Goal: Task Accomplishment & Management: Manage account settings

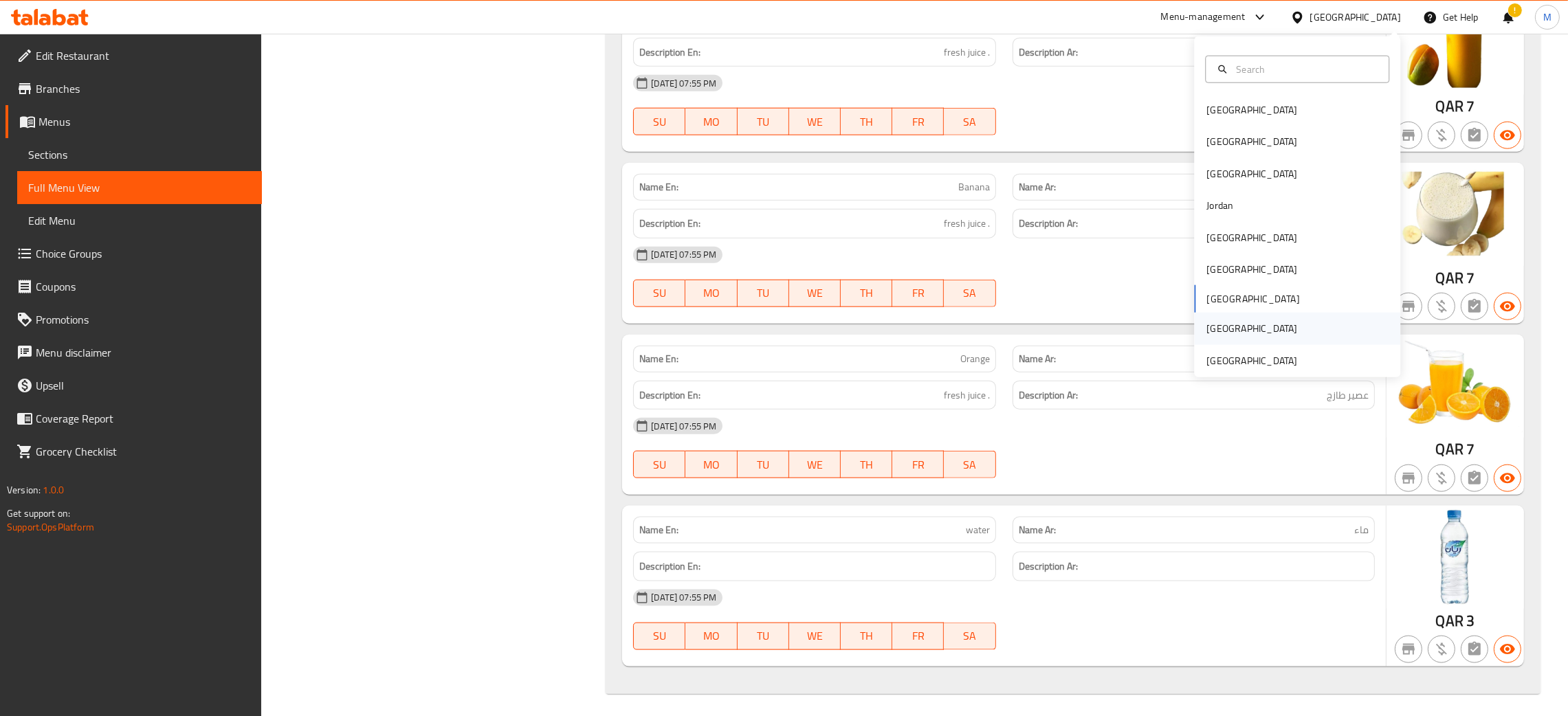
scroll to position [10287, 0]
click at [1223, 355] on div "[GEOGRAPHIC_DATA]" at bounding box center [1252, 360] width 91 height 15
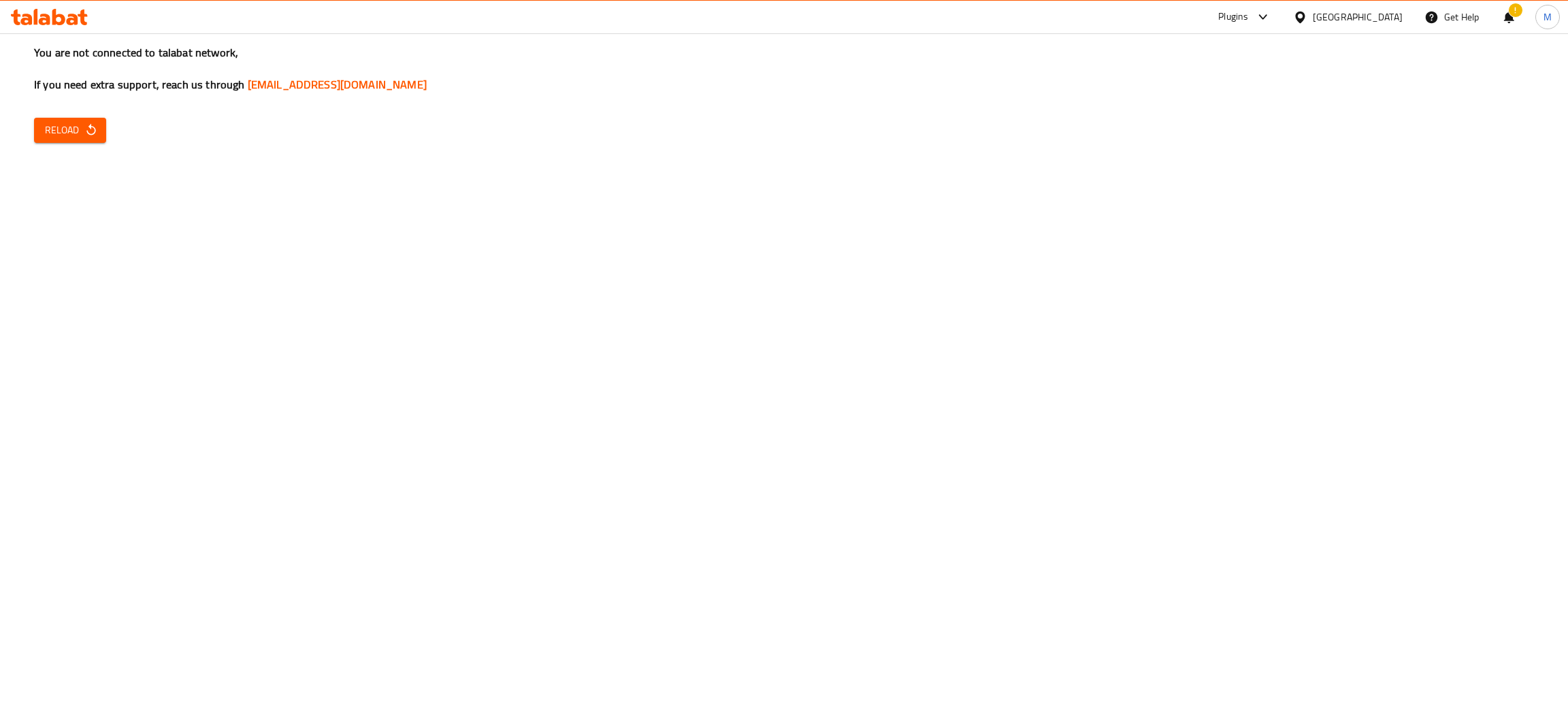
click at [64, 130] on span "Reload" at bounding box center [70, 130] width 51 height 17
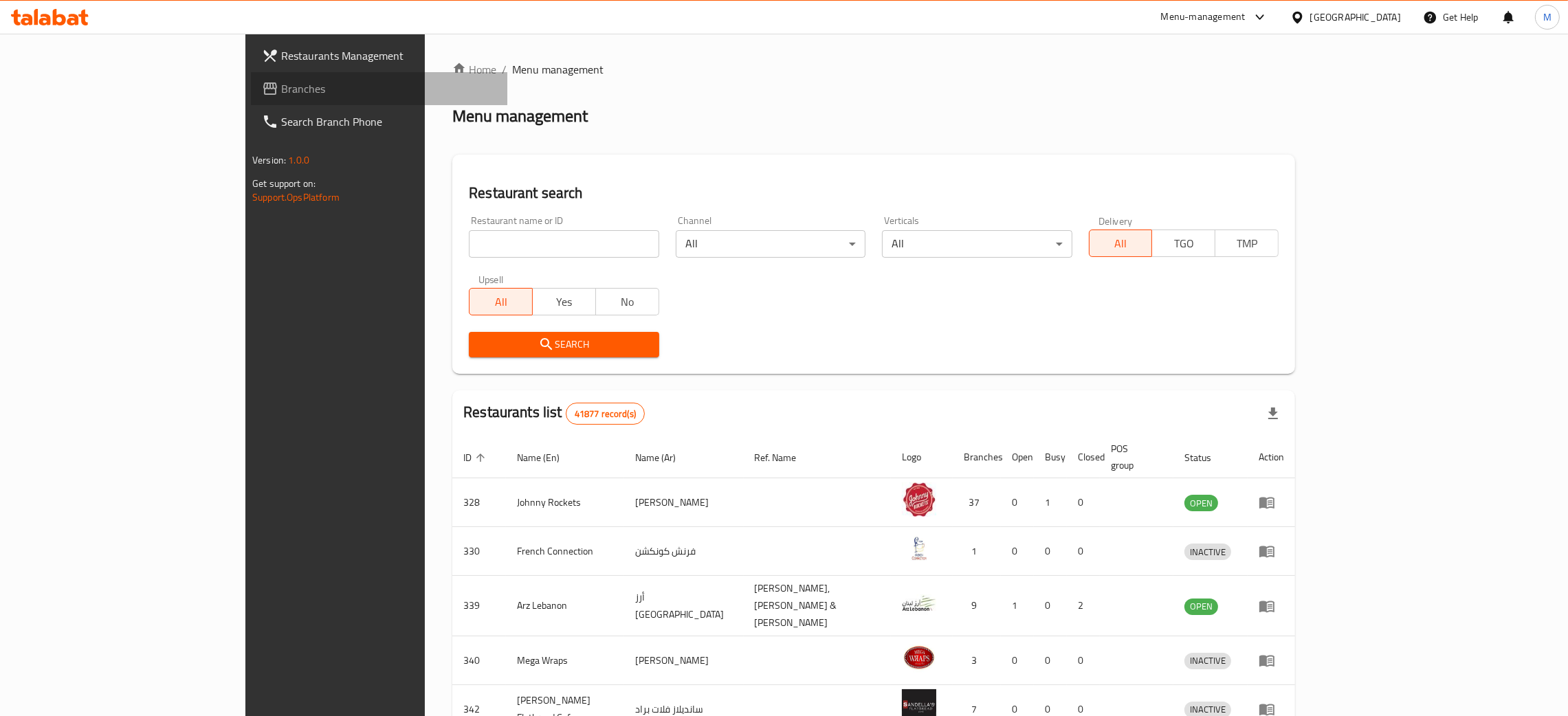
click at [281, 86] on span "Branches" at bounding box center [389, 89] width 215 height 16
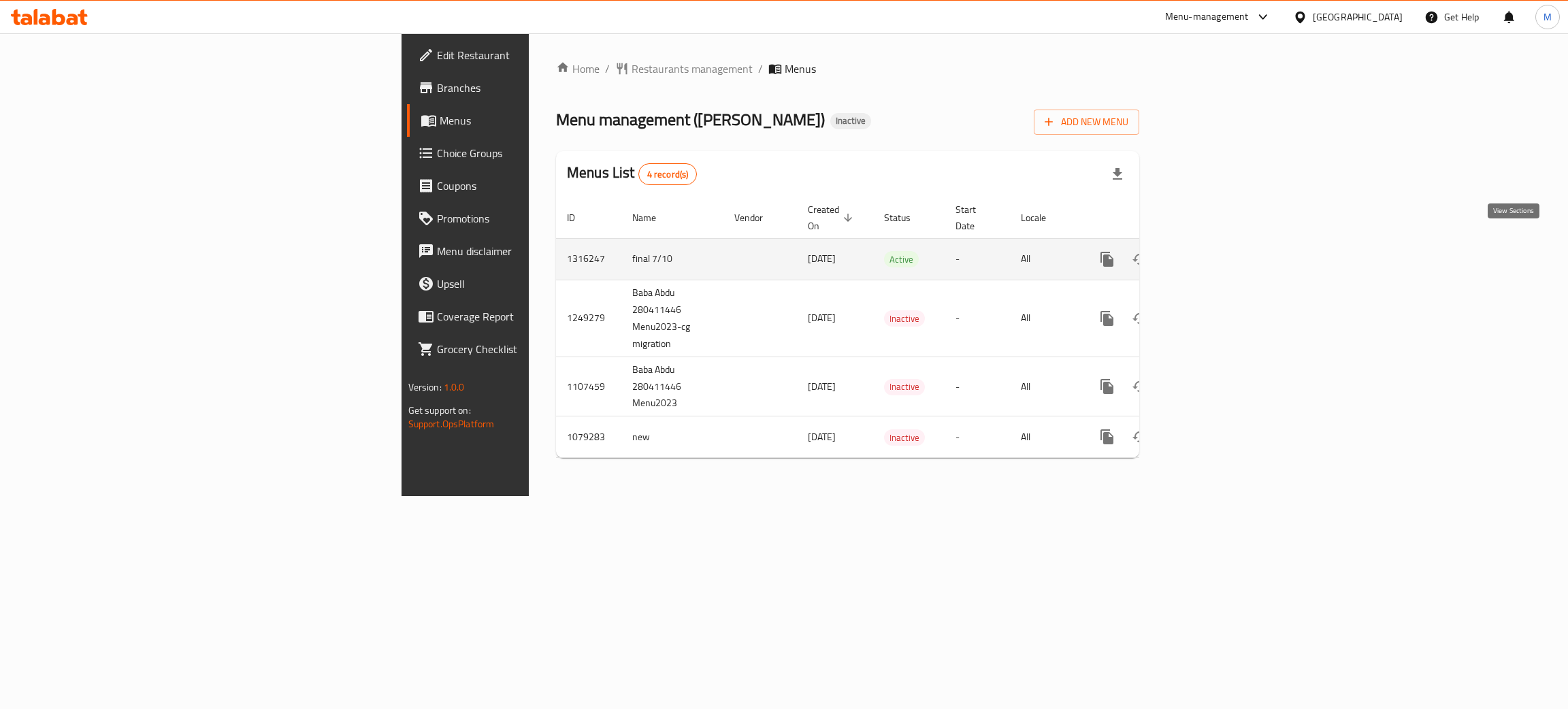
click at [1213, 251] on icon "enhanced table" at bounding box center [1205, 259] width 16 height 16
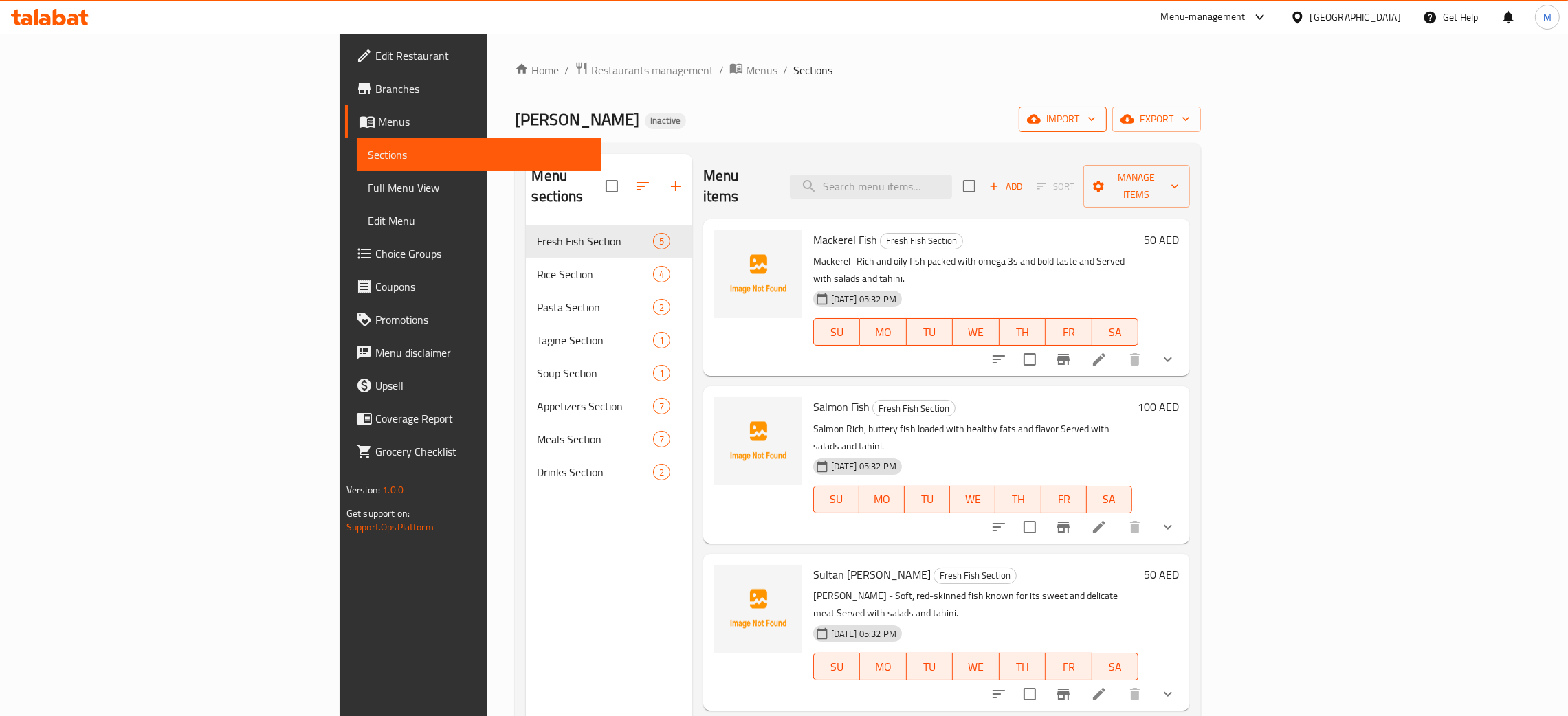
click at [1096, 115] on span "import" at bounding box center [1063, 119] width 66 height 17
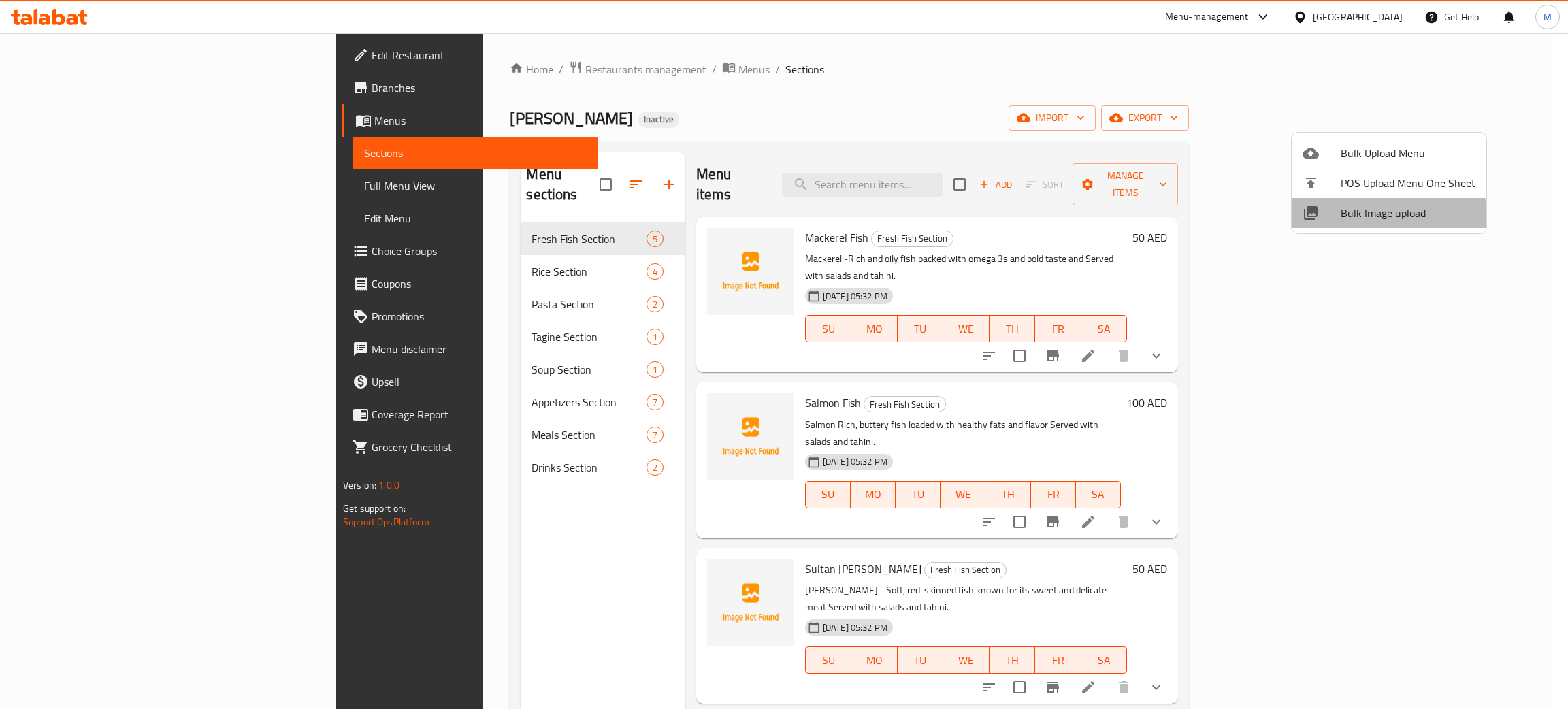
click at [1351, 215] on span "Bulk Image upload" at bounding box center [1407, 213] width 134 height 16
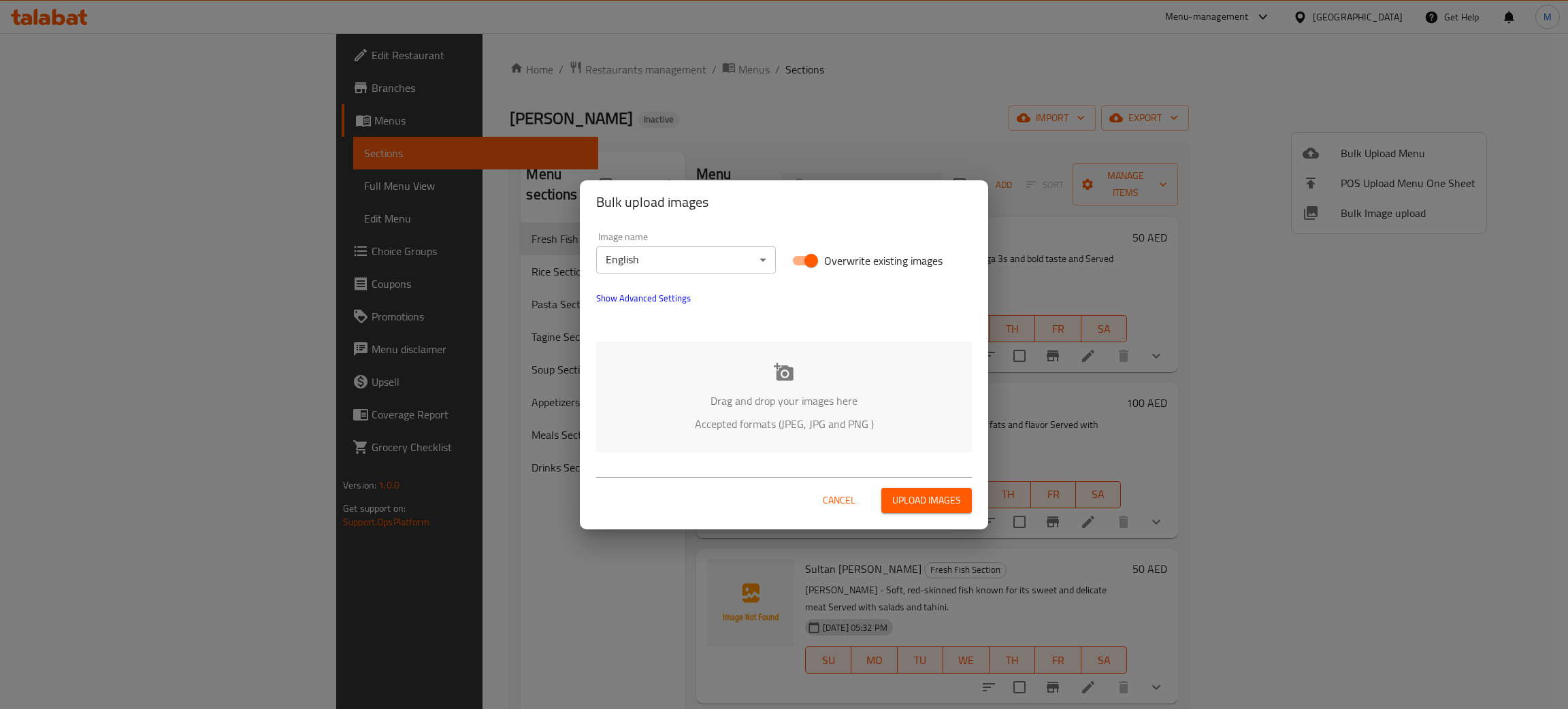
click at [706, 395] on p "Drag and drop your images here" at bounding box center [784, 401] width 335 height 16
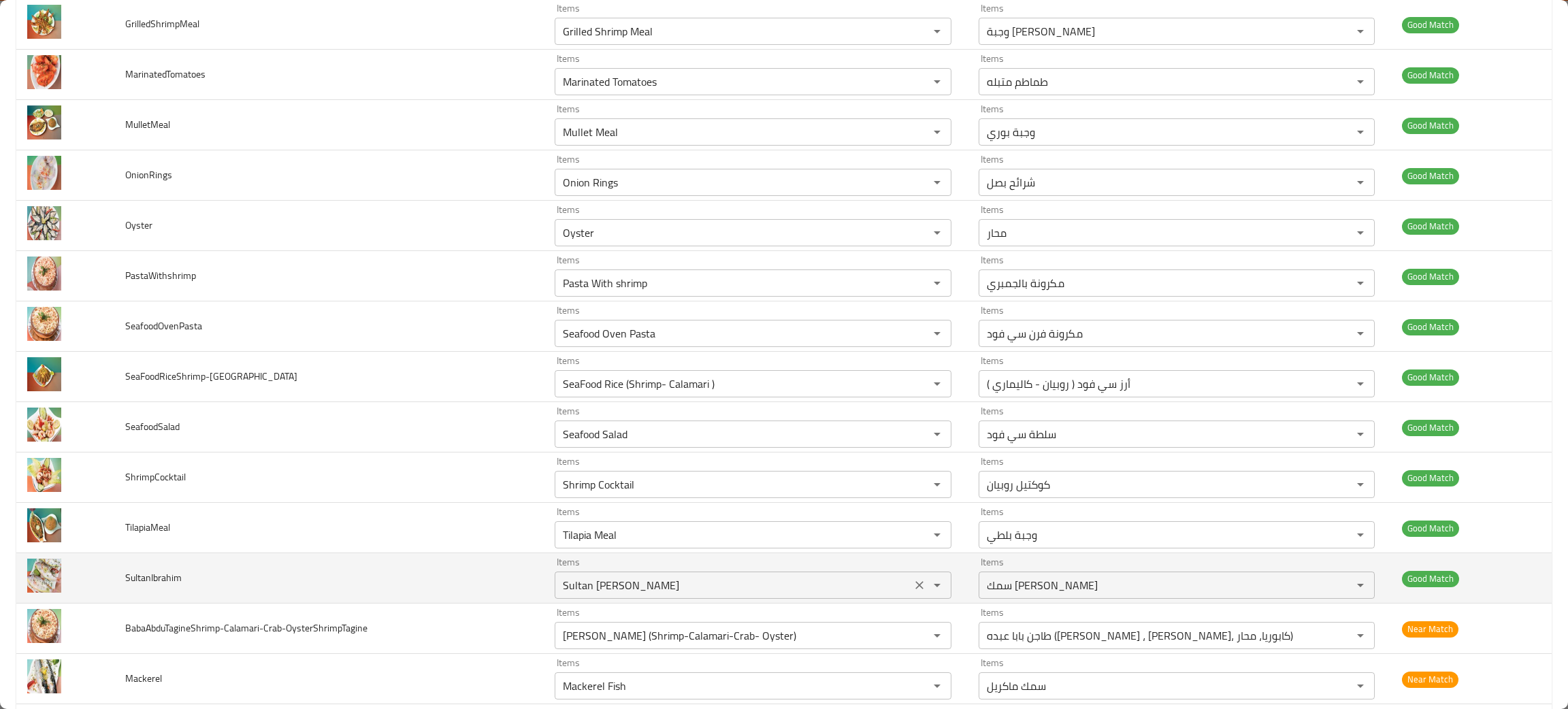
scroll to position [715, 0]
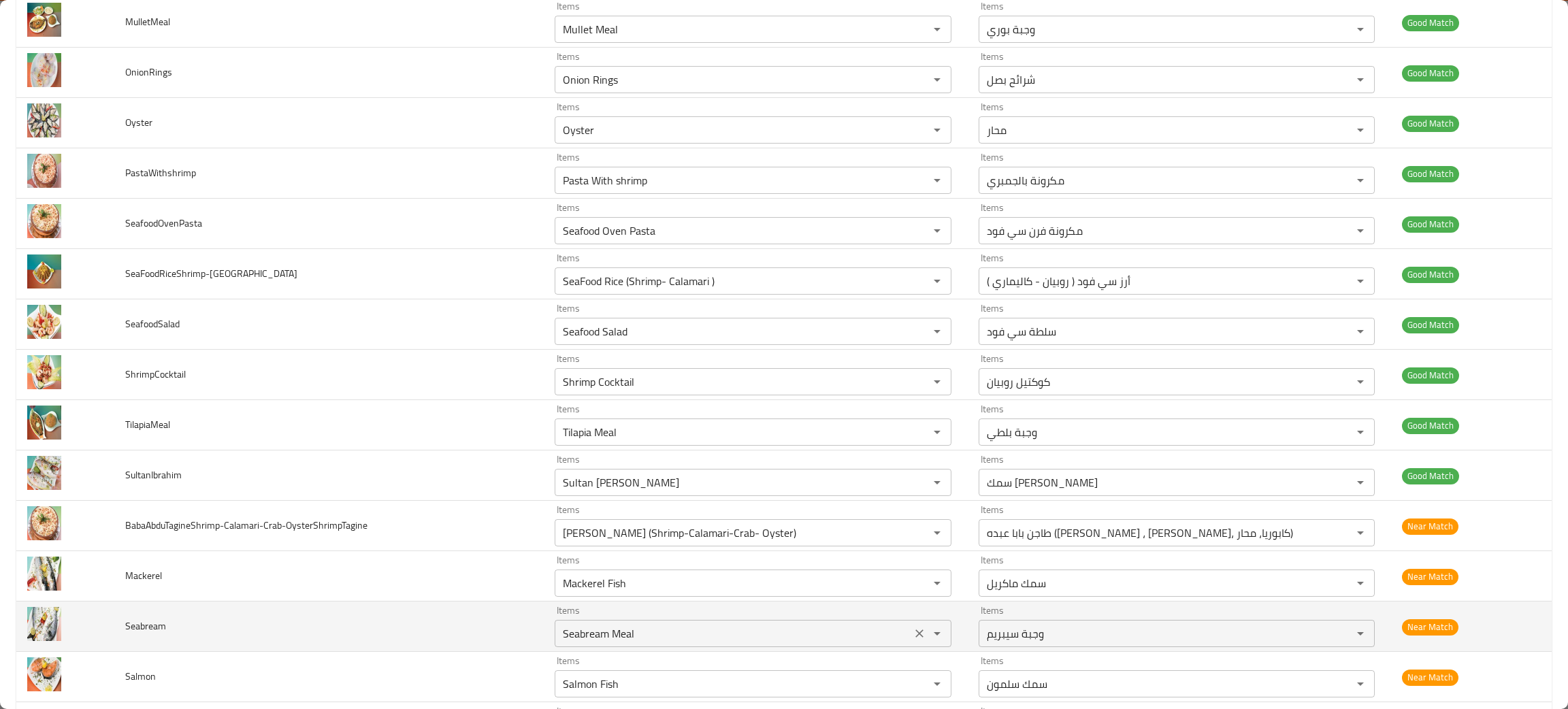
click at [929, 637] on icon "Open" at bounding box center [937, 634] width 16 height 16
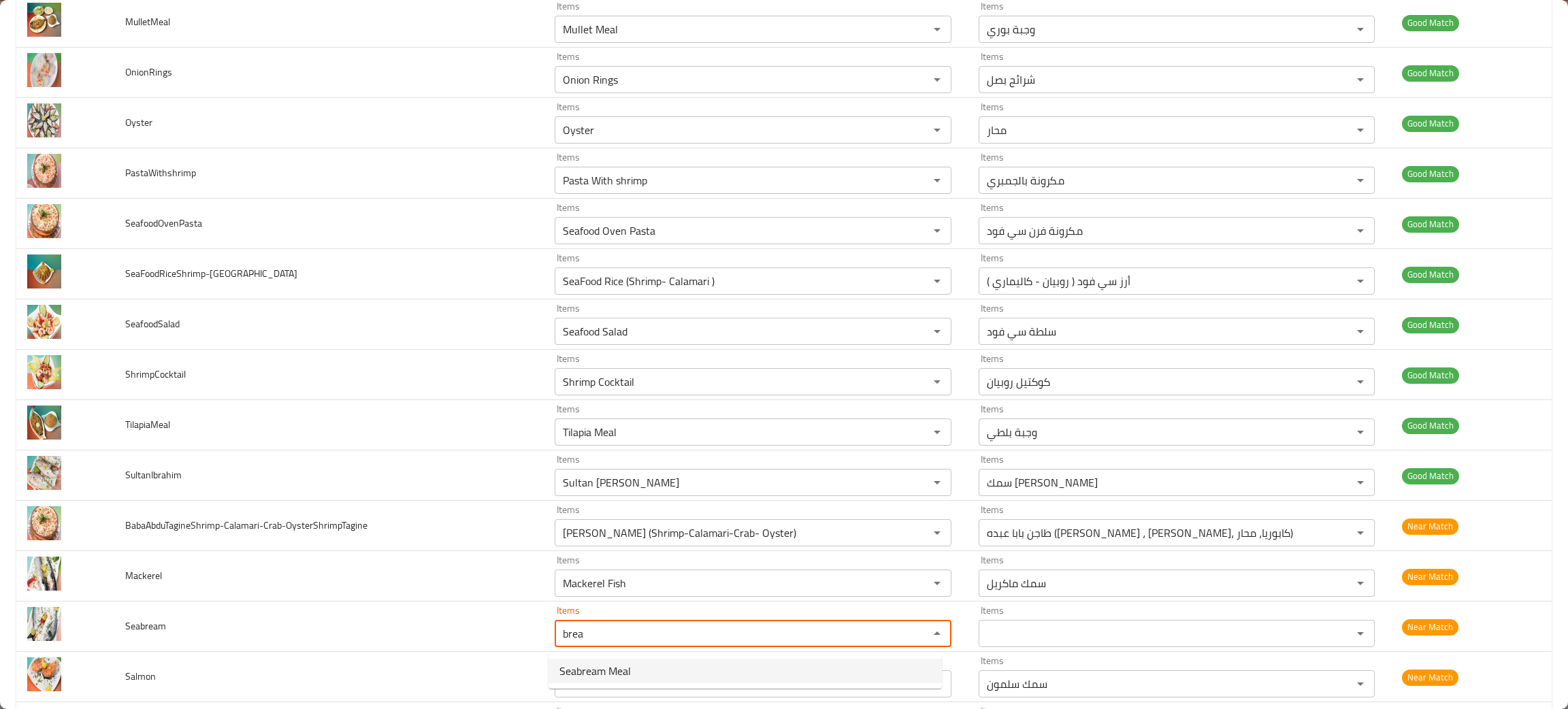
click at [603, 673] on span "Seabream Meal" at bounding box center [596, 672] width 72 height 16
type input "Seabream Meal"
type input "وجبة سيبريم"
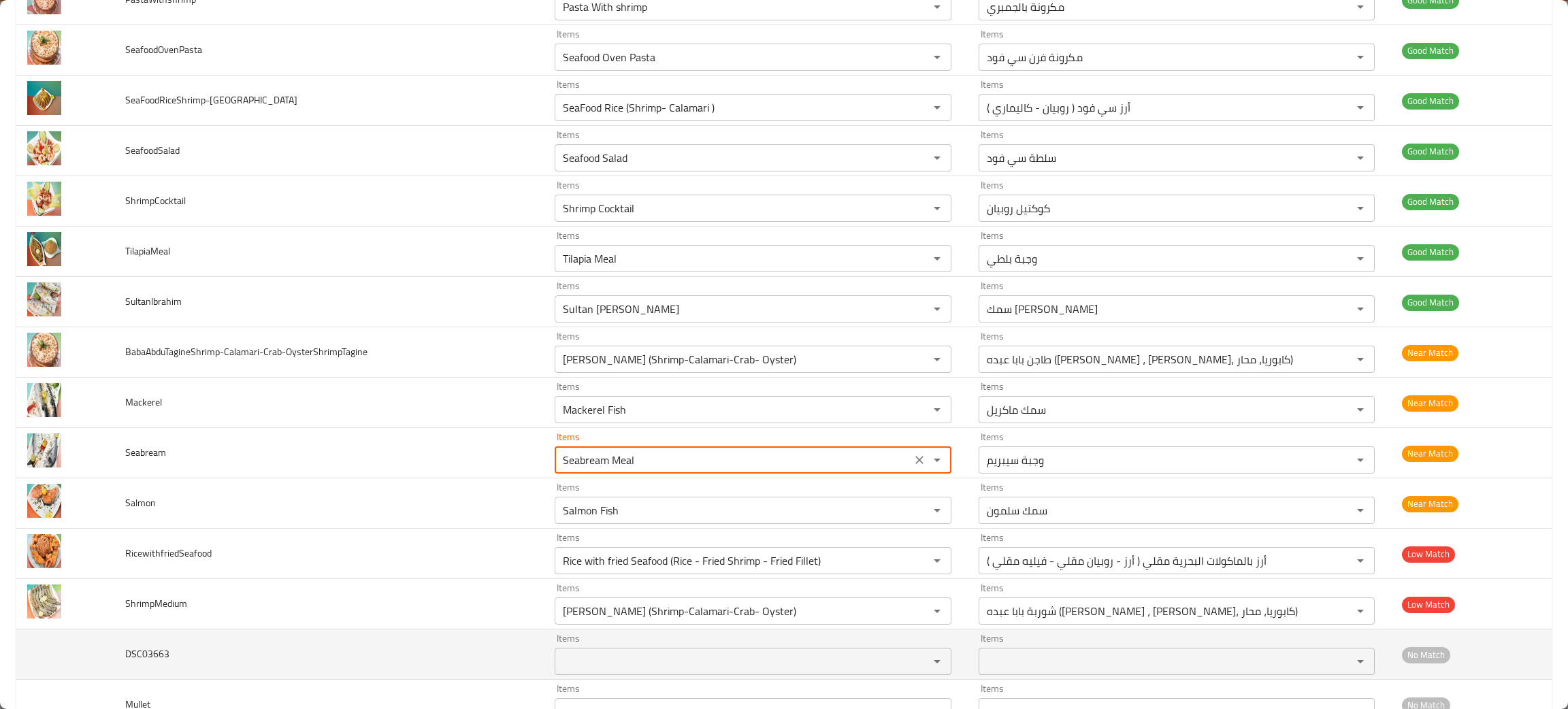
scroll to position [918, 0]
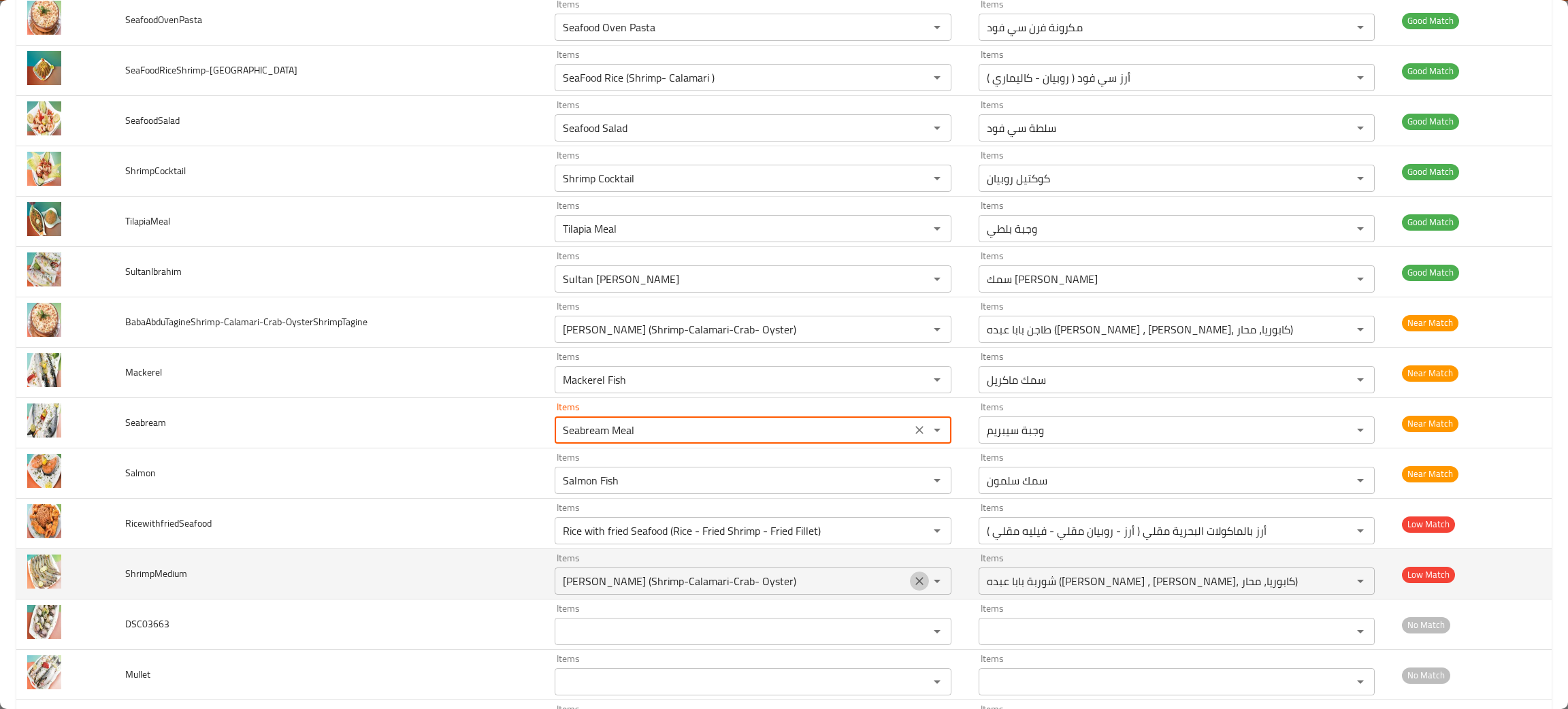
click at [913, 579] on icon "Clear" at bounding box center [919, 581] width 14 height 14
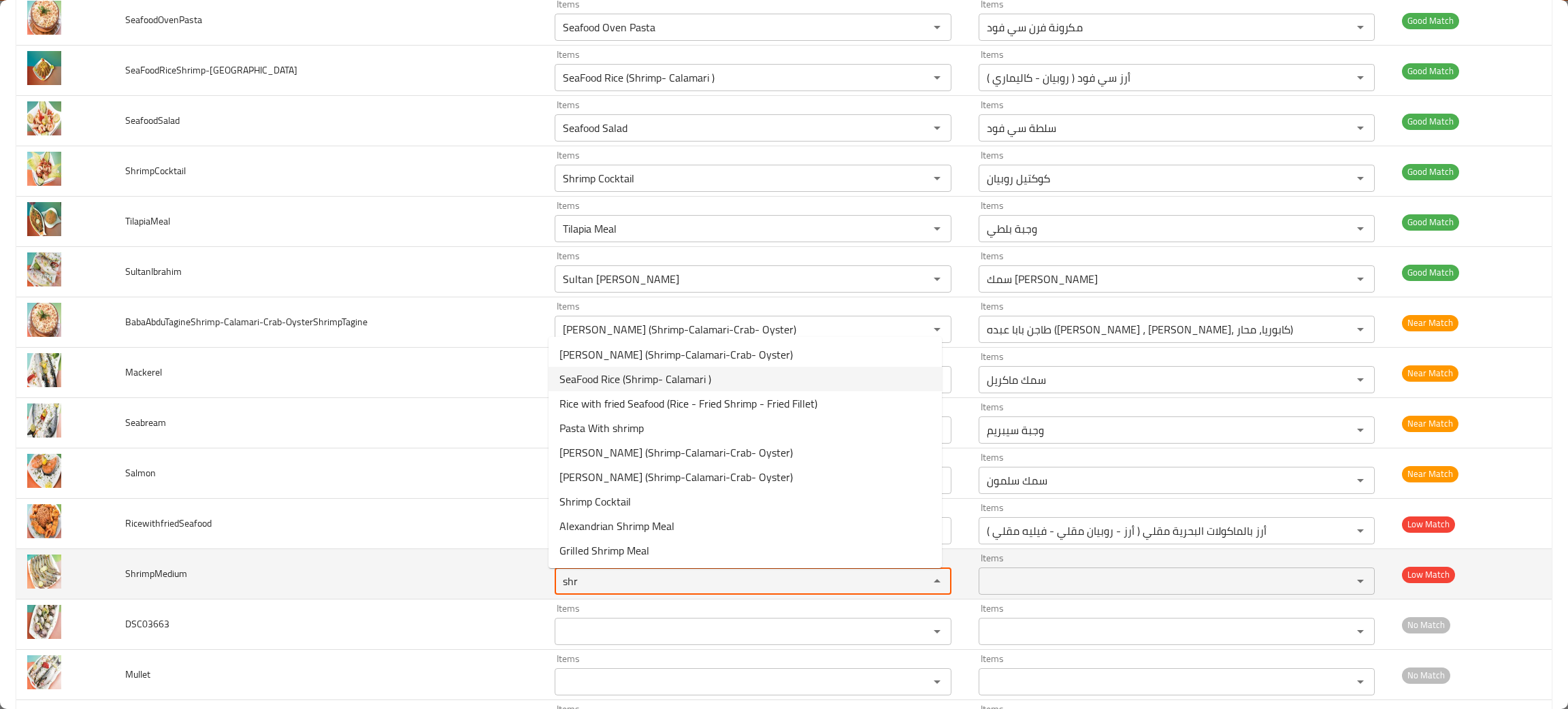
type input "shr"
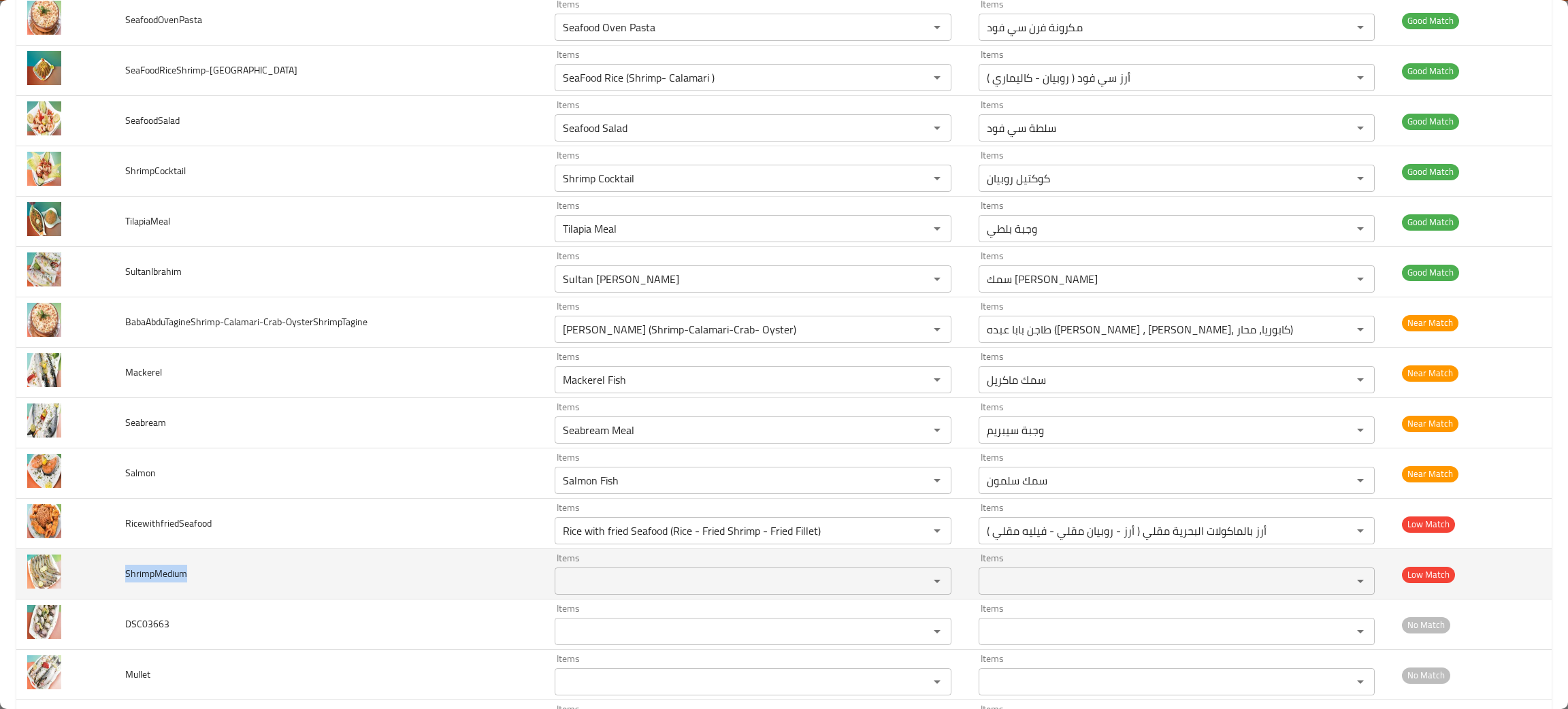
drag, startPoint x: 210, startPoint y: 573, endPoint x: 116, endPoint y: 575, distance: 94.0
click at [116, 575] on td "ShrimpMedium" at bounding box center [329, 575] width 430 height 51
copy span "ShrimpMedium"
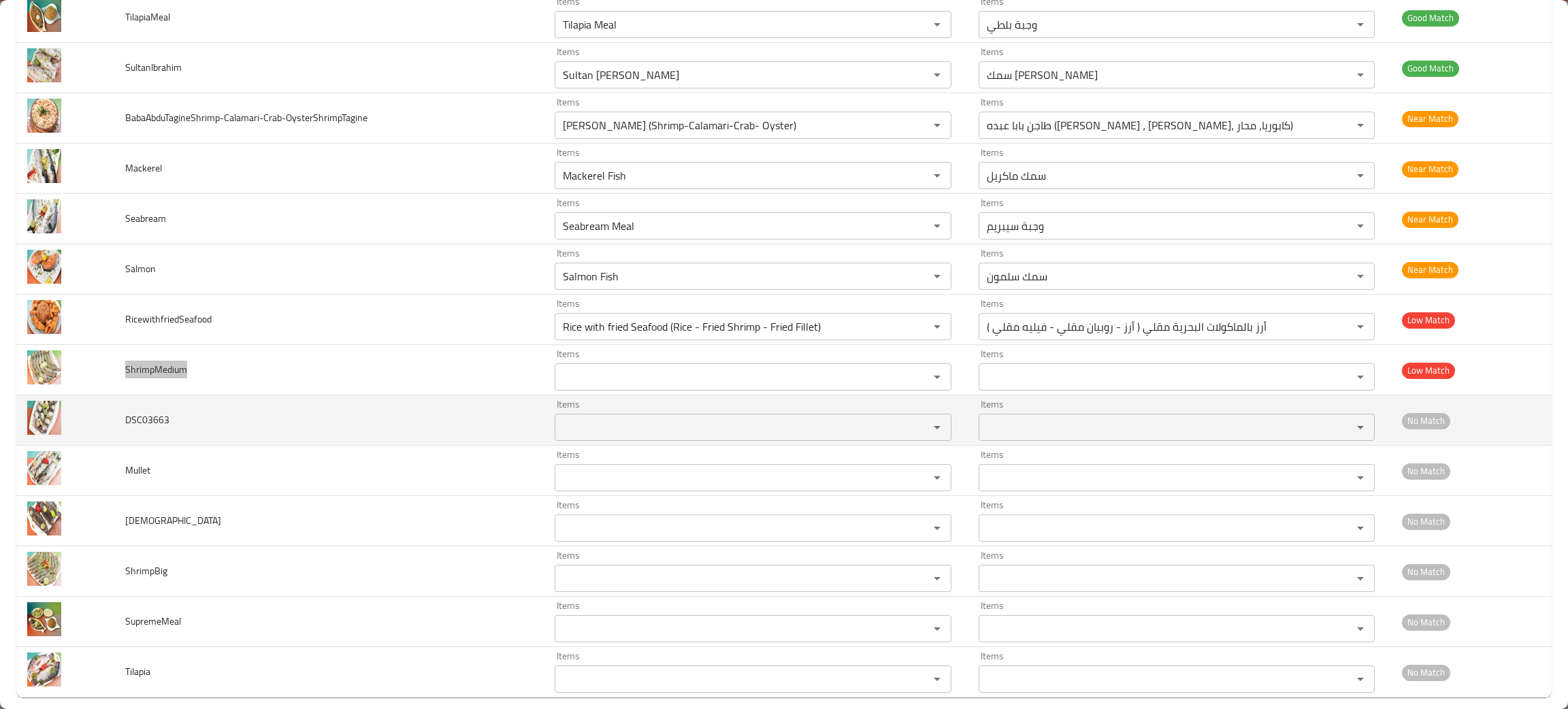
scroll to position [1142, 0]
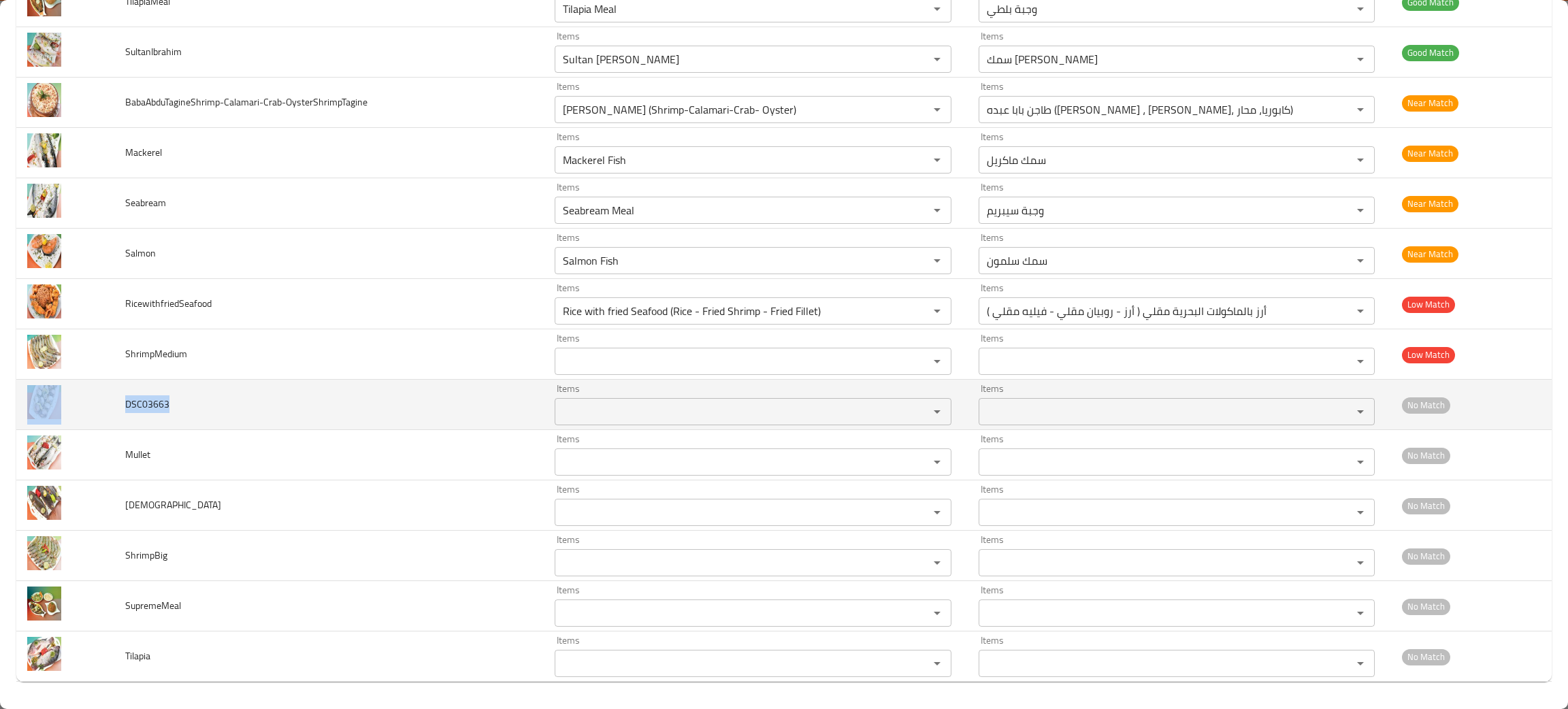
drag, startPoint x: 170, startPoint y: 411, endPoint x: 109, endPoint y: 411, distance: 61.0
click at [109, 411] on tr "DSC03663 Items Items Items Items No Match" at bounding box center [784, 405] width 1535 height 51
copy tr "DSC03663"
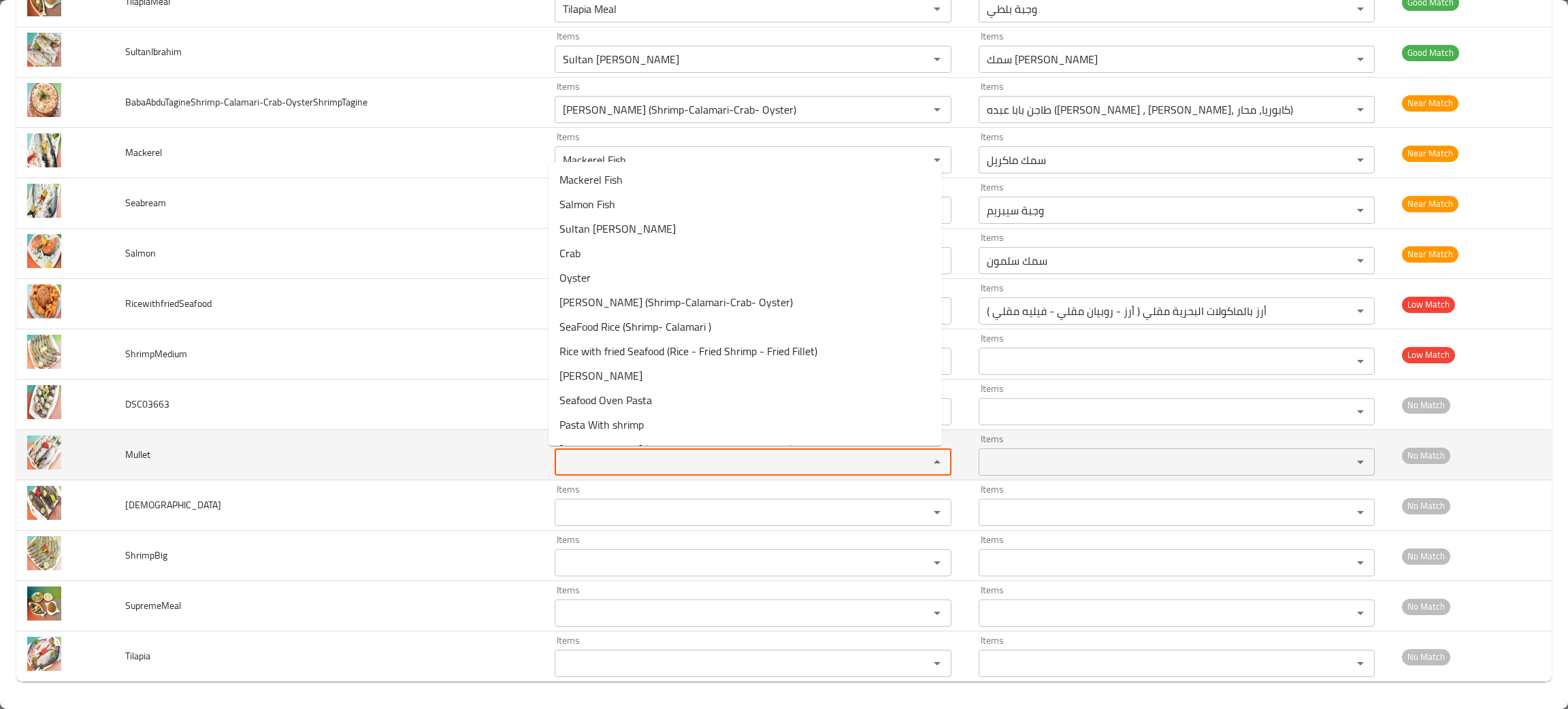
click at [603, 460] on input "Items" at bounding box center [733, 461] width 348 height 19
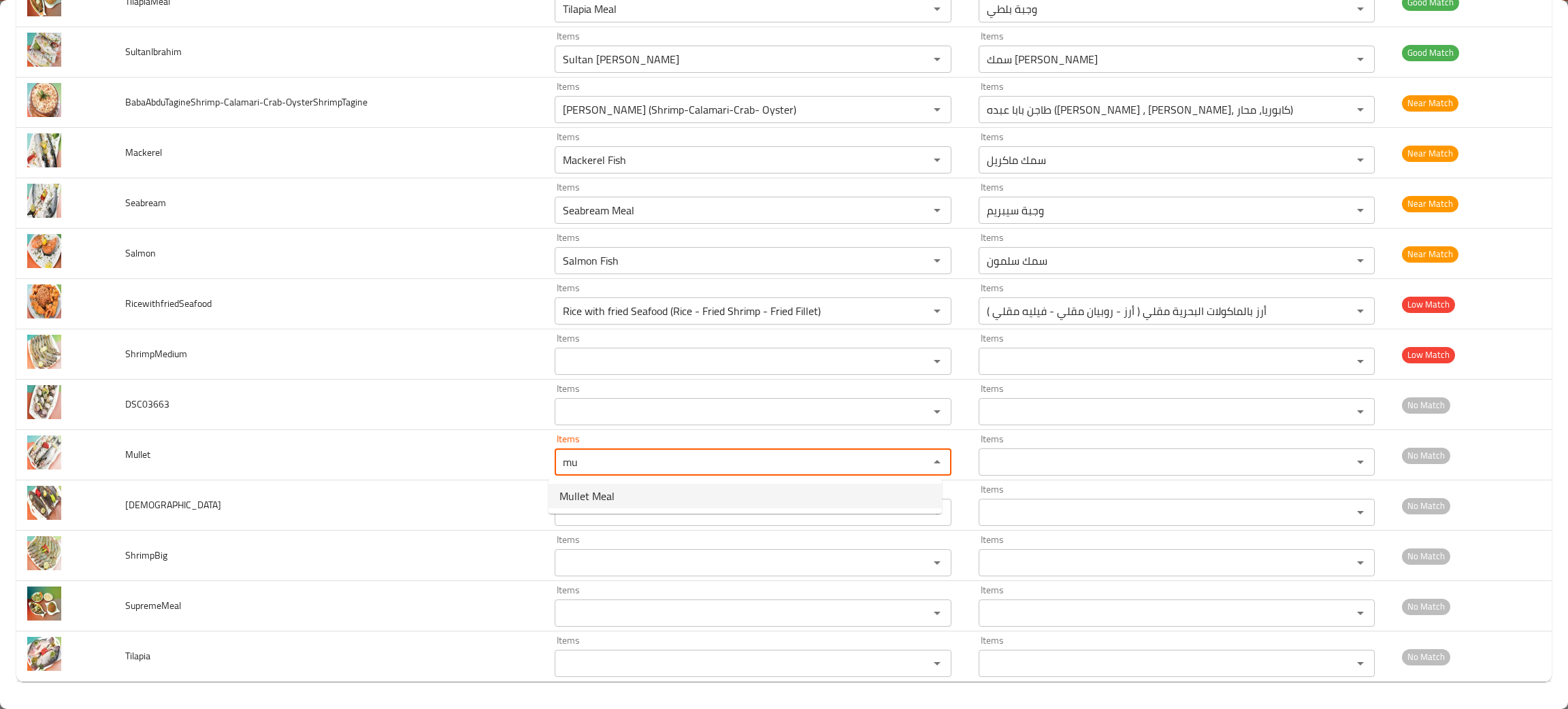
click at [616, 484] on li "Mullet Meal" at bounding box center [745, 496] width 394 height 24
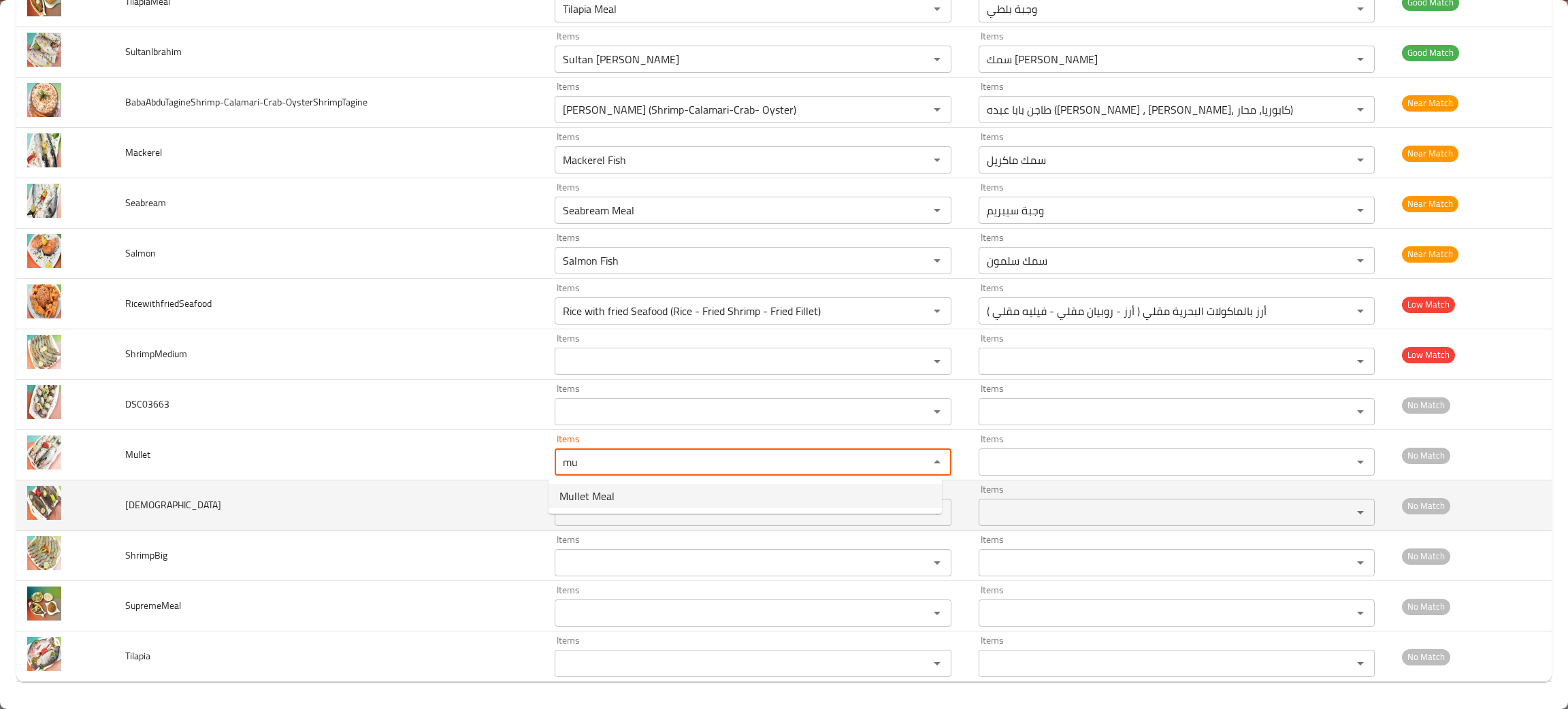
type input "Mullet Meal"
type input "وجبة بوري"
type input "Mullet Meal"
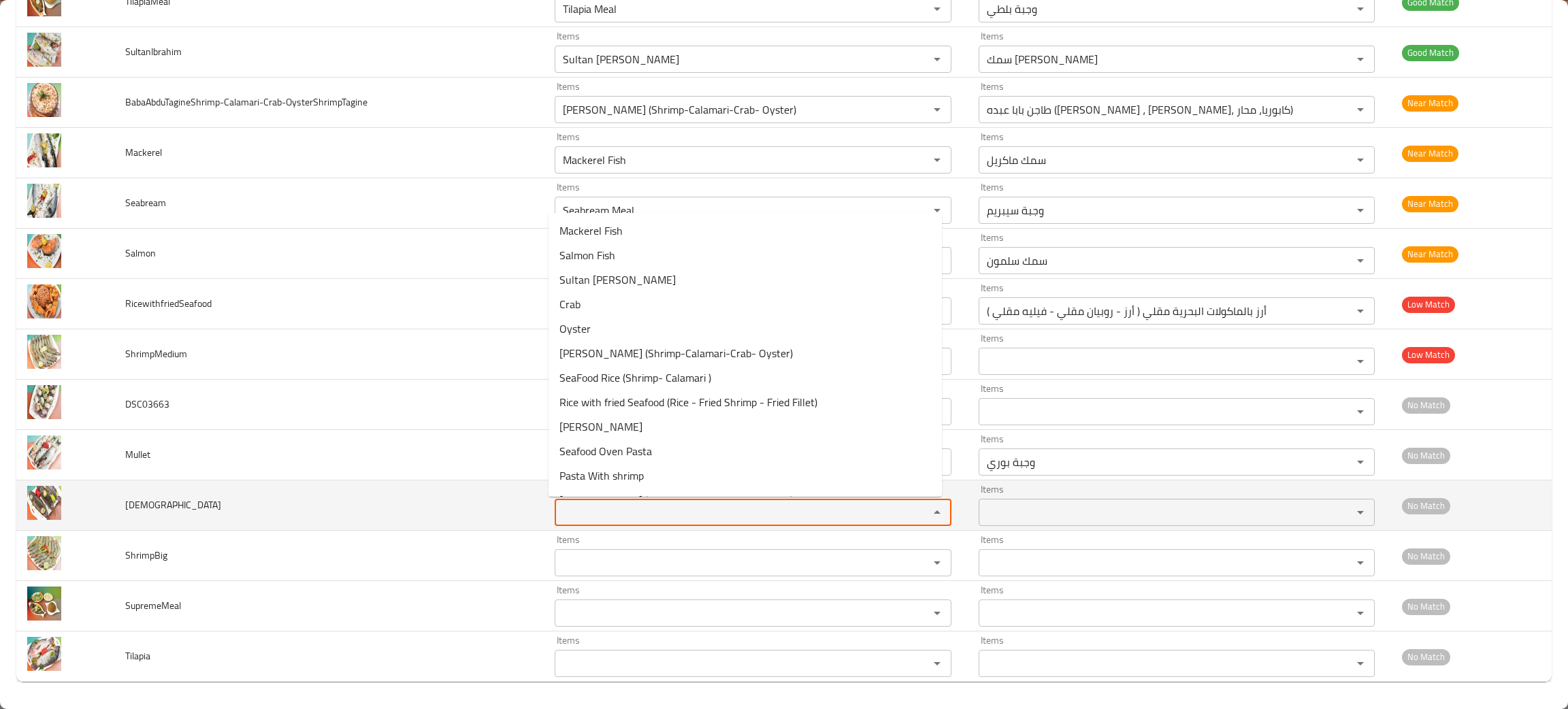
click at [632, 509] on input "Items" at bounding box center [733, 512] width 348 height 19
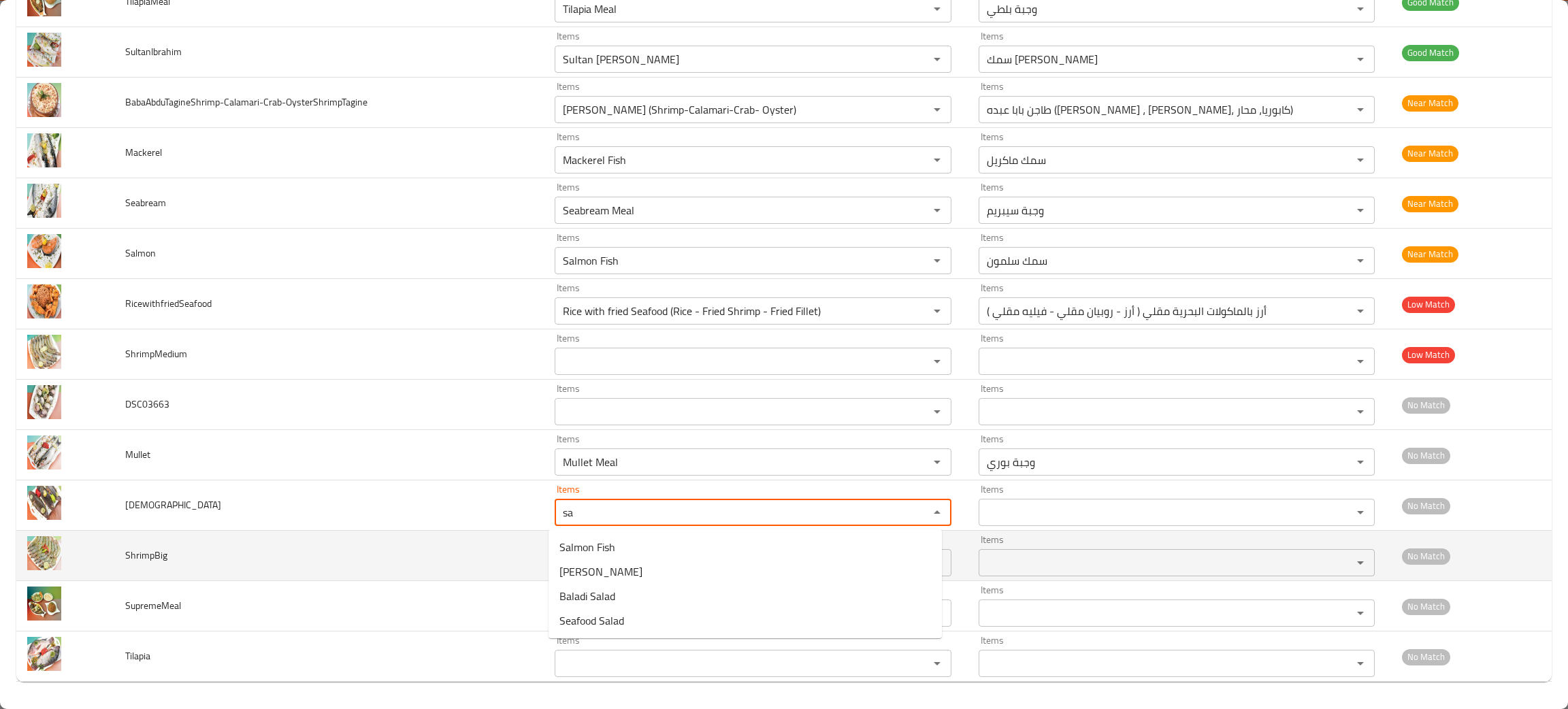
type input "sa"
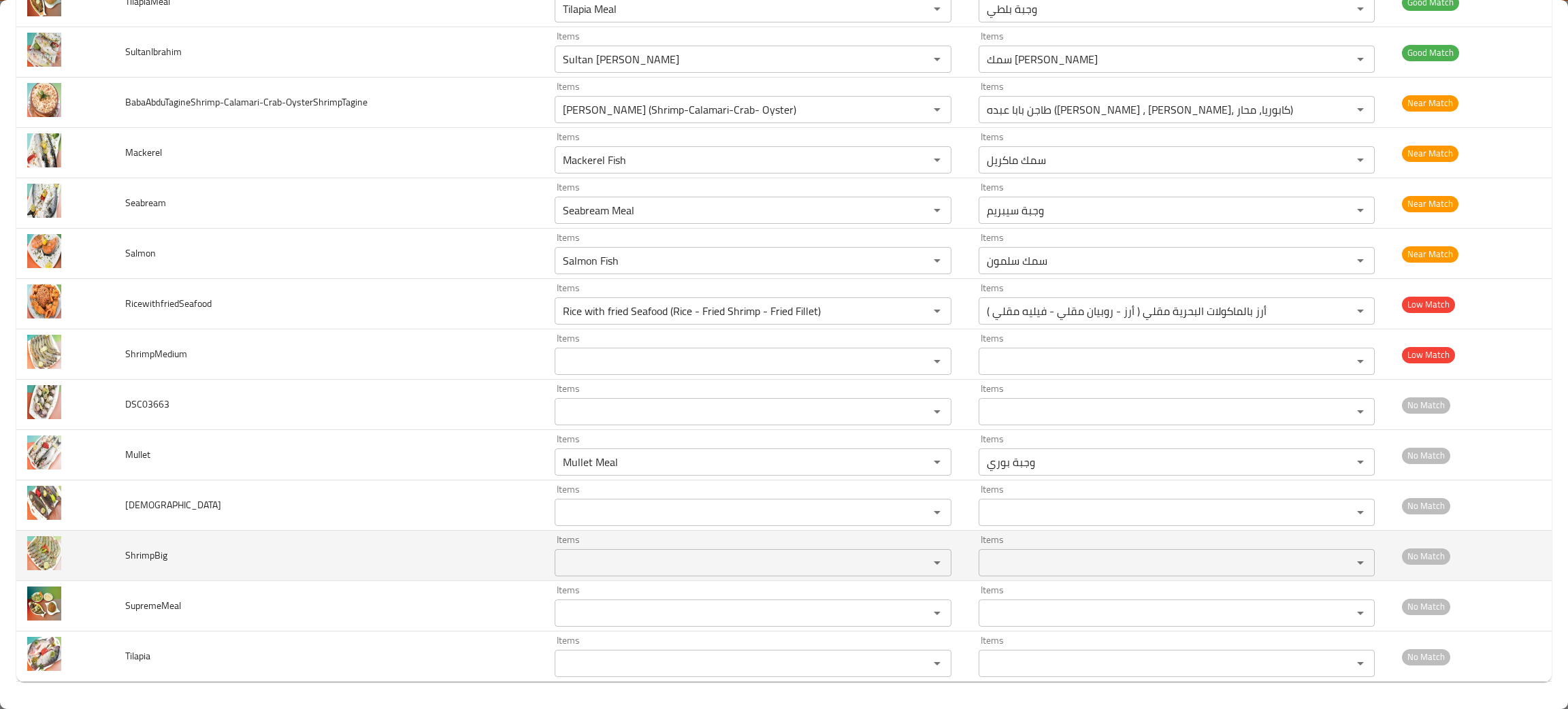
click at [372, 534] on td "ShrimpBig" at bounding box center [329, 556] width 430 height 51
click at [612, 568] on input "Items" at bounding box center [733, 562] width 348 height 19
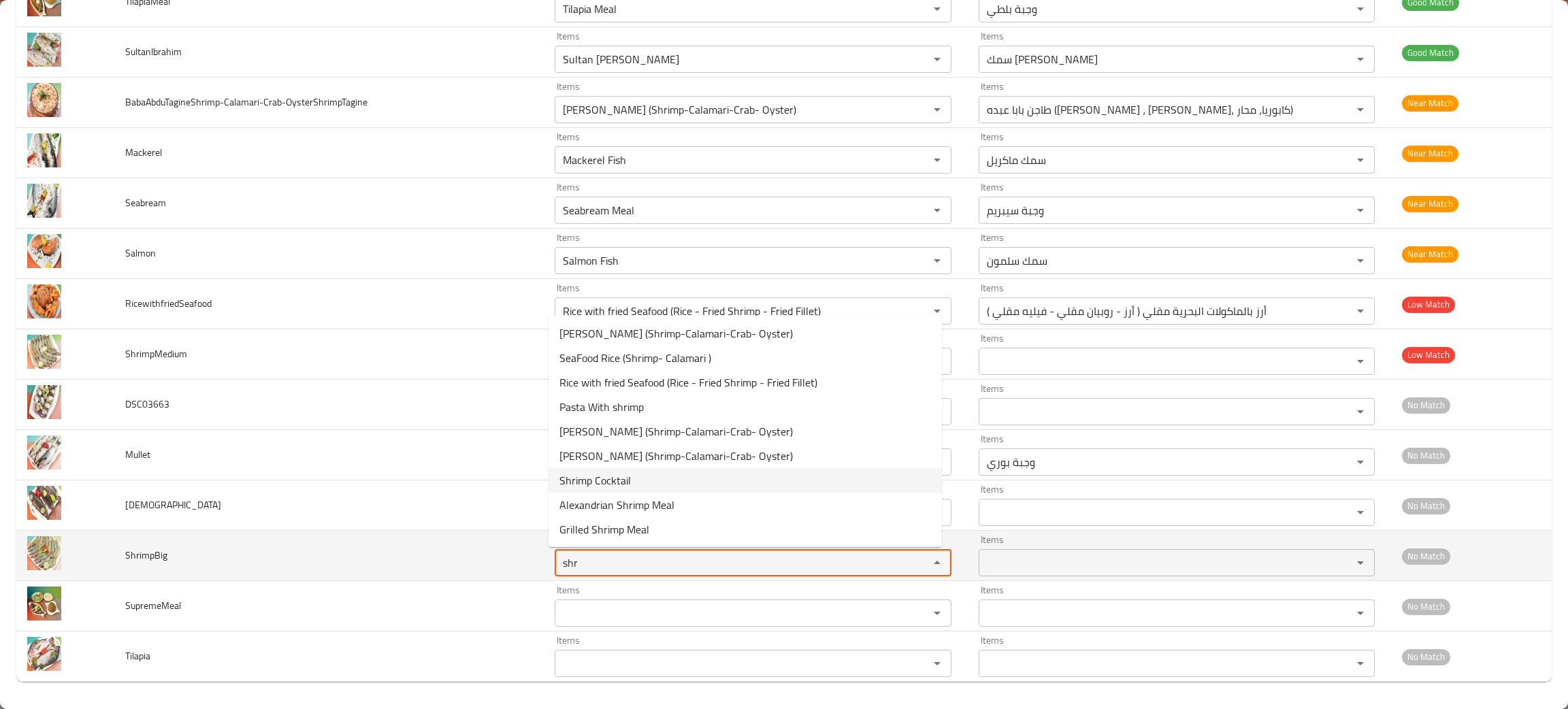
type input "shr"
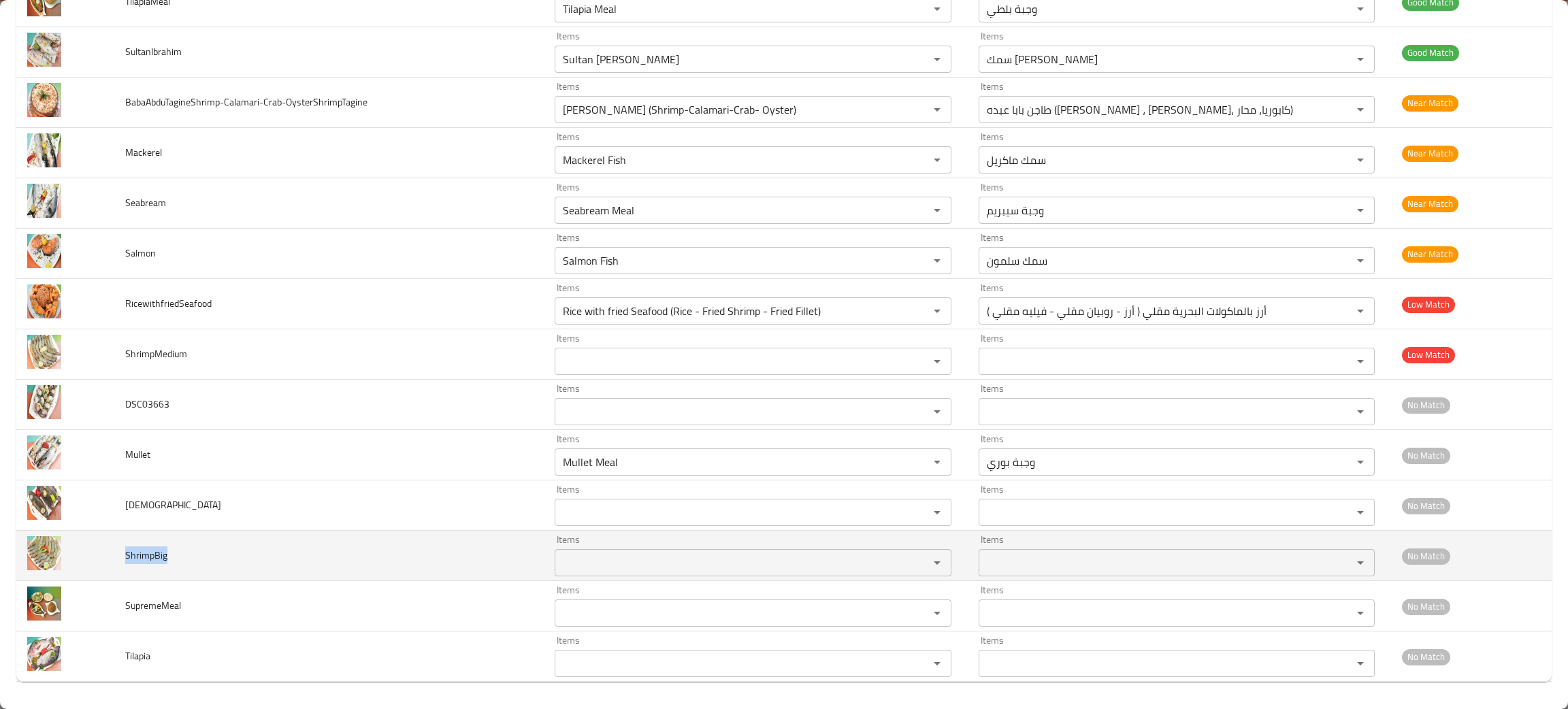
drag, startPoint x: 178, startPoint y: 559, endPoint x: 119, endPoint y: 556, distance: 59.1
click at [119, 556] on td "ShrimpBig" at bounding box center [329, 556] width 430 height 51
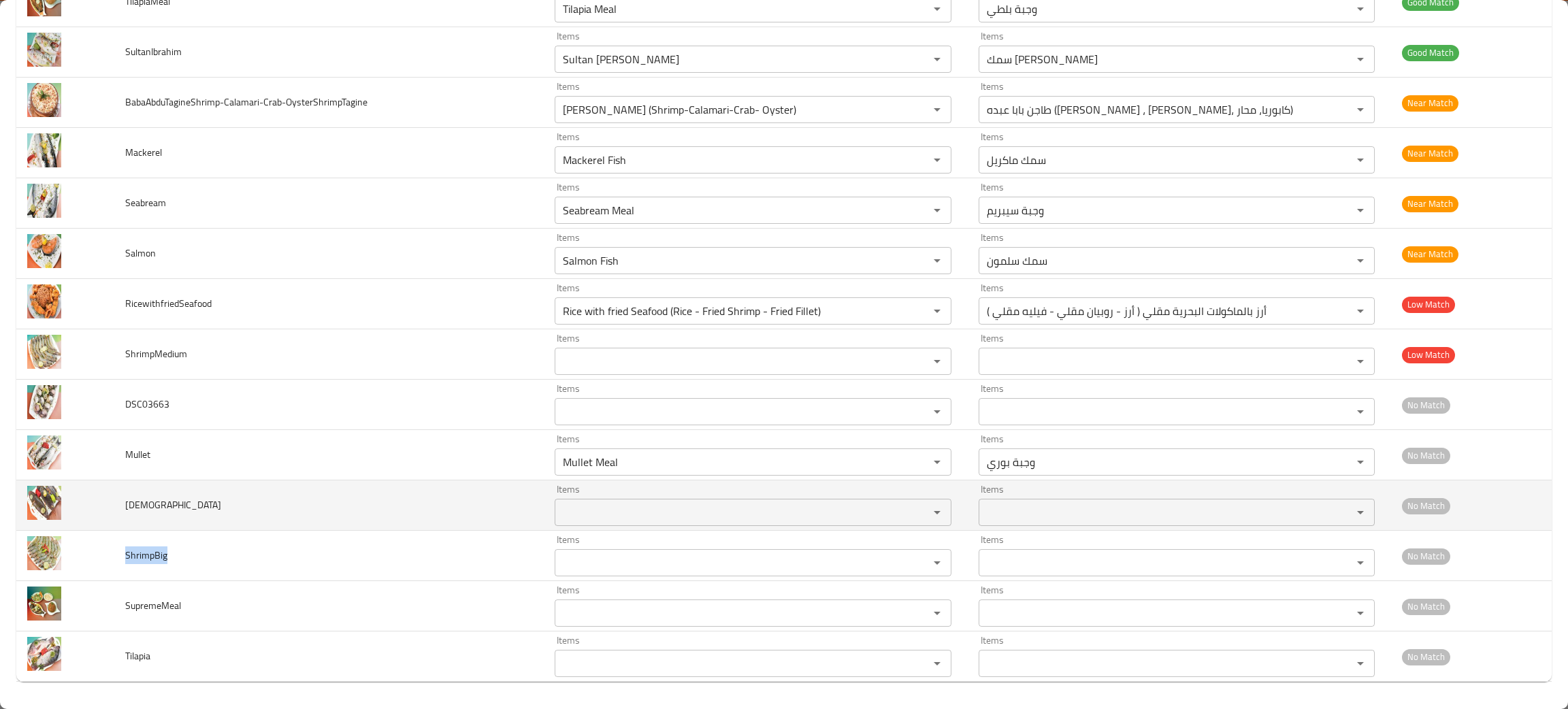
copy span "ShrimpBig"
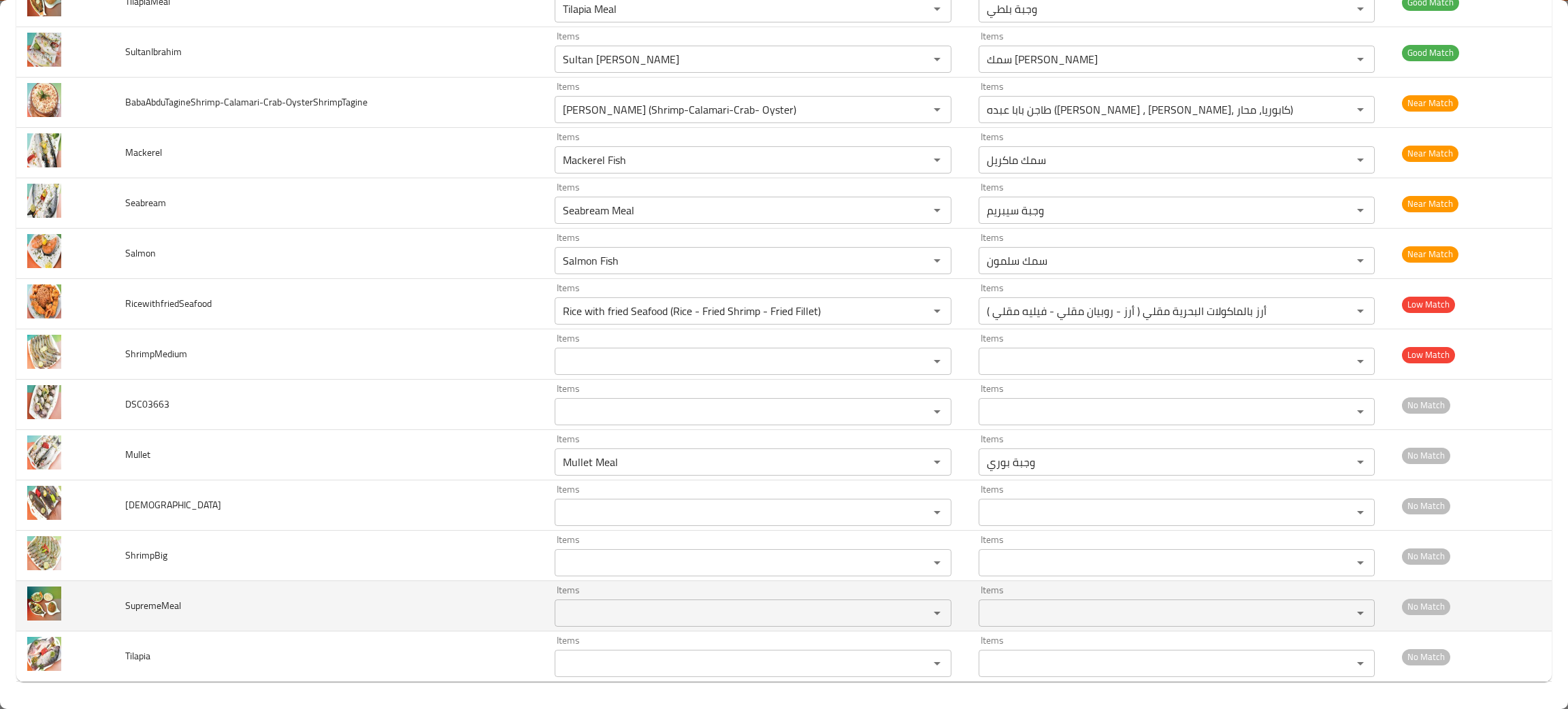
click at [581, 621] on input "Items" at bounding box center [733, 613] width 348 height 19
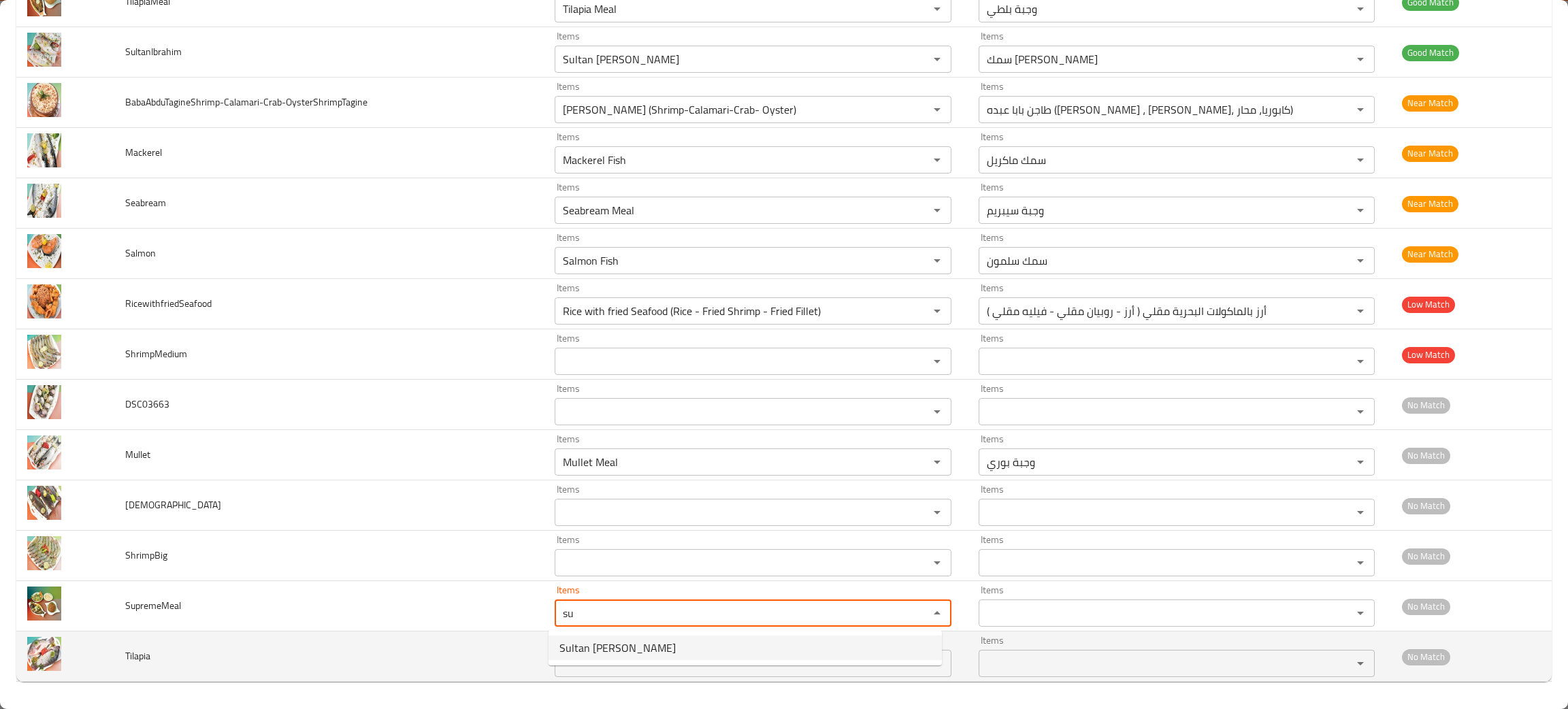
type input "su"
click at [332, 673] on td "Tilapia" at bounding box center [329, 657] width 430 height 51
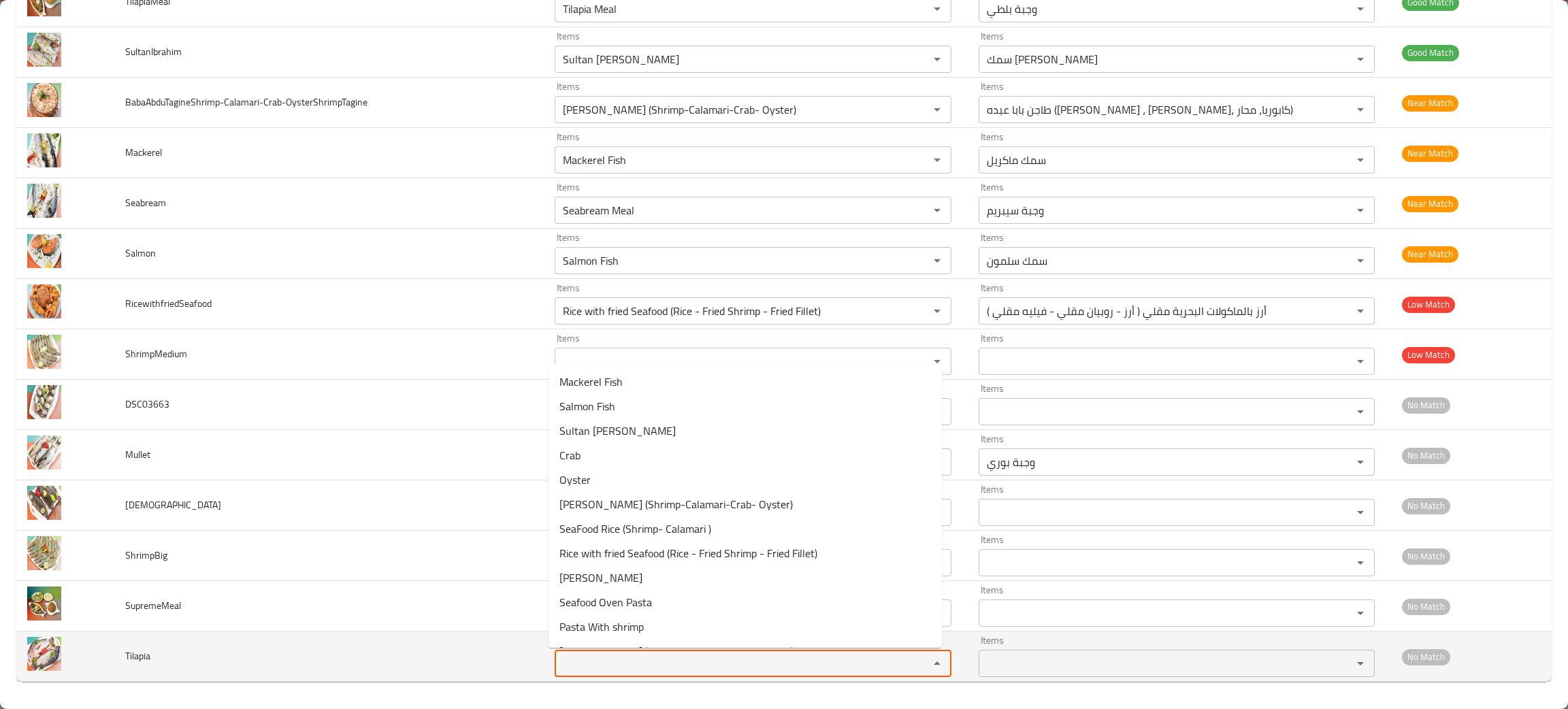
click at [592, 661] on input "Items" at bounding box center [733, 663] width 348 height 19
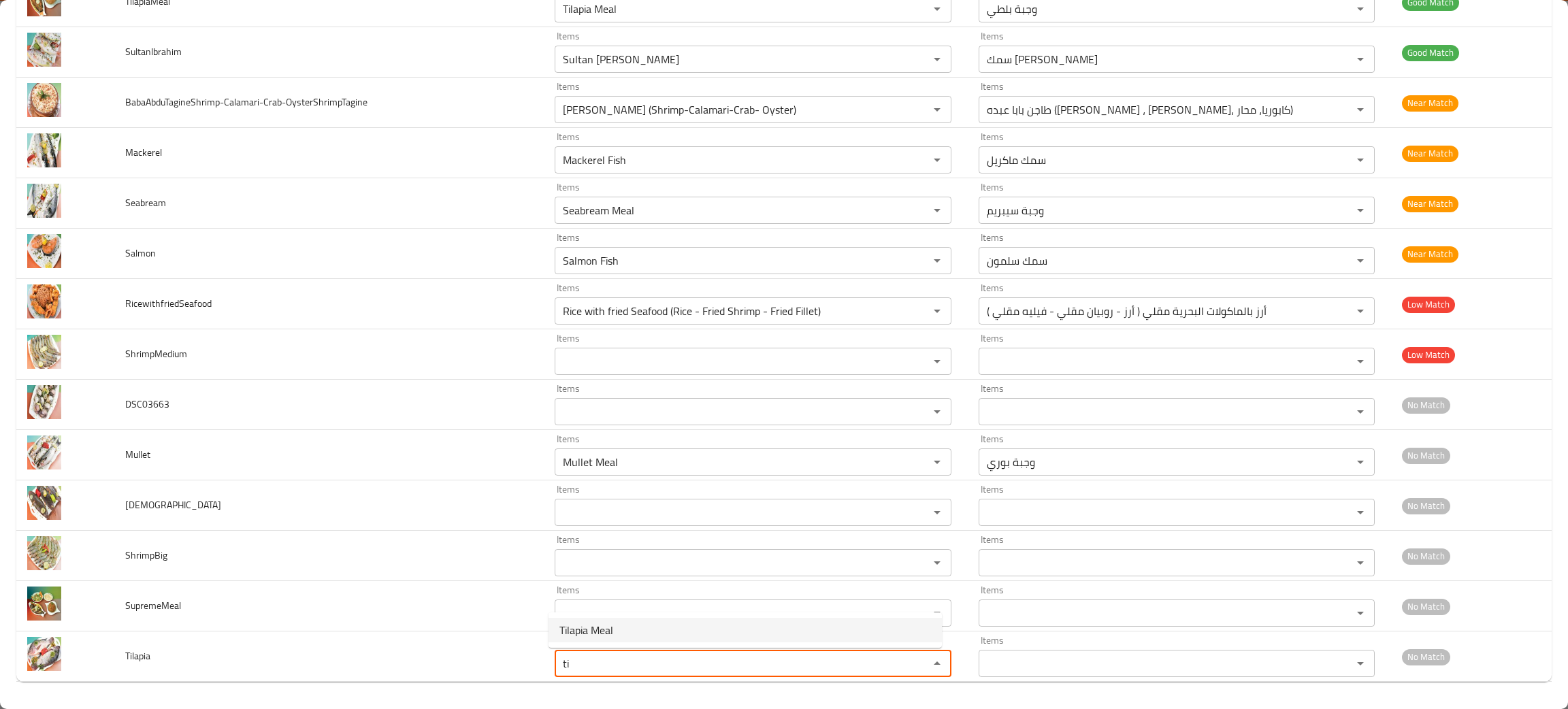
click at [600, 623] on span "Tilapia Meal" at bounding box center [587, 630] width 54 height 16
type input "Tilapia Meal"
type input "وجبة بلطي"
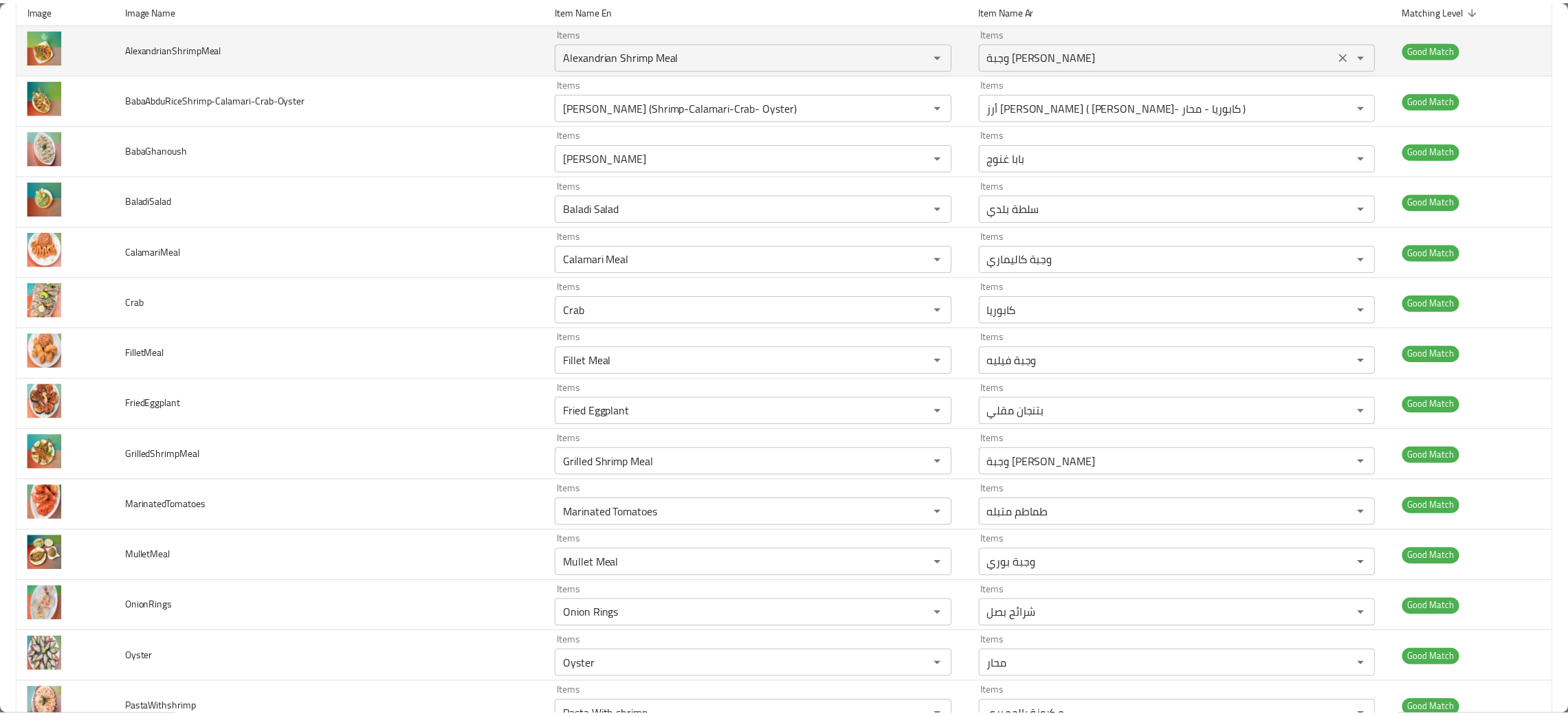
scroll to position [0, 0]
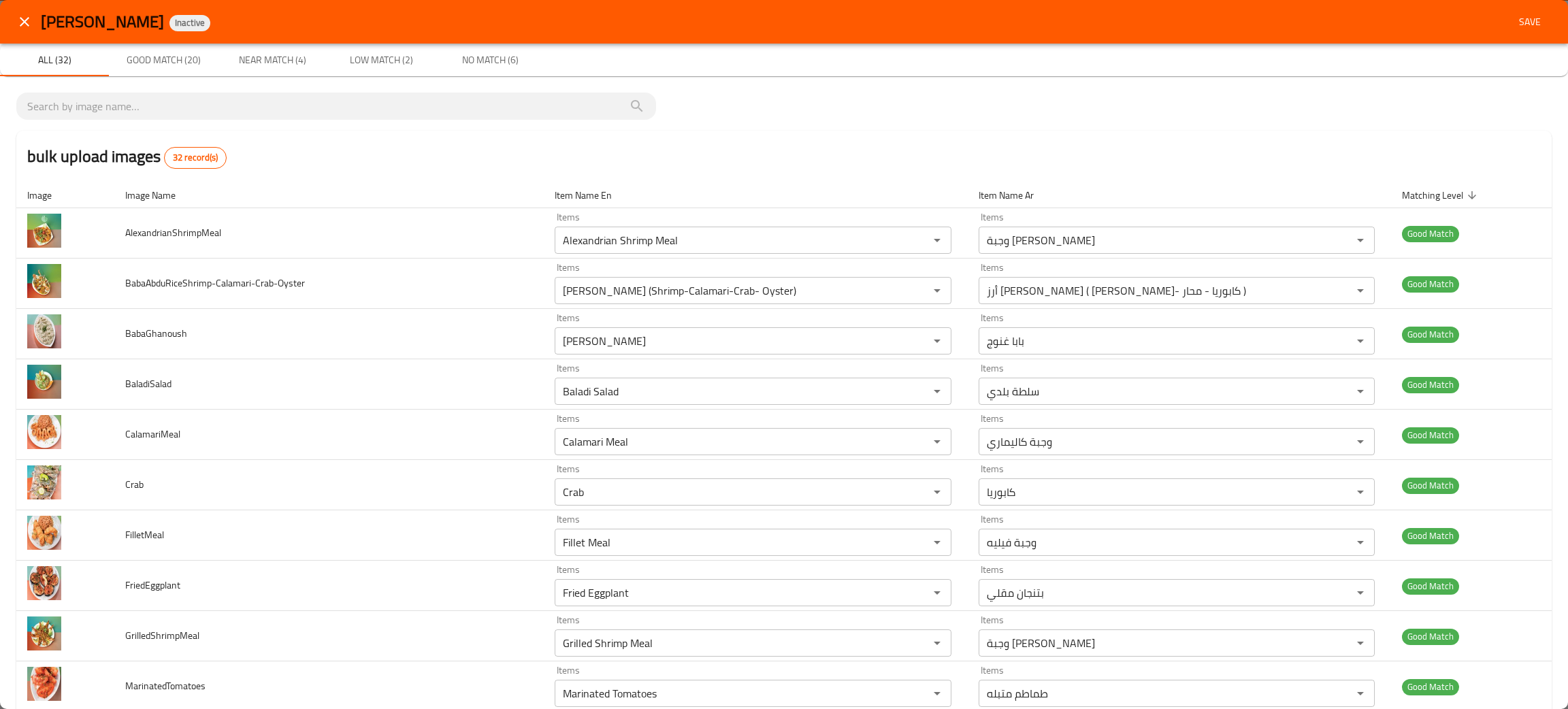
type input "Tilapia Meal"
click at [1514, 20] on span "Save" at bounding box center [1531, 22] width 33 height 17
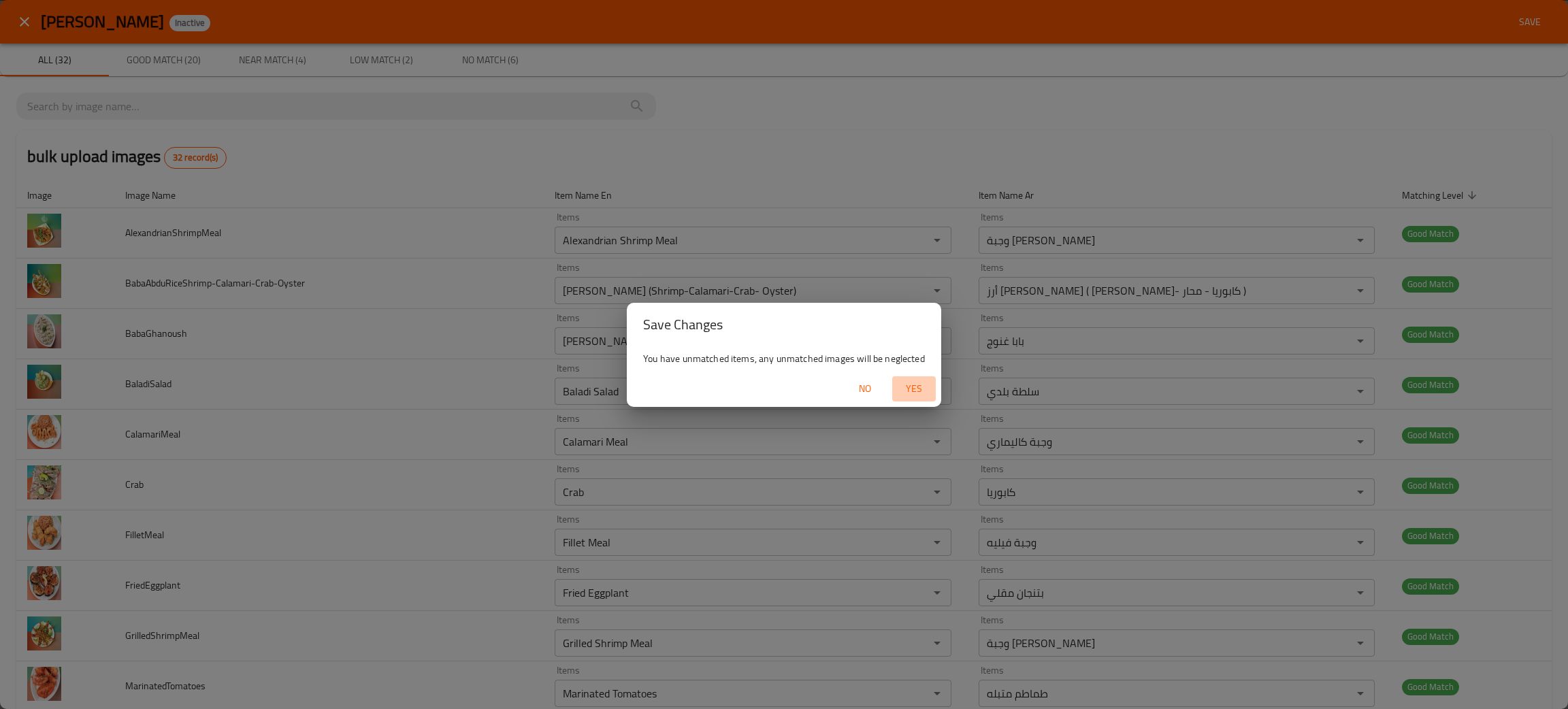
click at [914, 382] on span "Yes" at bounding box center [914, 389] width 33 height 17
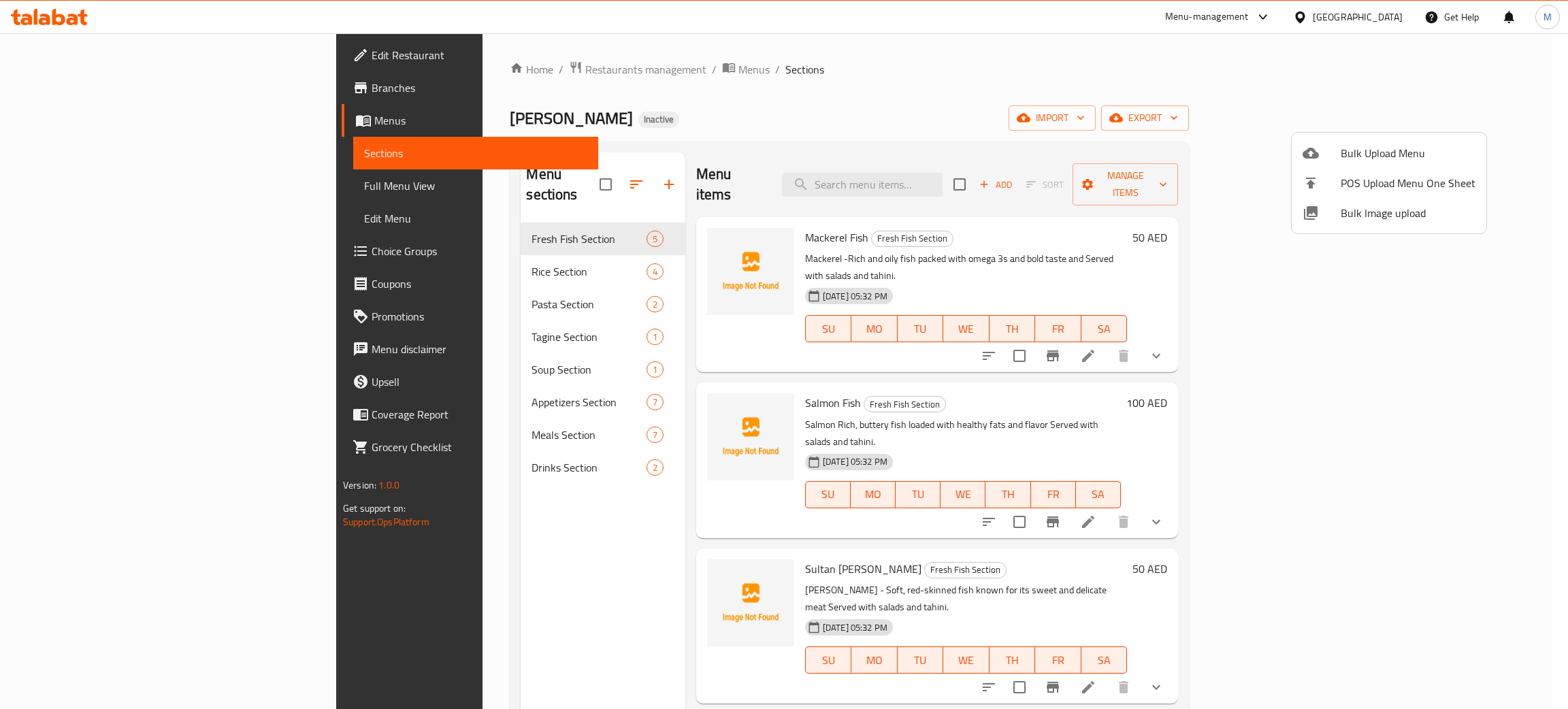
click at [68, 186] on div at bounding box center [784, 354] width 1568 height 709
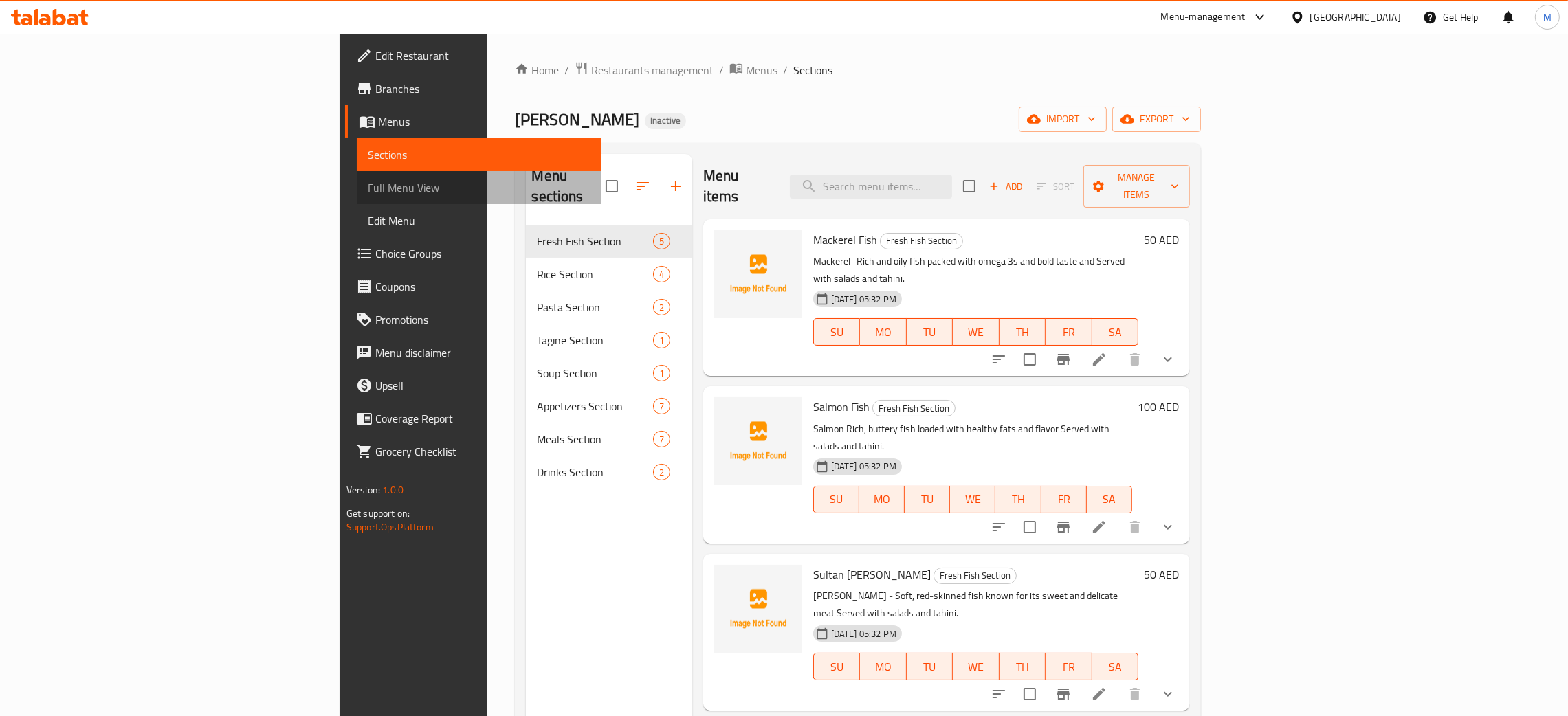
click at [368, 186] on span "Full Menu View" at bounding box center [479, 188] width 223 height 16
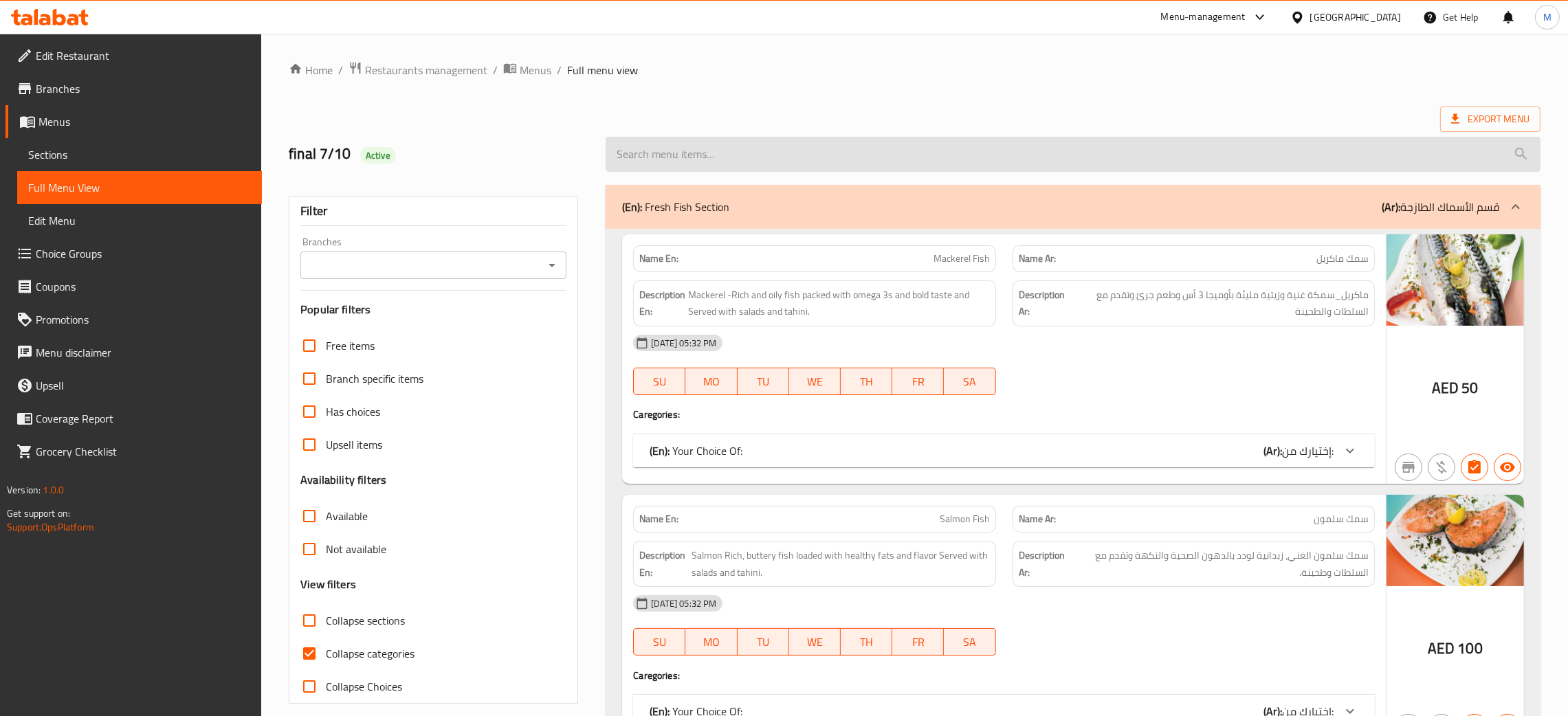
click at [658, 148] on input "search" at bounding box center [1073, 154] width 935 height 35
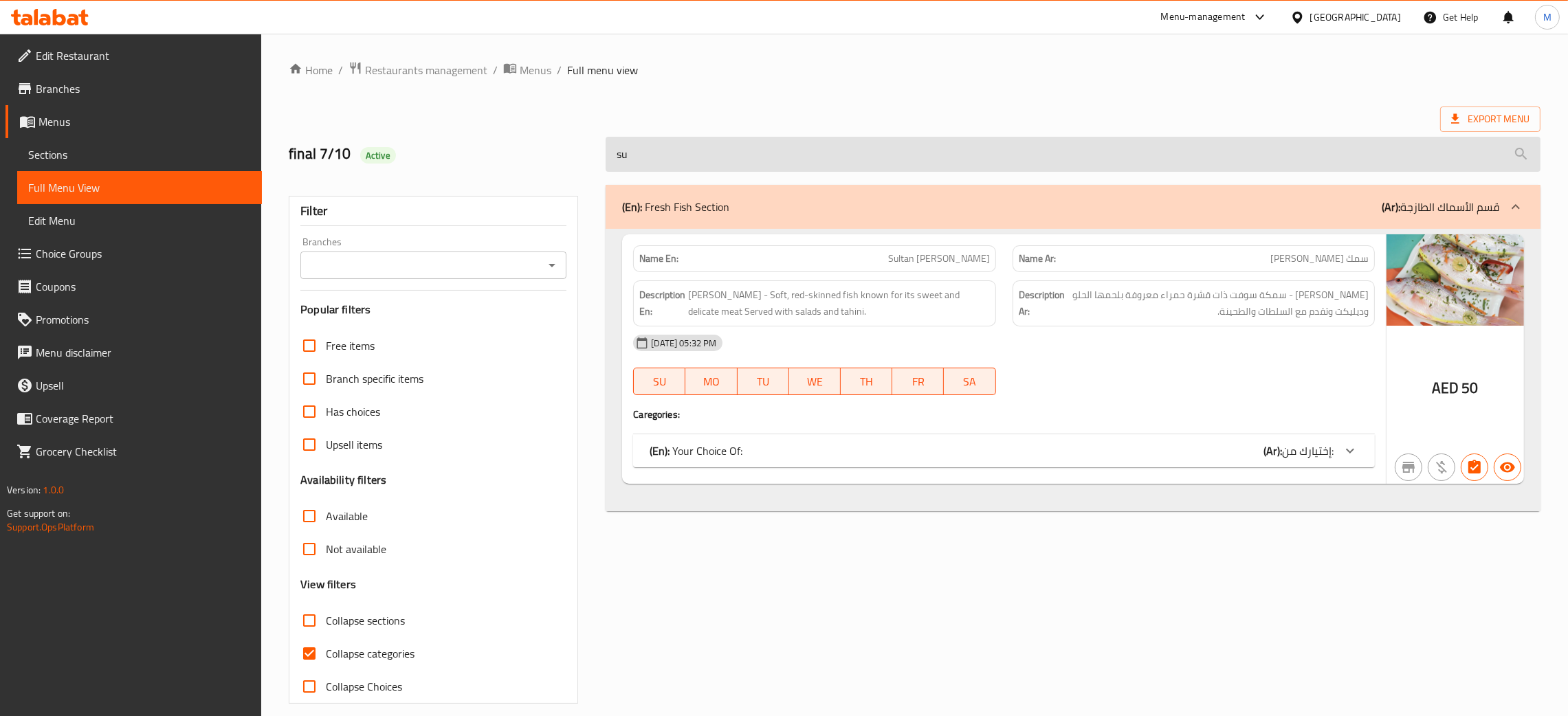
type input "s"
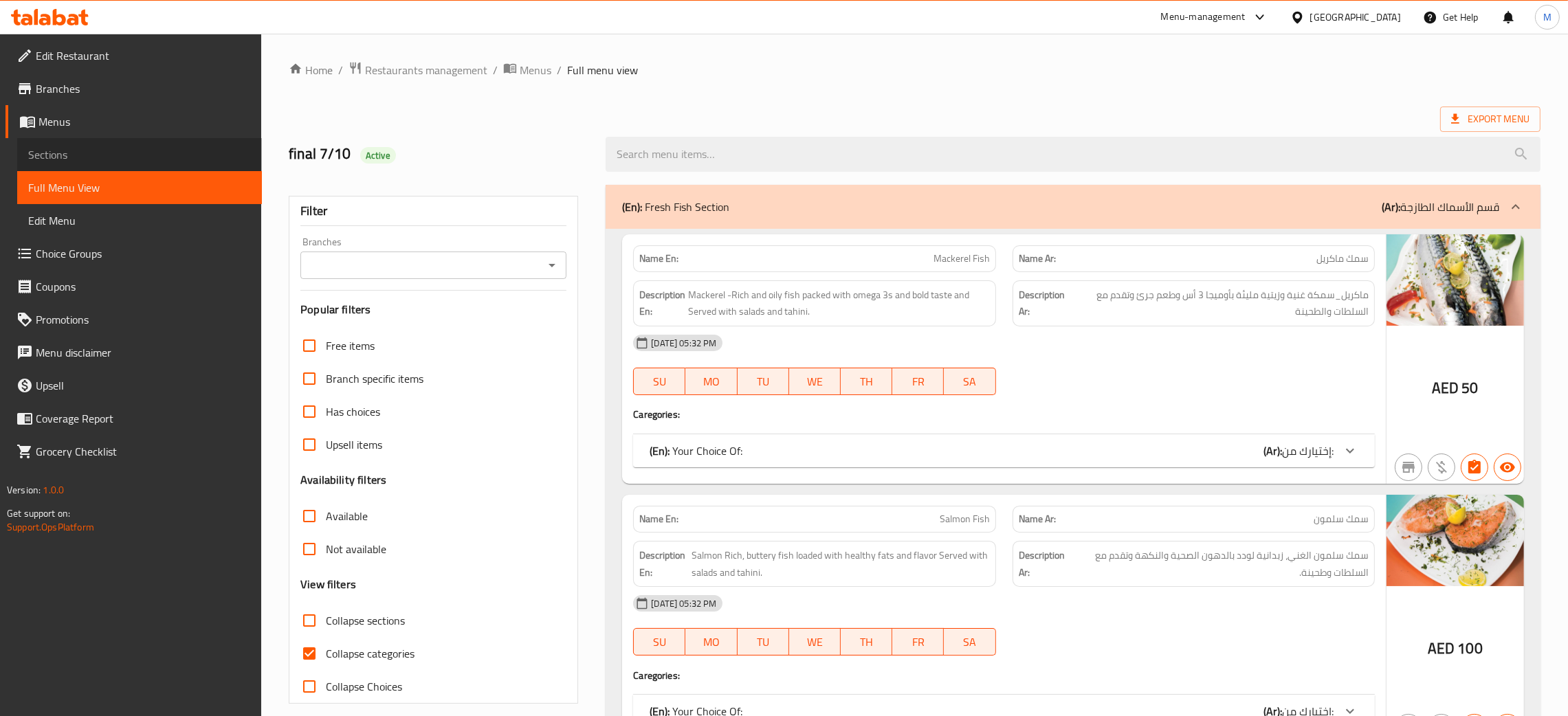
click at [55, 146] on span "Sections" at bounding box center [139, 155] width 223 height 16
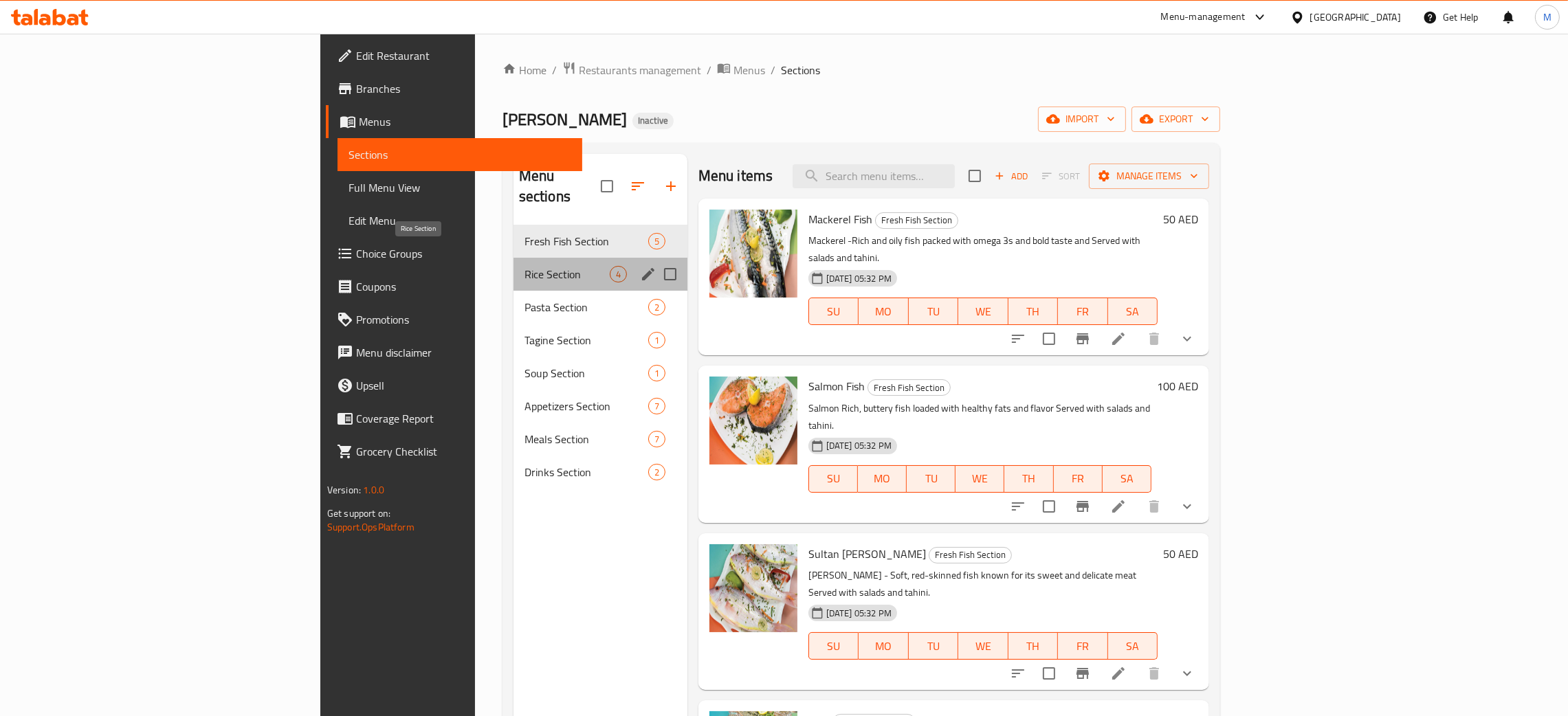
click at [524, 266] on span "Rice Section" at bounding box center [567, 274] width 86 height 16
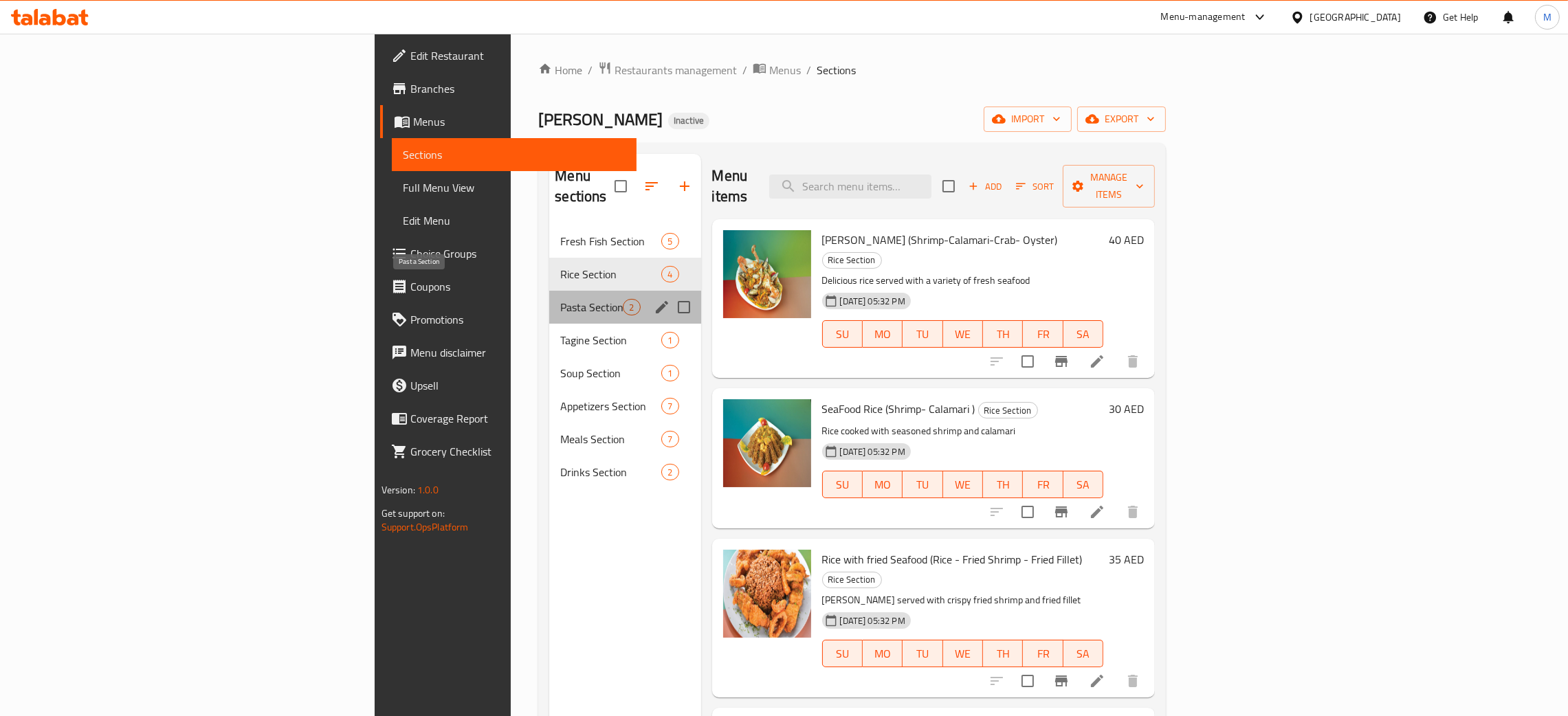
click at [561, 299] on span "Pasta Section" at bounding box center [592, 307] width 63 height 16
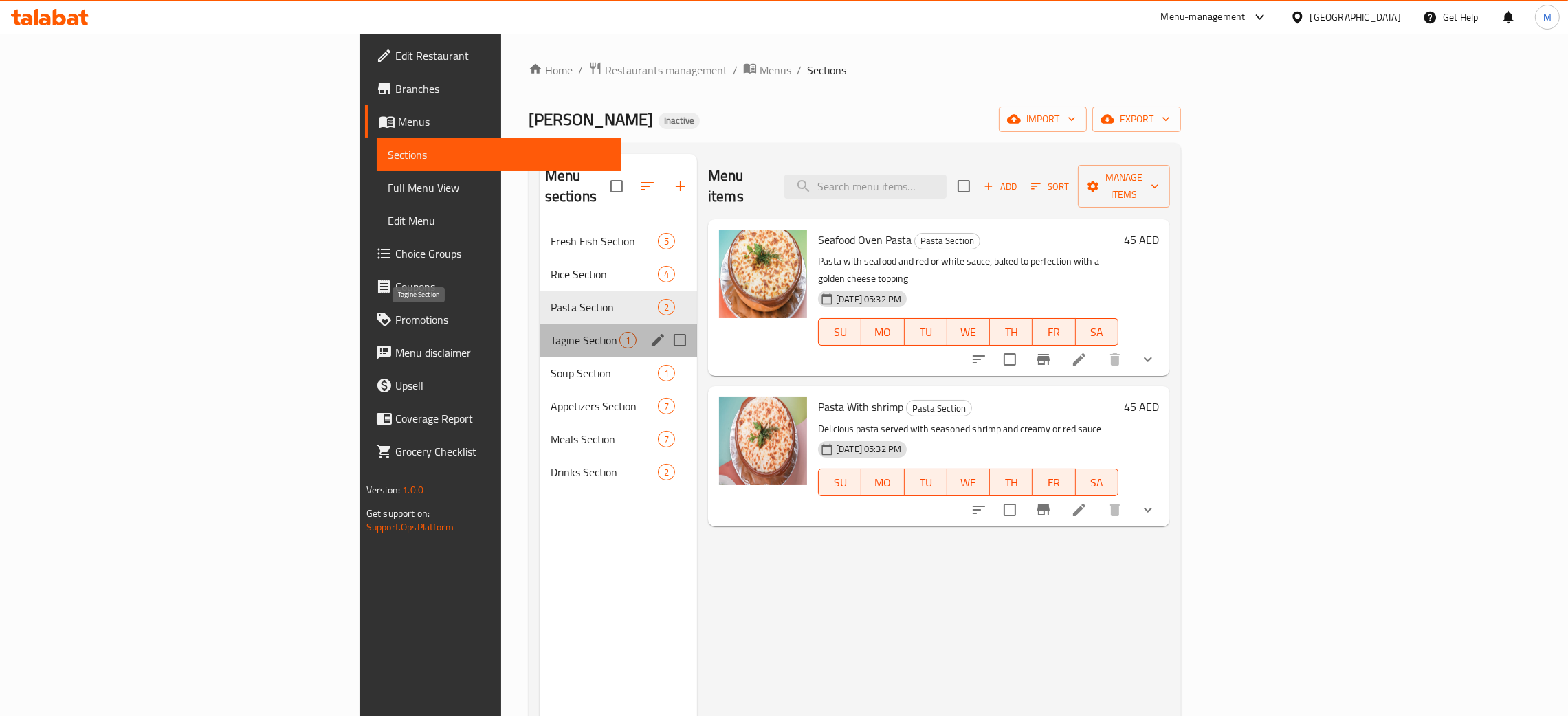
click at [551, 332] on span "Tagine Section" at bounding box center [585, 340] width 69 height 16
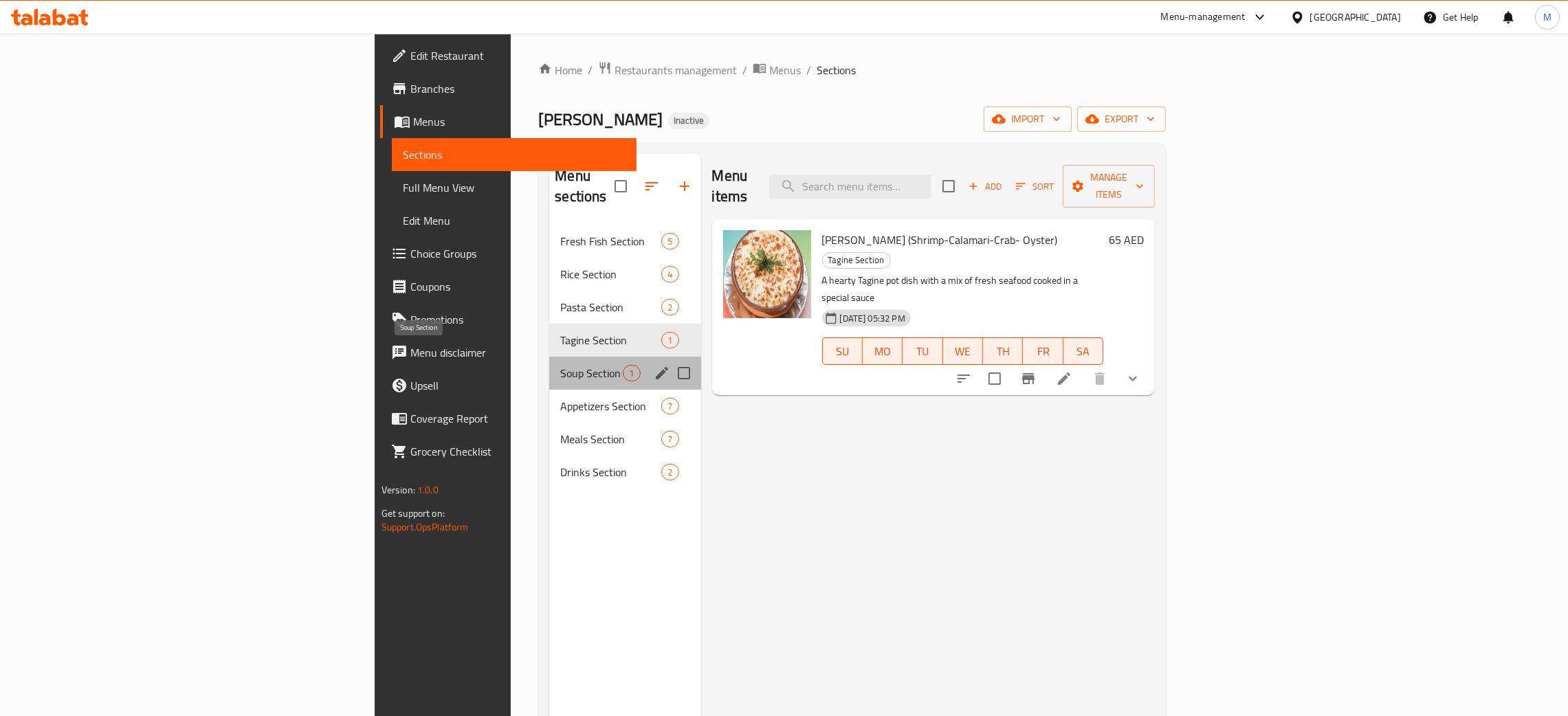
click at [561, 365] on span "Soup Section" at bounding box center [592, 374] width 63 height 16
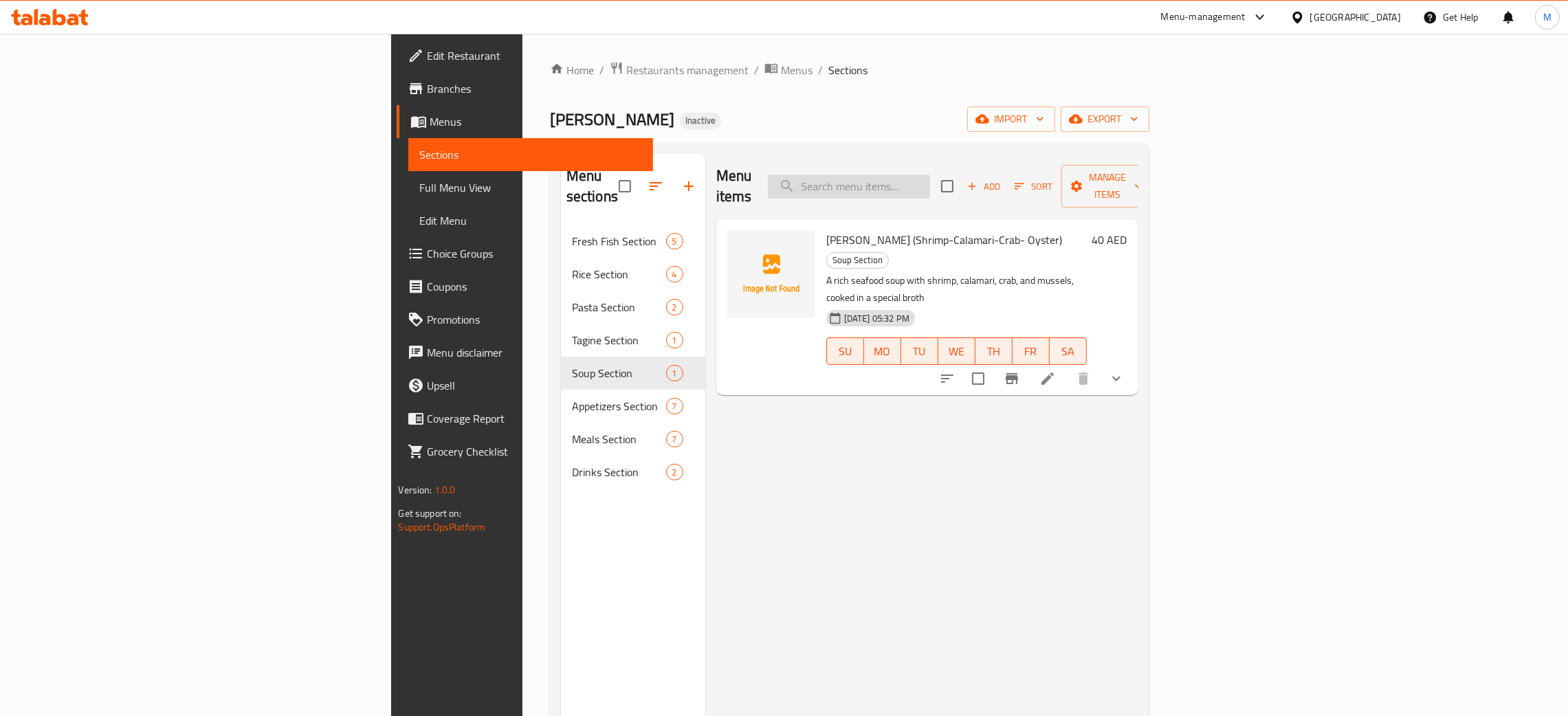
click at [930, 184] on input "search" at bounding box center [849, 186] width 162 height 24
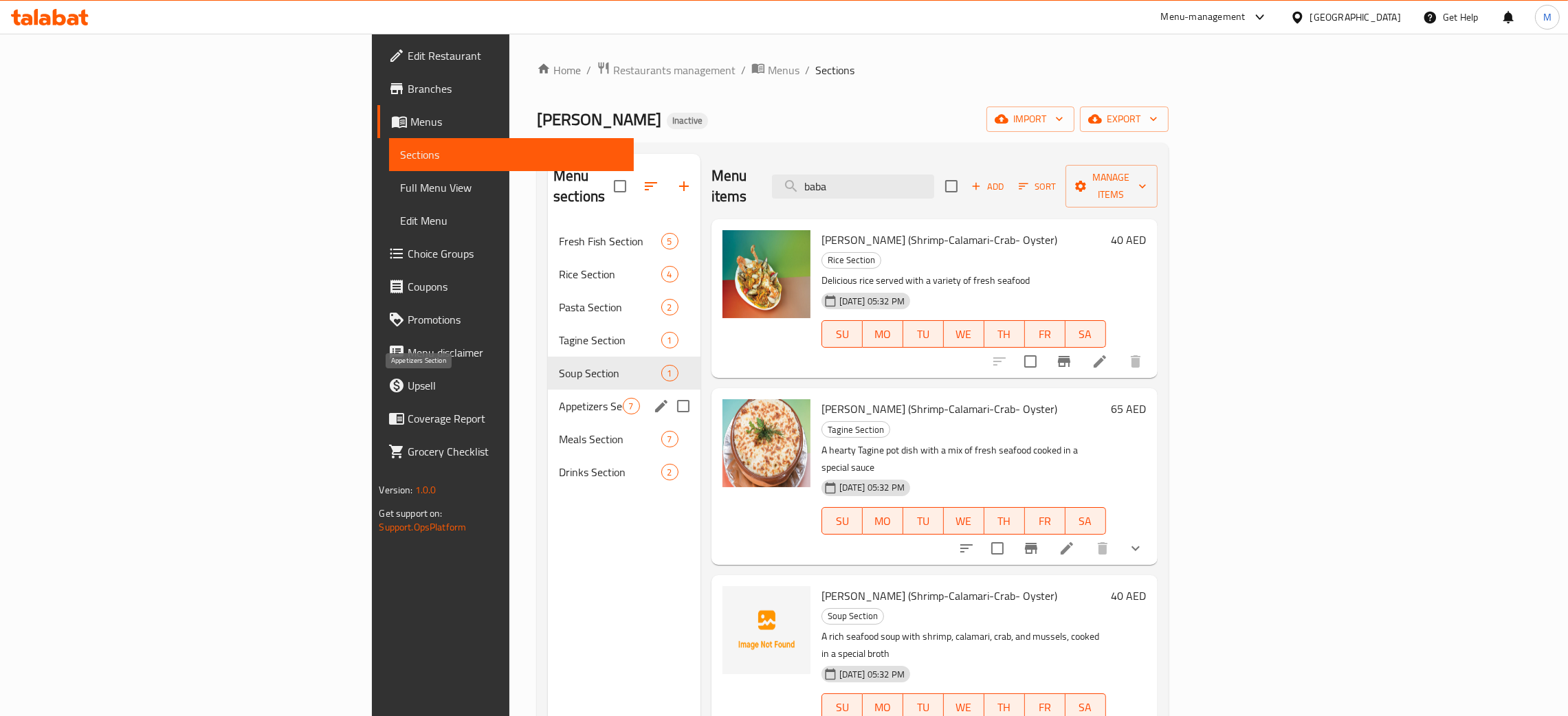
type input "baba"
click at [559, 398] on span "Appetizers Section" at bounding box center [590, 407] width 63 height 16
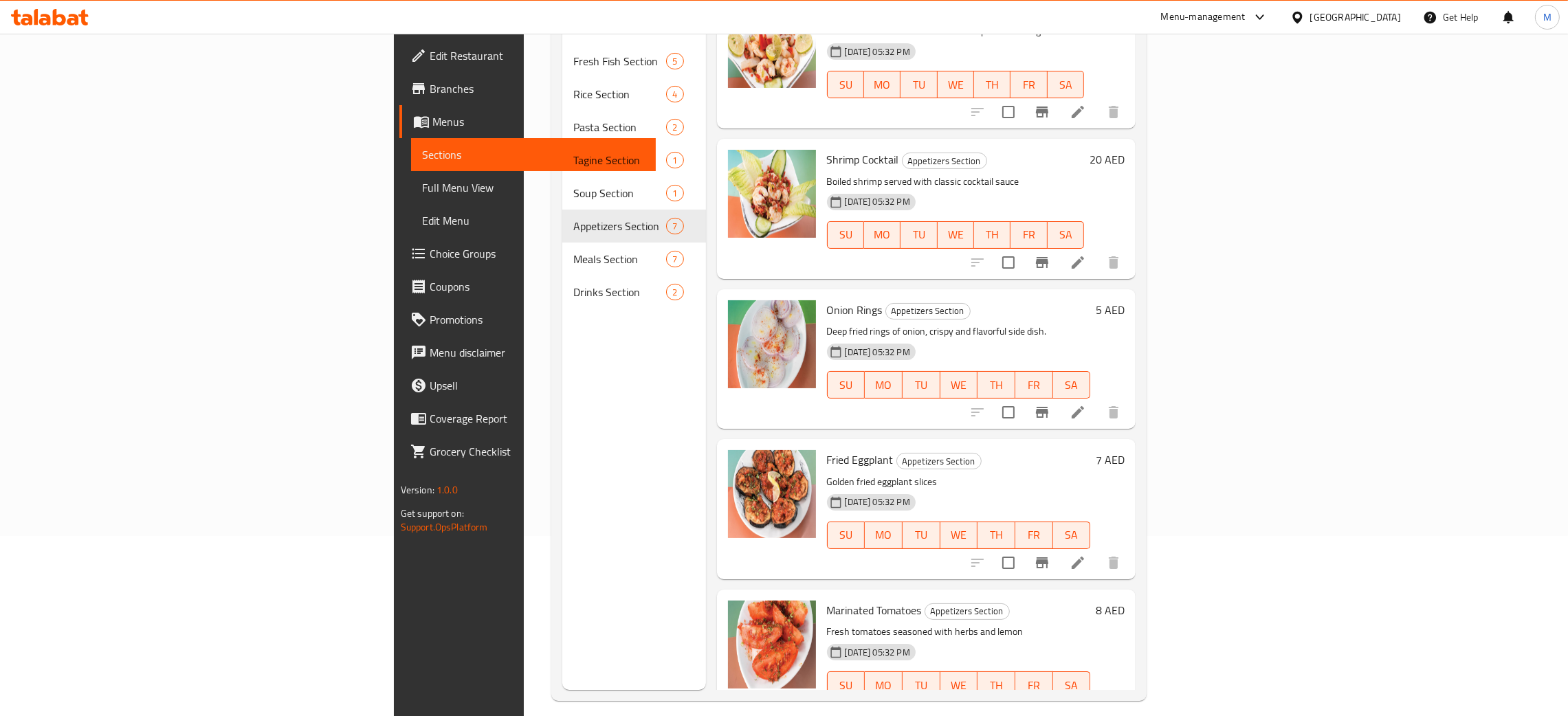
scroll to position [194, 0]
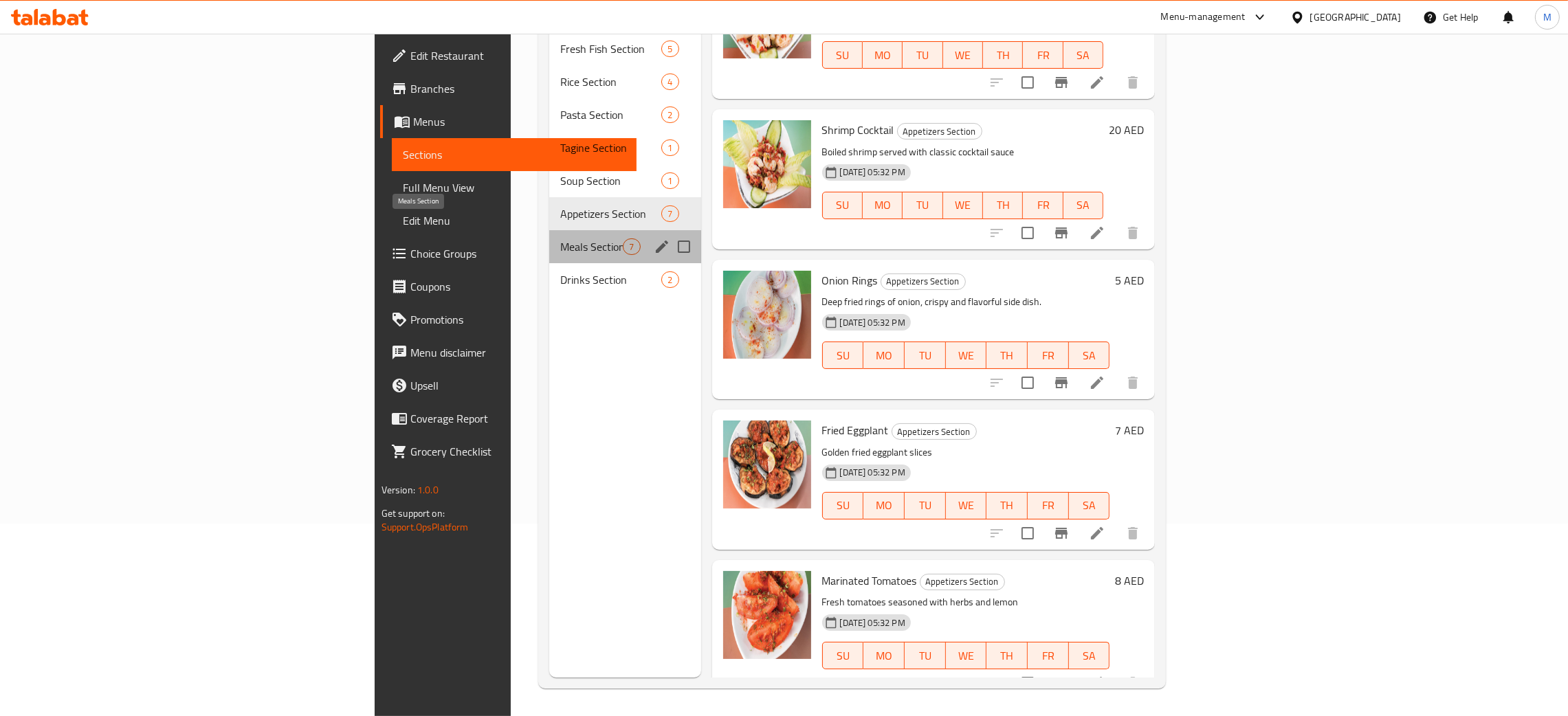
click at [561, 239] on span "Meals Section" at bounding box center [592, 247] width 63 height 16
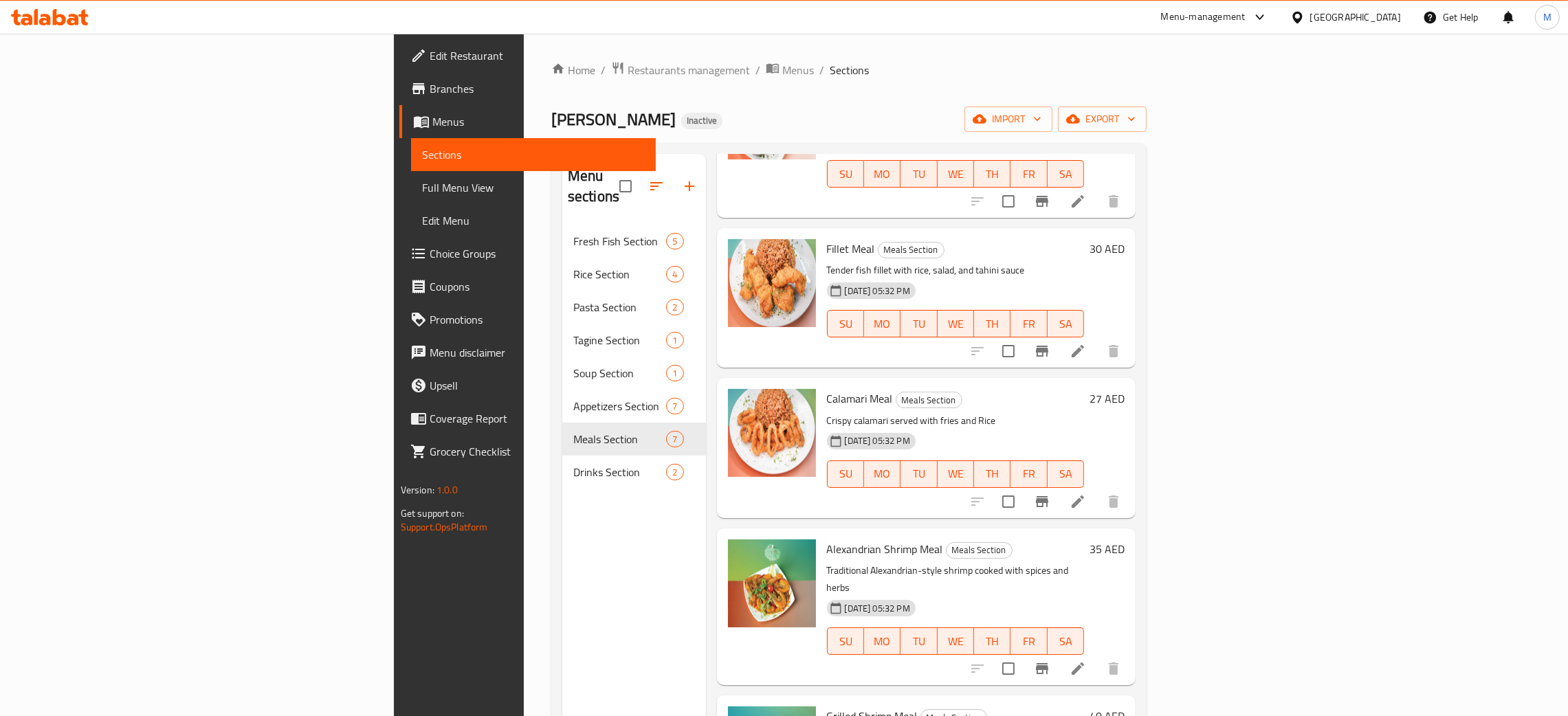
scroll to position [368, 0]
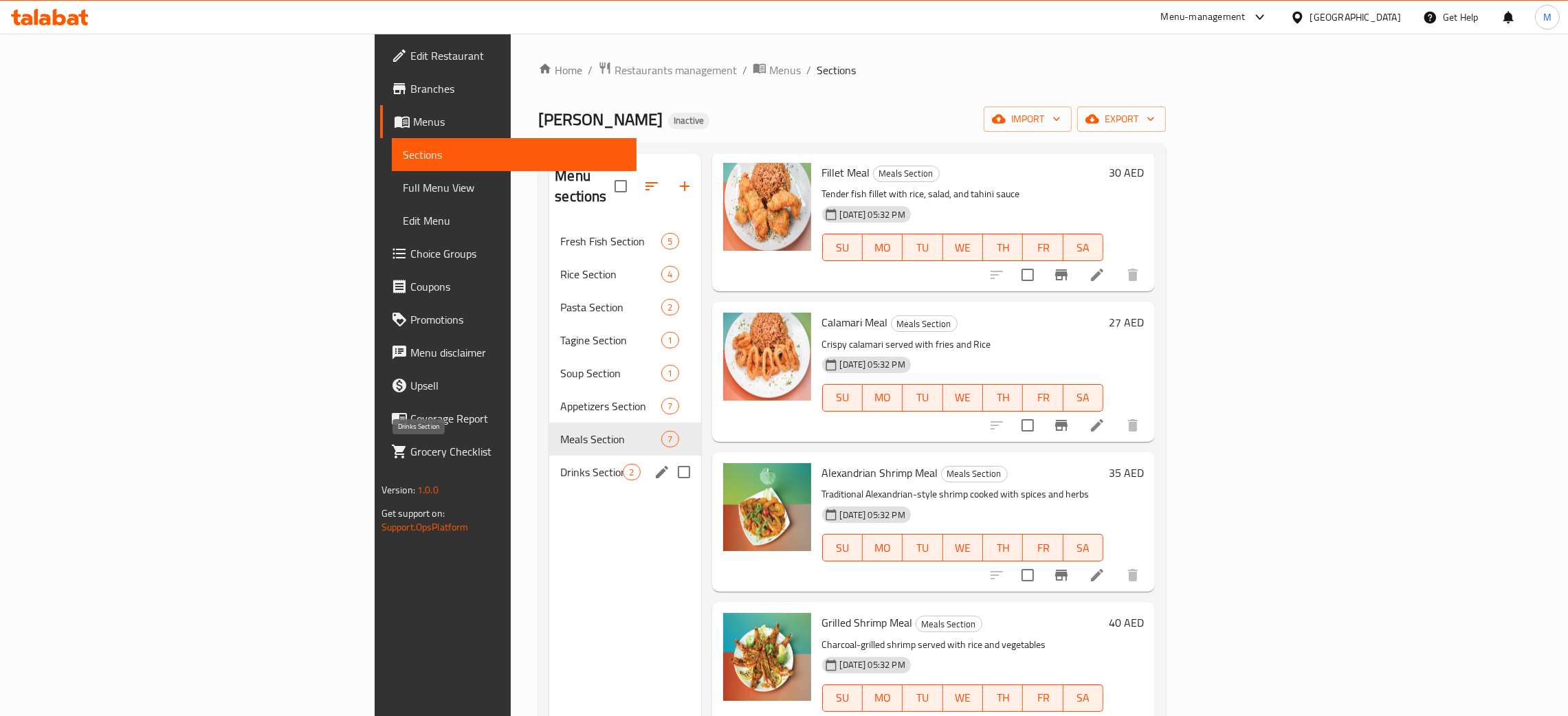
click at [561, 464] on span "Drinks Section" at bounding box center [592, 472] width 63 height 16
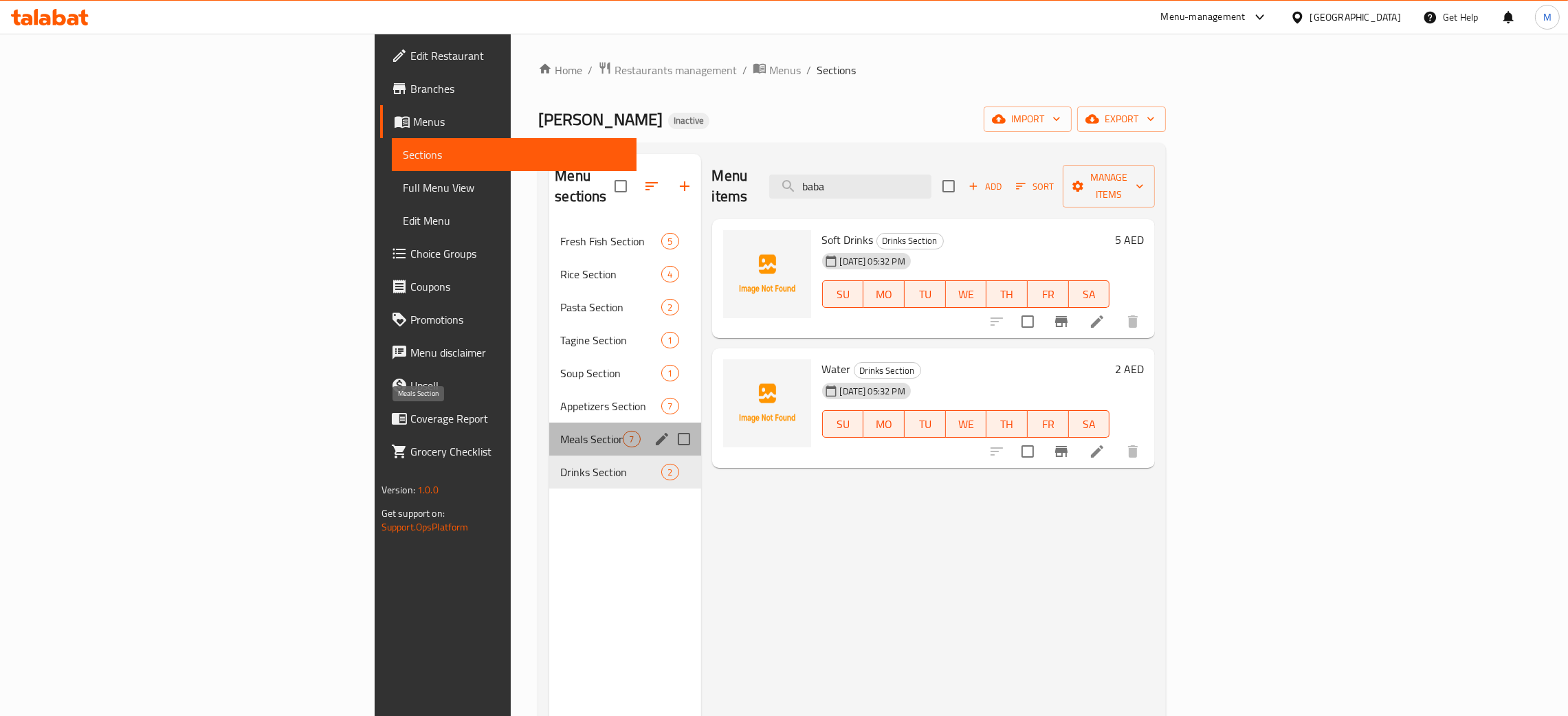
click at [561, 431] on span "Meals Section" at bounding box center [592, 439] width 63 height 16
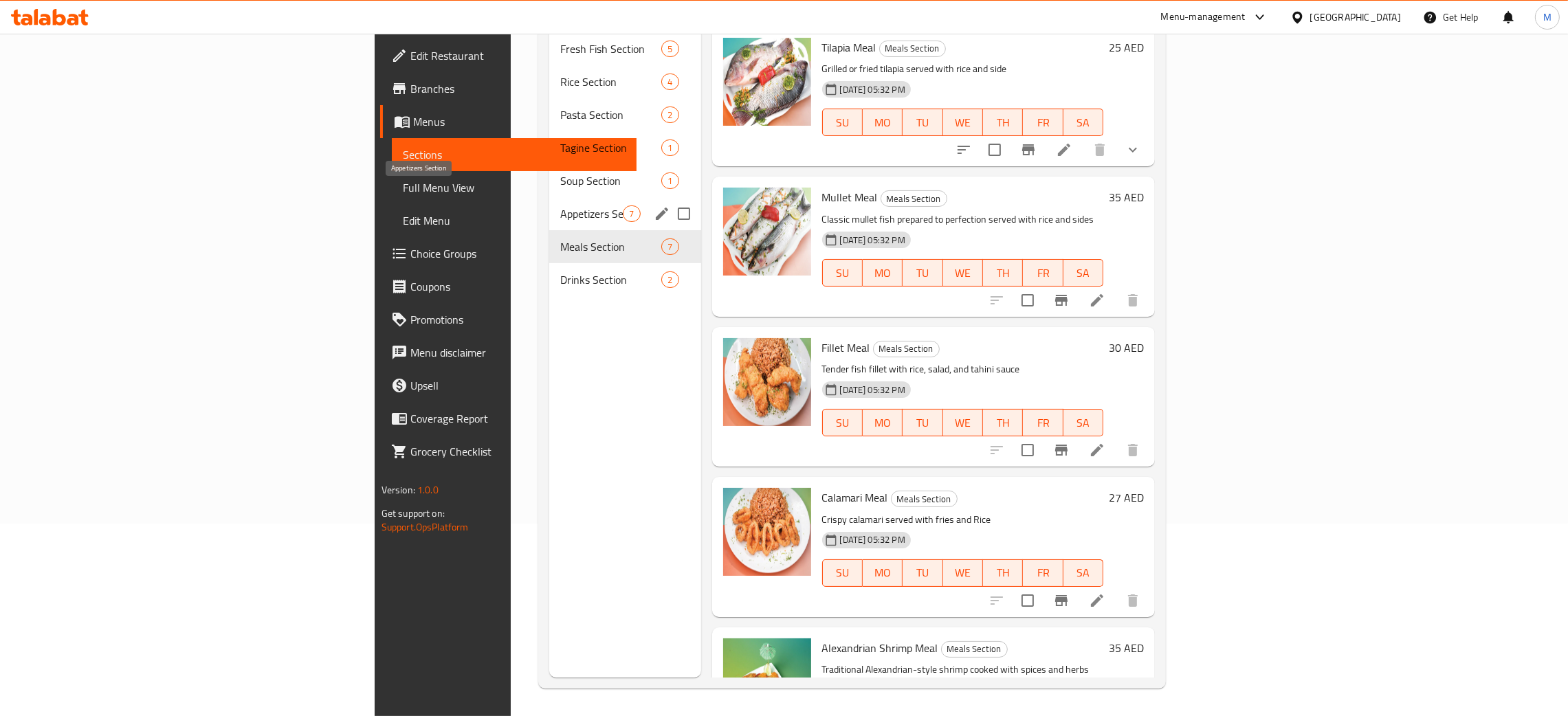
click at [561, 206] on span "Appetizers Section" at bounding box center [592, 214] width 63 height 16
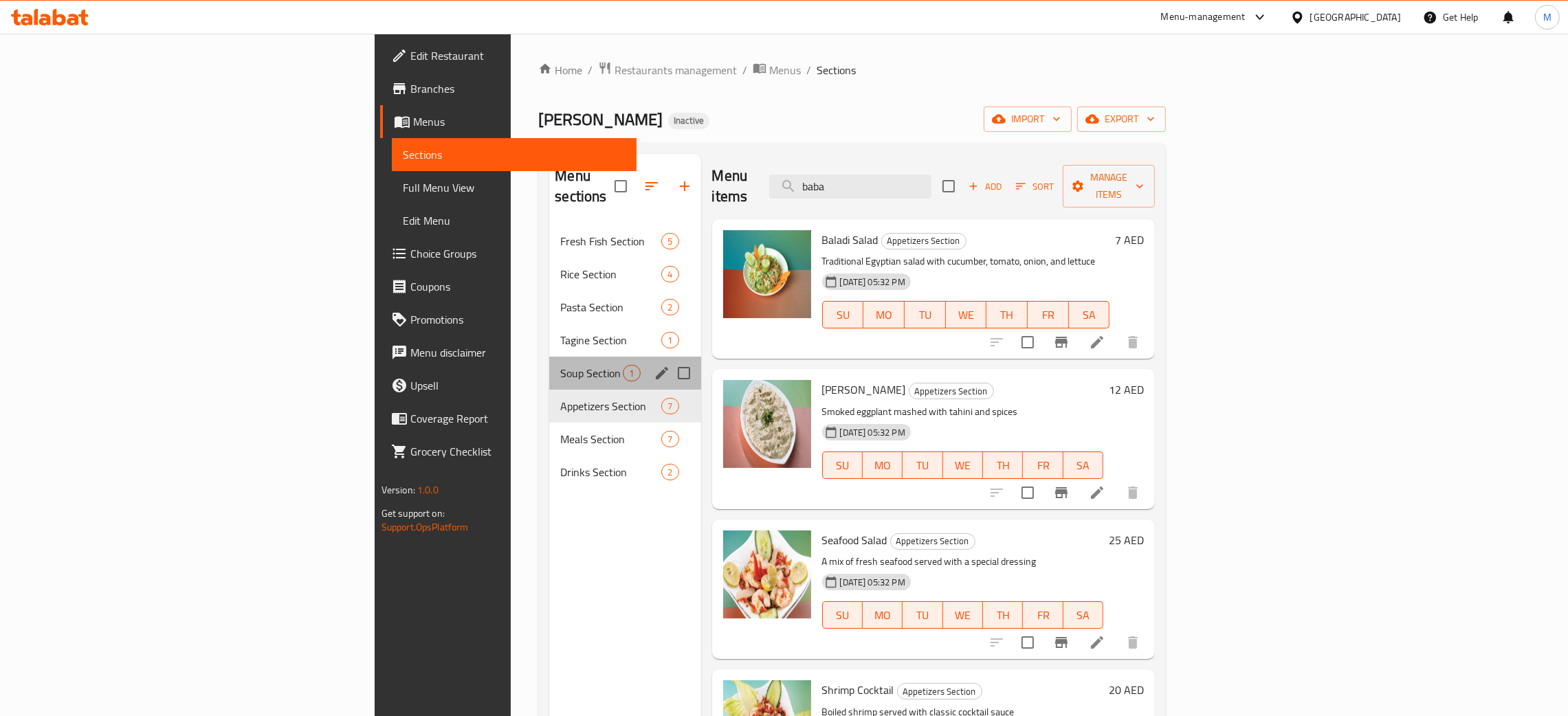
click at [549, 356] on div "Soup Section 1" at bounding box center [625, 373] width 151 height 33
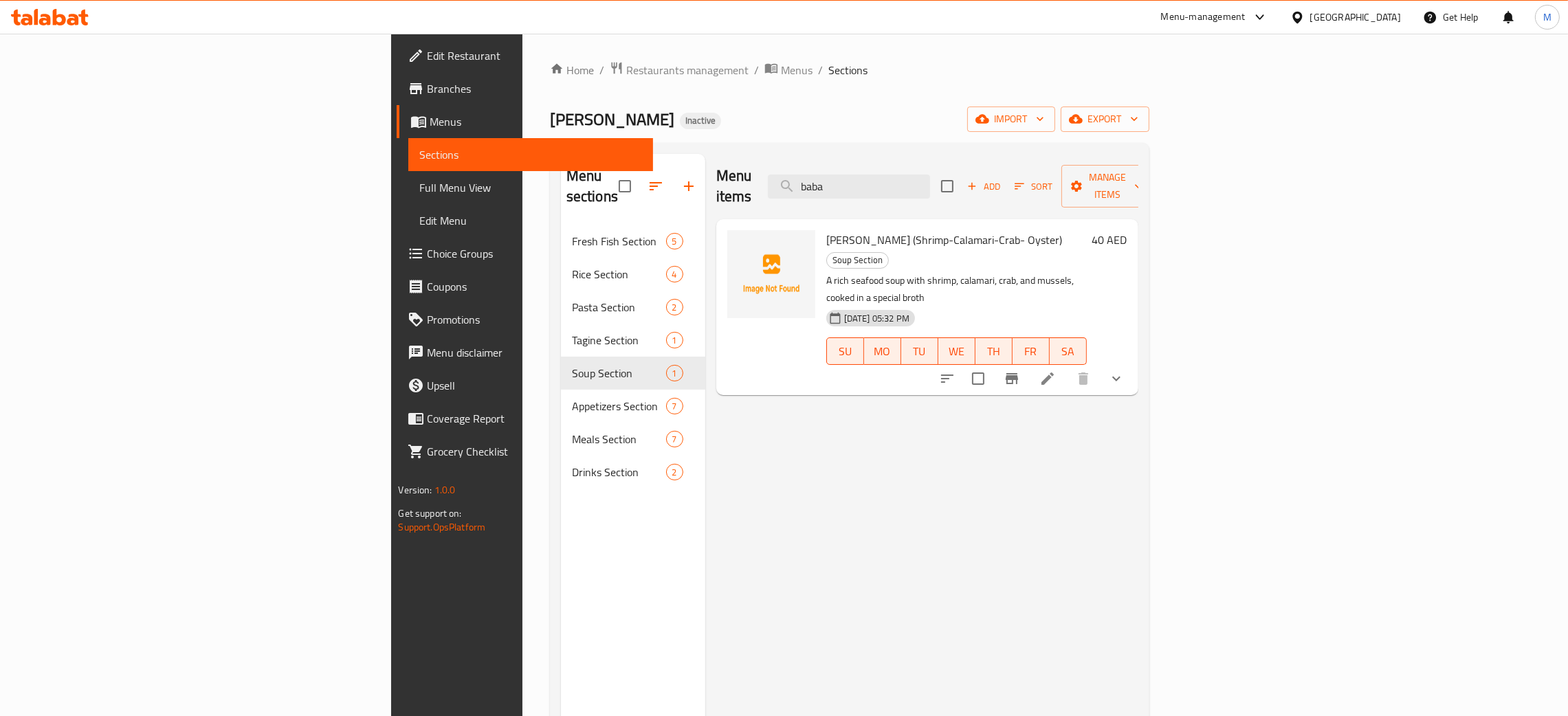
click at [419, 179] on span "Full Menu View" at bounding box center [530, 188] width 223 height 16
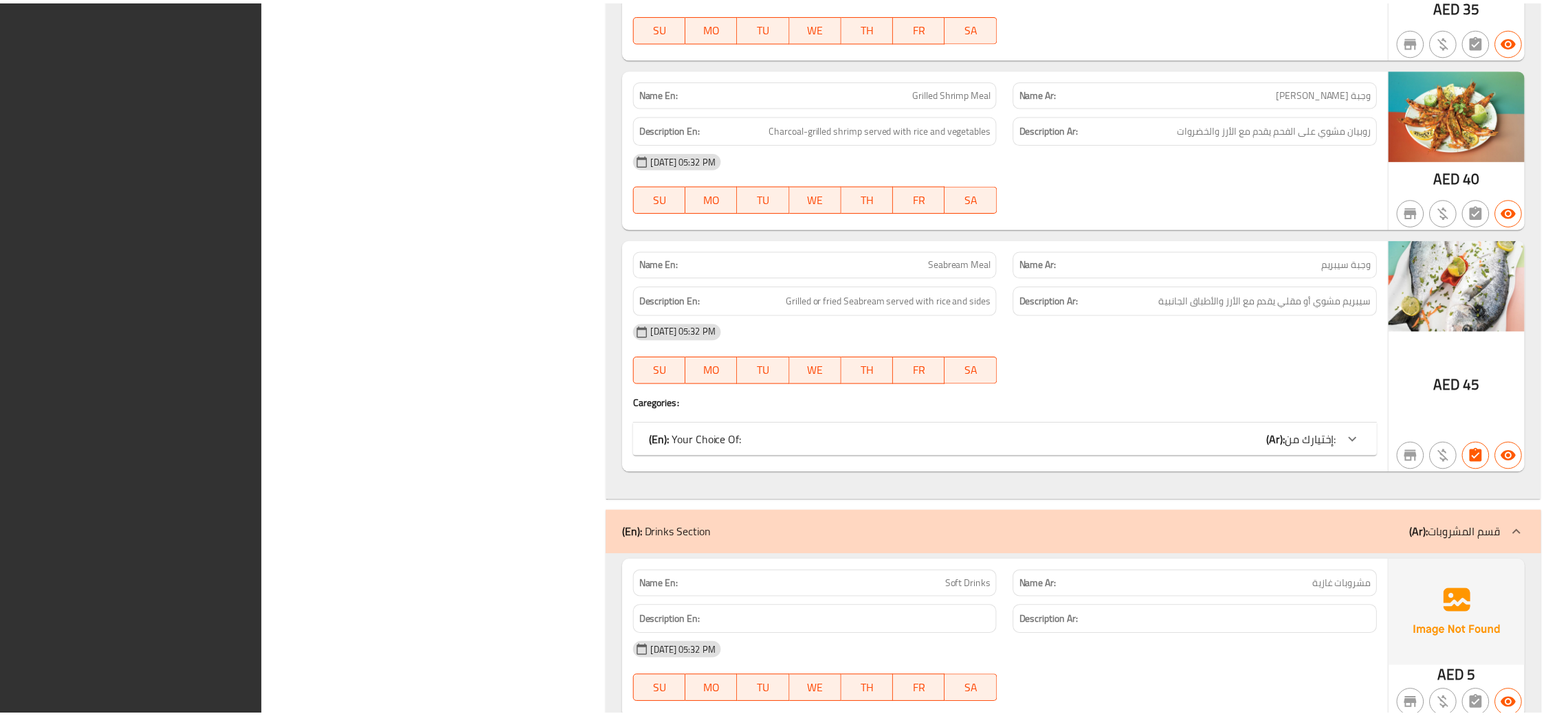
scroll to position [6020, 0]
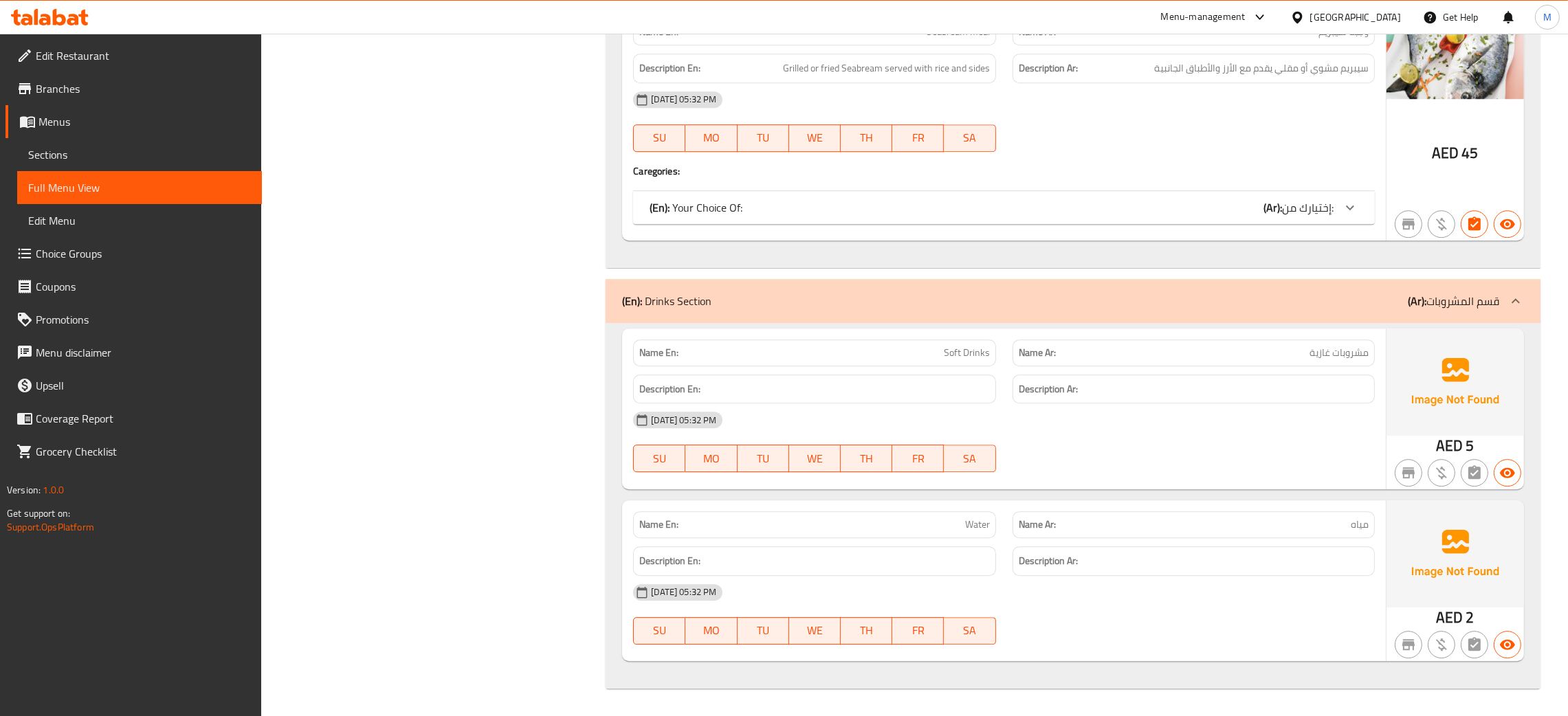
click at [48, 146] on span "Sections" at bounding box center [139, 155] width 223 height 16
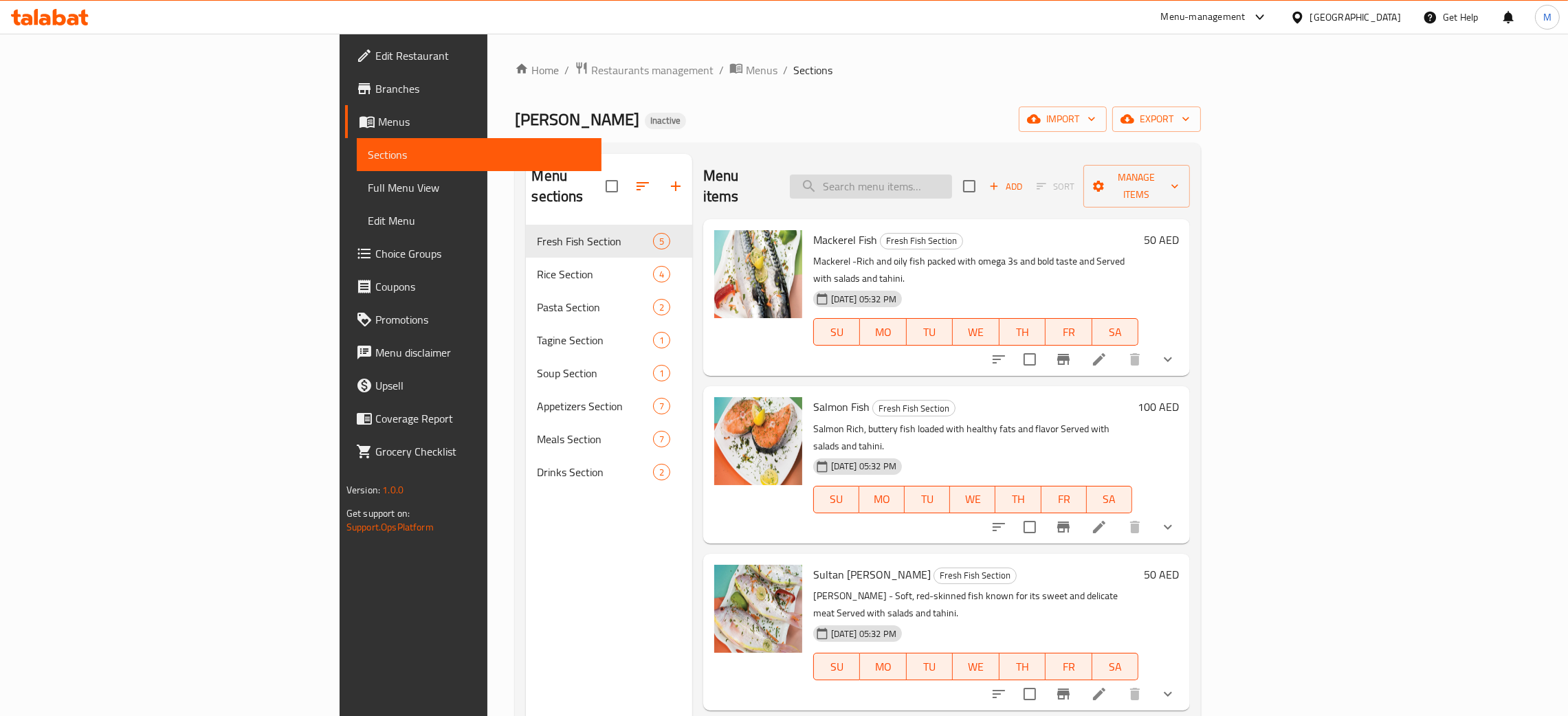
click at [952, 174] on input "search" at bounding box center [871, 186] width 162 height 24
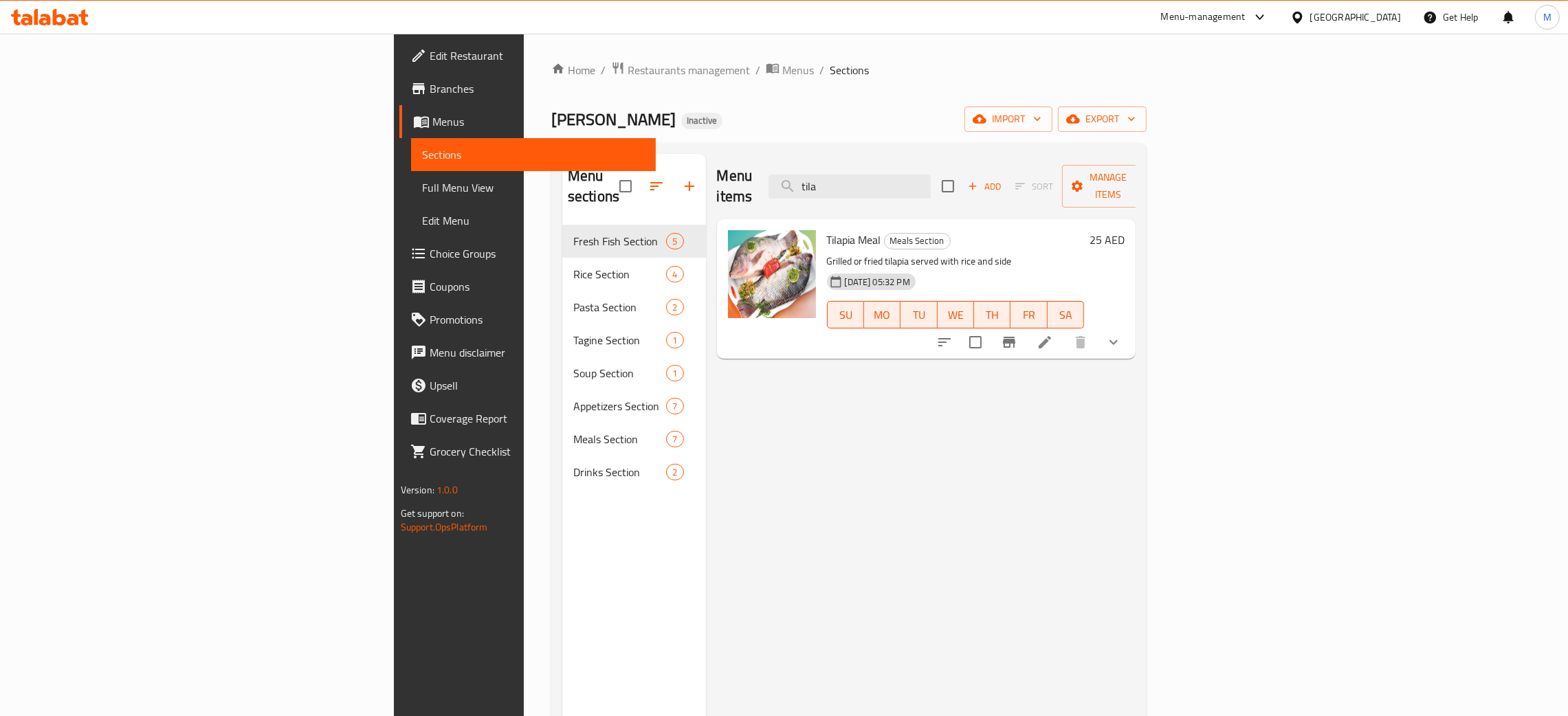
type input "tila"
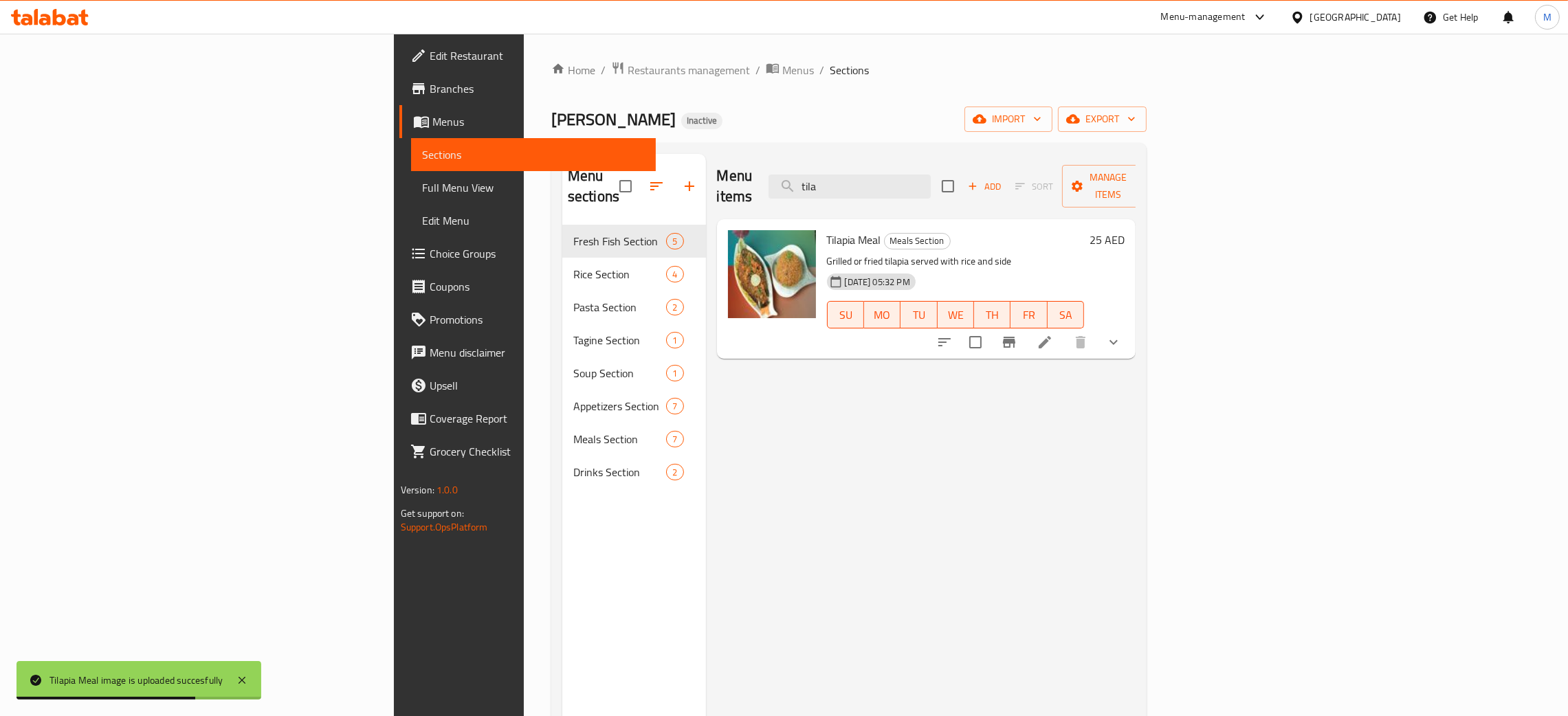
drag, startPoint x: 900, startPoint y: 191, endPoint x: 882, endPoint y: 160, distance: 35.8
click at [867, 175] on div "Menu items tila Add Sort Manage items" at bounding box center [926, 186] width 419 height 65
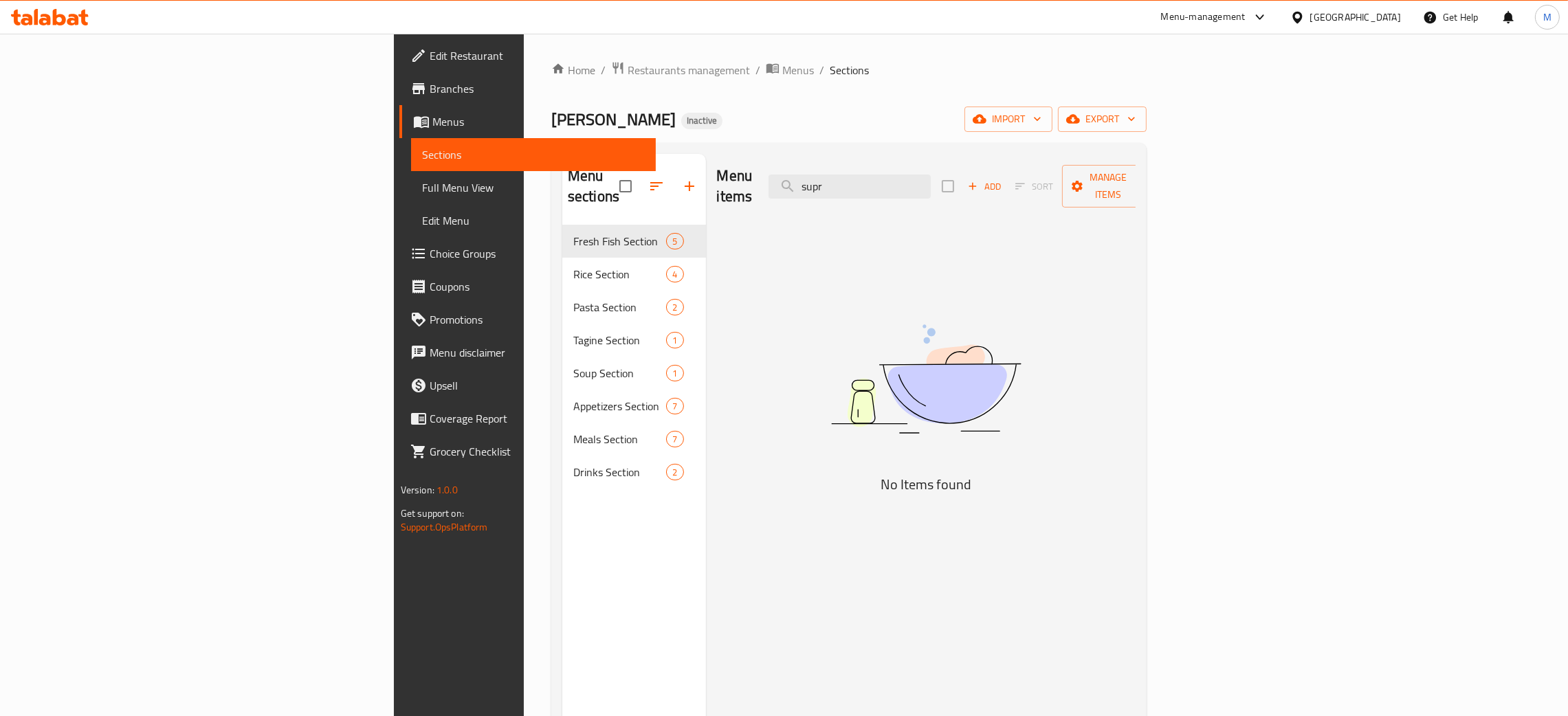
click at [842, 272] on div "Menu items supr Add Sort Manage items No Items found" at bounding box center [921, 512] width 430 height 716
click at [931, 174] on input "supr" at bounding box center [849, 186] width 162 height 24
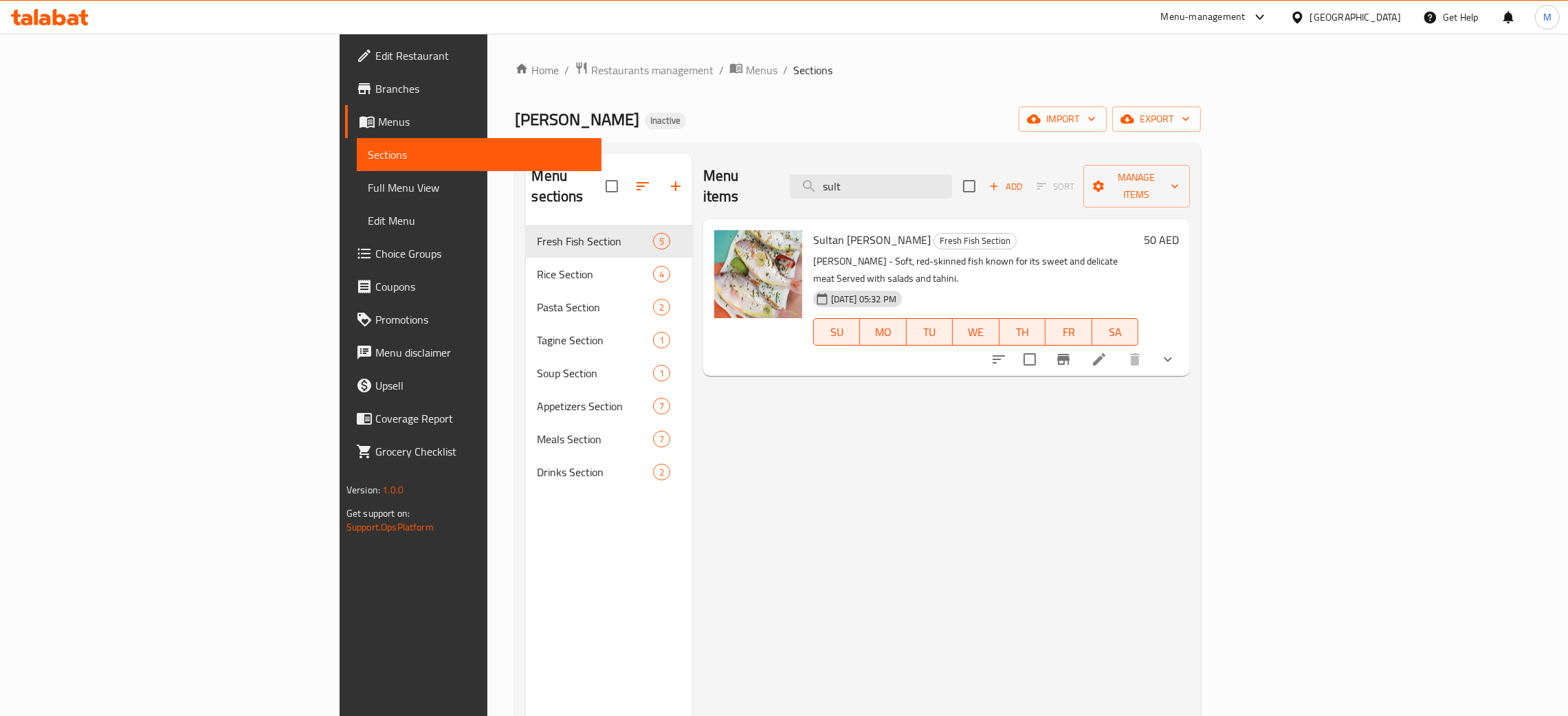
type input "sult"
drag, startPoint x: 983, startPoint y: 191, endPoint x: 941, endPoint y: 163, distance: 50.5
click at [941, 158] on div "Menu items sult Add Sort Manage items" at bounding box center [946, 186] width 486 height 65
click at [952, 174] on input "sult" at bounding box center [871, 186] width 162 height 24
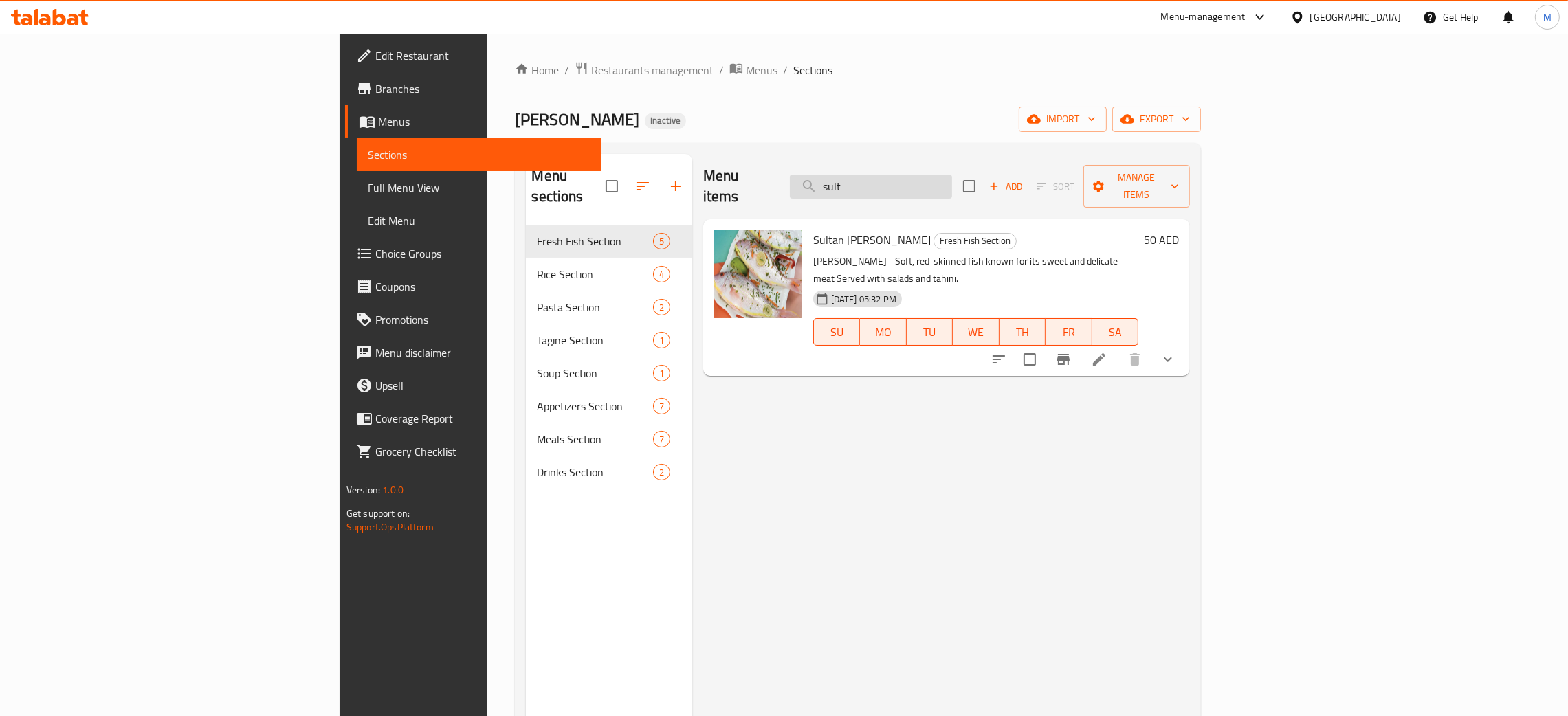
click at [952, 174] on input "sult" at bounding box center [871, 186] width 162 height 24
drag, startPoint x: 964, startPoint y: 170, endPoint x: 905, endPoint y: 136, distance: 68.1
click at [899, 140] on div "Home / Restaurants management / Menus / Sections Baba Abdu Inactive import expo…" at bounding box center [858, 471] width 686 height 820
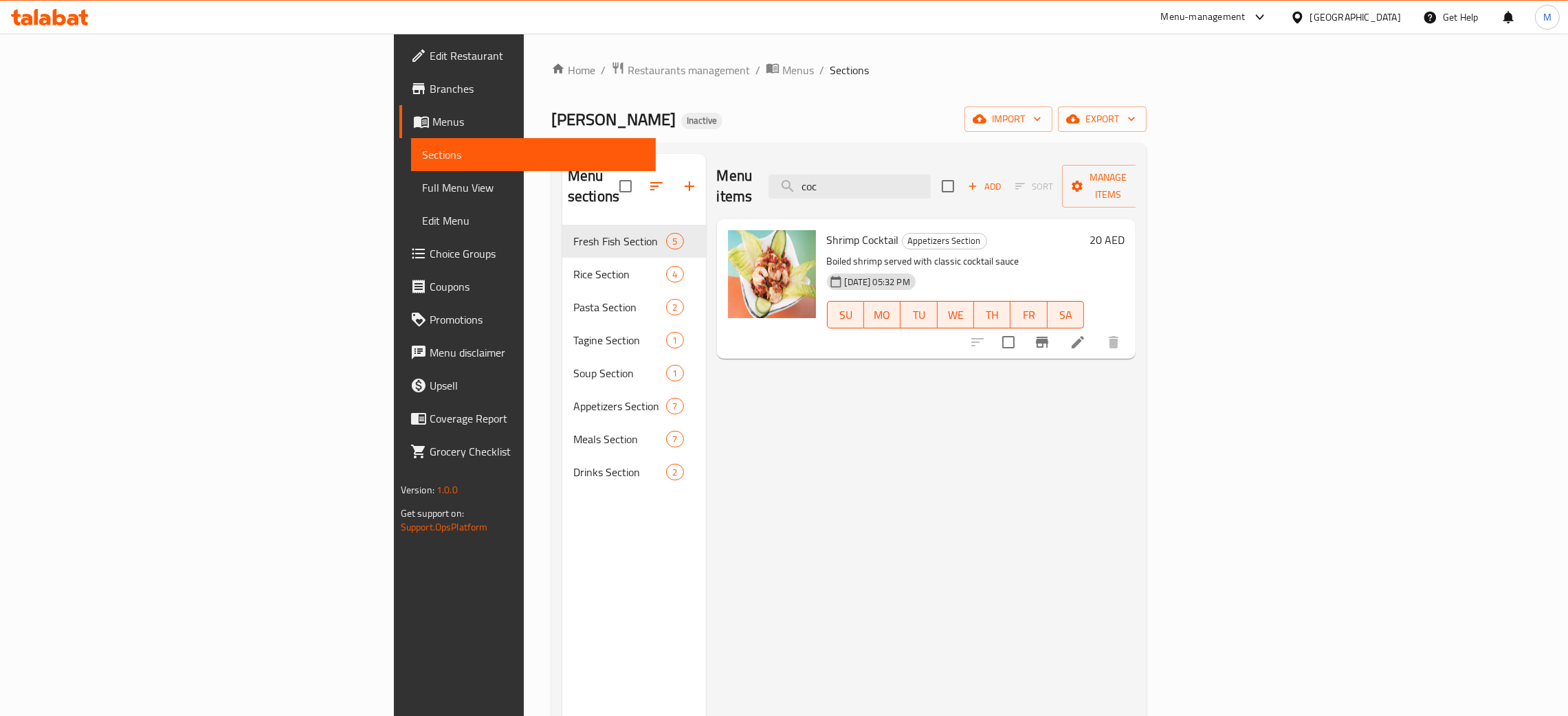
type input "coc"
drag, startPoint x: 985, startPoint y: 177, endPoint x: 886, endPoint y: 109, distance: 120.1
click at [807, 126] on div "Home / Restaurants management / Menus / Sections Baba Abdu Inactive import expo…" at bounding box center [849, 471] width 595 height 820
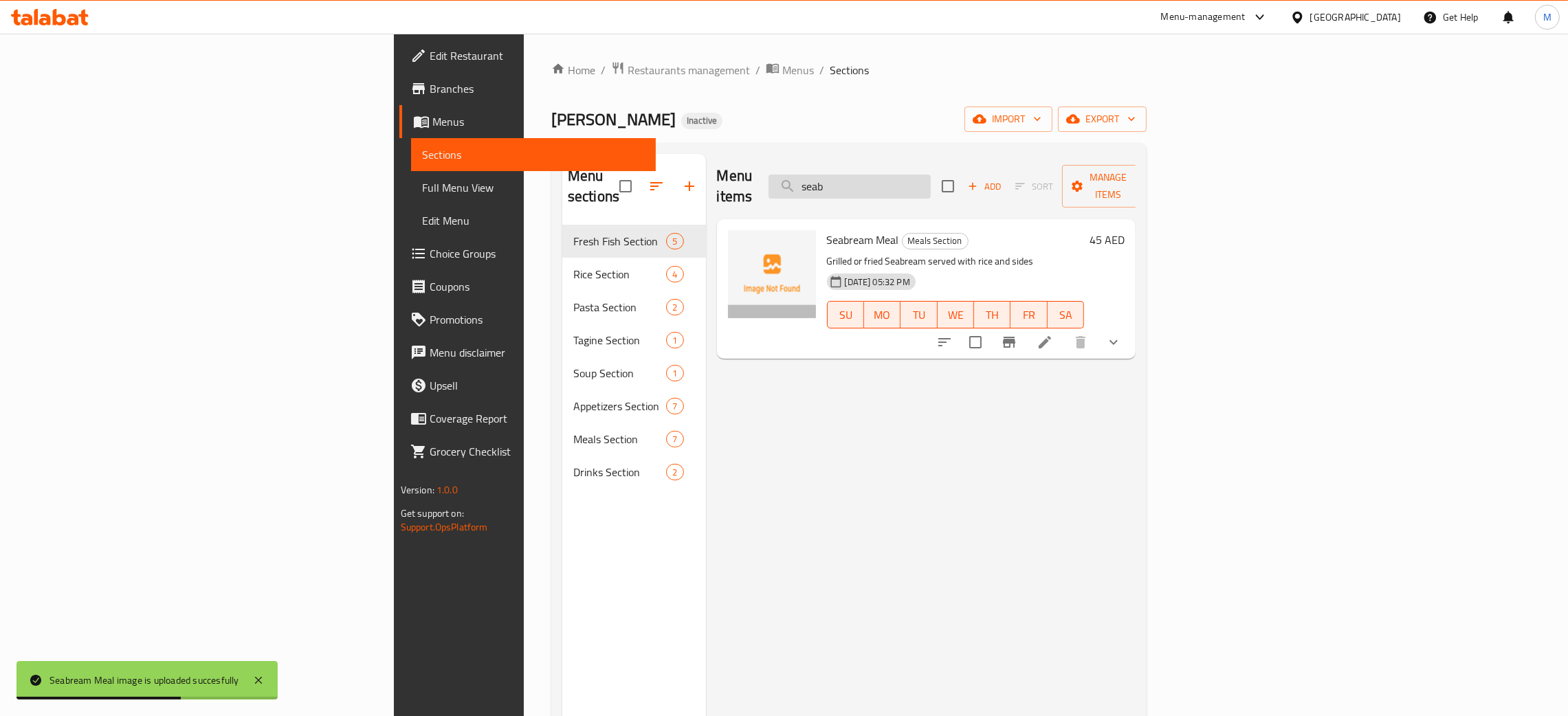
click at [931, 183] on input "seab" at bounding box center [849, 186] width 162 height 24
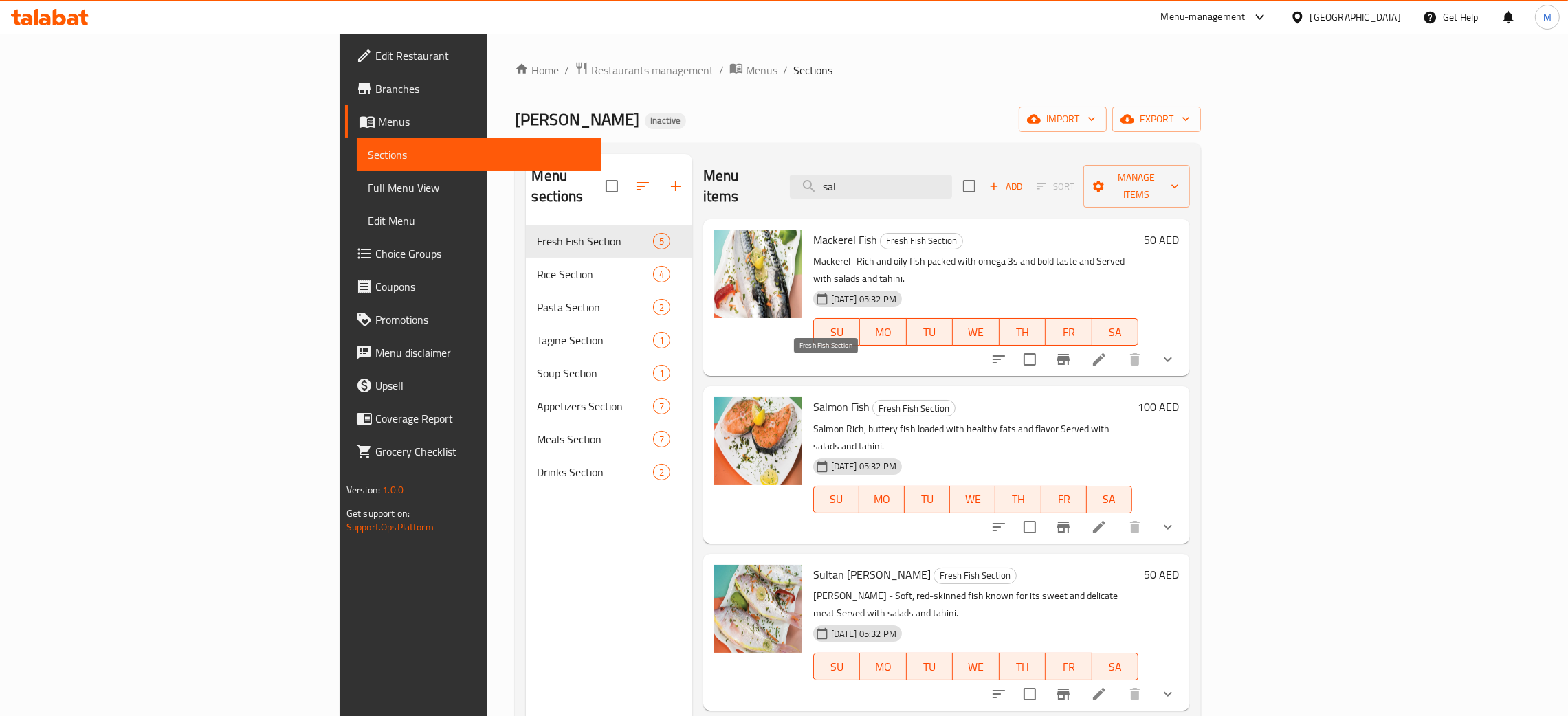
type input "sal"
drag, startPoint x: 969, startPoint y: 172, endPoint x: 844, endPoint y: 160, distance: 125.6
click at [844, 160] on div "Menu items sal Add Sort Manage items" at bounding box center [946, 186] width 486 height 65
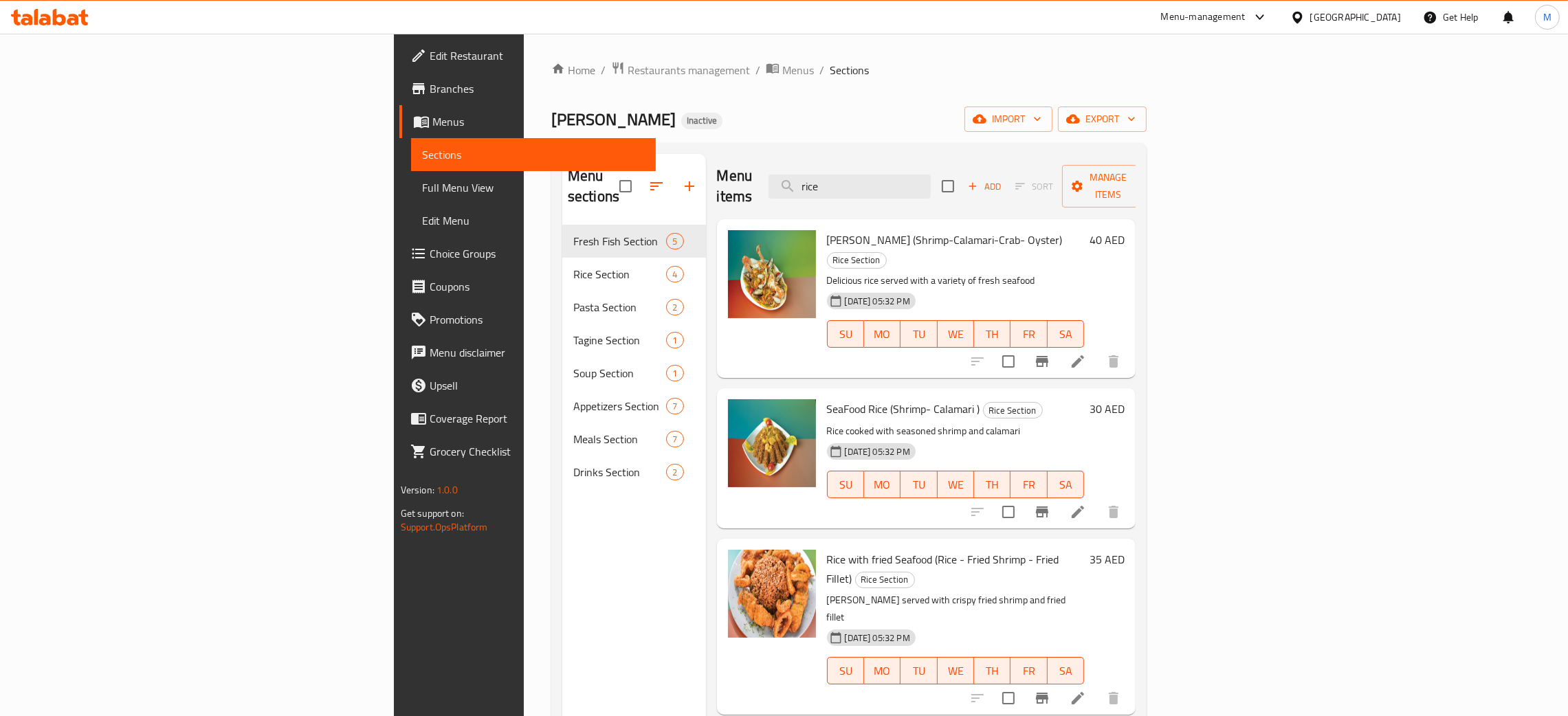
type input "rice"
drag, startPoint x: 961, startPoint y: 185, endPoint x: 877, endPoint y: 160, distance: 87.6
click at [877, 160] on div "Menu items rice Add Sort Manage items" at bounding box center [926, 186] width 419 height 65
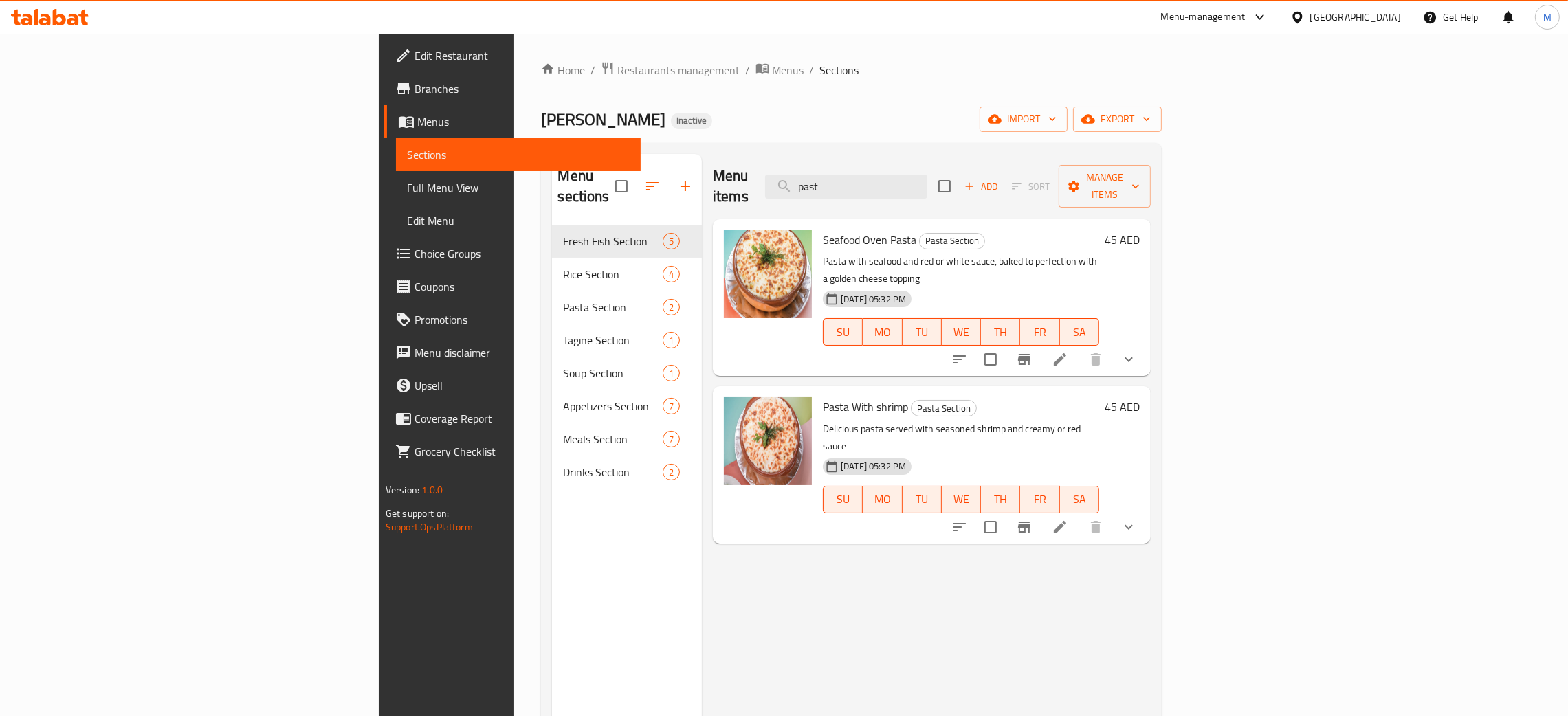
type input "past"
drag, startPoint x: 992, startPoint y: 177, endPoint x: 858, endPoint y: 142, distance: 138.5
click at [858, 142] on div "Home / Restaurants management / Menus / Sections Baba Abdu Inactive import expo…" at bounding box center [851, 471] width 621 height 820
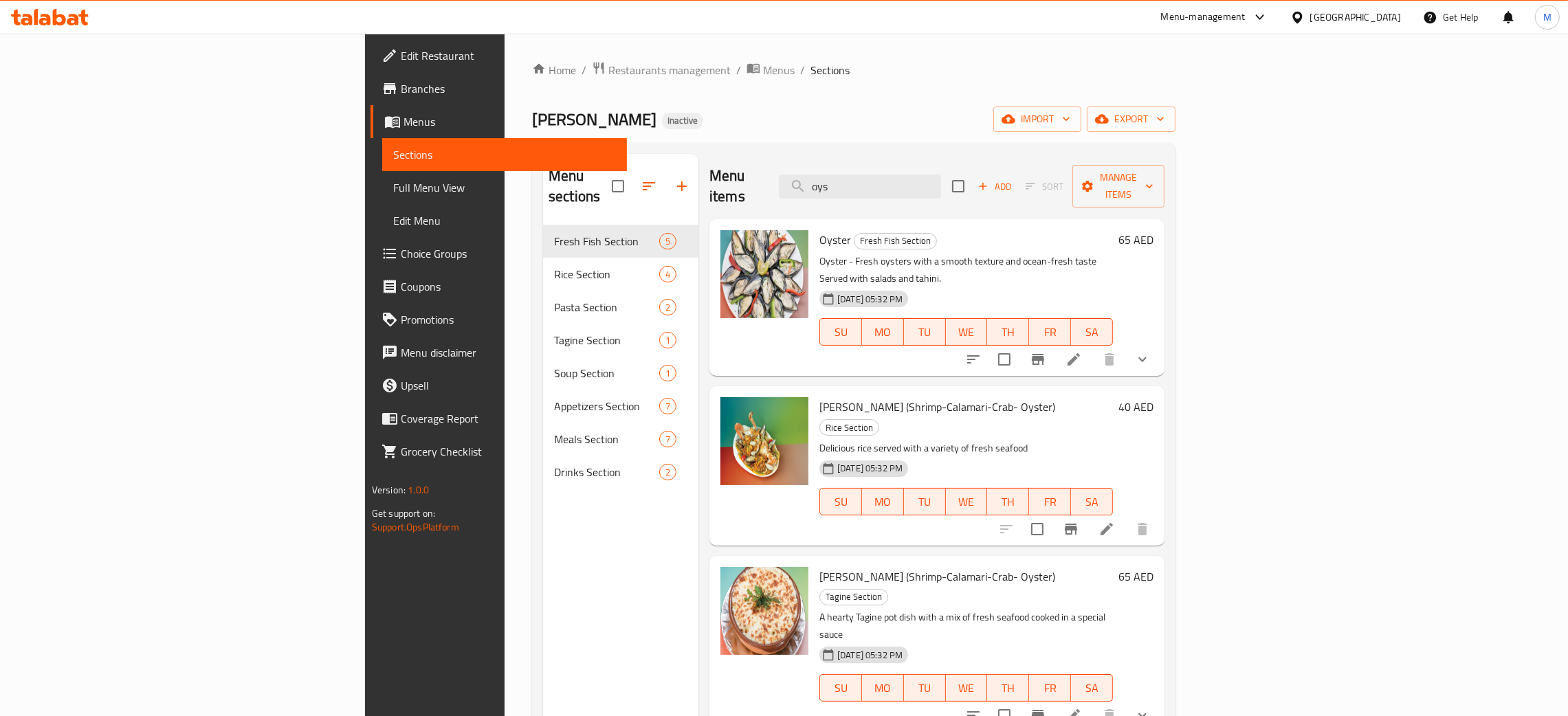
type input "oys"
drag, startPoint x: 961, startPoint y: 187, endPoint x: 898, endPoint y: 160, distance: 68.5
click at [898, 160] on div "Menu items oys Add Sort Manage items" at bounding box center [937, 186] width 455 height 65
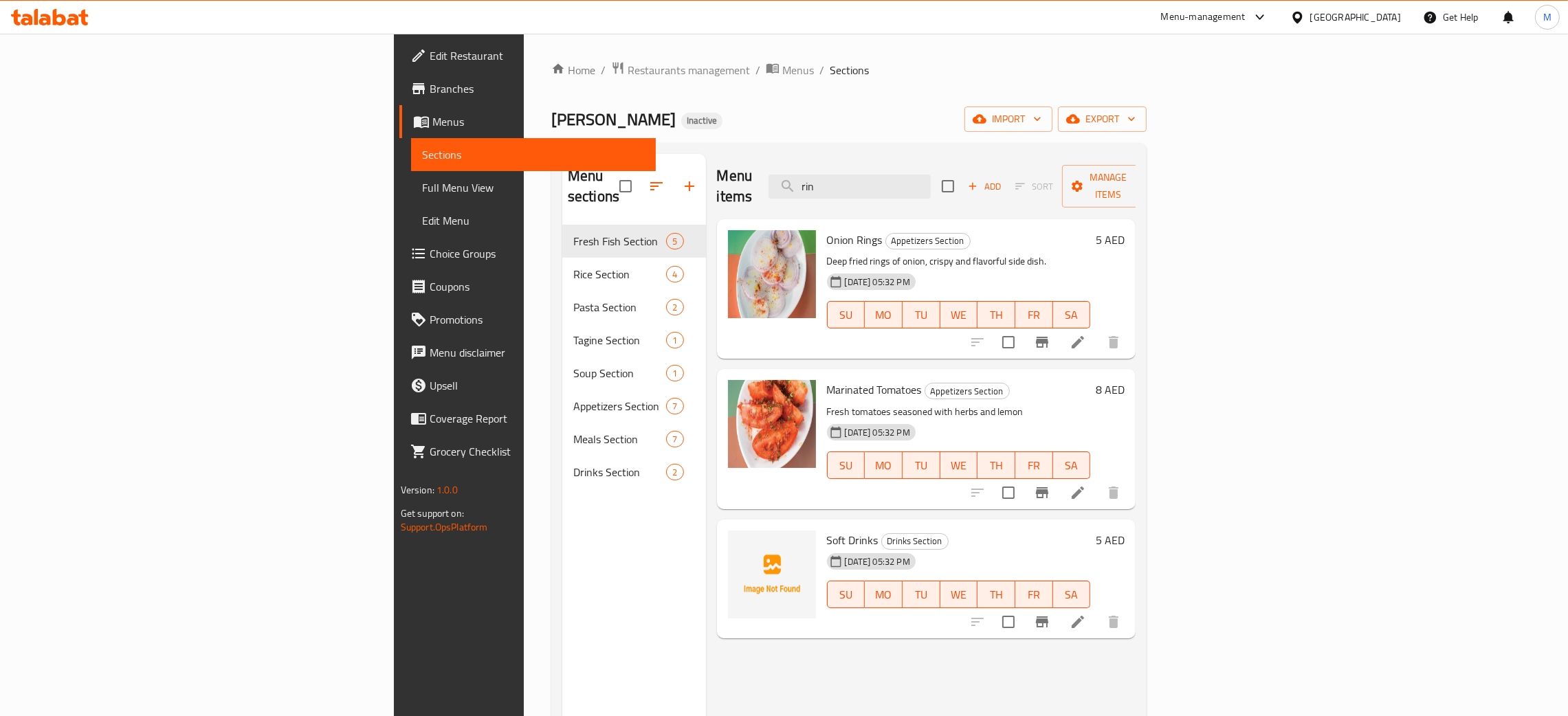
drag, startPoint x: 979, startPoint y: 177, endPoint x: 911, endPoint y: 158, distance: 70.6
click at [911, 158] on div "Menu items rin Add Sort Manage items" at bounding box center [926, 186] width 419 height 65
click at [0, 30] on div at bounding box center [49, 16] width 100 height 27
click at [931, 174] on input "rin" at bounding box center [849, 186] width 162 height 24
type input "r"
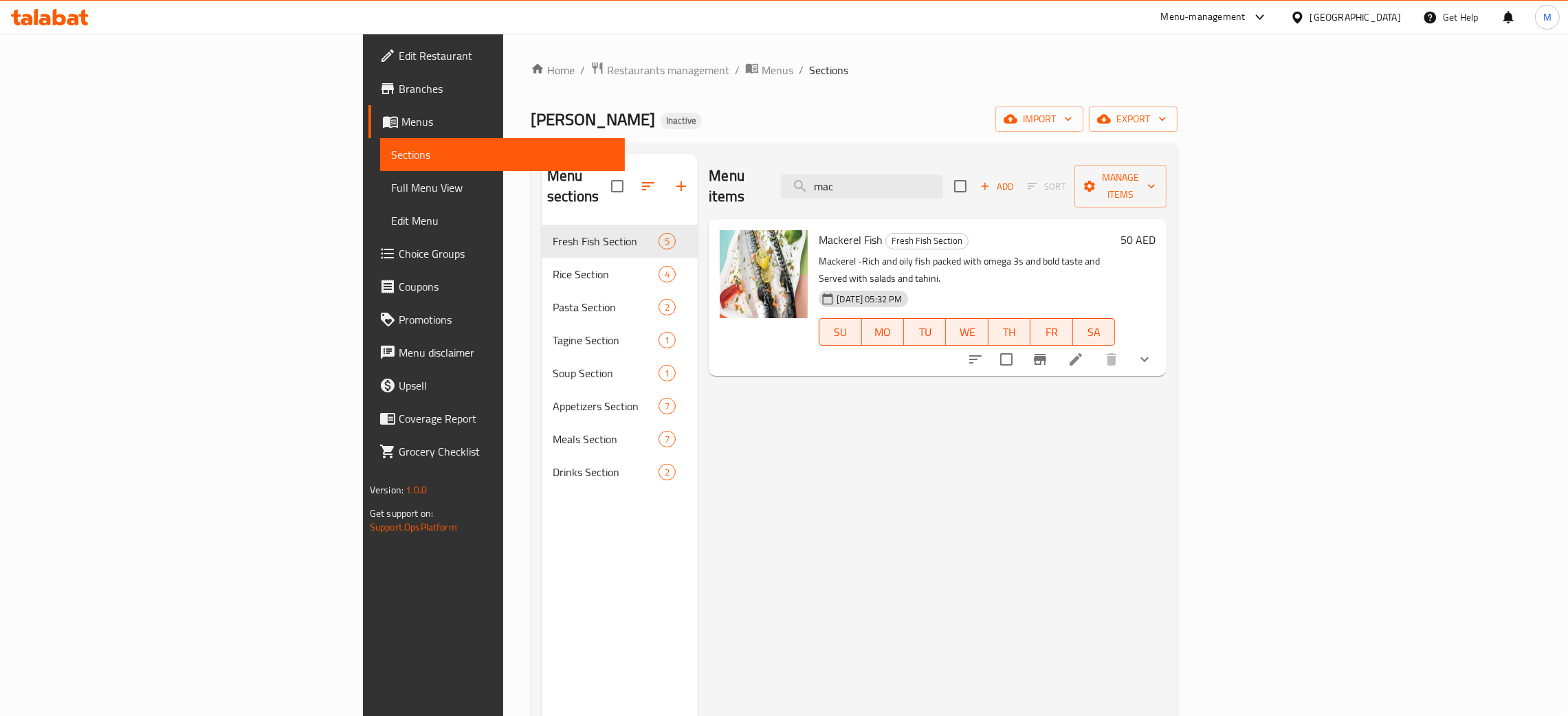
type input "mac"
drag, startPoint x: 979, startPoint y: 173, endPoint x: 891, endPoint y: 194, distance: 90.5
click at [891, 194] on div "Menu items mac Add Sort Manage items" at bounding box center [938, 186] width 458 height 65
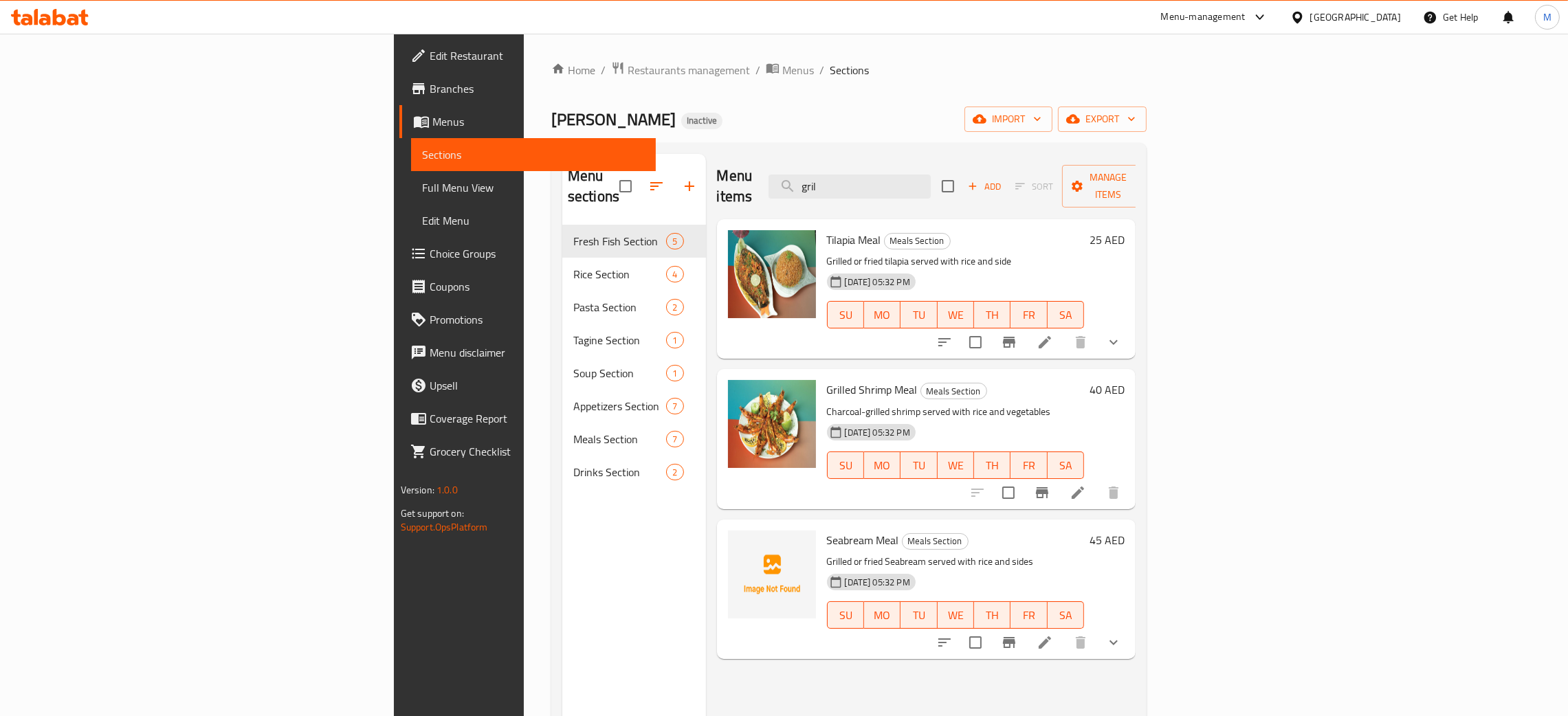
type input "gril"
drag, startPoint x: 987, startPoint y: 179, endPoint x: 1104, endPoint y: 154, distance: 119.6
click at [889, 158] on div "Menu items gril Add Sort Manage items" at bounding box center [926, 186] width 419 height 65
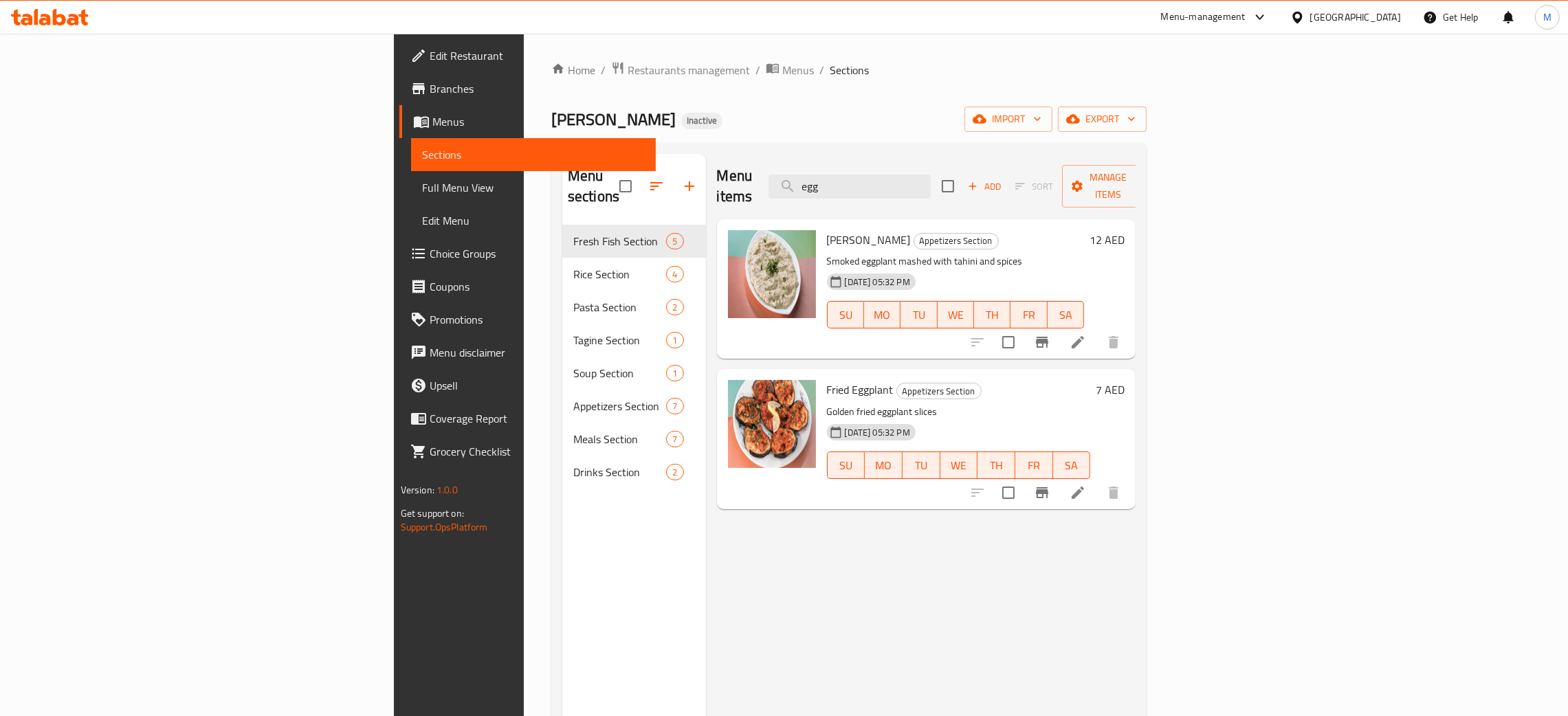
type input "egg"
drag, startPoint x: 967, startPoint y: 180, endPoint x: 844, endPoint y: 134, distance: 131.3
click at [844, 134] on div "Home / Restaurants management / Menus / Sections Baba Abdu Inactive import expo…" at bounding box center [849, 471] width 595 height 820
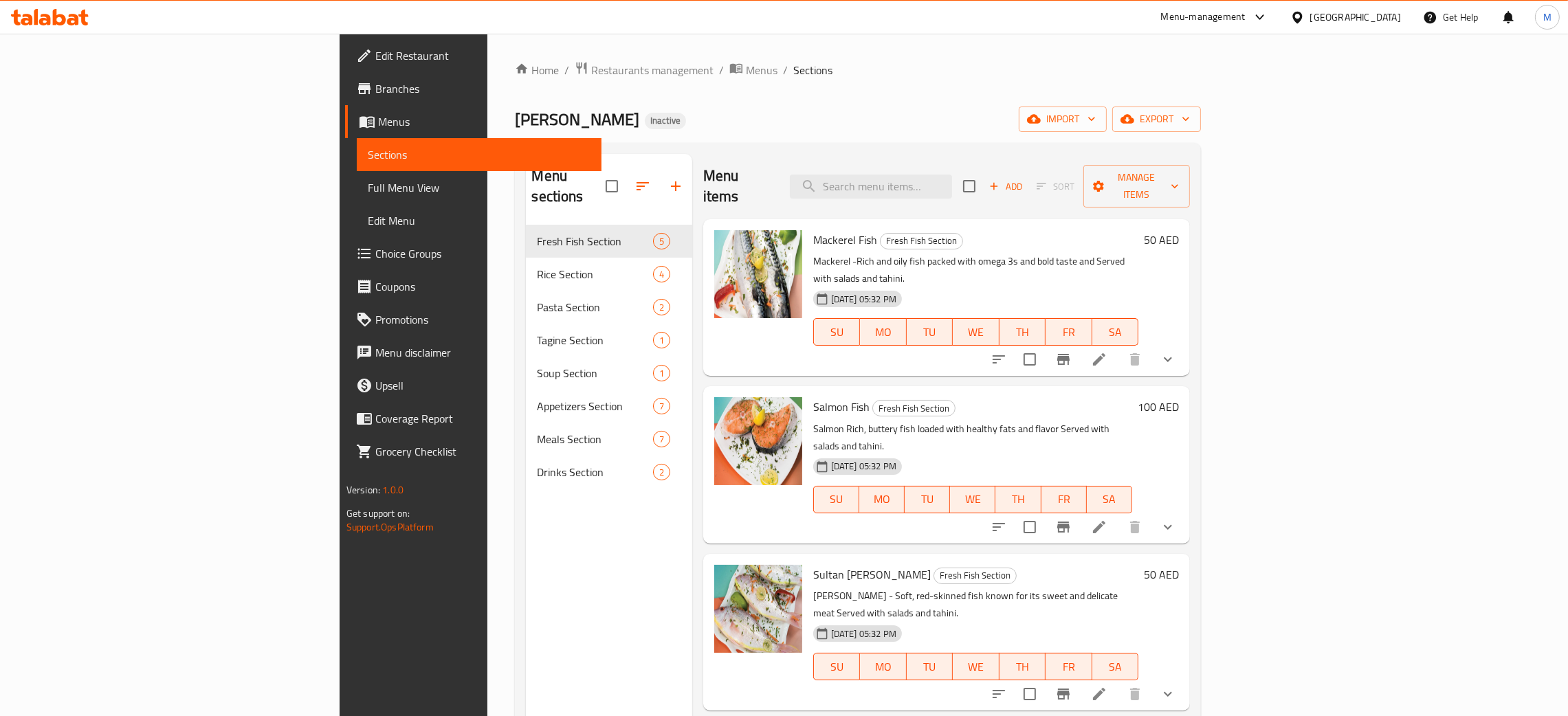
type input "i"
click at [952, 184] on input "i" at bounding box center [871, 186] width 162 height 24
type input "i"
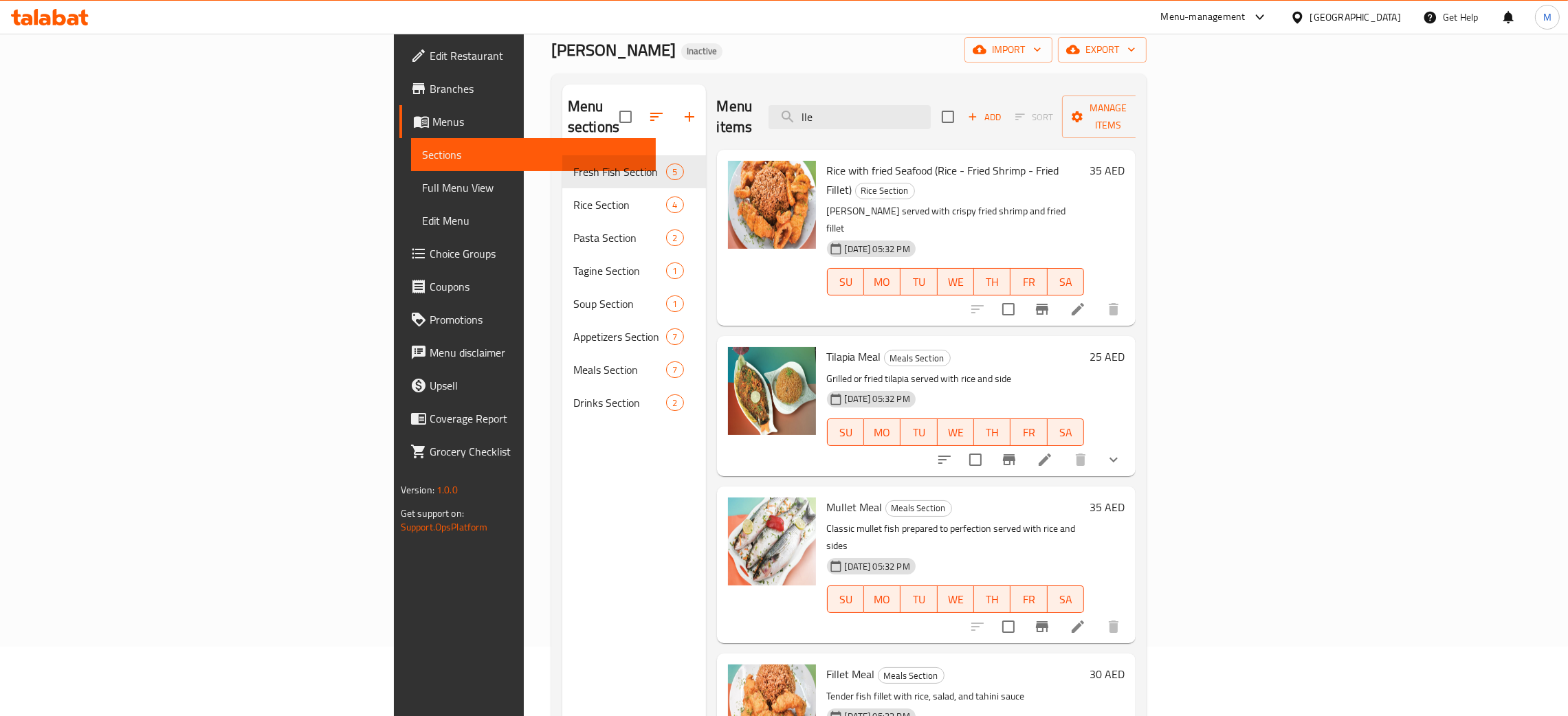
scroll to position [194, 0]
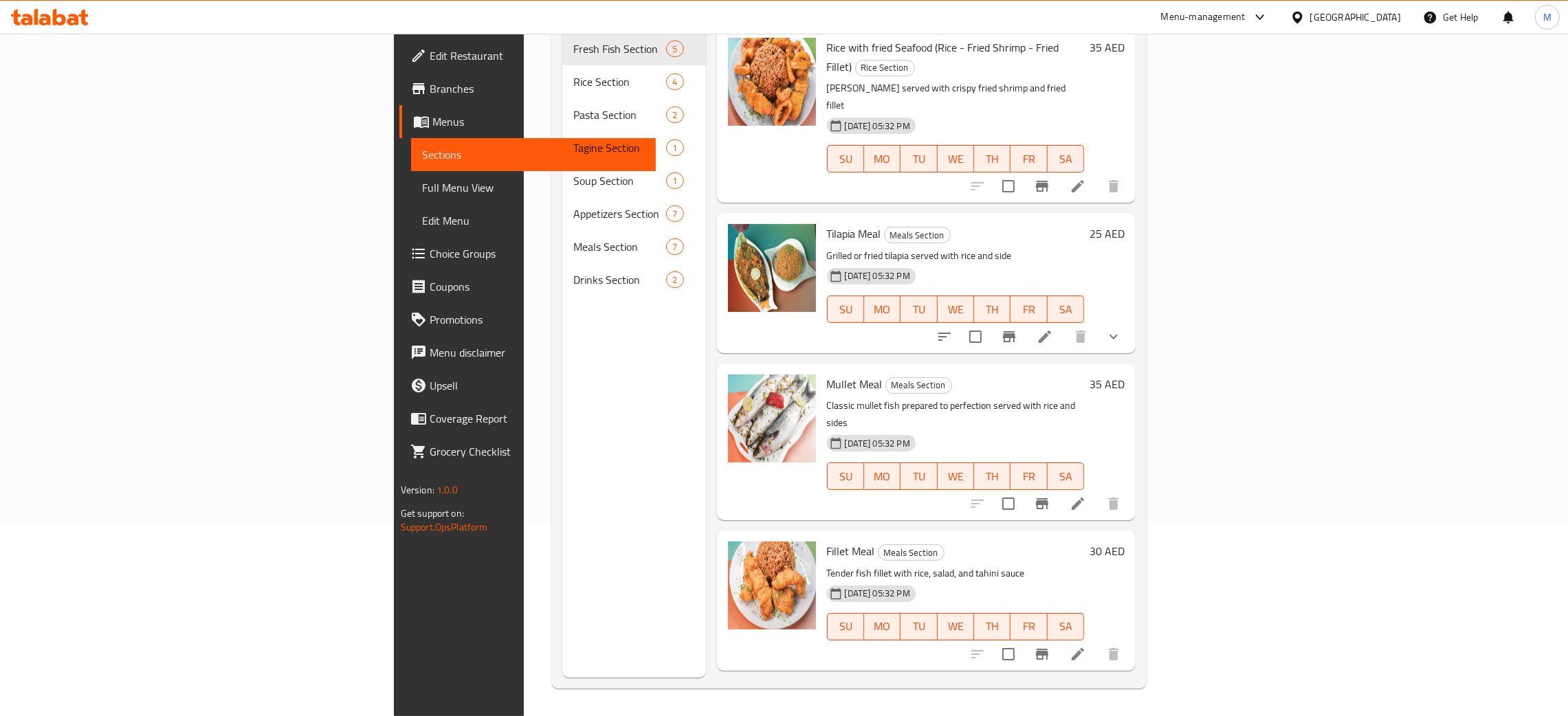
type input "lle"
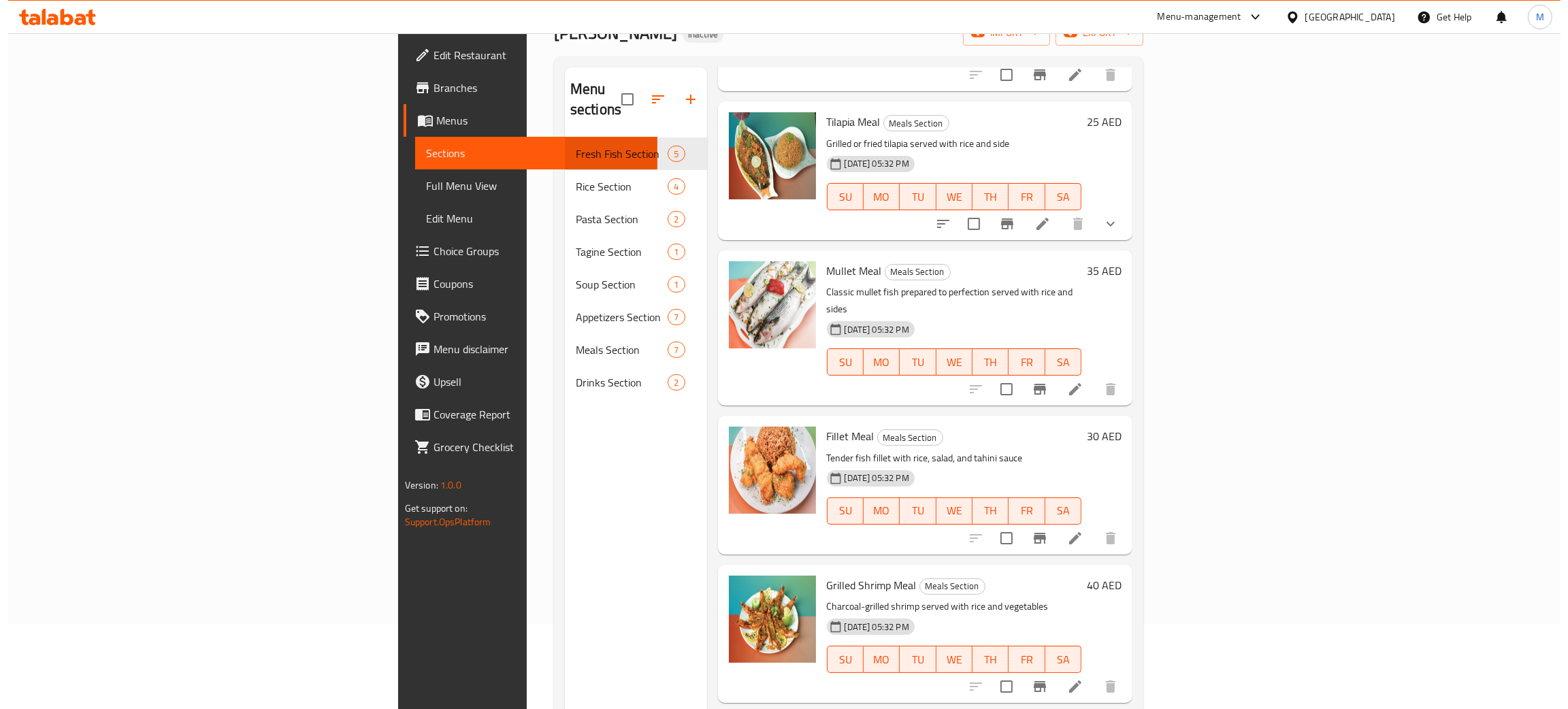
scroll to position [0, 0]
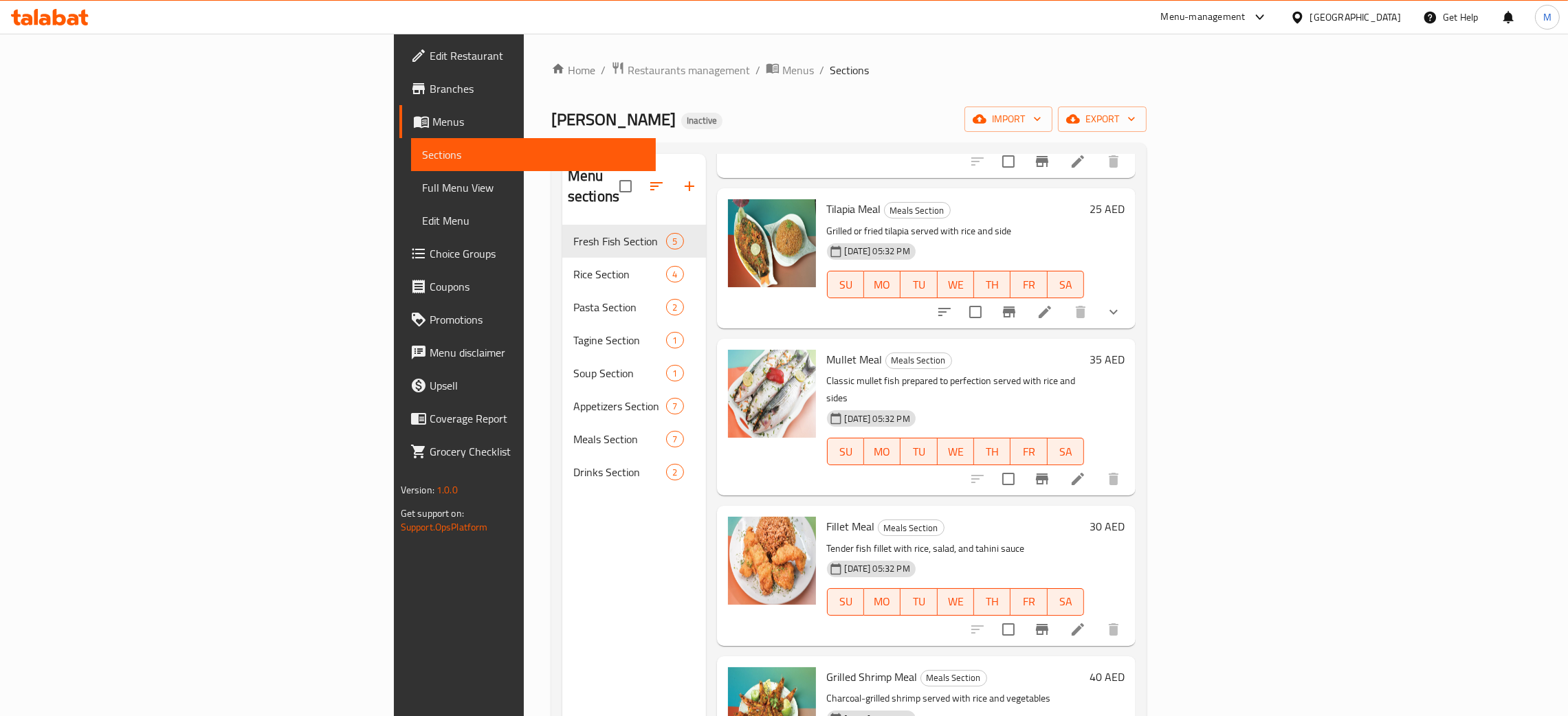
click at [422, 188] on span "Full Menu View" at bounding box center [533, 188] width 223 height 16
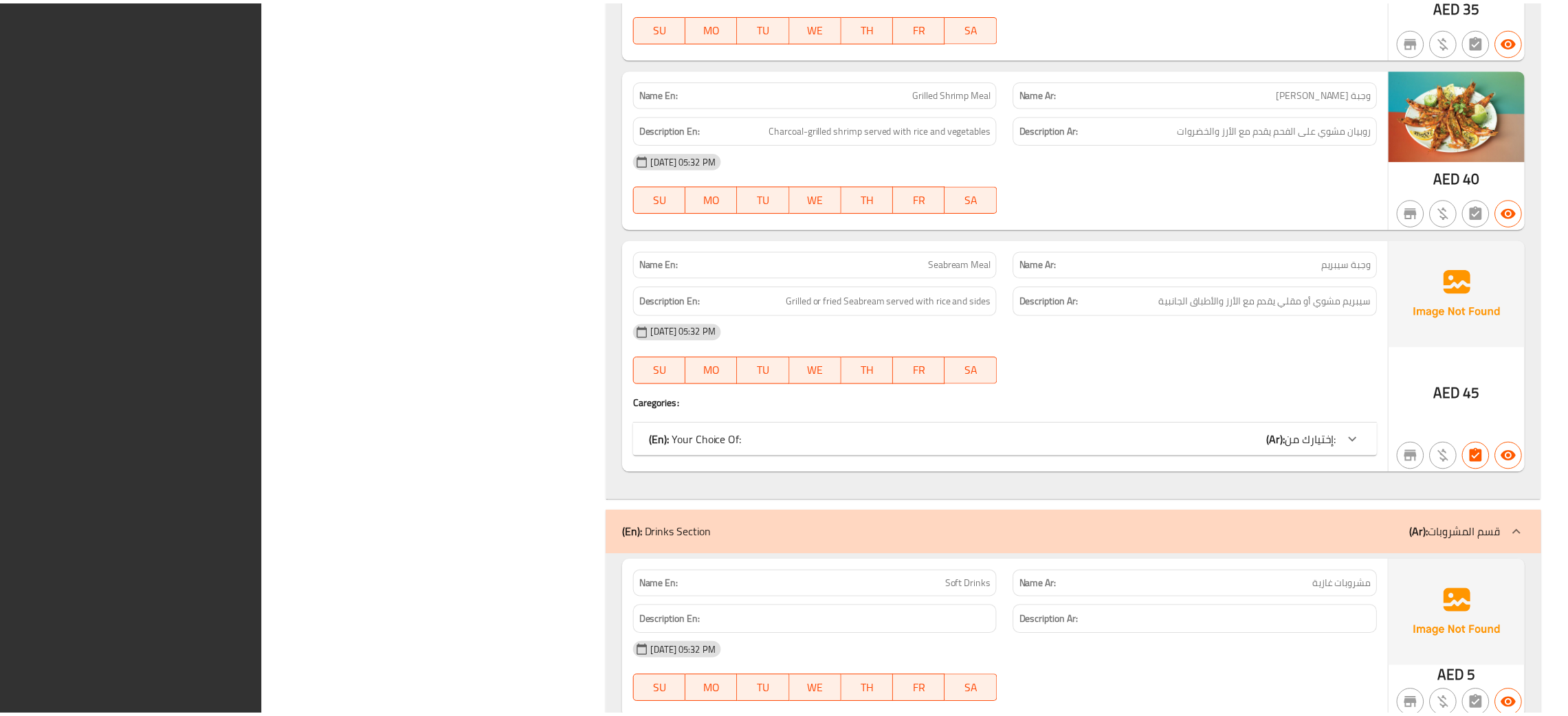
scroll to position [6020, 0]
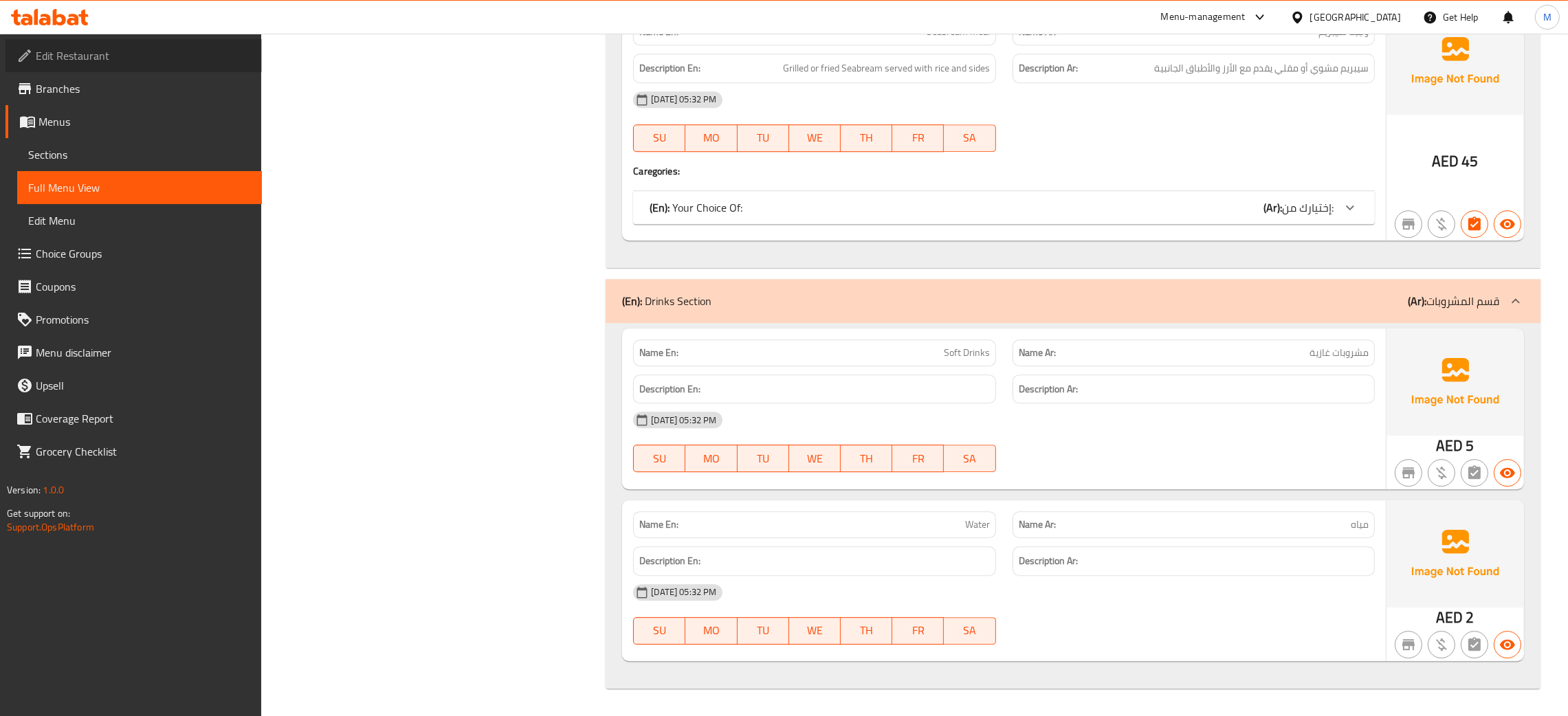
click at [81, 49] on span "Edit Restaurant" at bounding box center [142, 56] width 215 height 16
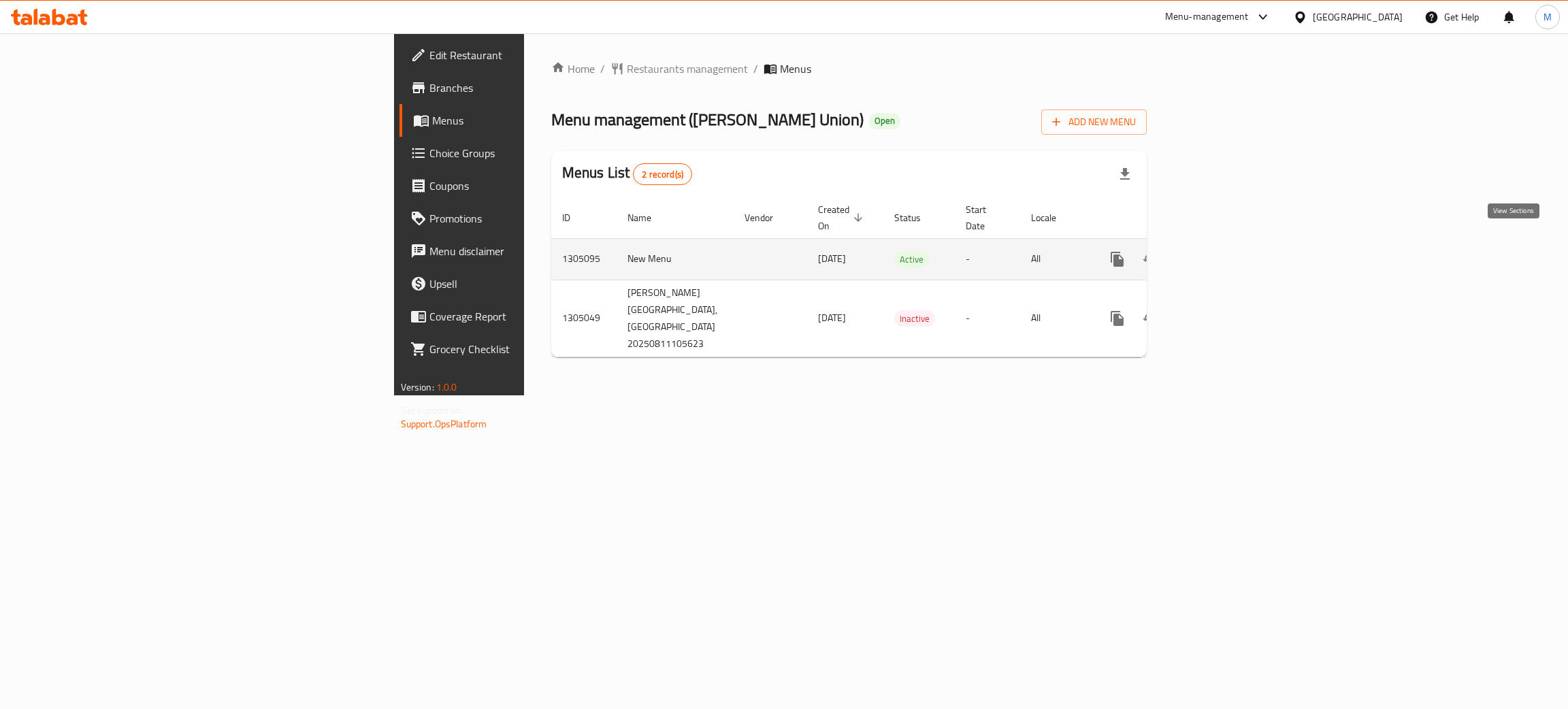
click at [1224, 251] on icon "enhanced table" at bounding box center [1216, 259] width 16 height 16
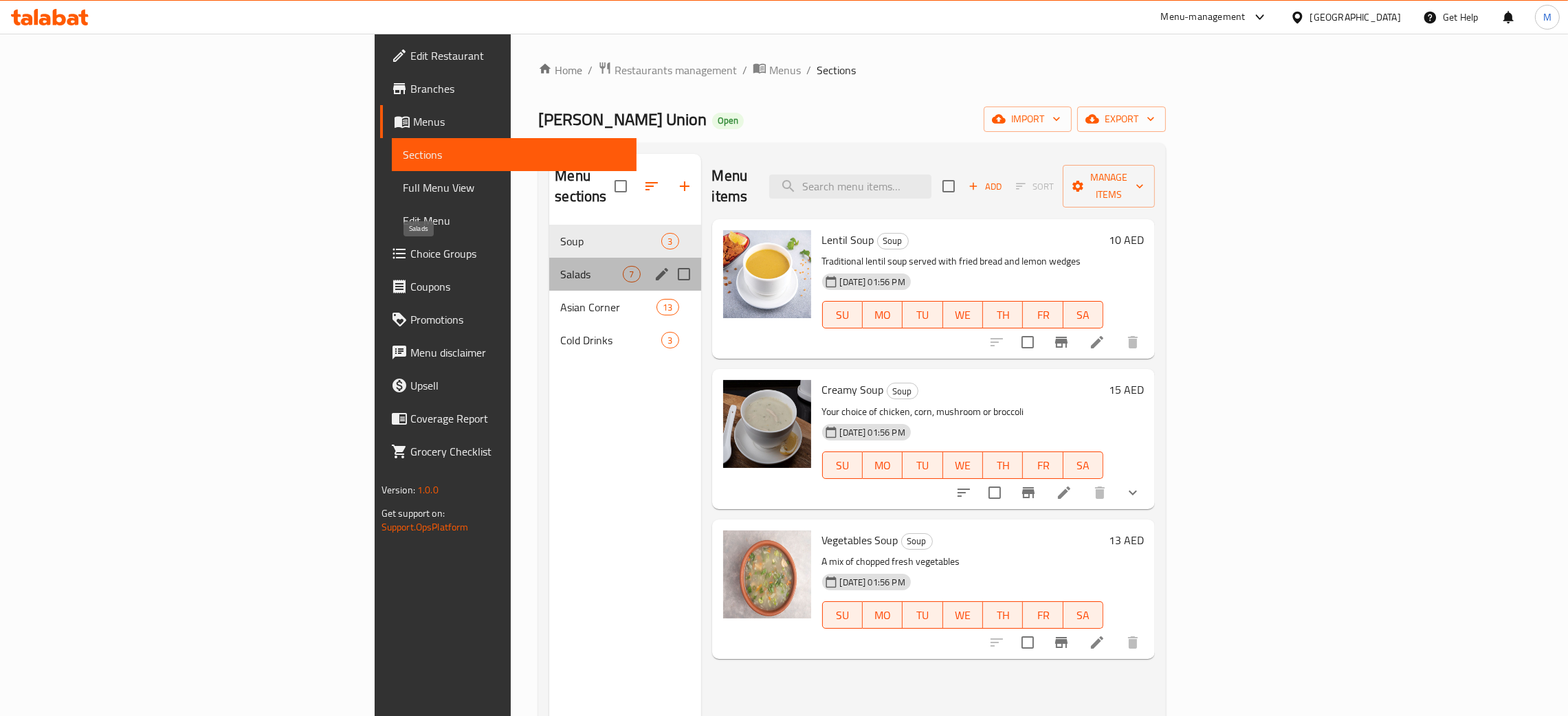
click at [561, 266] on span "Salads" at bounding box center [592, 274] width 63 height 16
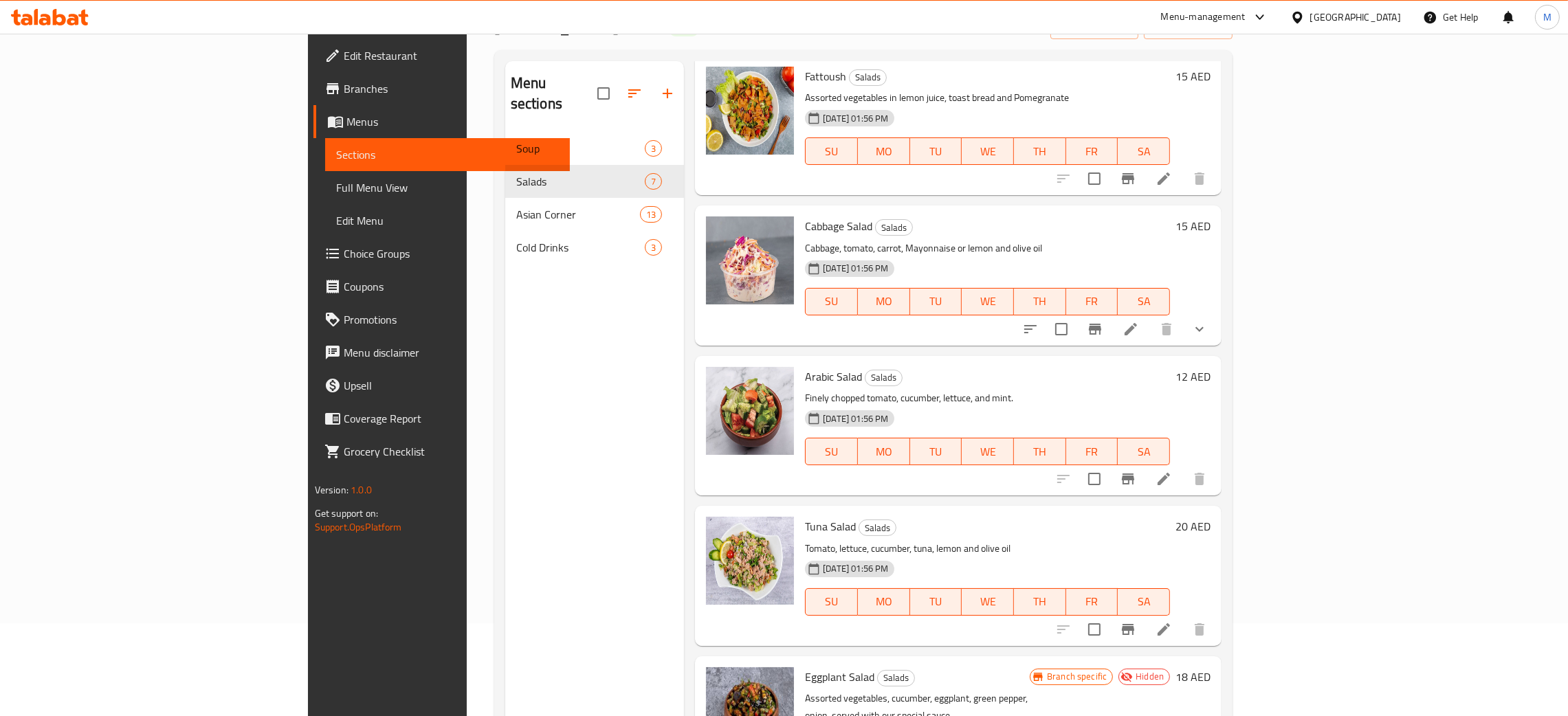
scroll to position [194, 0]
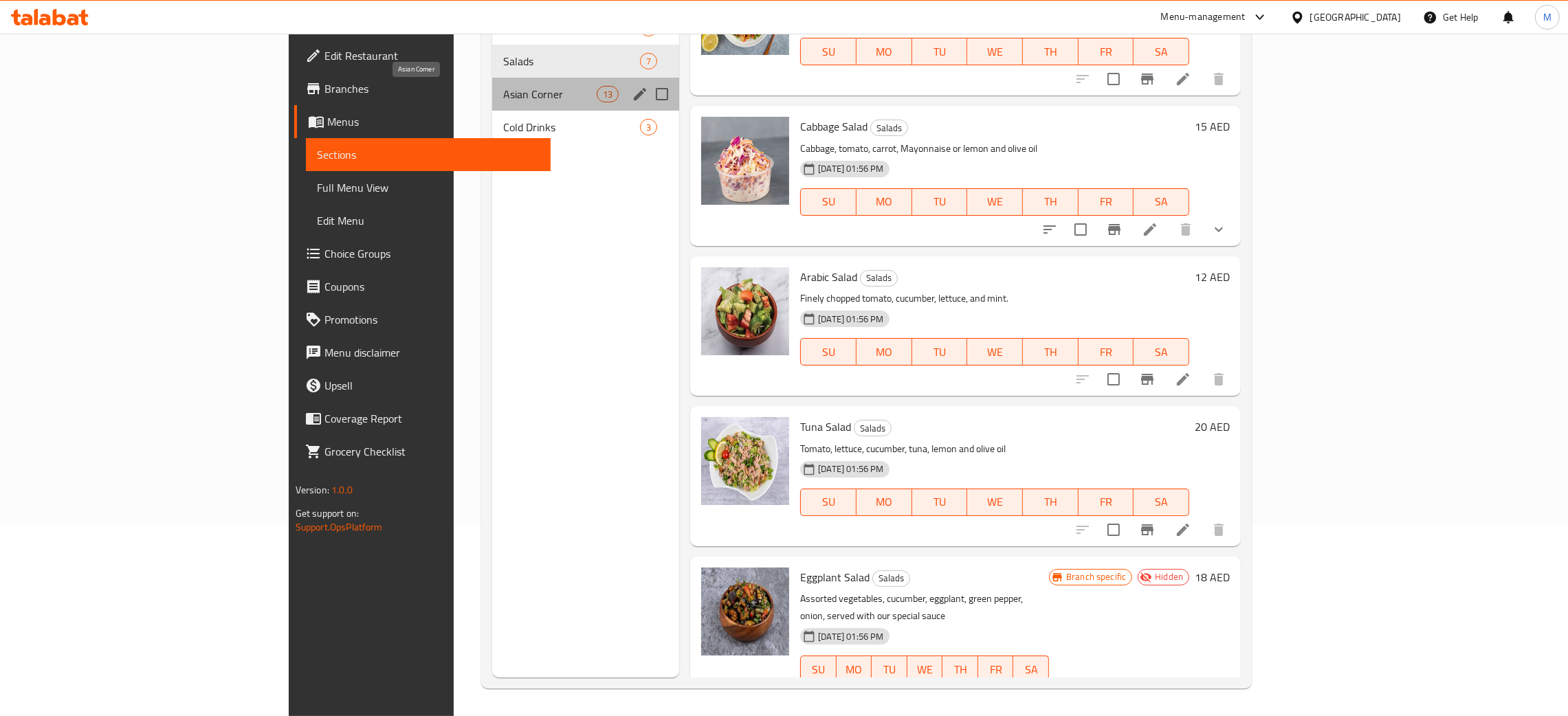
click at [503, 86] on span "Asian Corner" at bounding box center [550, 94] width 94 height 16
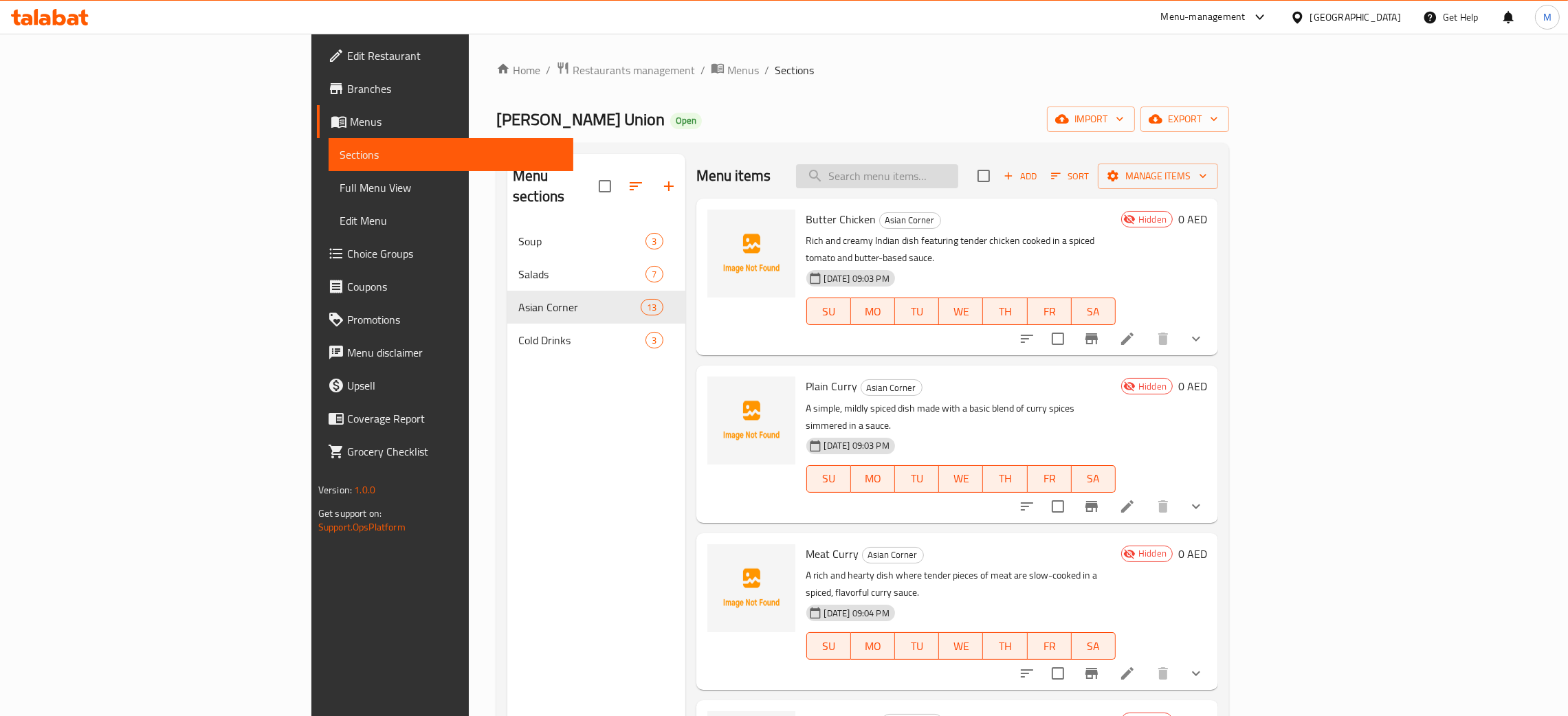
click at [958, 172] on input "search" at bounding box center [877, 176] width 162 height 24
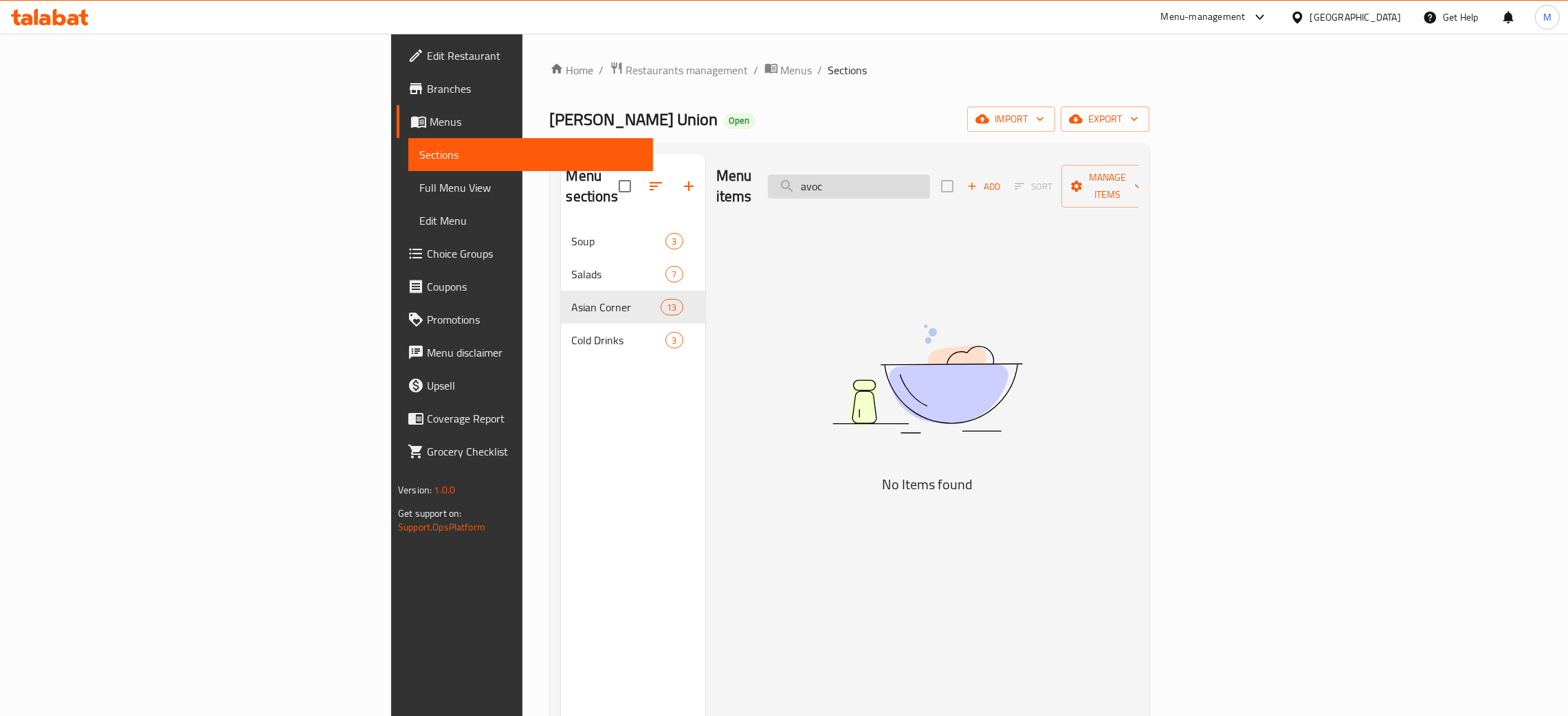
type input "avoc"
drag, startPoint x: 972, startPoint y: 175, endPoint x: 813, endPoint y: 128, distance: 165.8
click at [803, 135] on div "Home / Restaurants management / Menus / Sections Curry Union Open import export…" at bounding box center [849, 471] width 599 height 820
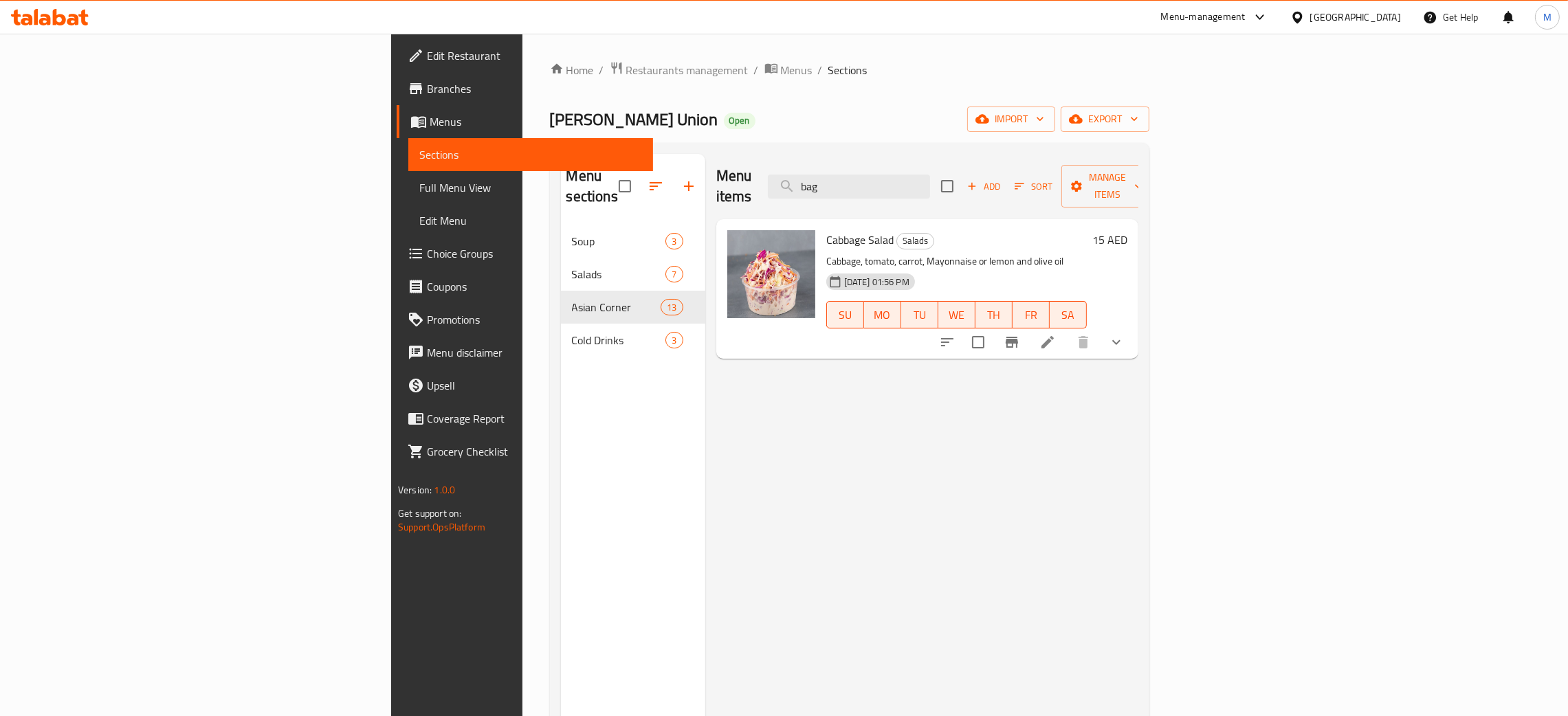
click at [1138, 559] on div "Menu items bag Add Sort Manage items Cabbage Salad Salads Cabbage, tomato, carr…" at bounding box center [922, 512] width 433 height 716
click at [930, 179] on input "bag" at bounding box center [849, 186] width 162 height 24
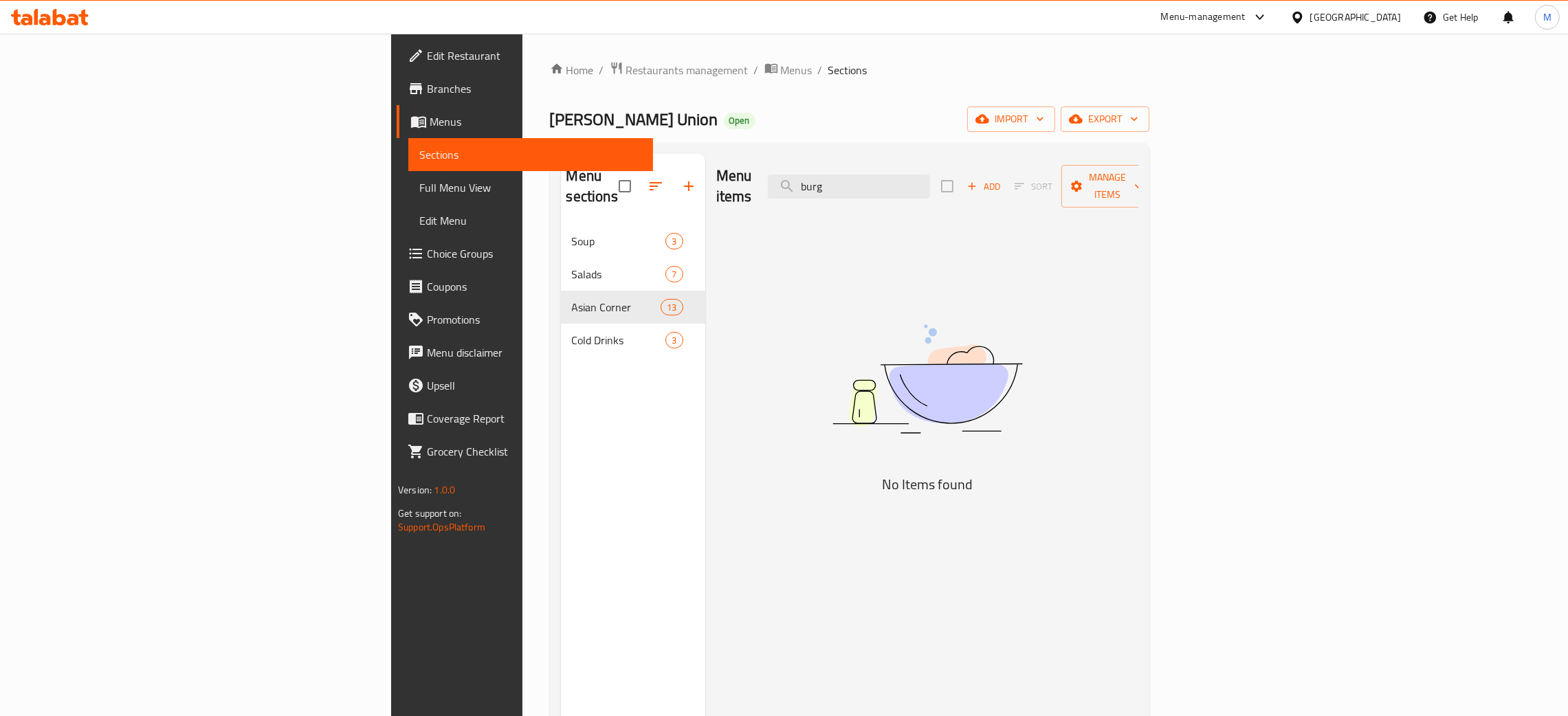
type input "burg"
click at [1138, 319] on div "Menu items burg Add Sort Manage items No Items found" at bounding box center [922, 512] width 433 height 716
drag, startPoint x: 988, startPoint y: 177, endPoint x: 923, endPoint y: 181, distance: 65.1
click at [923, 181] on input "burg" at bounding box center [849, 186] width 162 height 24
click at [930, 177] on input "bonel" at bounding box center [849, 186] width 162 height 24
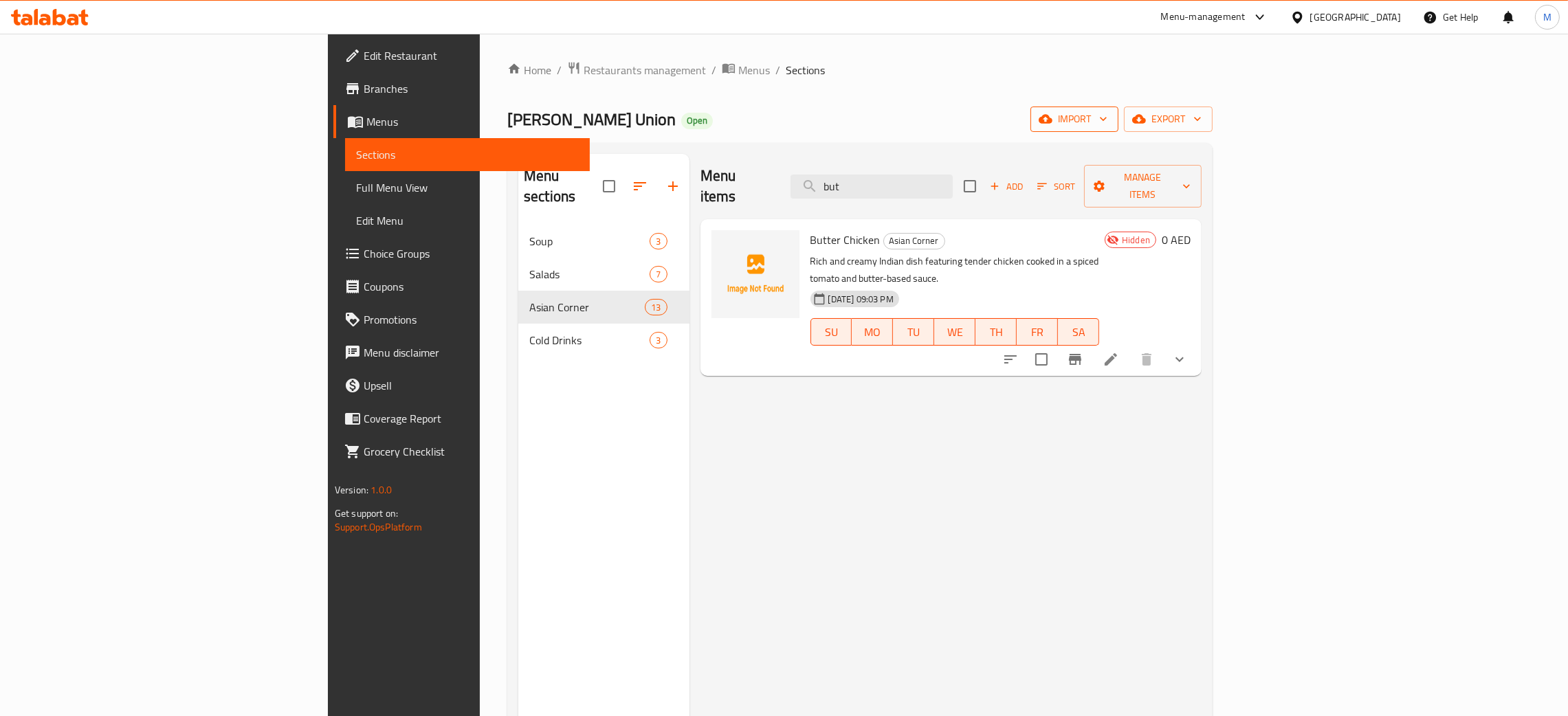
type input "but"
click at [1108, 118] on span "import" at bounding box center [1074, 119] width 66 height 17
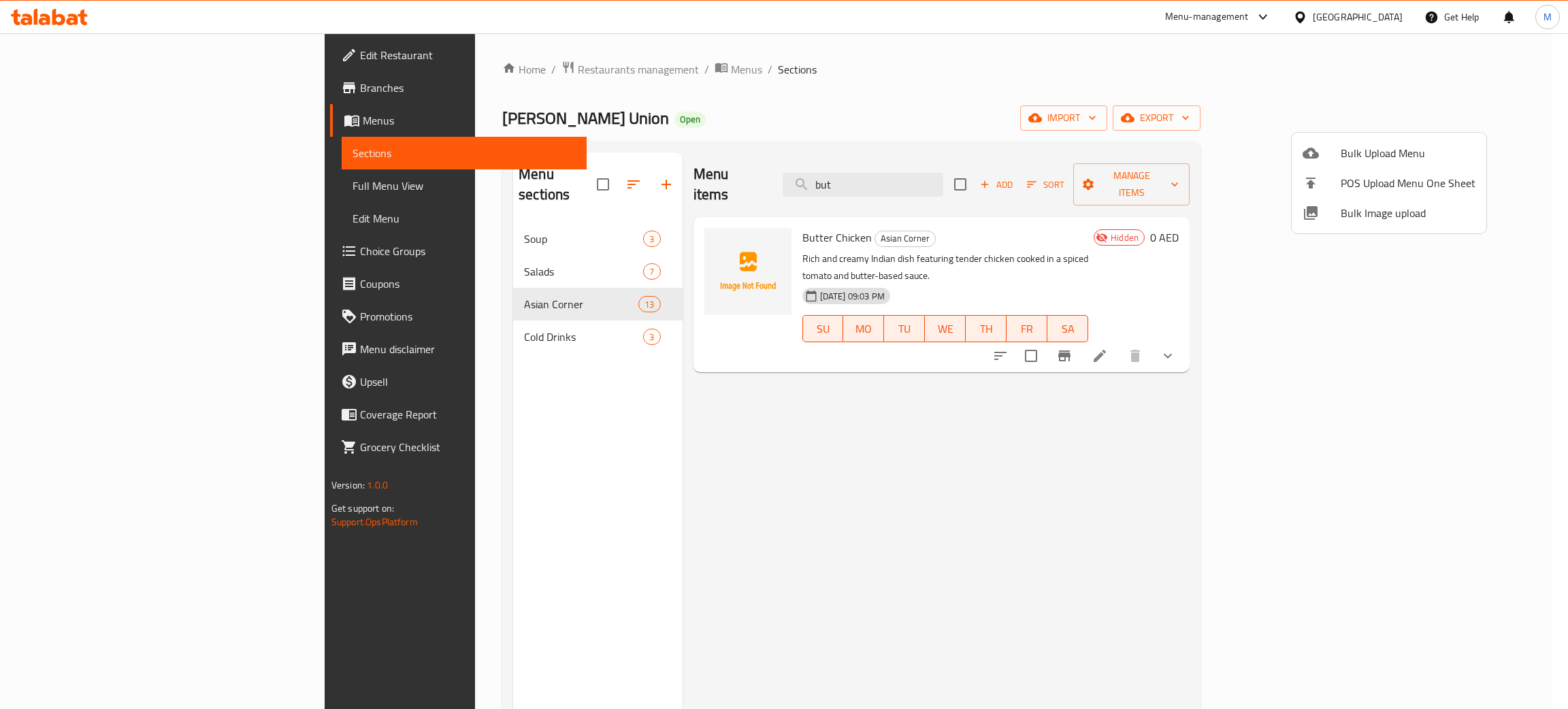
click at [965, 175] on div at bounding box center [784, 354] width 1568 height 709
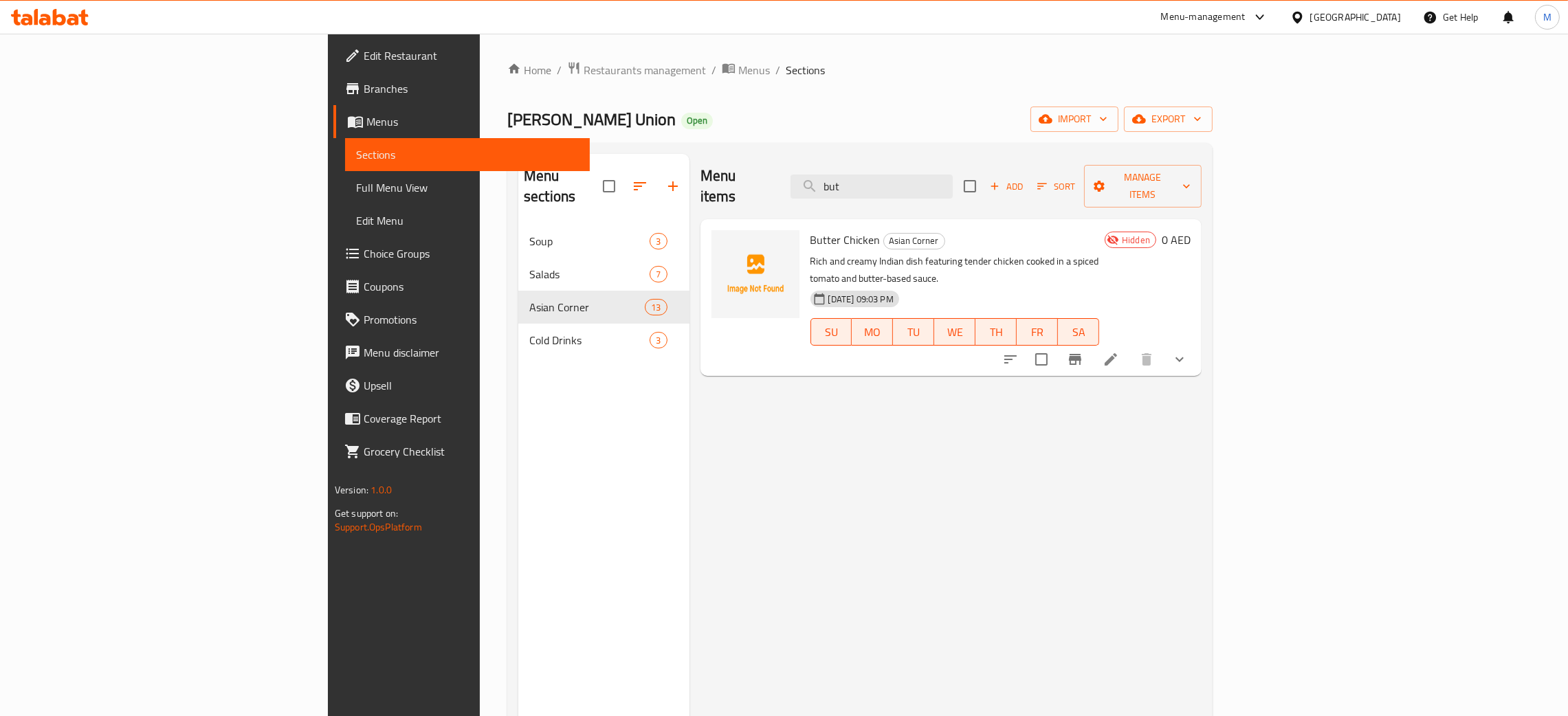
drag, startPoint x: 975, startPoint y: 175, endPoint x: 900, endPoint y: 165, distance: 75.7
click at [900, 165] on div "Menu items but Add Sort Manage items" at bounding box center [952, 186] width 502 height 65
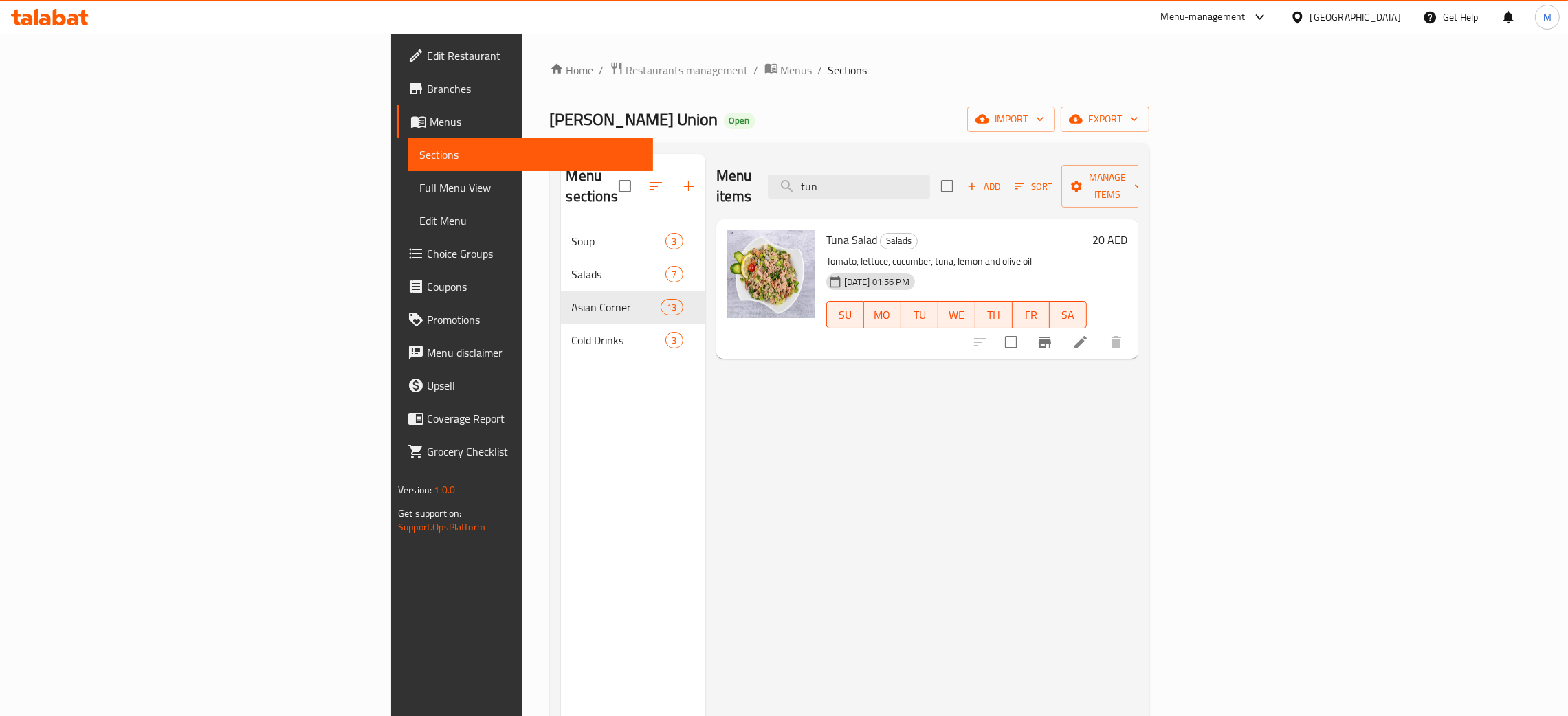
type input "tun"
click at [1045, 123] on span "import" at bounding box center [1012, 119] width 66 height 17
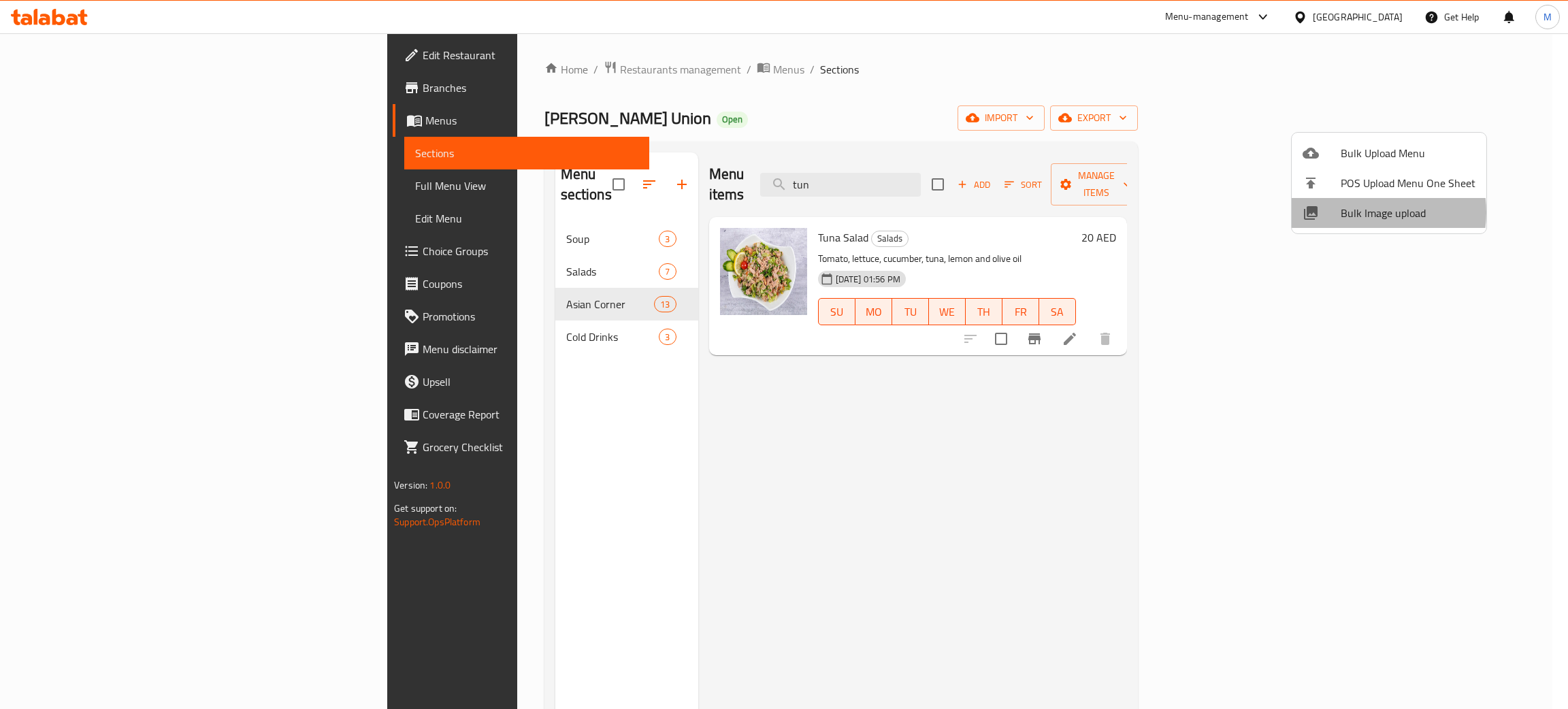
click at [1367, 214] on span "Bulk Image upload" at bounding box center [1407, 213] width 134 height 16
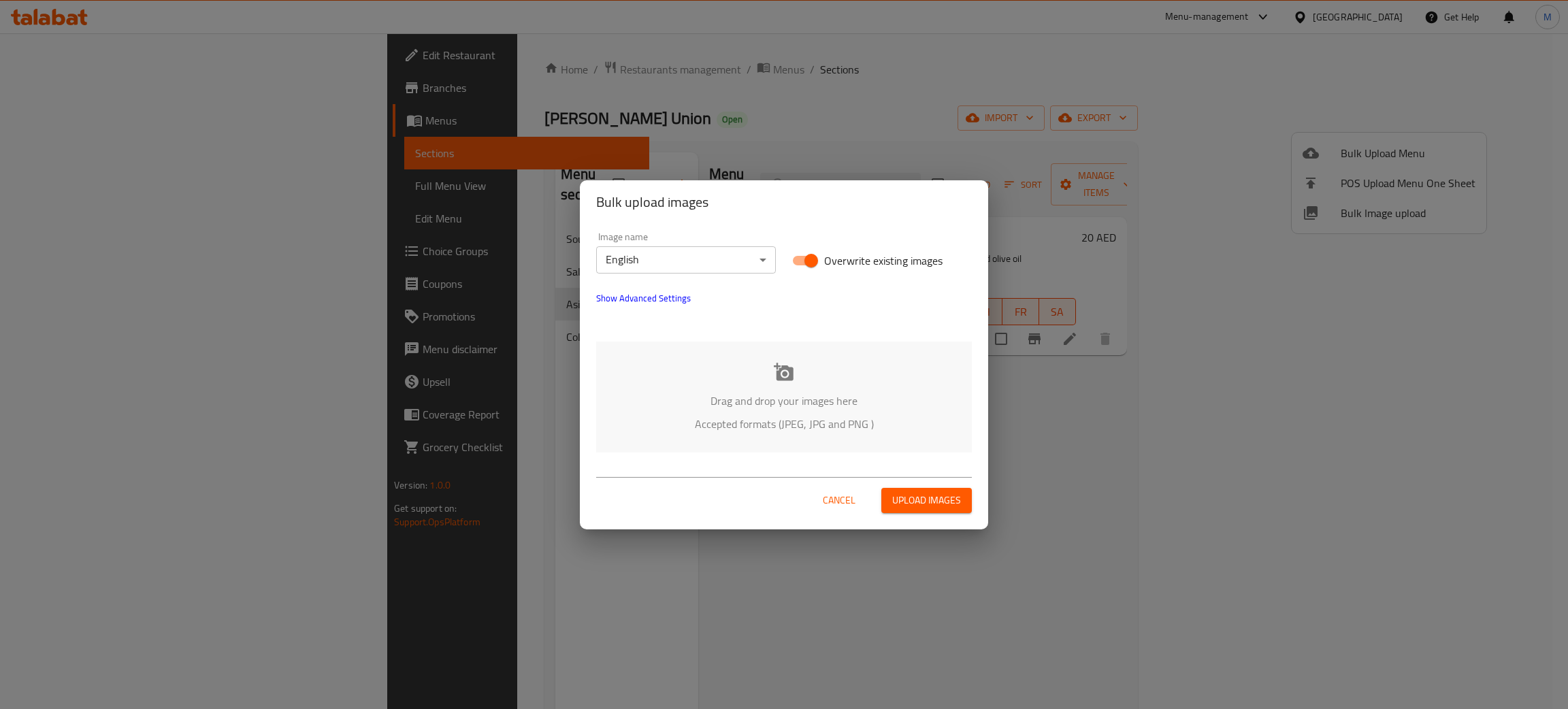
click at [703, 394] on p "Drag and drop your images here" at bounding box center [784, 401] width 335 height 16
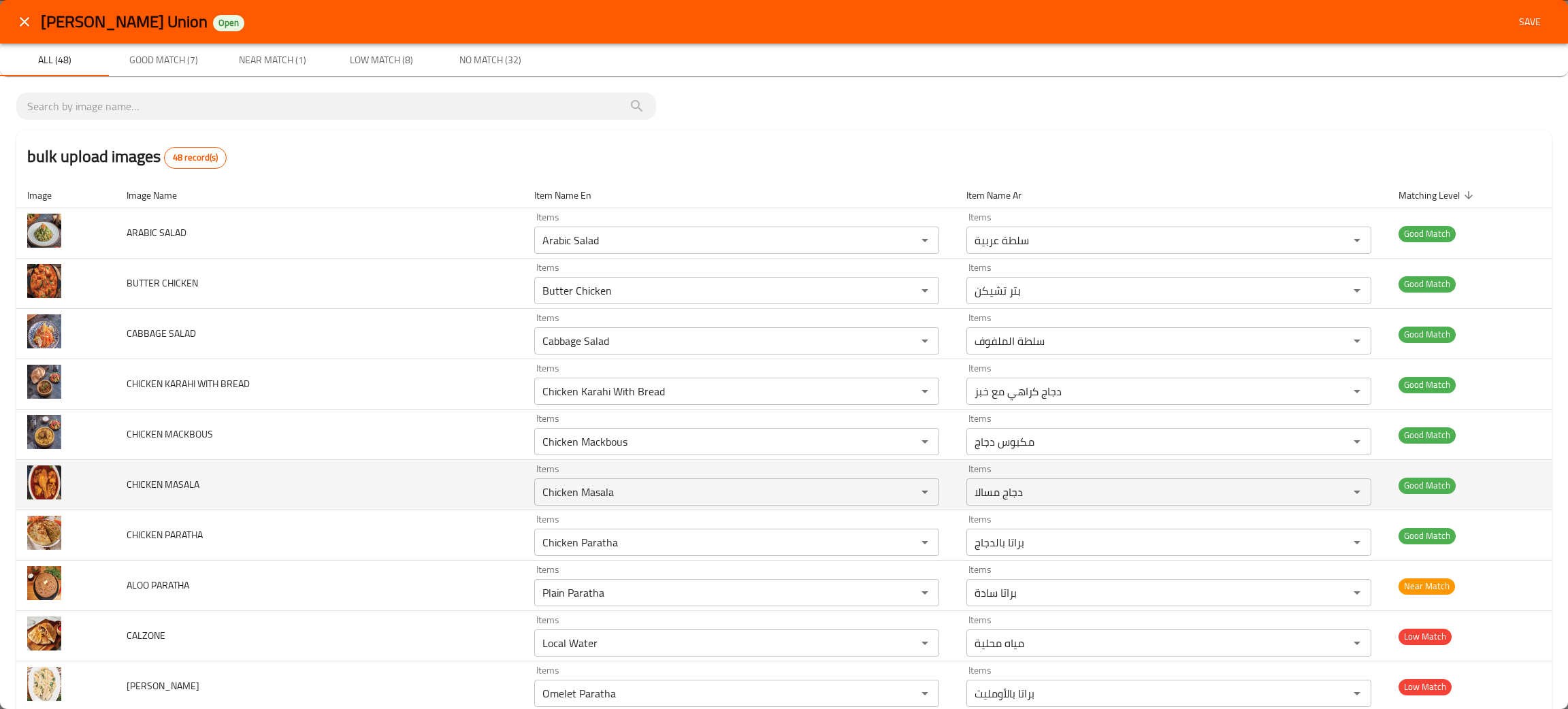
scroll to position [102, 0]
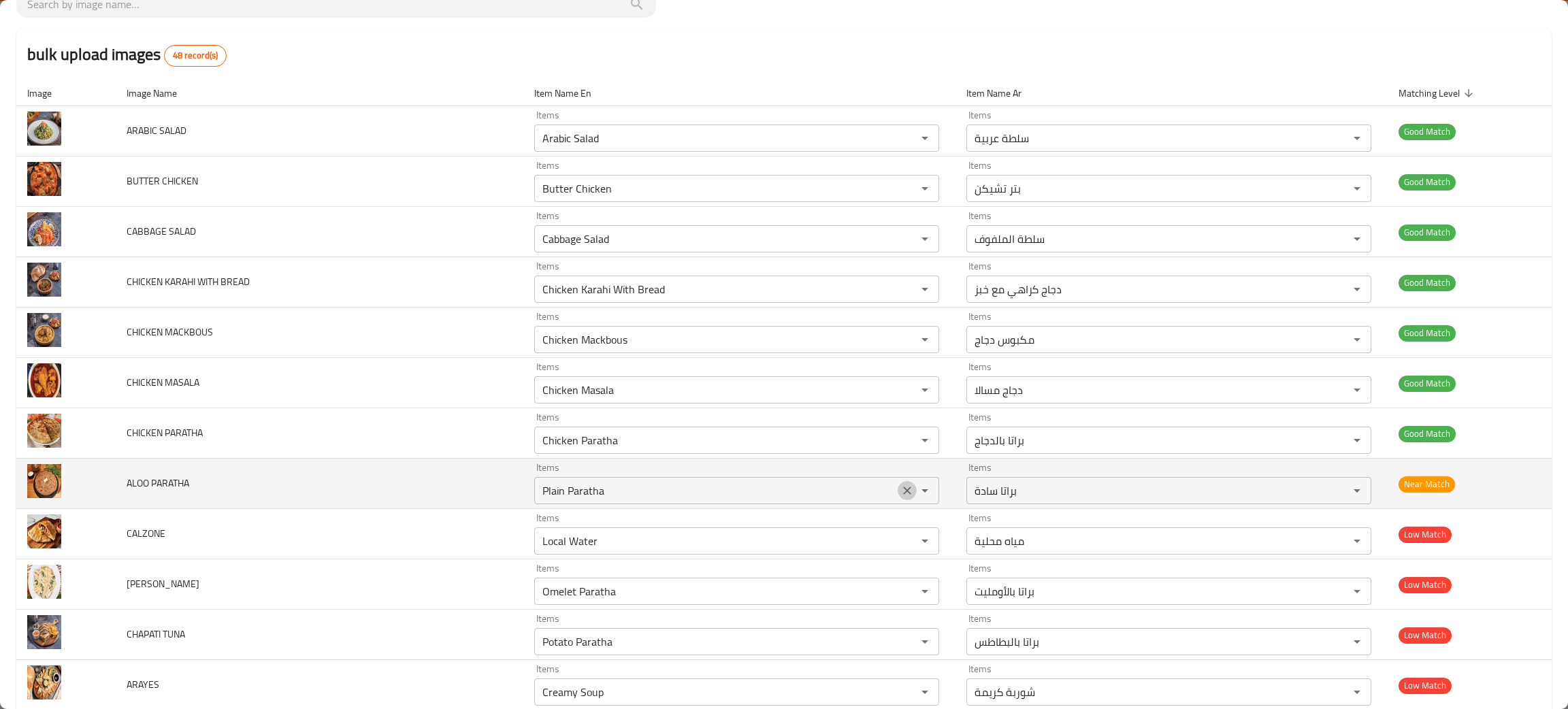
click at [901, 492] on icon "Clear" at bounding box center [907, 491] width 14 height 14
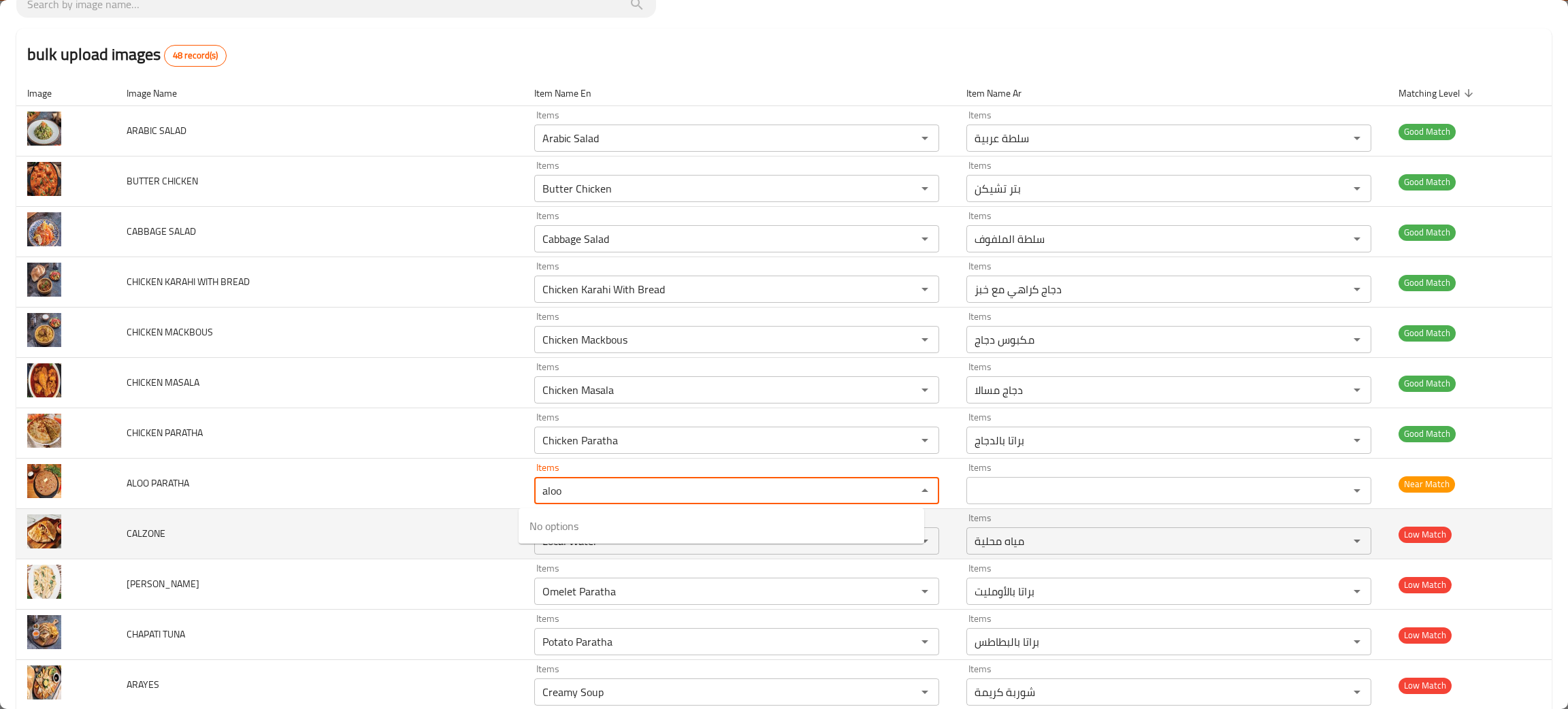
type PARATHA "aloo"
click at [434, 552] on td "CALZONE" at bounding box center [319, 535] width 407 height 51
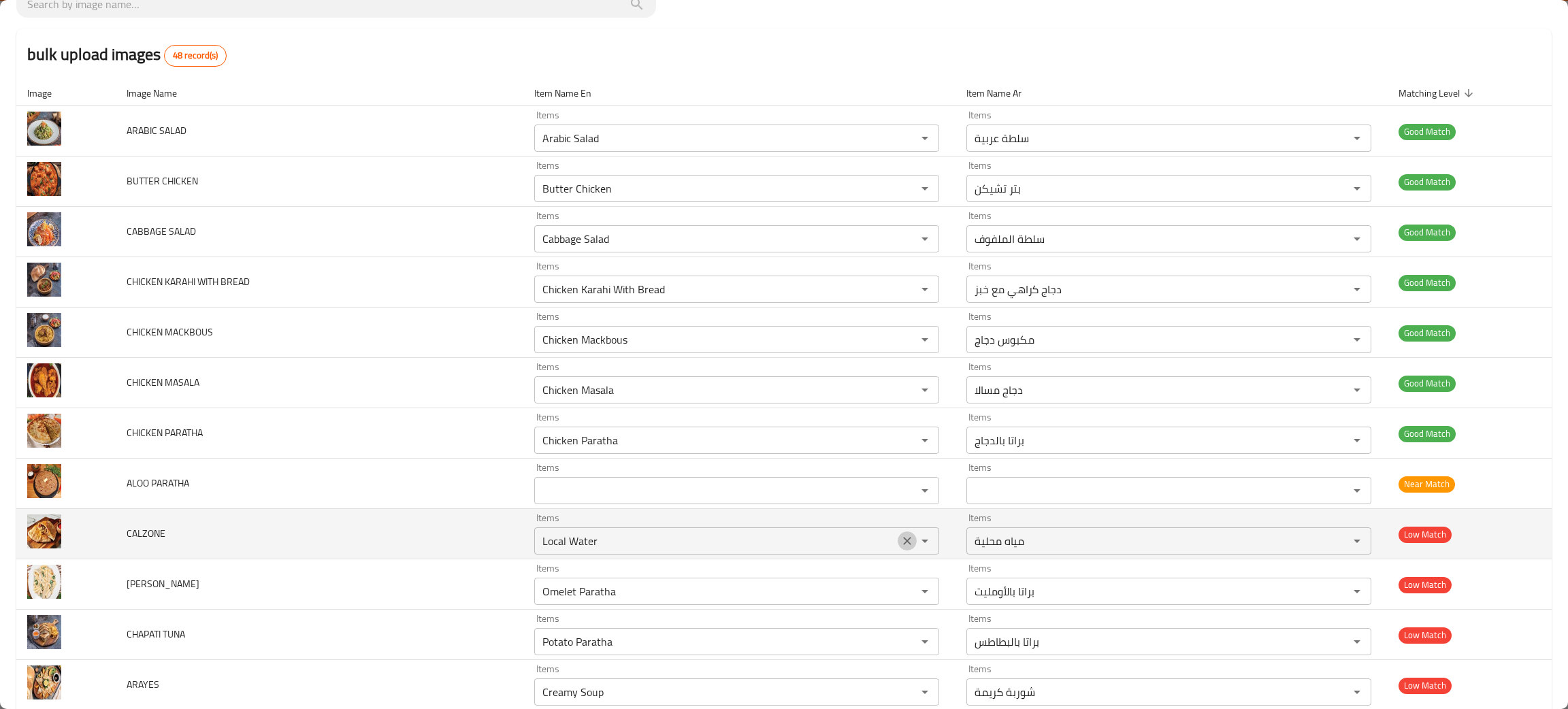
click at [901, 546] on icon "Clear" at bounding box center [907, 541] width 14 height 14
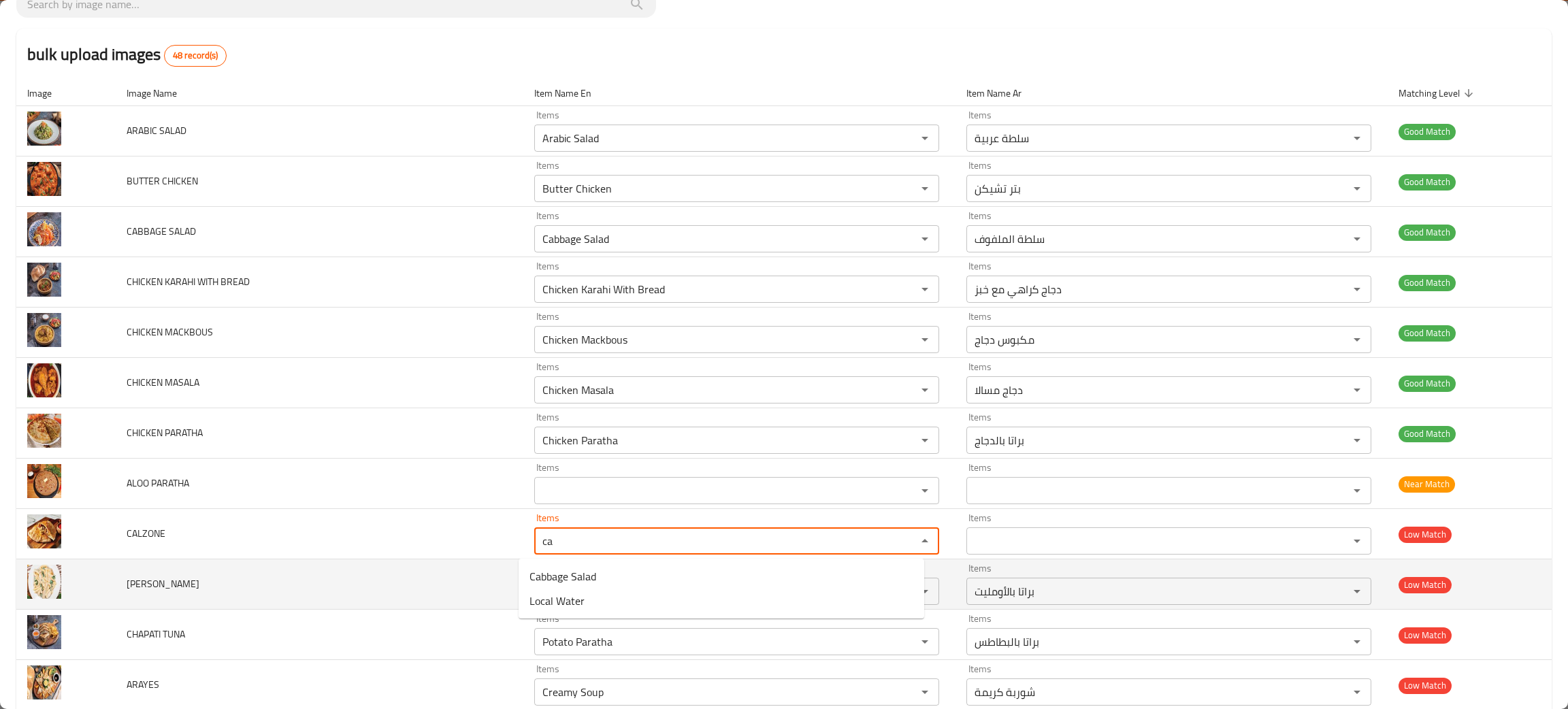
type input "ca"
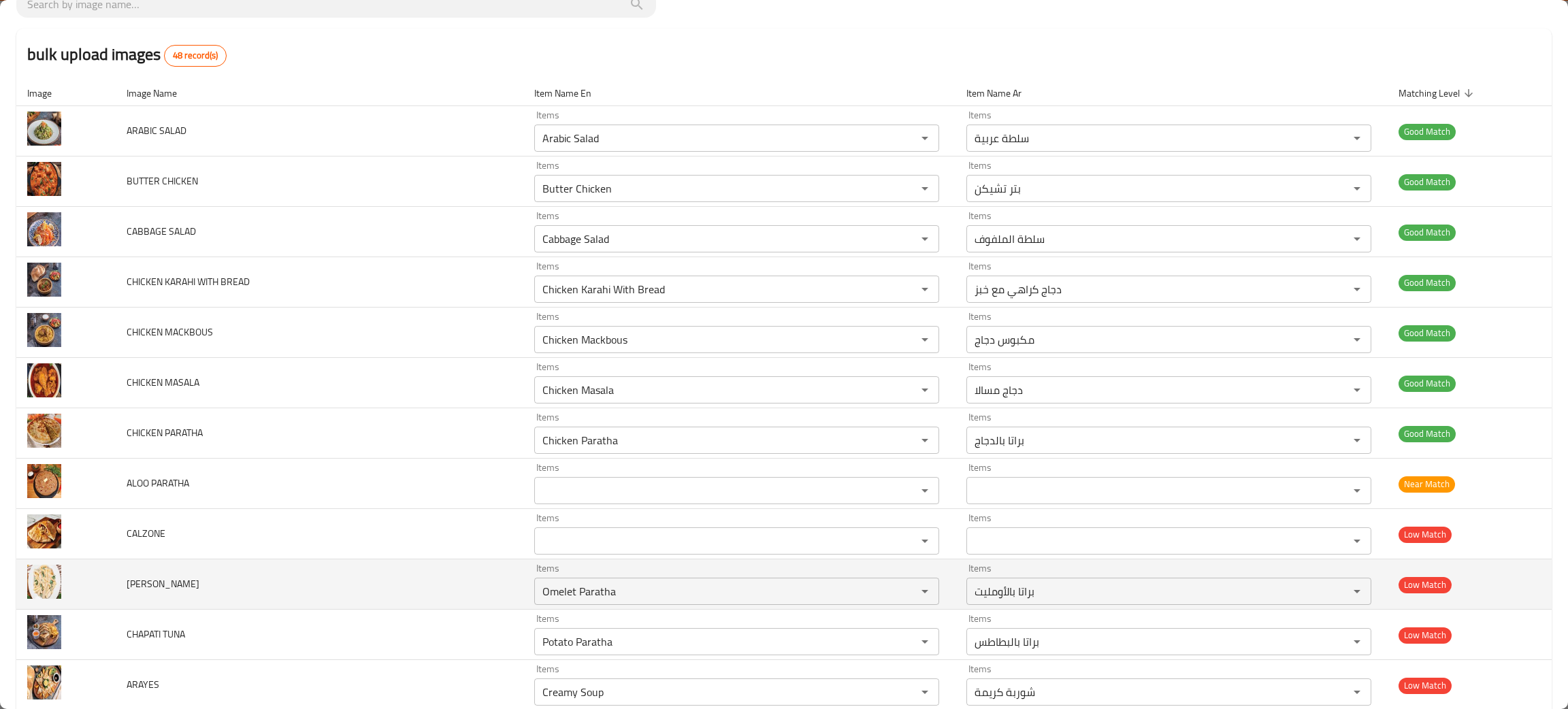
click at [393, 573] on td "ALFREDO PASTA" at bounding box center [319, 585] width 407 height 51
click at [901, 591] on icon "Clear" at bounding box center [907, 591] width 14 height 14
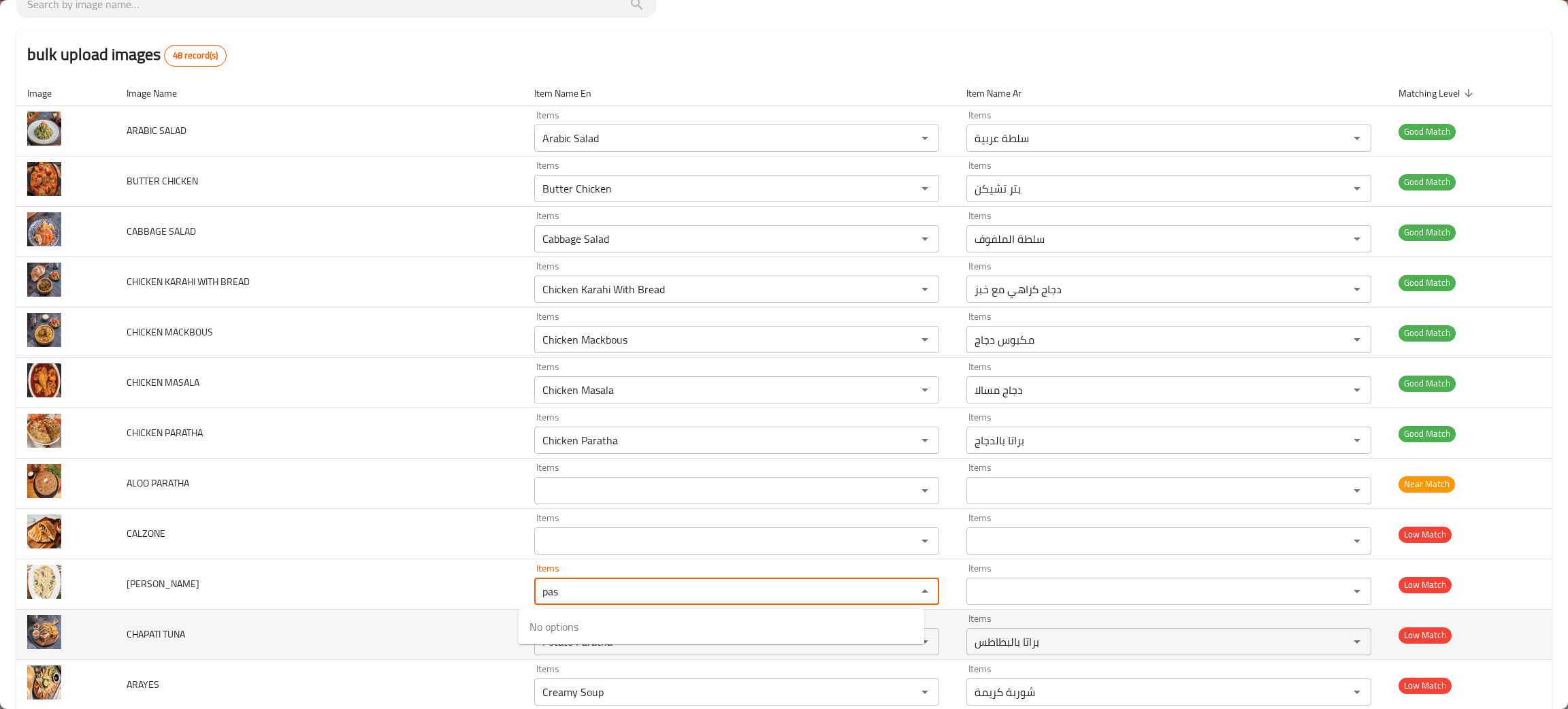
type PASTA "pas"
click at [271, 631] on td "CHAPATI TUNA" at bounding box center [319, 635] width 407 height 51
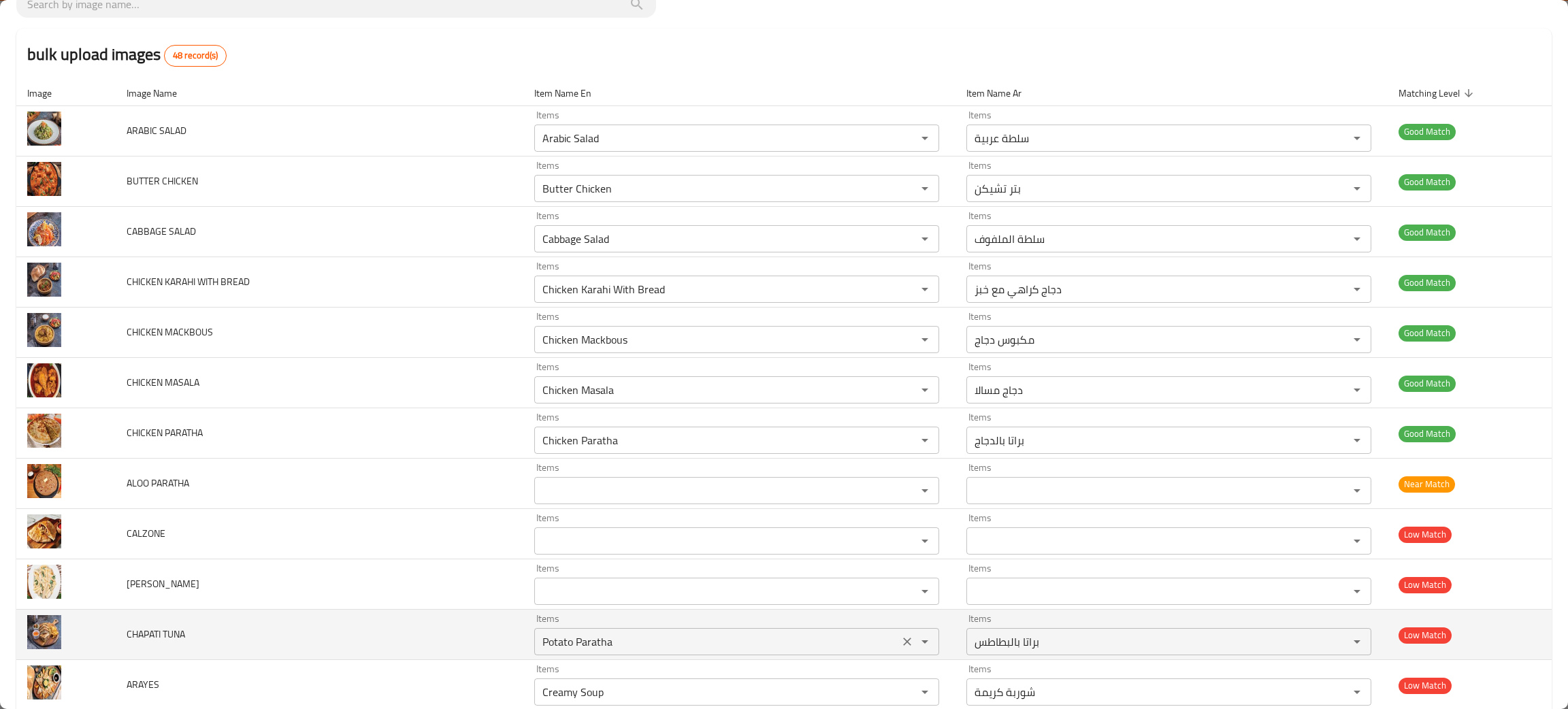
click at [901, 639] on icon "Clear" at bounding box center [907, 641] width 14 height 14
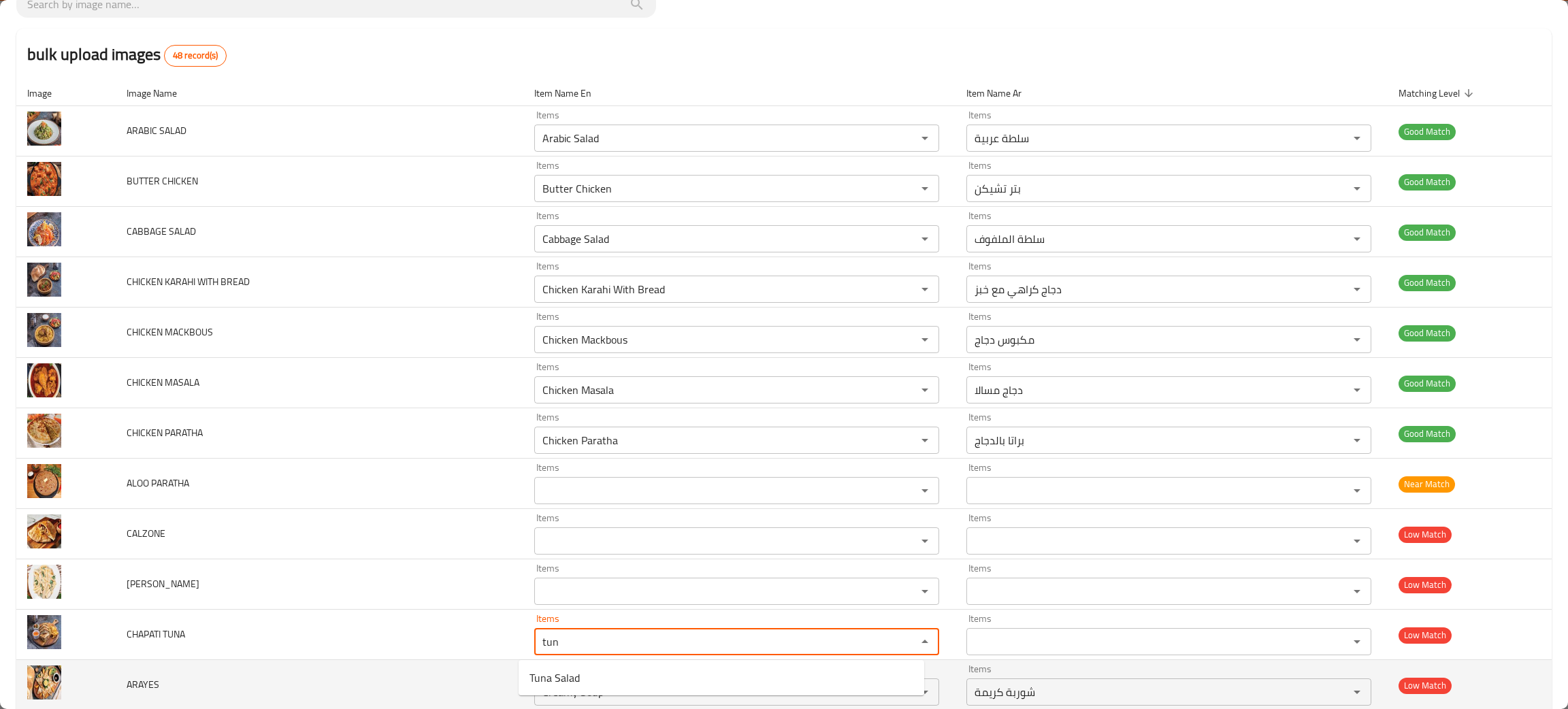
type TUNA "tun"
click at [187, 689] on td "ARAYES" at bounding box center [319, 685] width 407 height 51
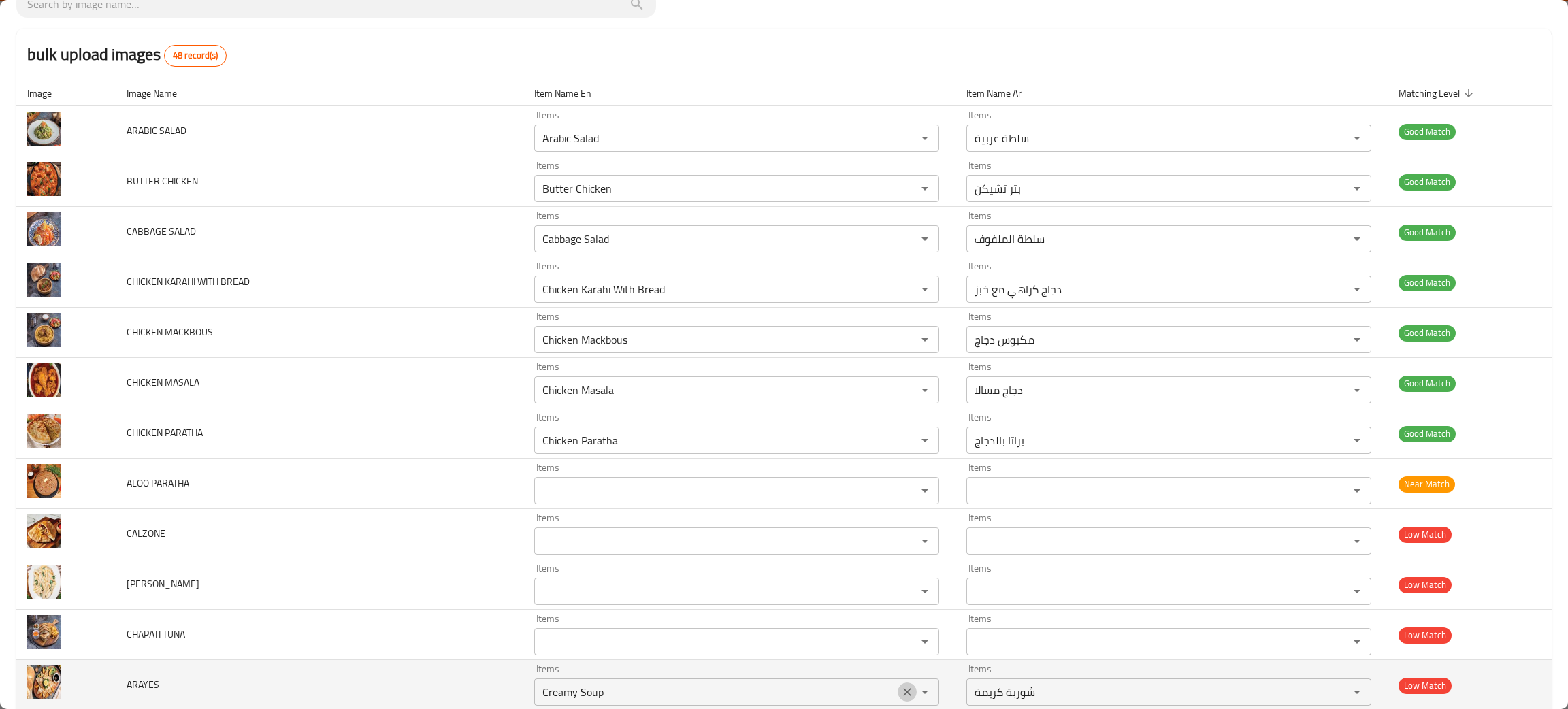
click at [901, 694] on icon "Clear" at bounding box center [907, 692] width 14 height 14
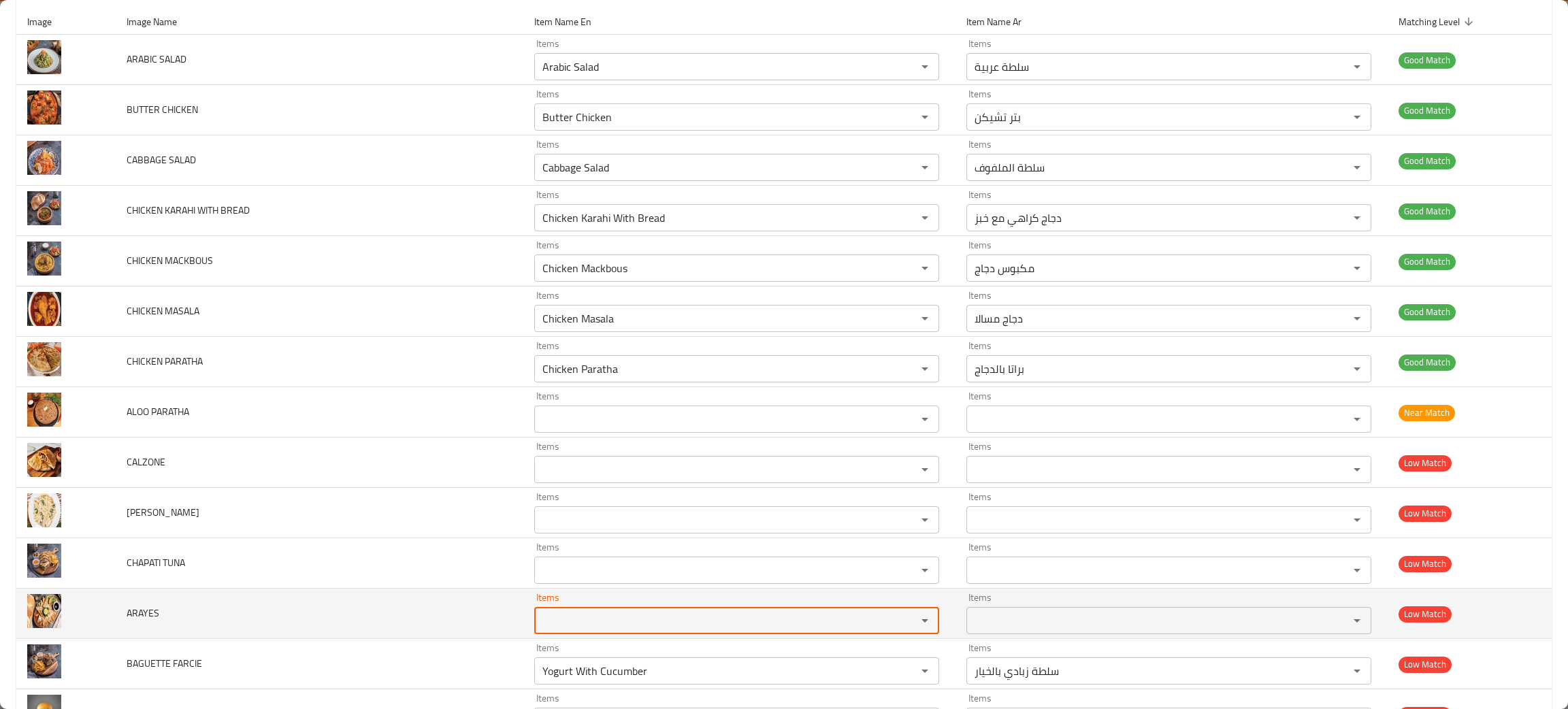
scroll to position [205, 0]
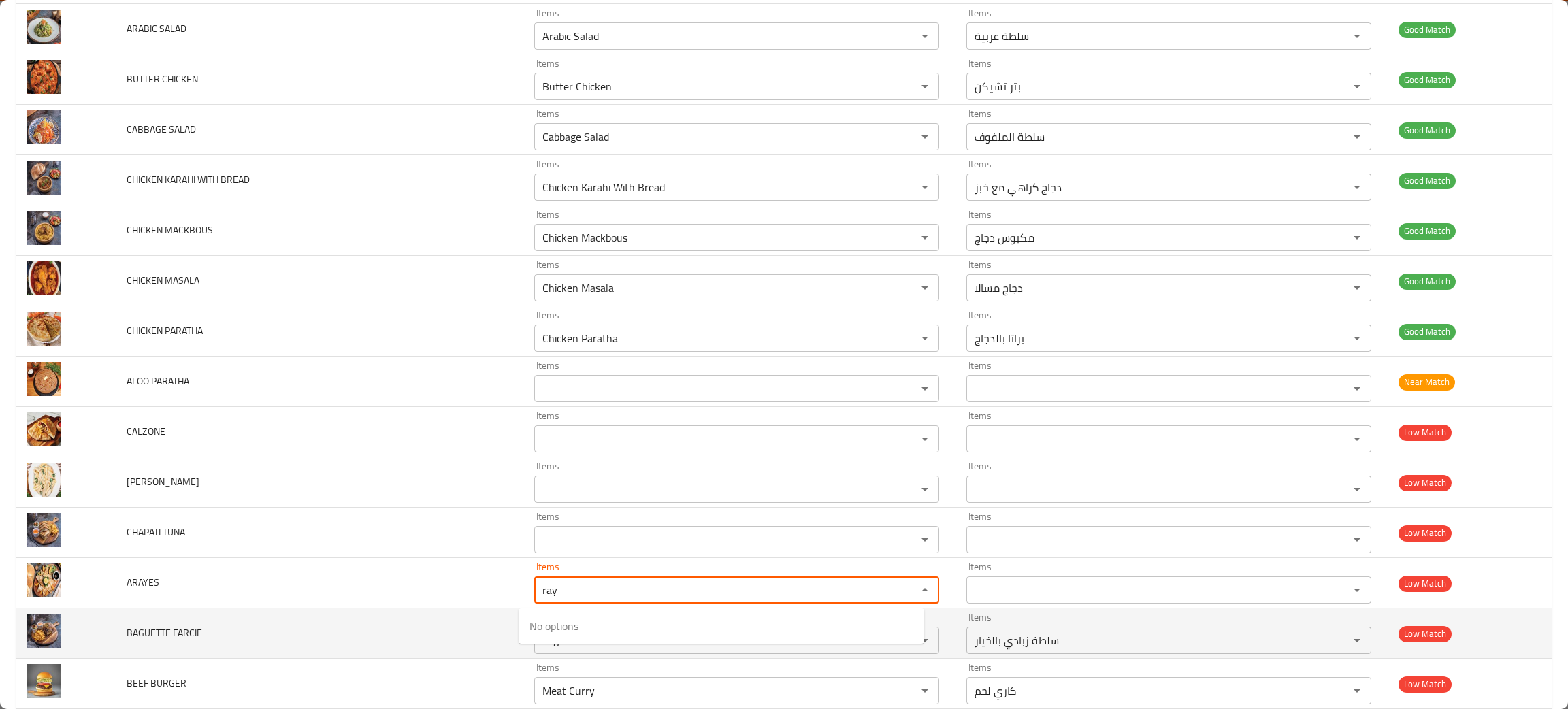
type input "ray"
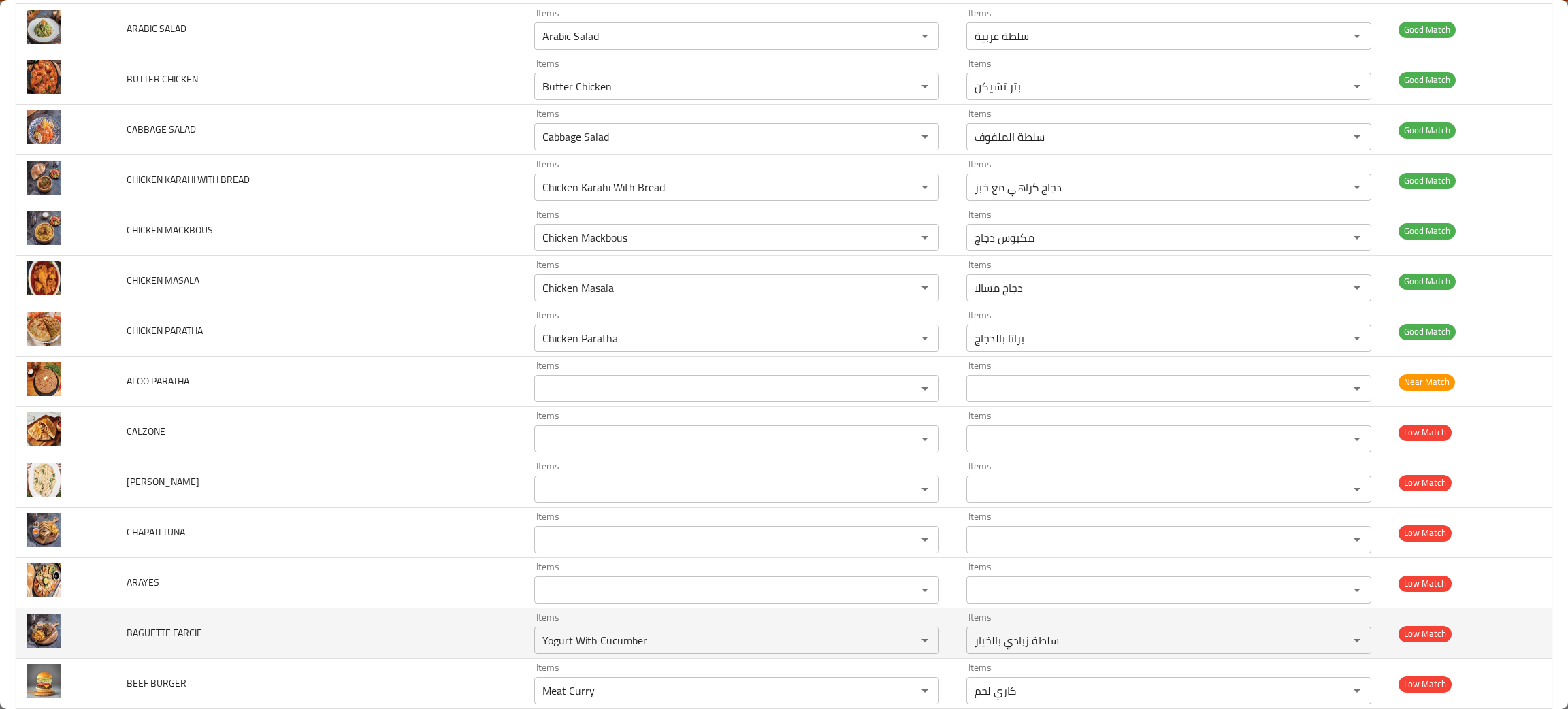
click at [337, 655] on td "BAGUETTE FARCIE" at bounding box center [319, 634] width 407 height 51
click at [901, 638] on icon "Clear" at bounding box center [907, 641] width 14 height 14
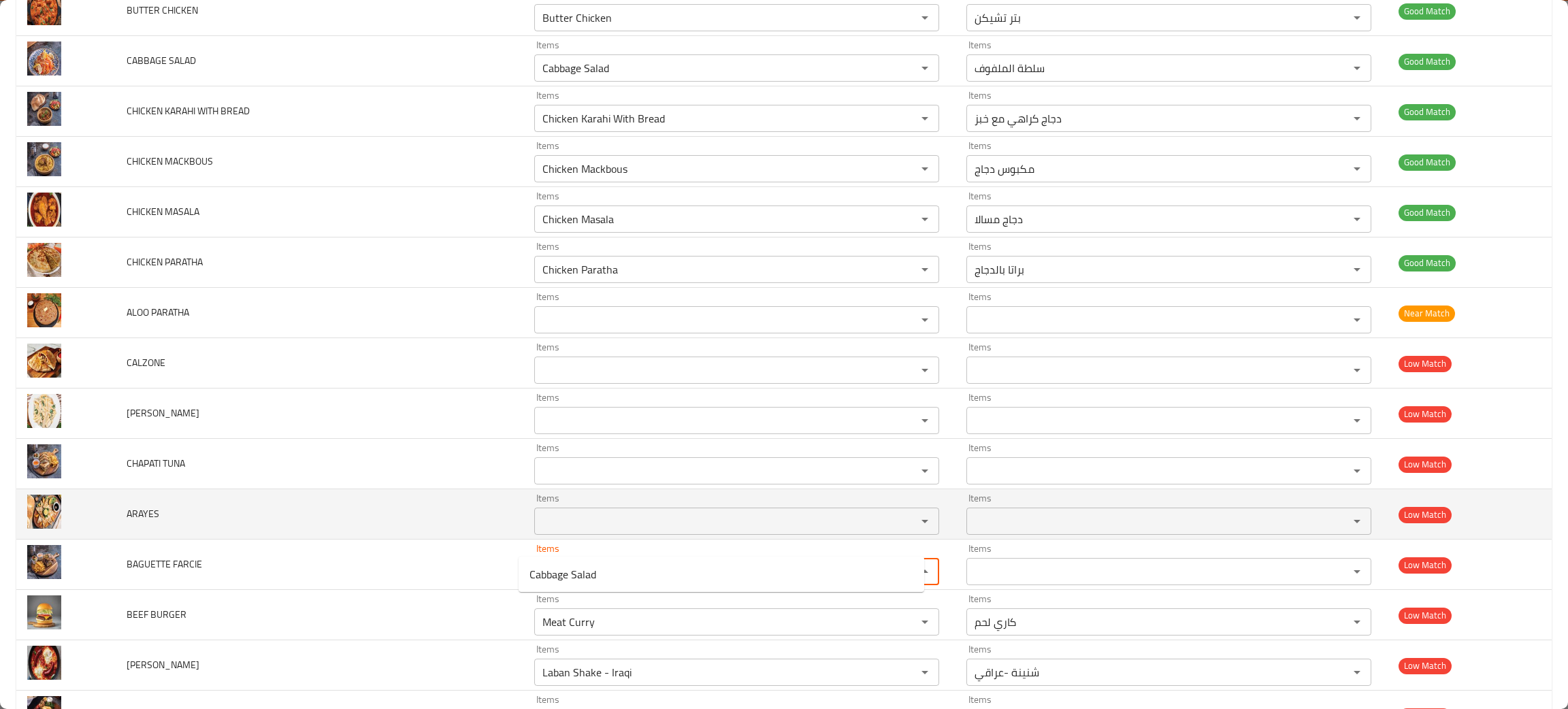
scroll to position [306, 0]
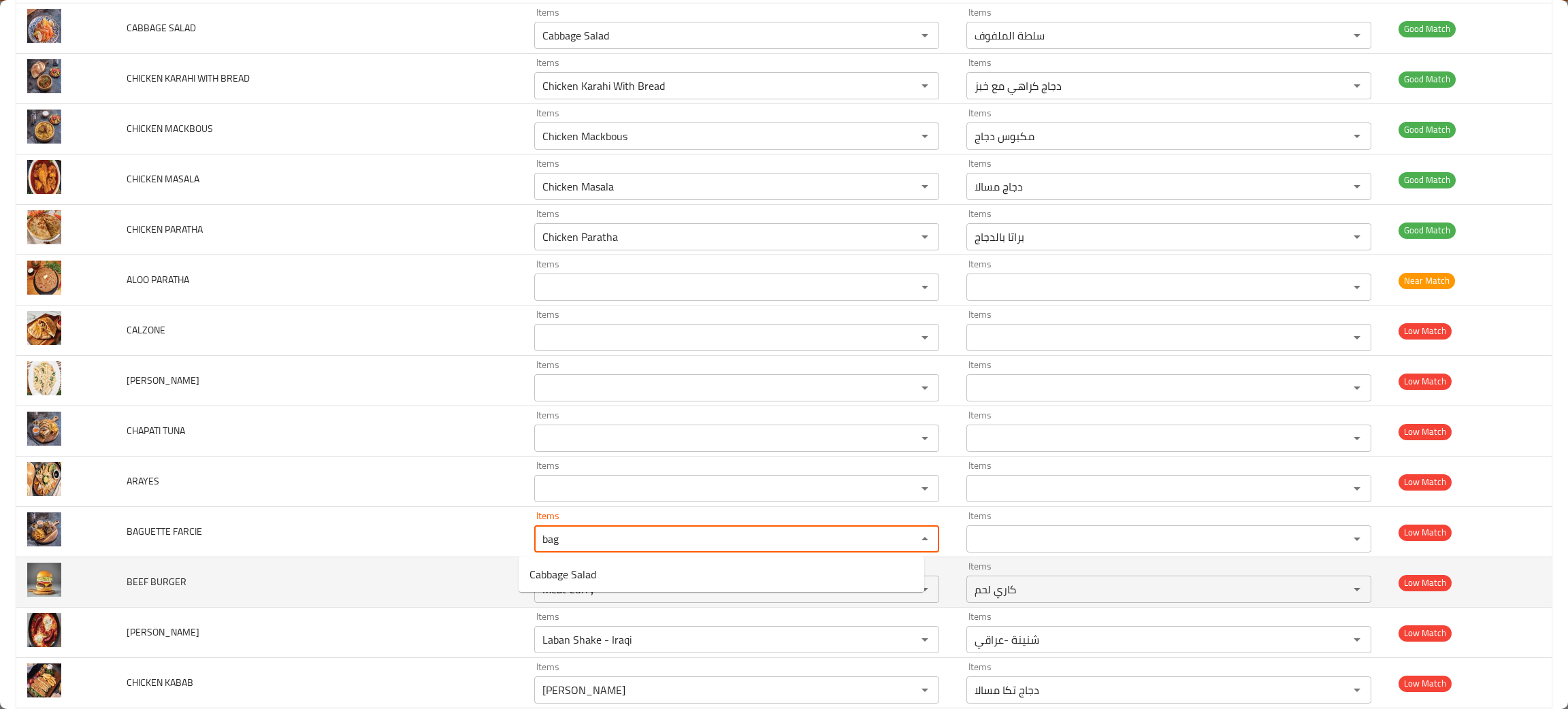
type FARCIE "bag"
click at [232, 597] on td "BEEF BURGER" at bounding box center [319, 583] width 407 height 51
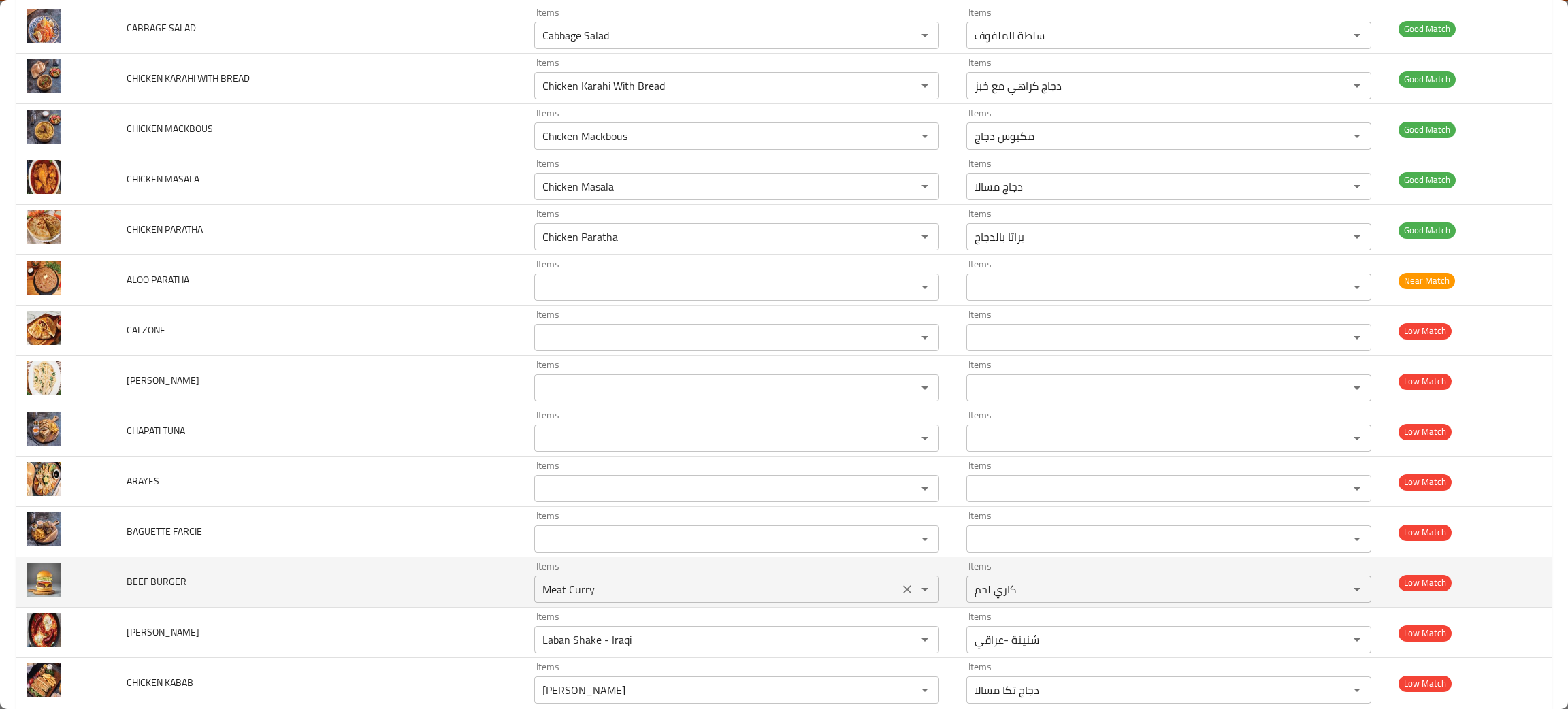
click at [901, 588] on icon "Clear" at bounding box center [907, 589] width 14 height 14
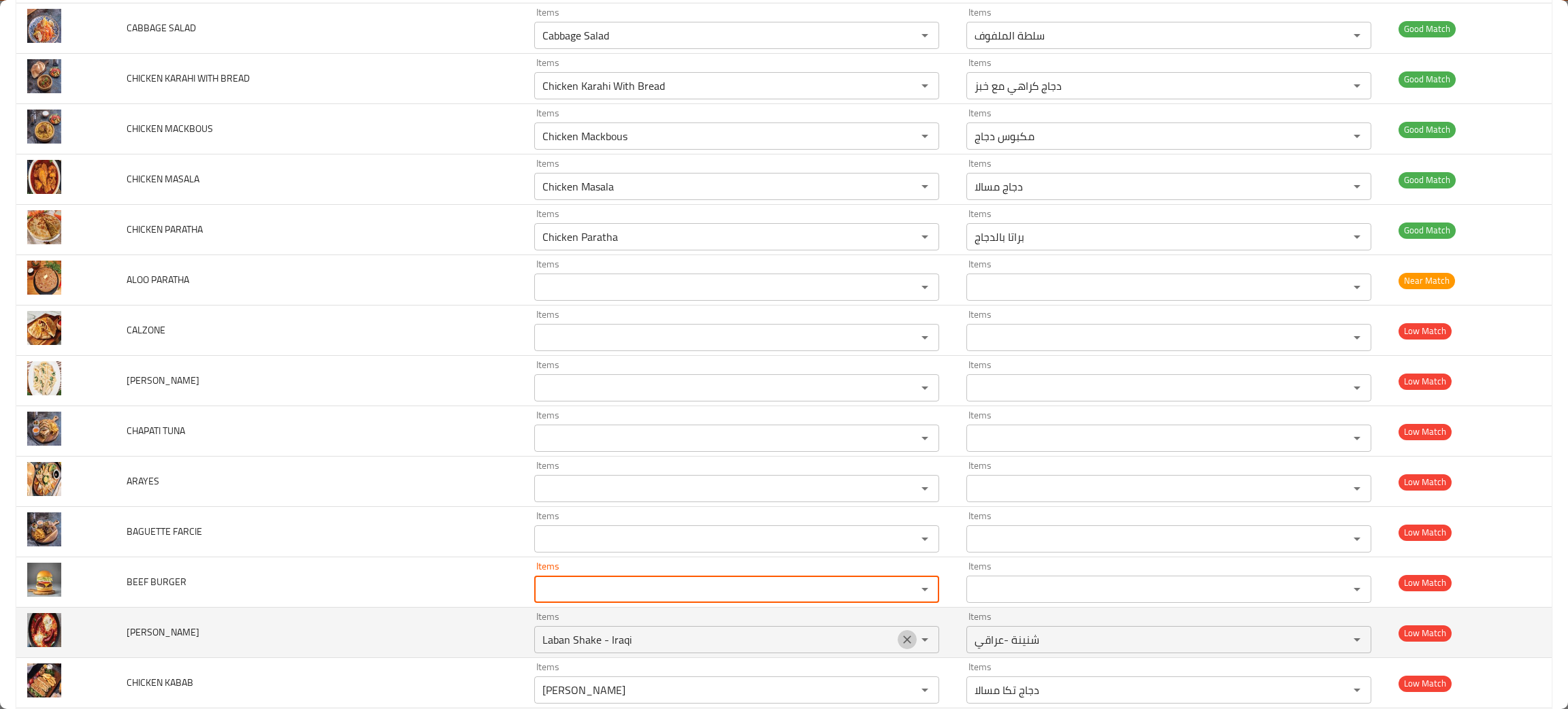
click at [901, 641] on icon "Clear" at bounding box center [907, 640] width 14 height 14
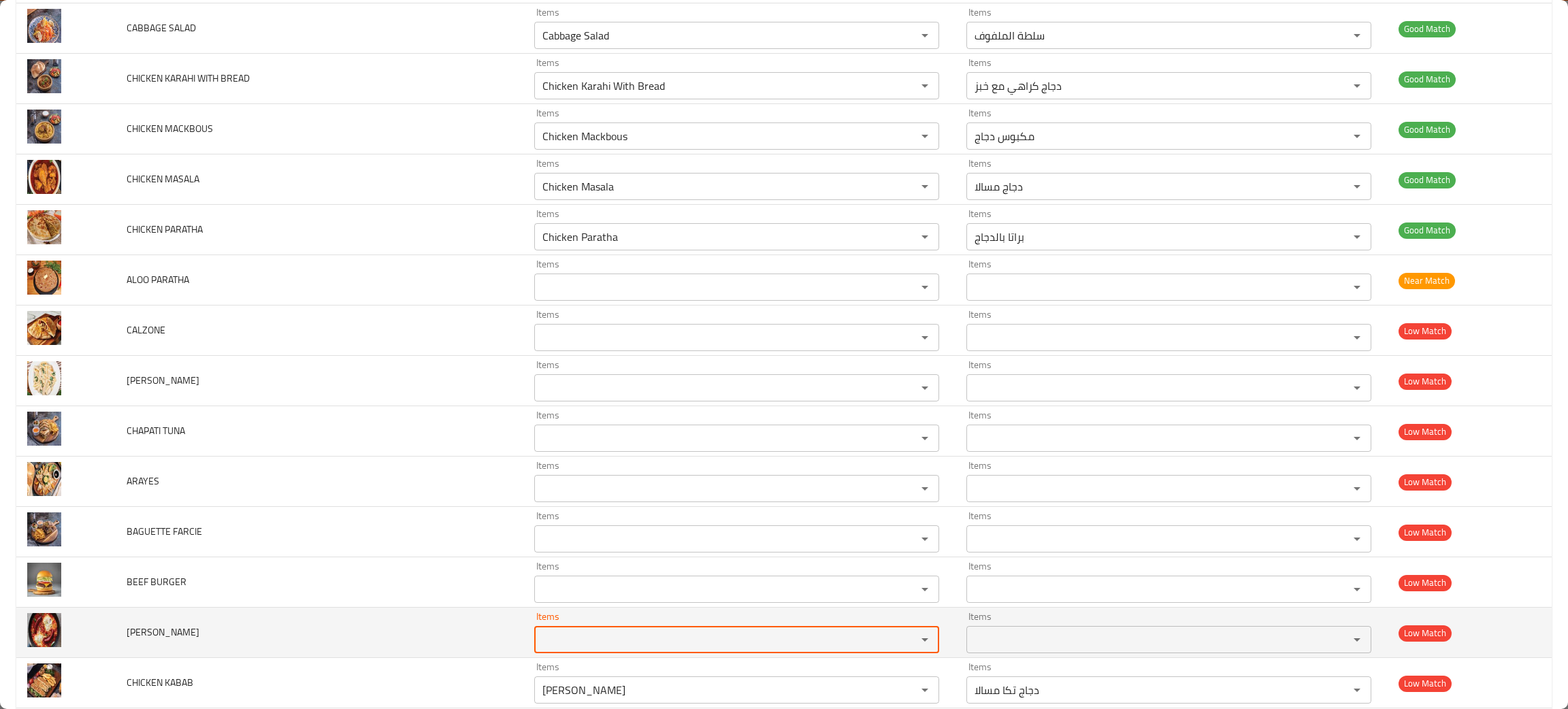
scroll to position [408, 0]
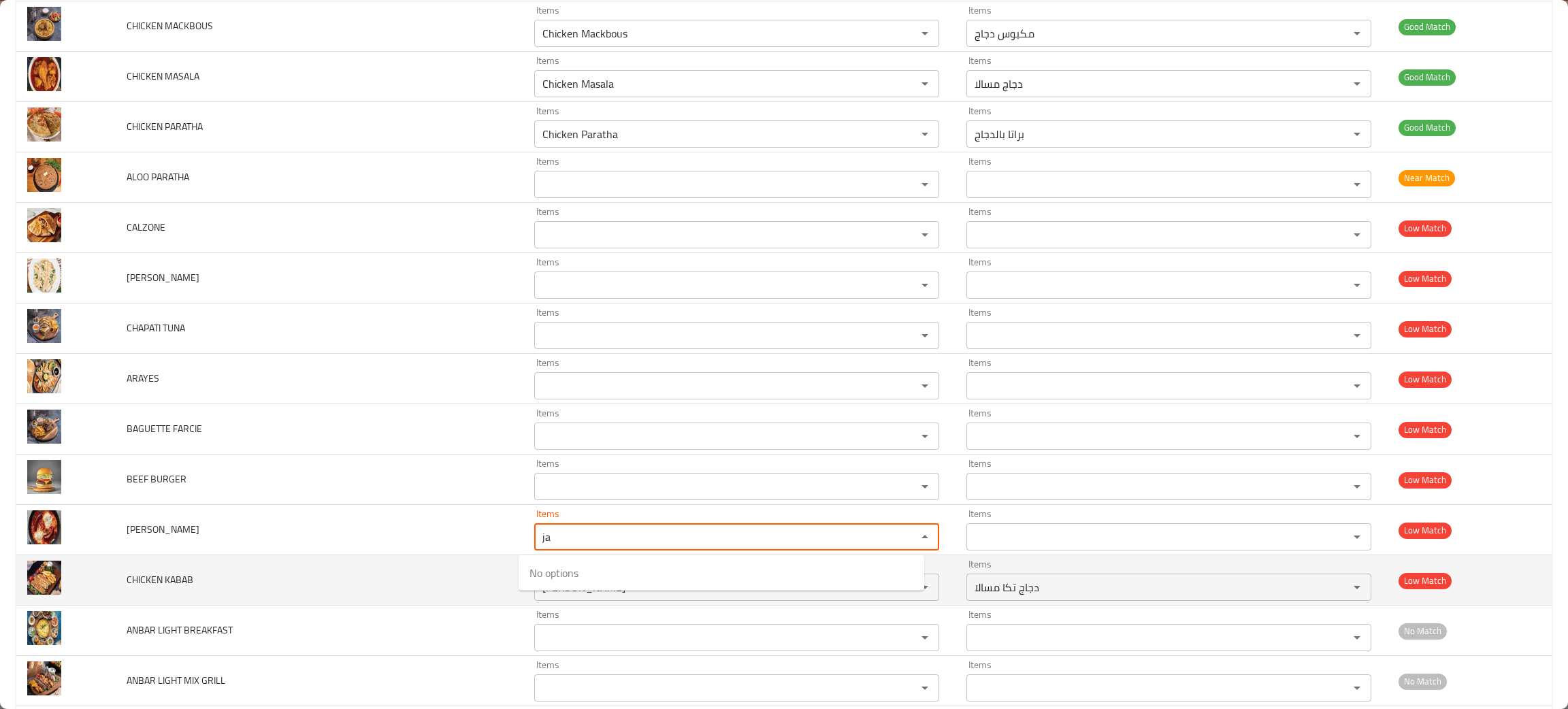
type MRGEZ "ja"
click at [381, 578] on td "CHICKEN KABAB" at bounding box center [319, 581] width 407 height 51
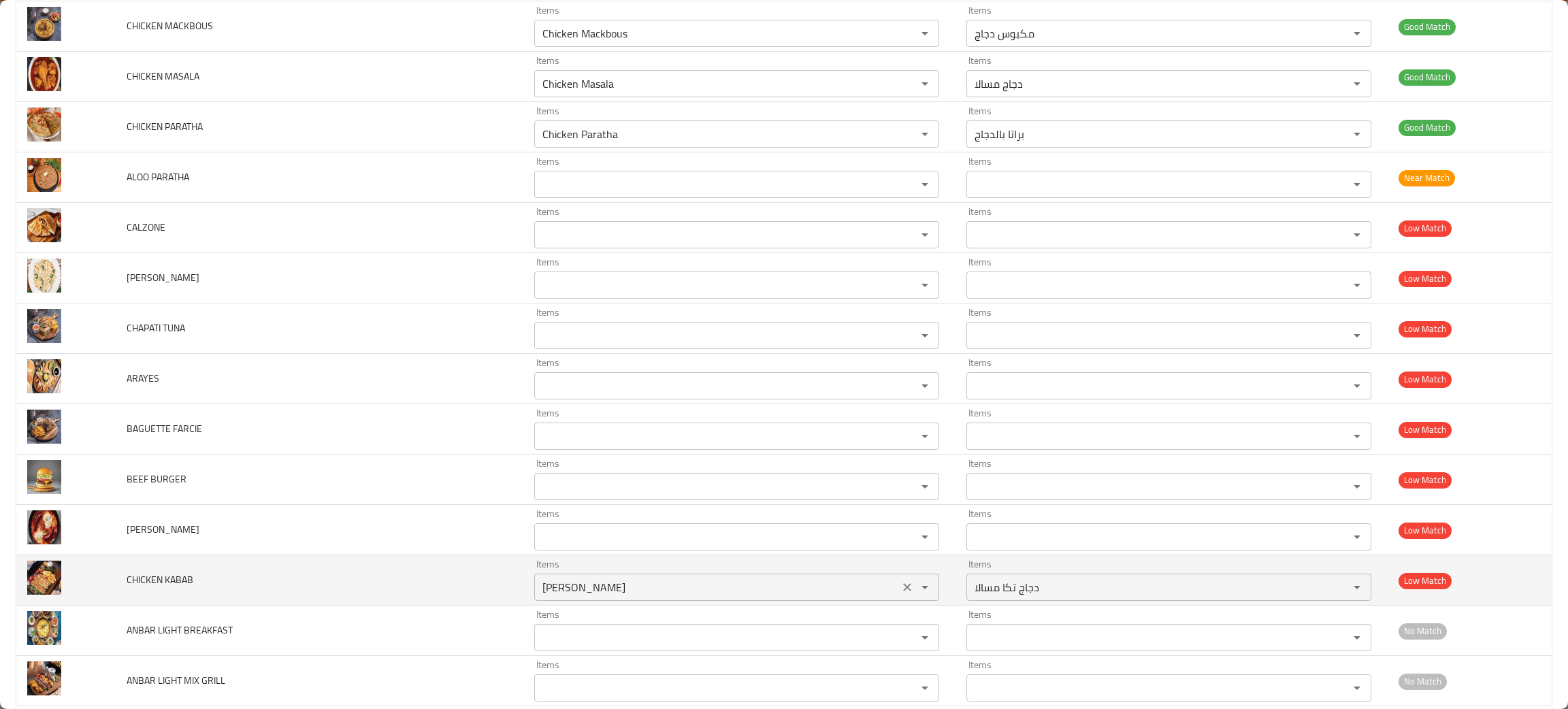
click at [901, 589] on icon "Clear" at bounding box center [907, 587] width 14 height 14
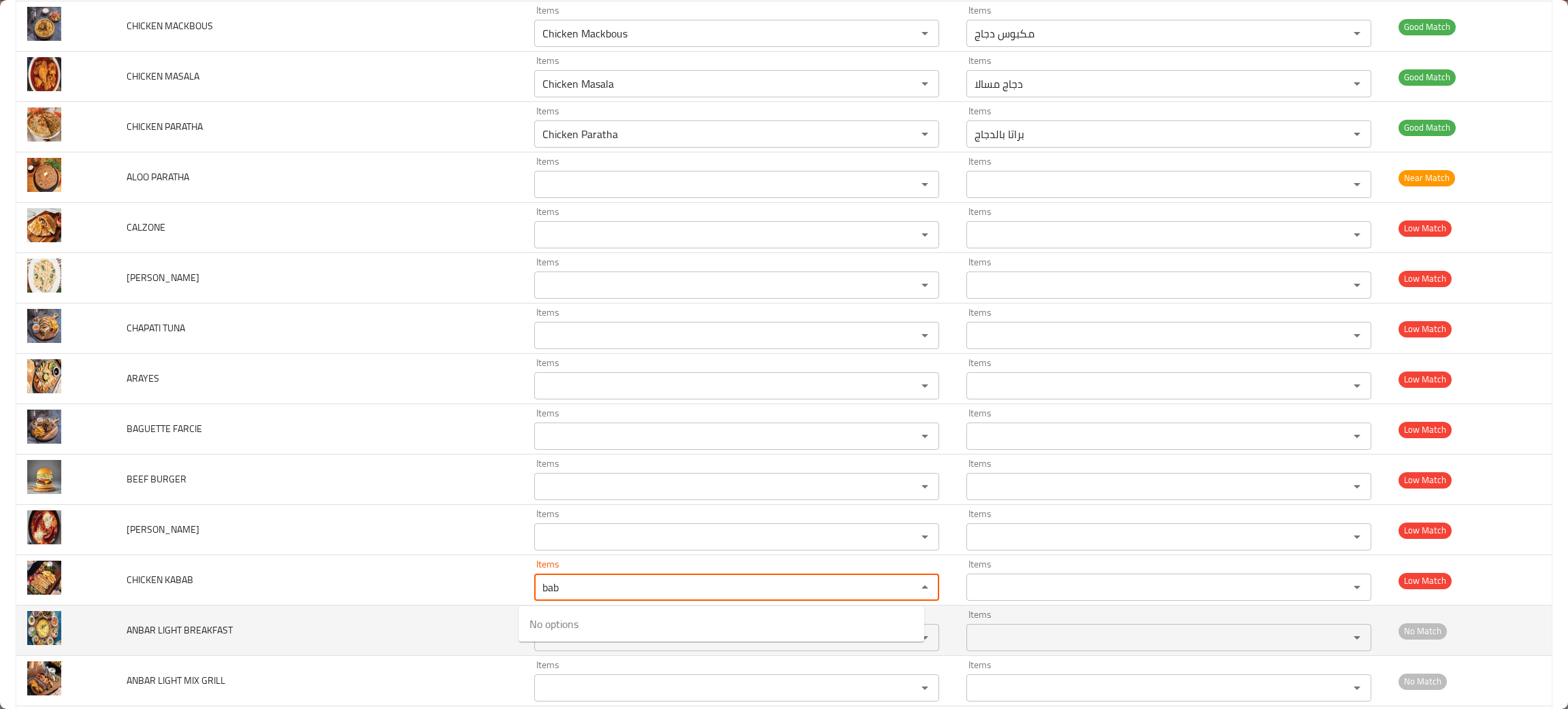
type KABAB "bab"
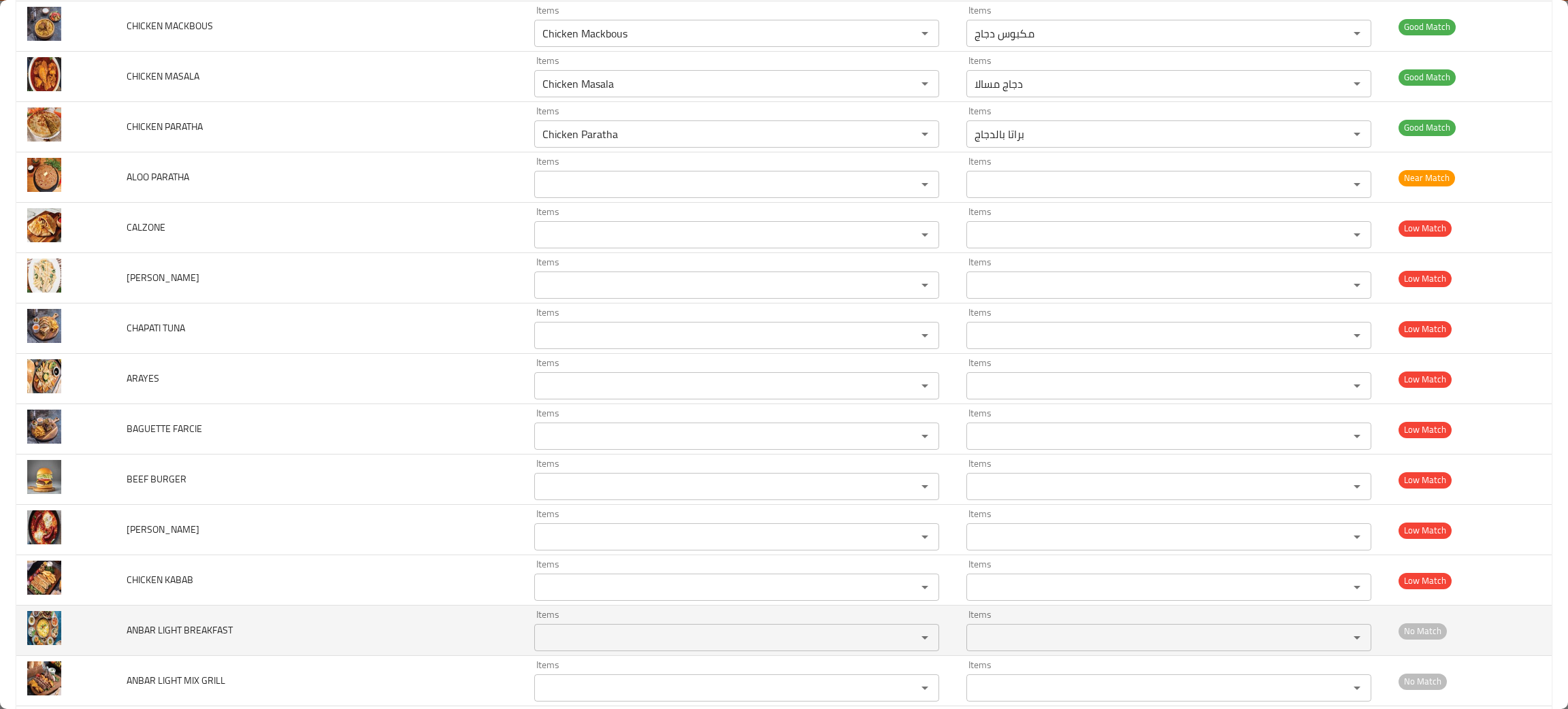
drag, startPoint x: 314, startPoint y: 639, endPoint x: 322, endPoint y: 643, distance: 8.9
click at [315, 641] on td "ANBAR LIGHT BREAKFAST" at bounding box center [319, 631] width 407 height 51
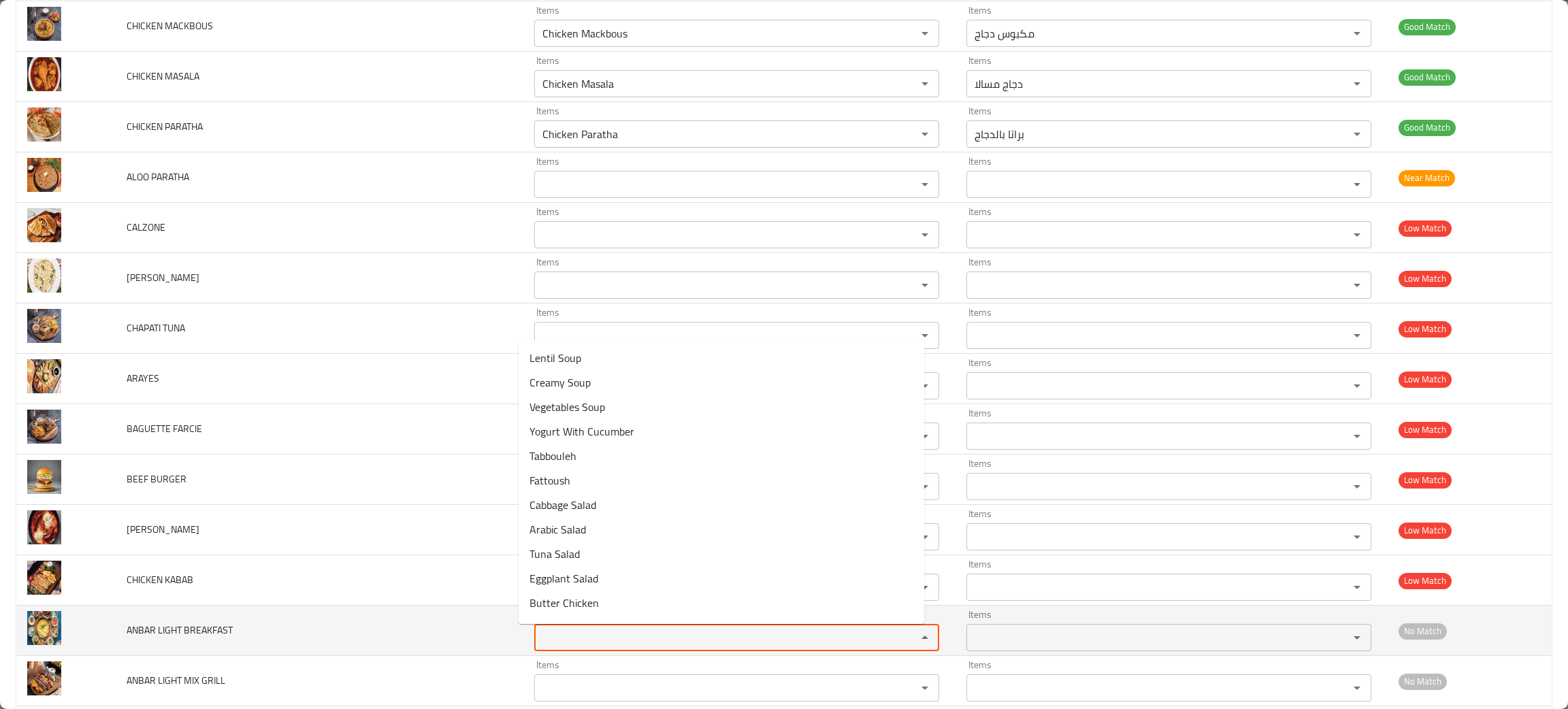
click at [628, 636] on BREAKFAST "Items" at bounding box center [717, 637] width 357 height 19
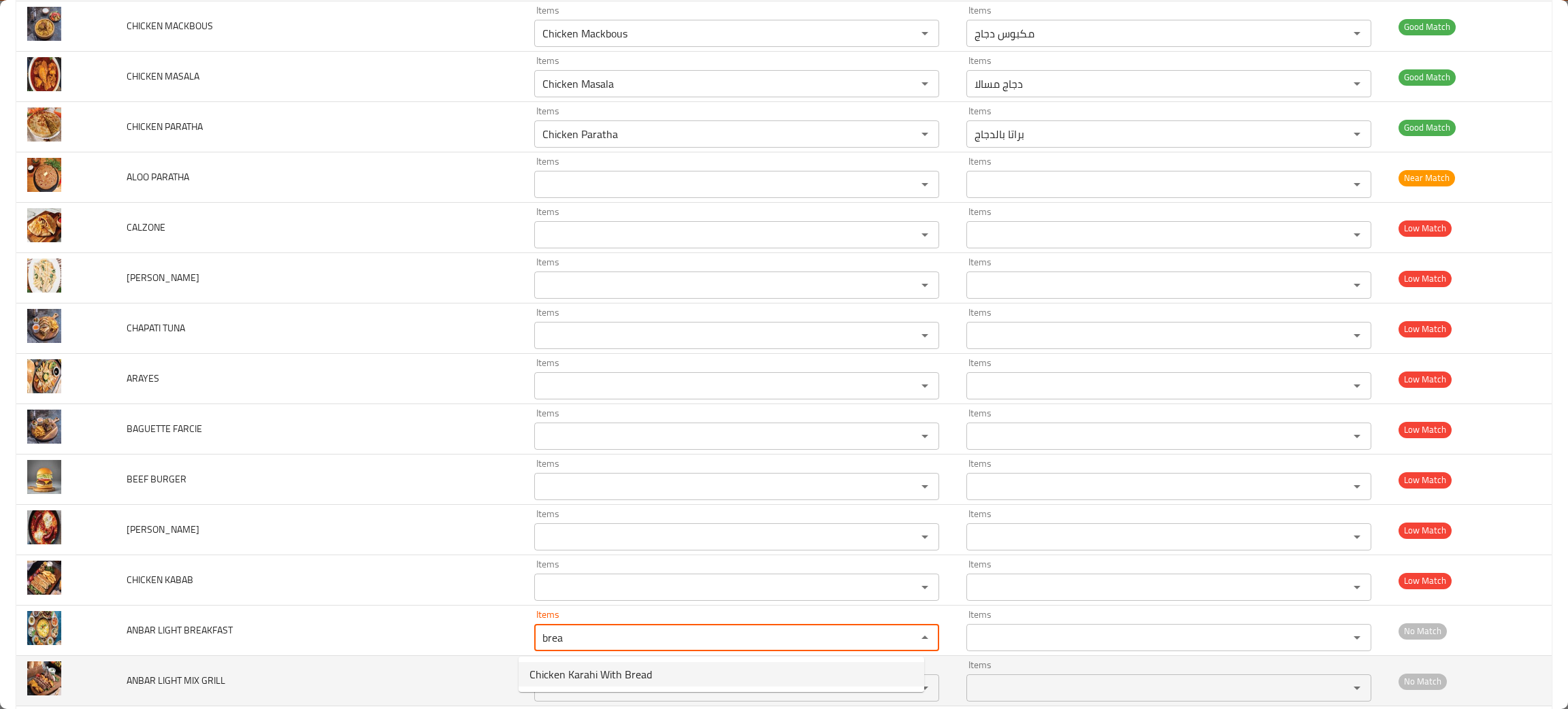
type BREAKFAST "brea"
click at [318, 702] on td "ANBAR LIGHT MIX GRILL" at bounding box center [319, 681] width 407 height 51
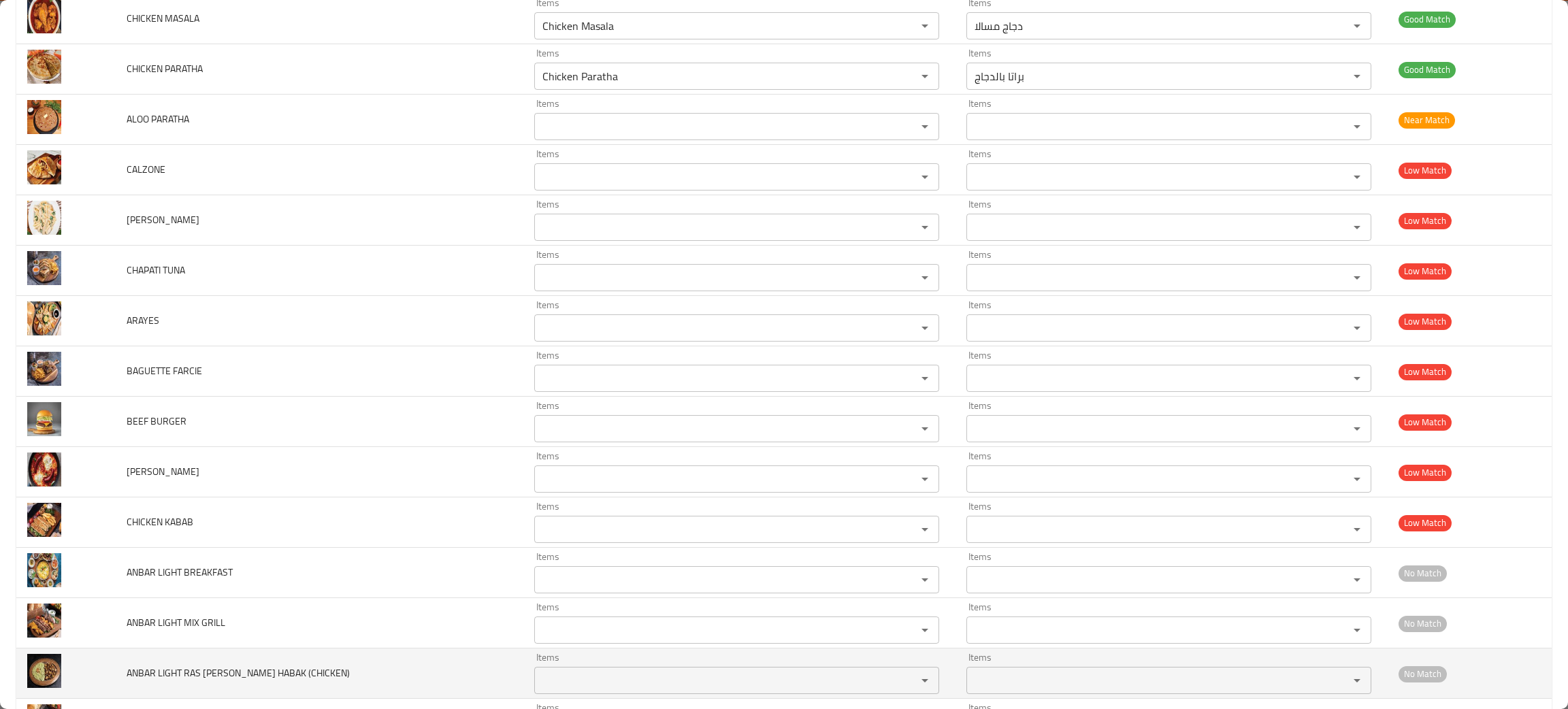
scroll to position [510, 0]
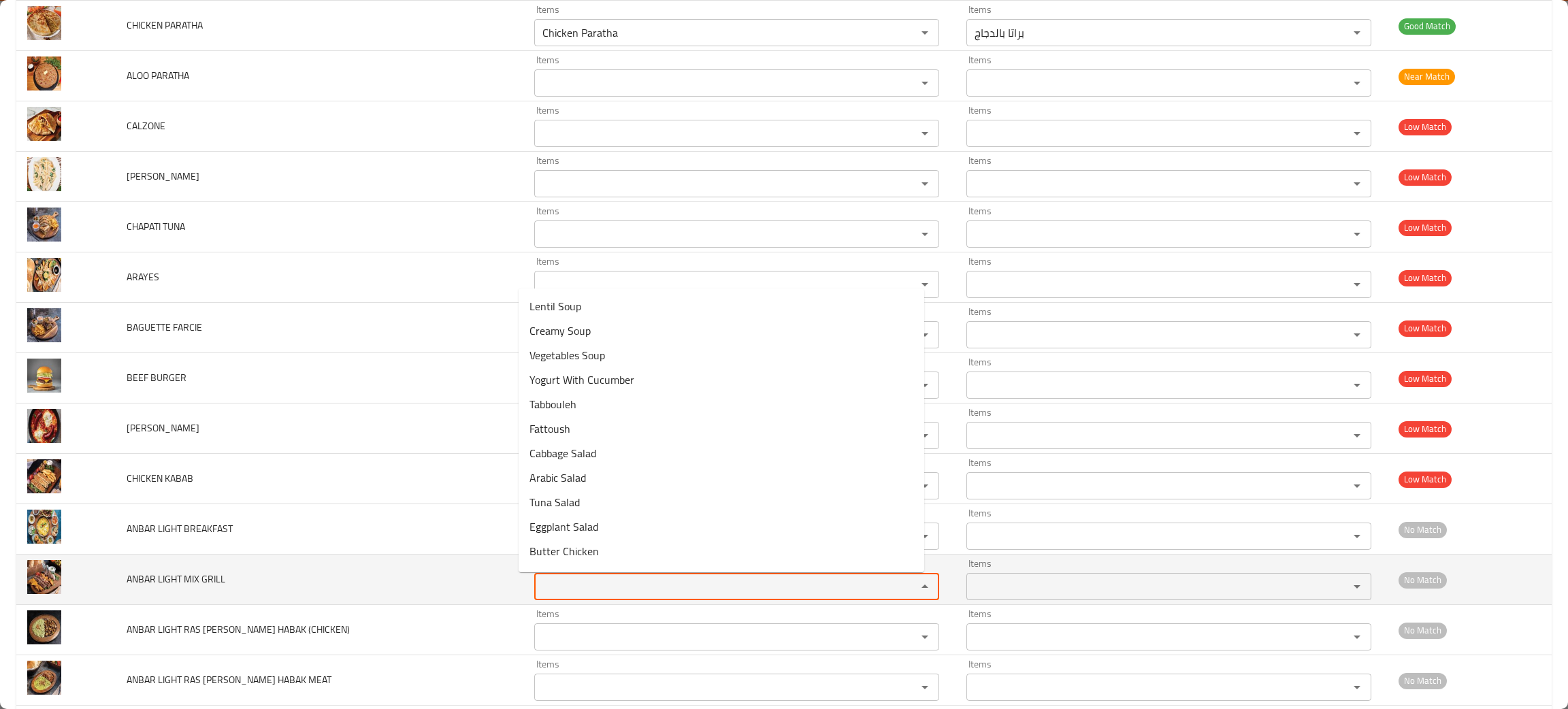
click at [619, 583] on GRILL "Items" at bounding box center [717, 586] width 357 height 19
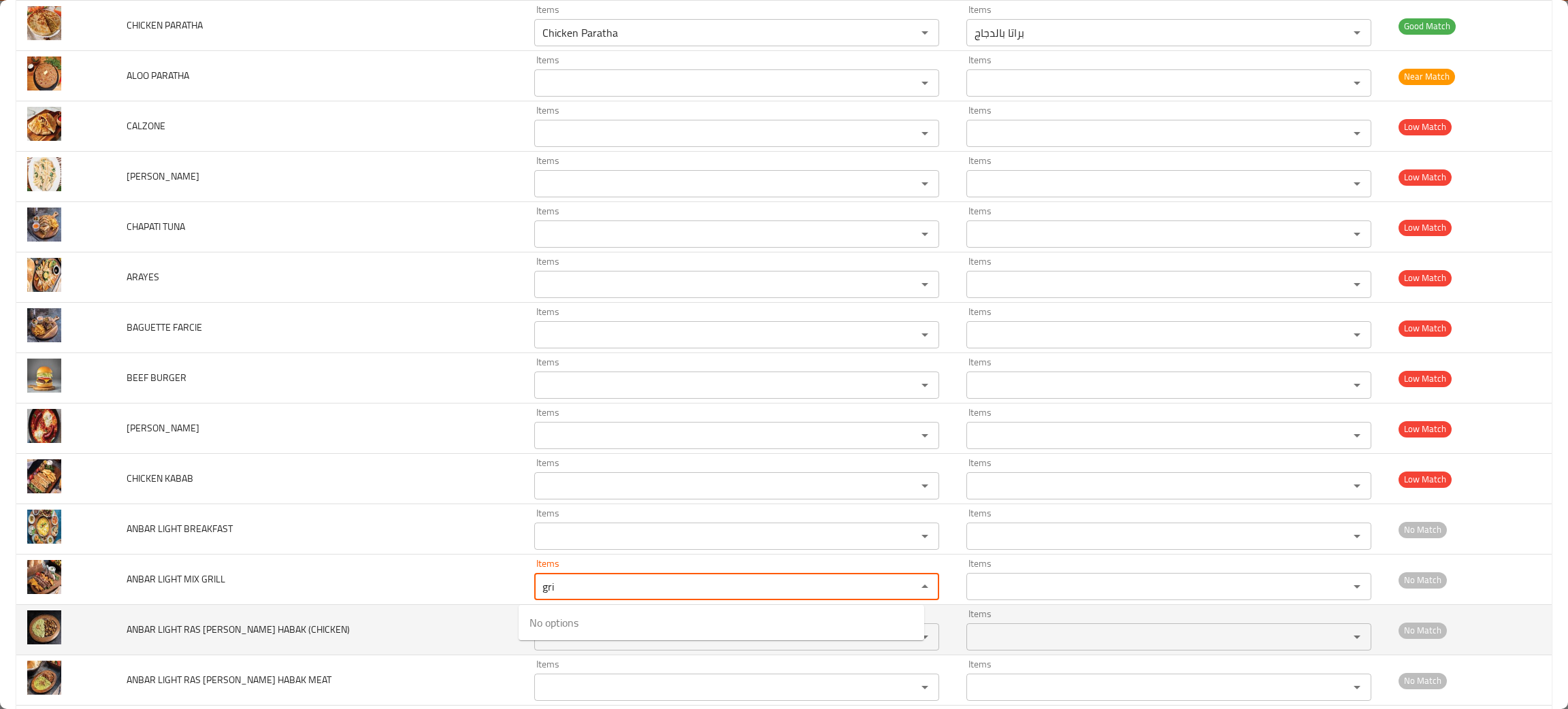
type GRILL "gri"
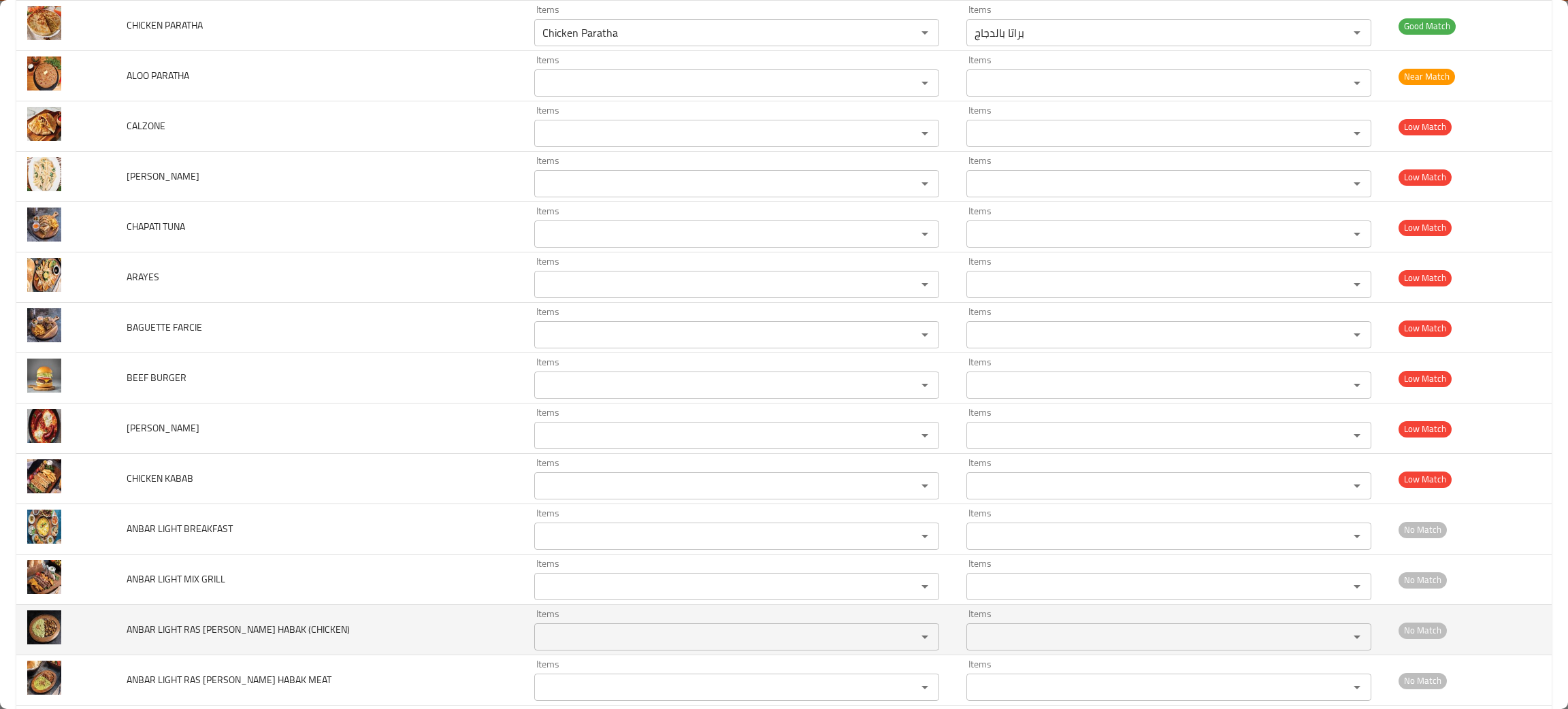
drag, startPoint x: 428, startPoint y: 634, endPoint x: 438, endPoint y: 646, distance: 15.6
click at [436, 645] on td "ANBAR LIGHT RAS ASFOUR BIL HABAK (CHICKEN)" at bounding box center [319, 631] width 407 height 51
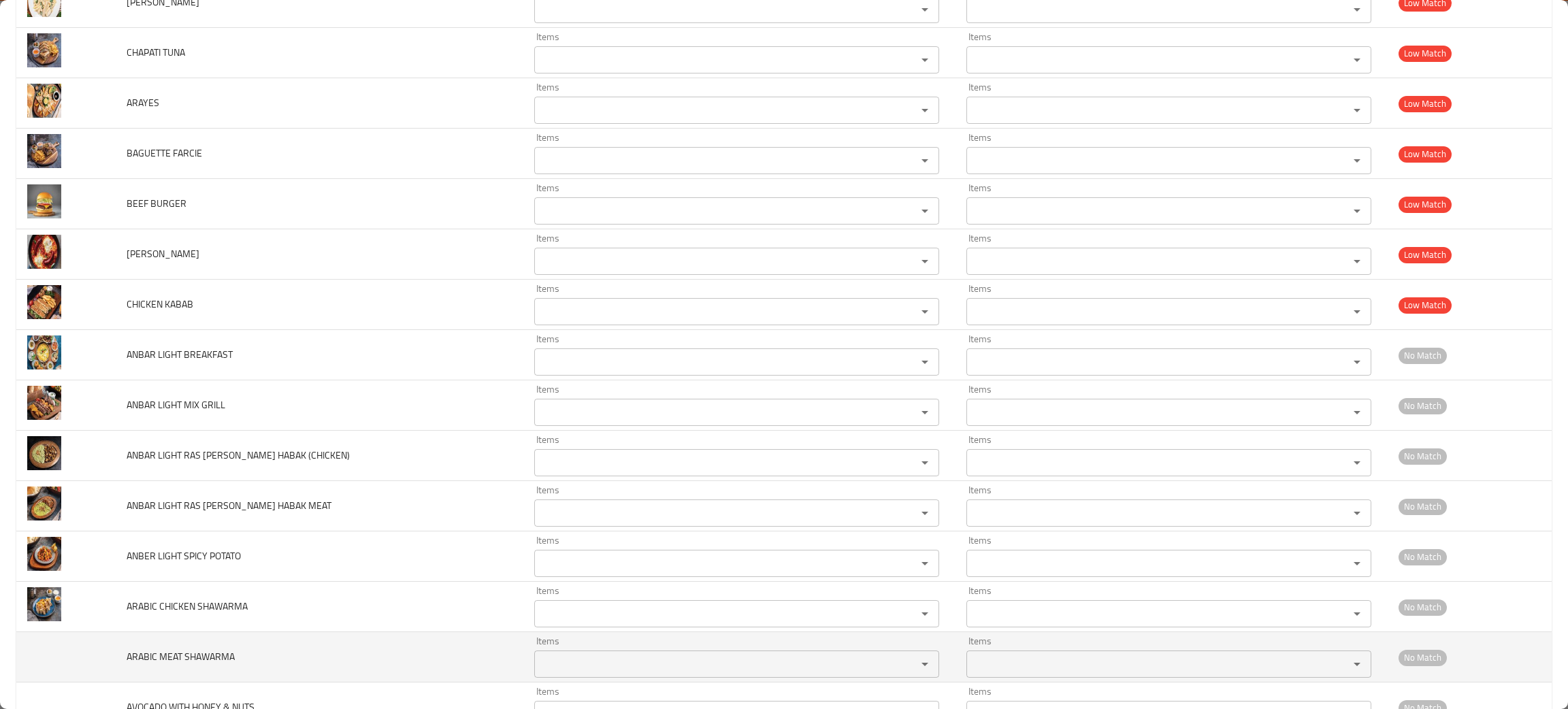
scroll to position [715, 0]
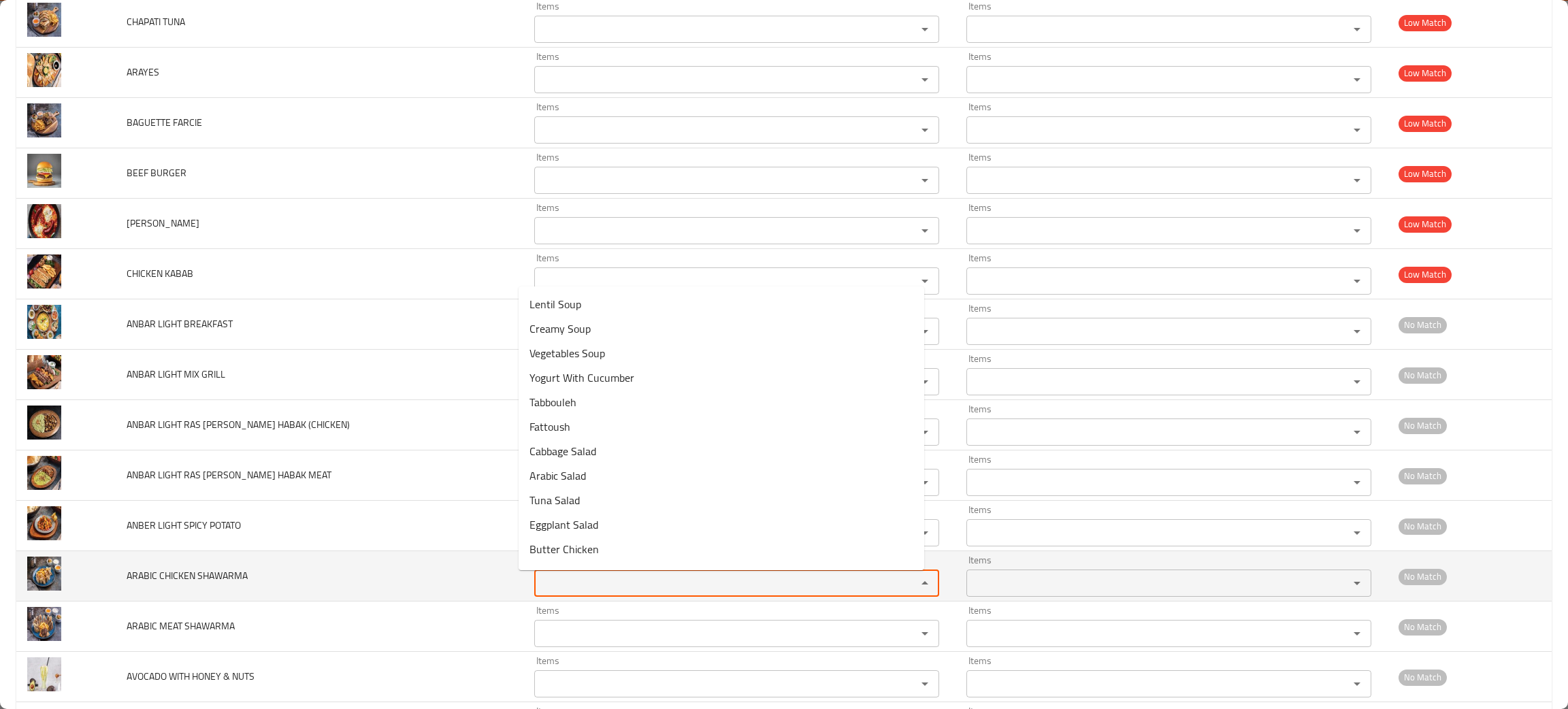
click at [588, 591] on SHAWARMA "Items" at bounding box center [717, 583] width 357 height 19
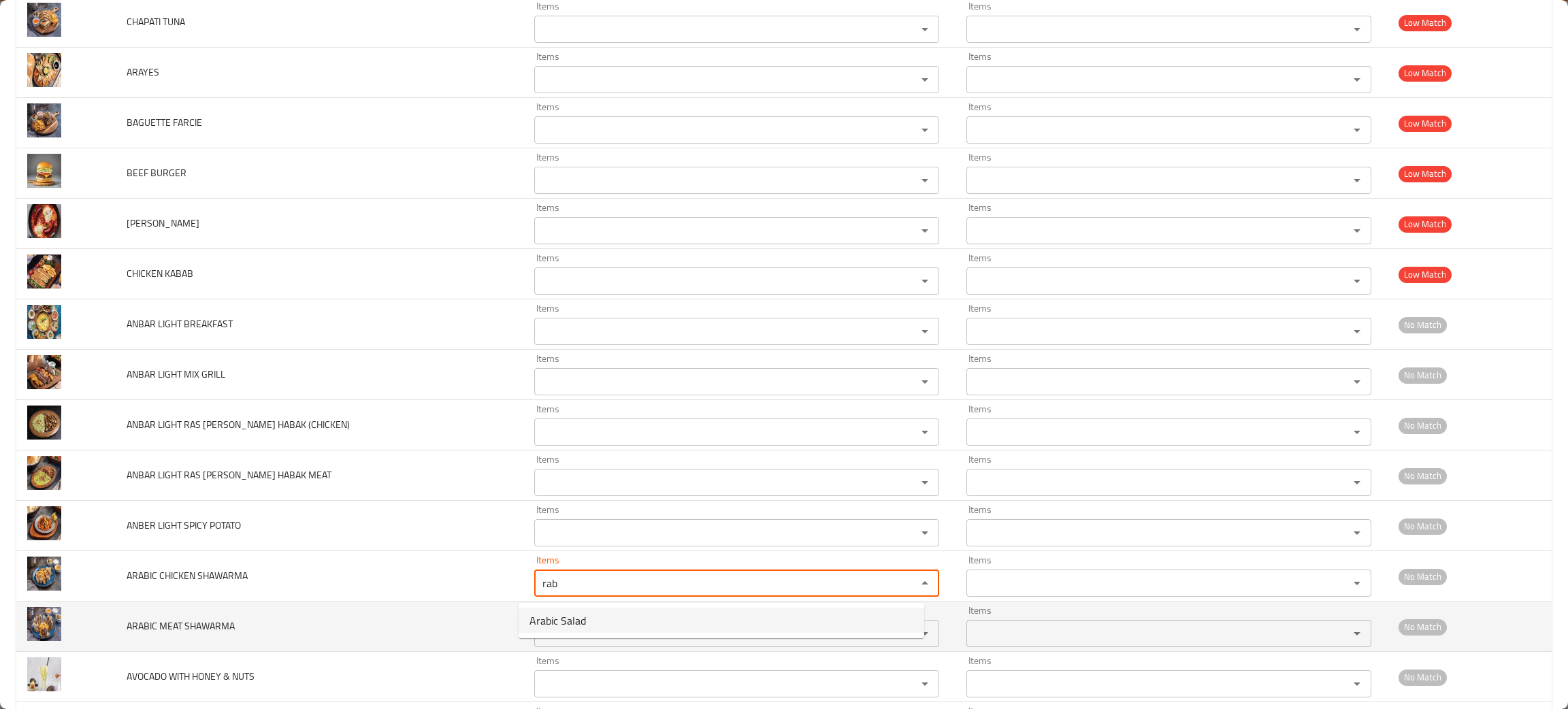
type SHAWARMA "rab"
click at [357, 645] on td "ARABIC MEAT SHAWARMA" at bounding box center [319, 627] width 407 height 51
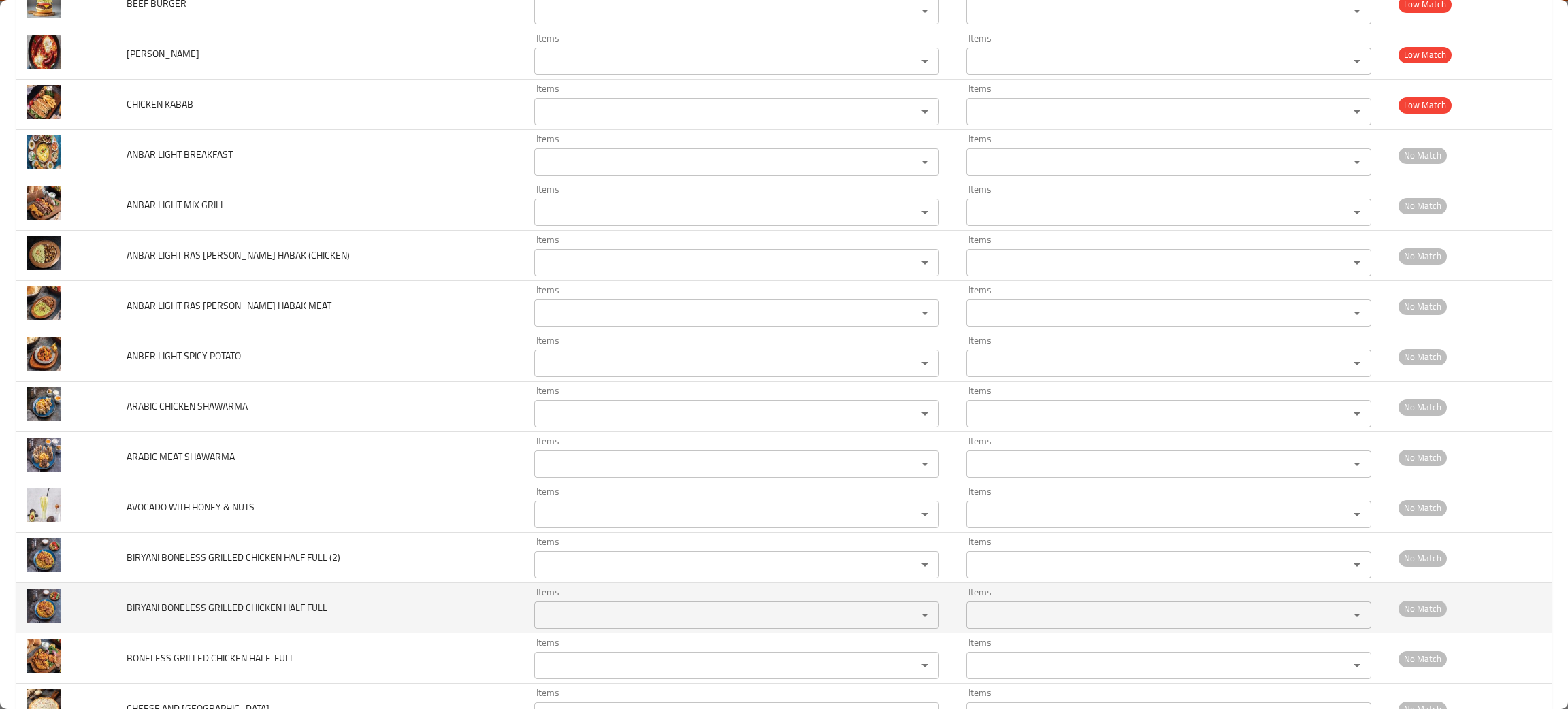
scroll to position [918, 0]
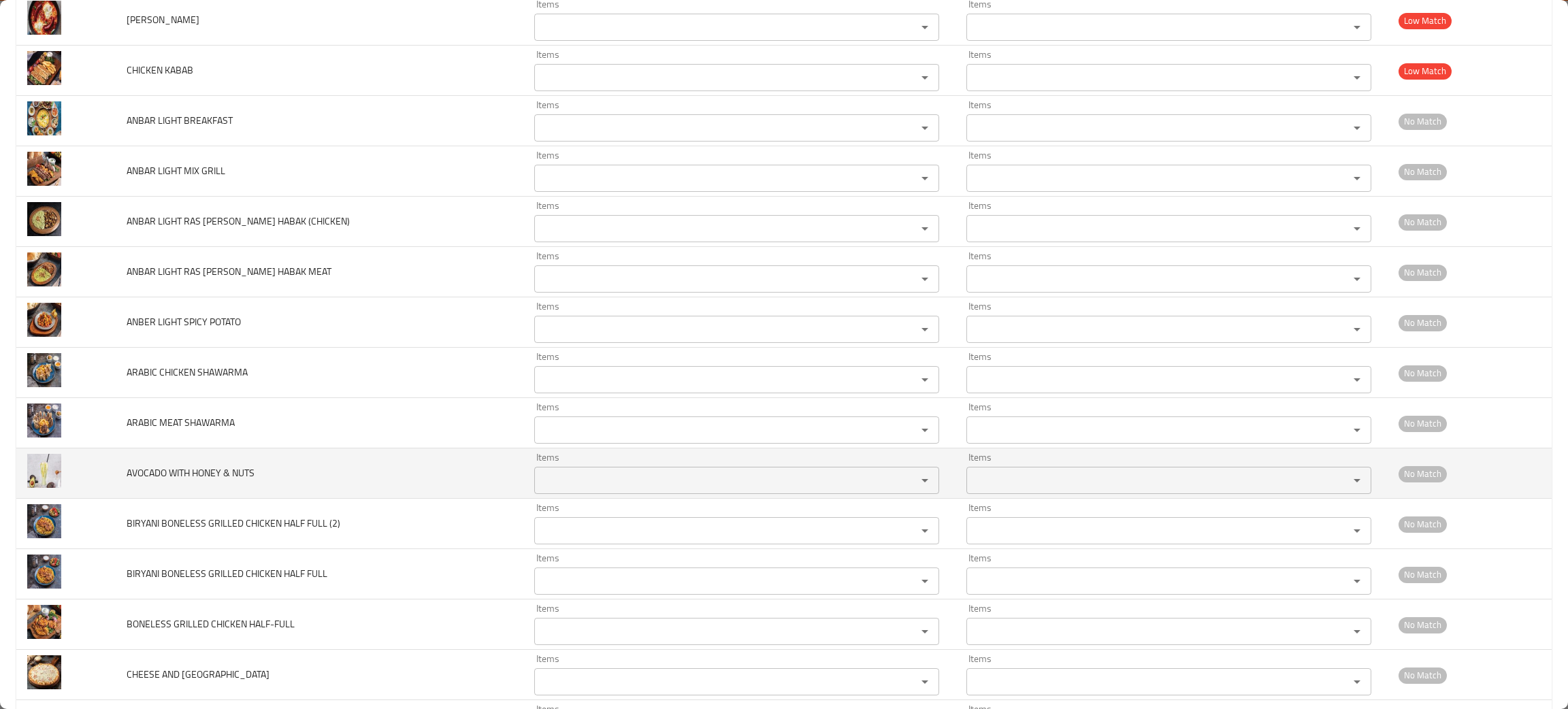
click at [572, 484] on NUTS "Items" at bounding box center [717, 480] width 357 height 19
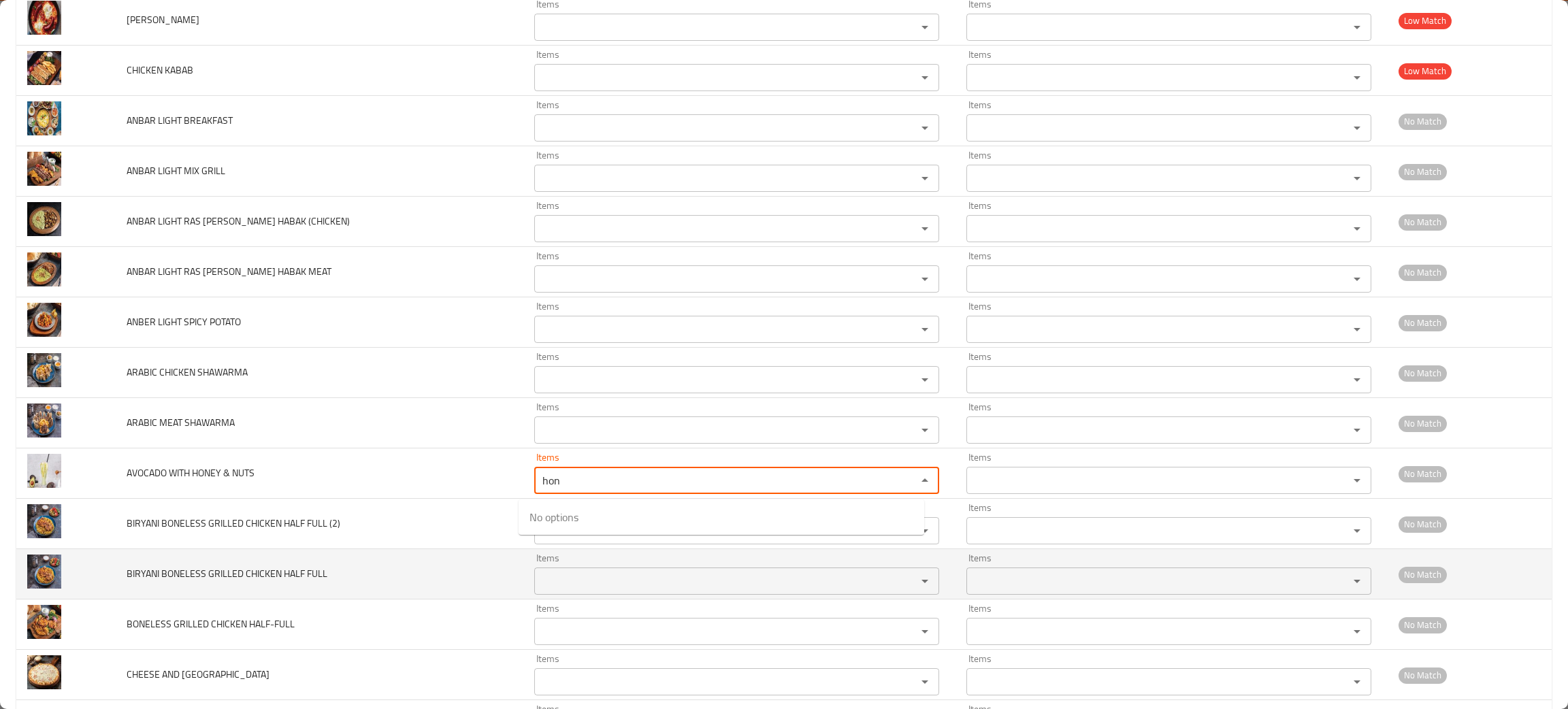
type NUTS "hon"
click at [322, 558] on td "BIRYANI BONELESS GRILLED CHICKEN HALF FULL" at bounding box center [319, 575] width 407 height 51
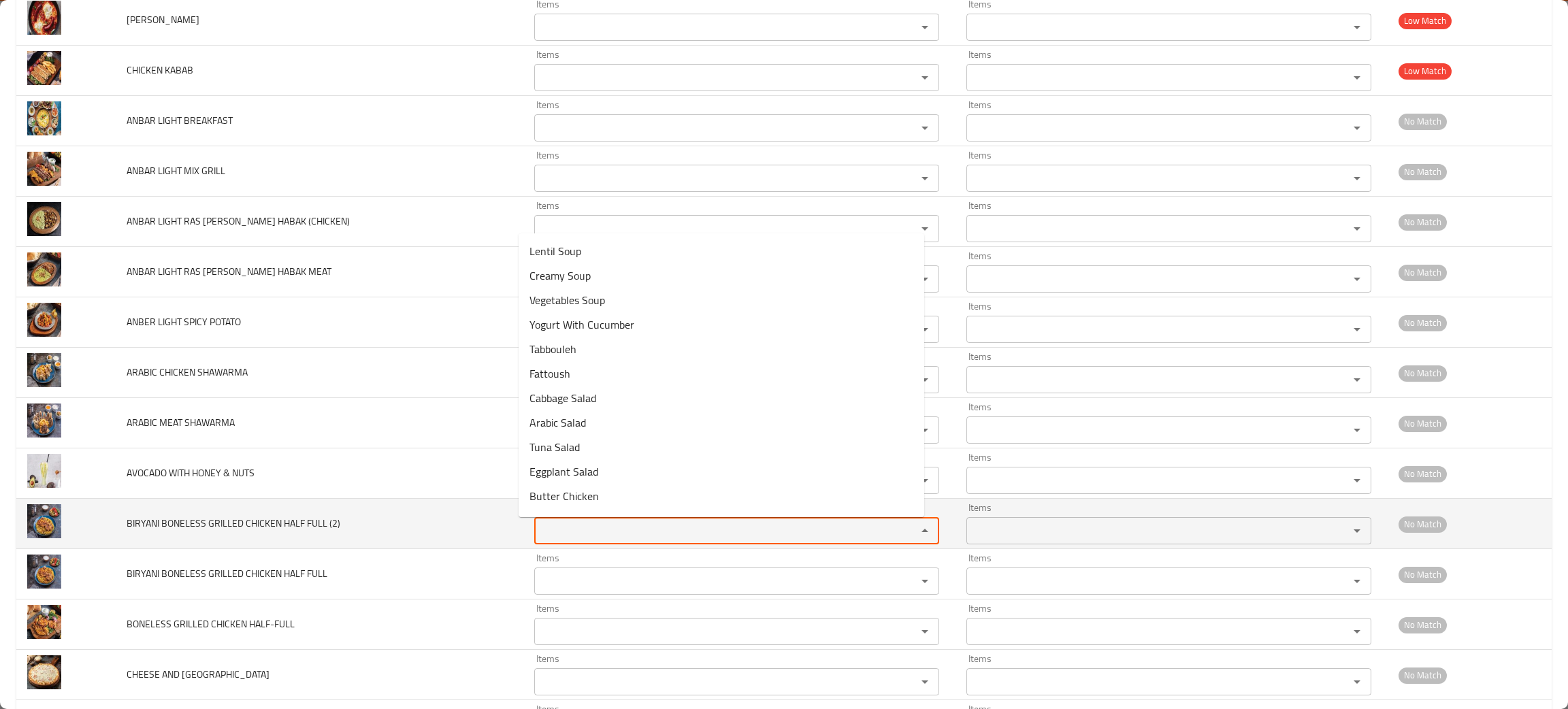
click at [592, 538] on \(2\) "Items" at bounding box center [717, 531] width 357 height 19
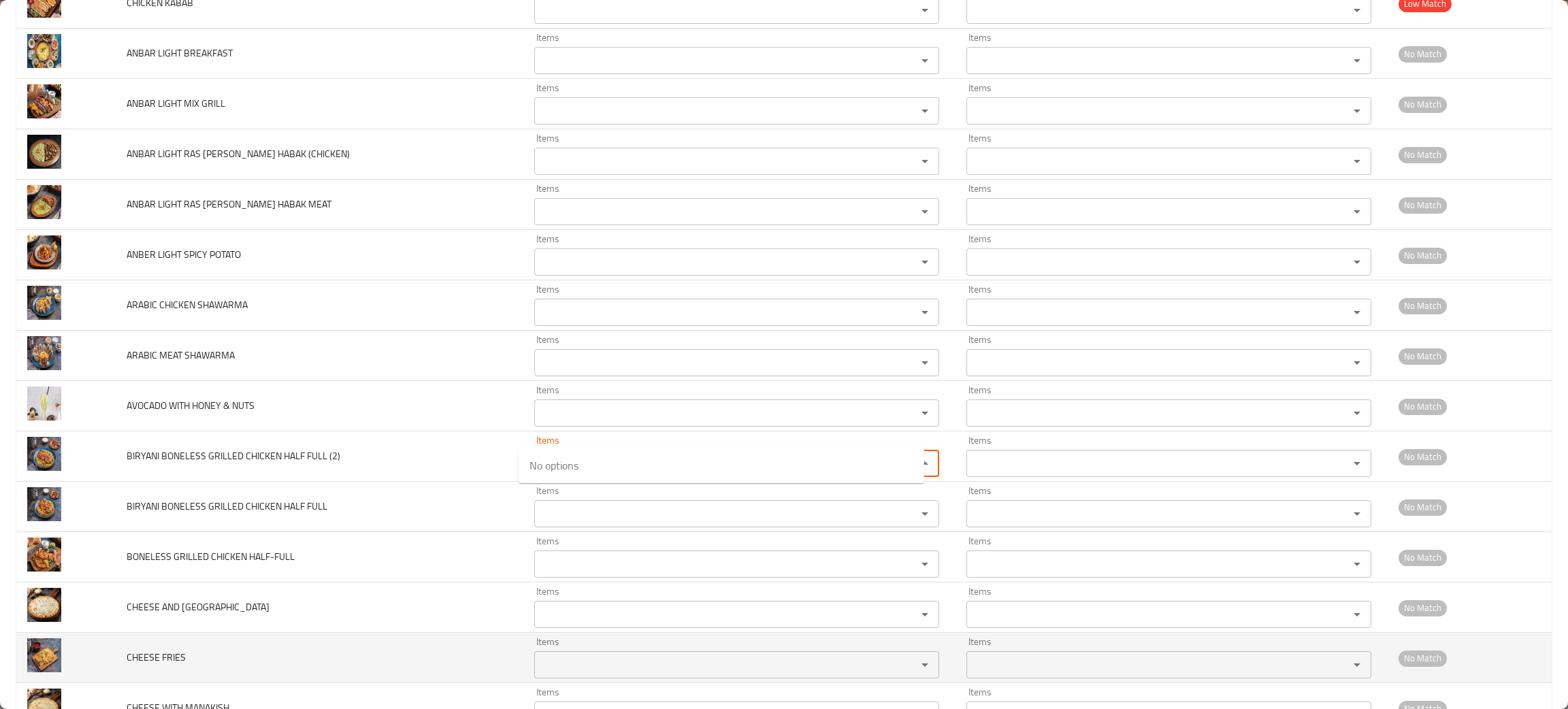
scroll to position [1020, 0]
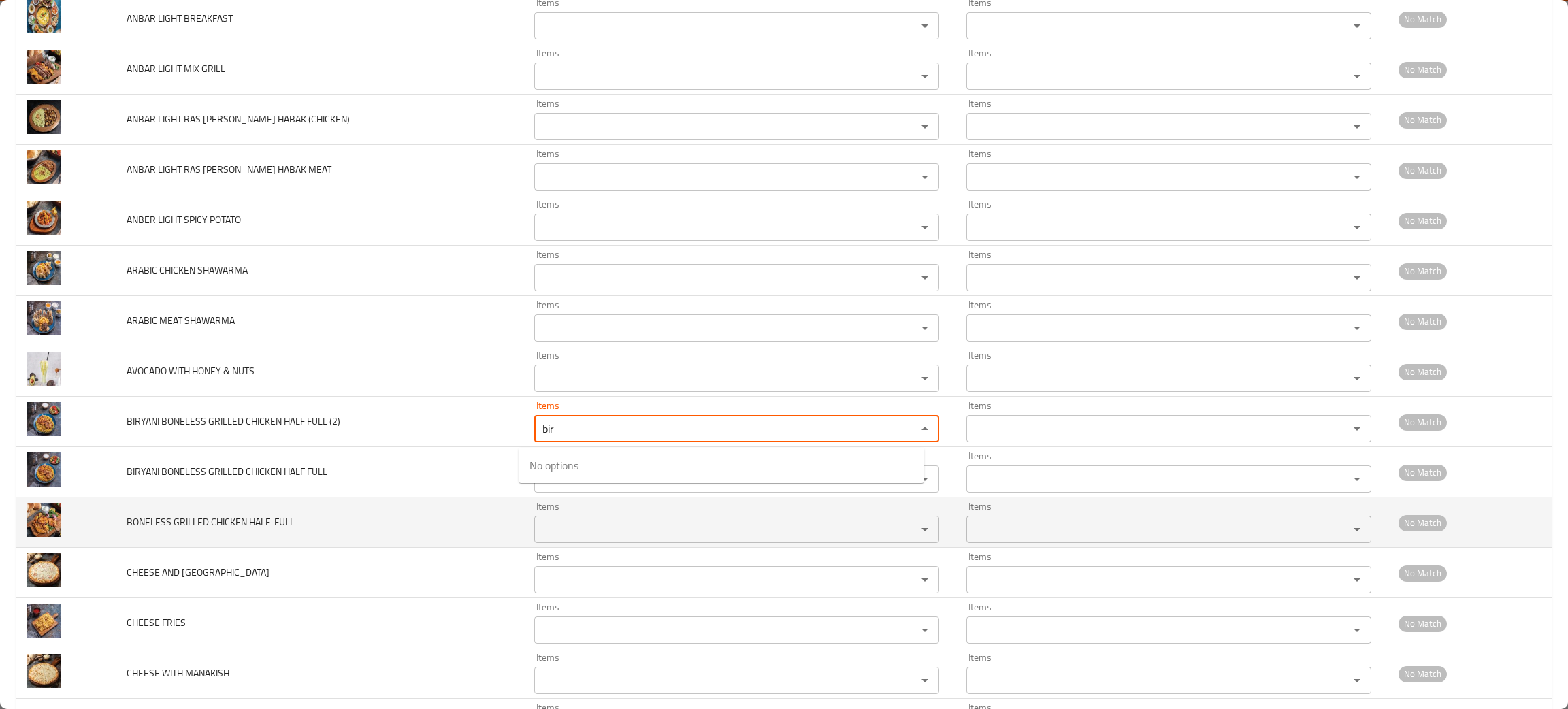
type \(2\) "bir"
click at [356, 544] on td "BONELESS GRILLED CHICKEN HALF-FULL" at bounding box center [319, 523] width 407 height 51
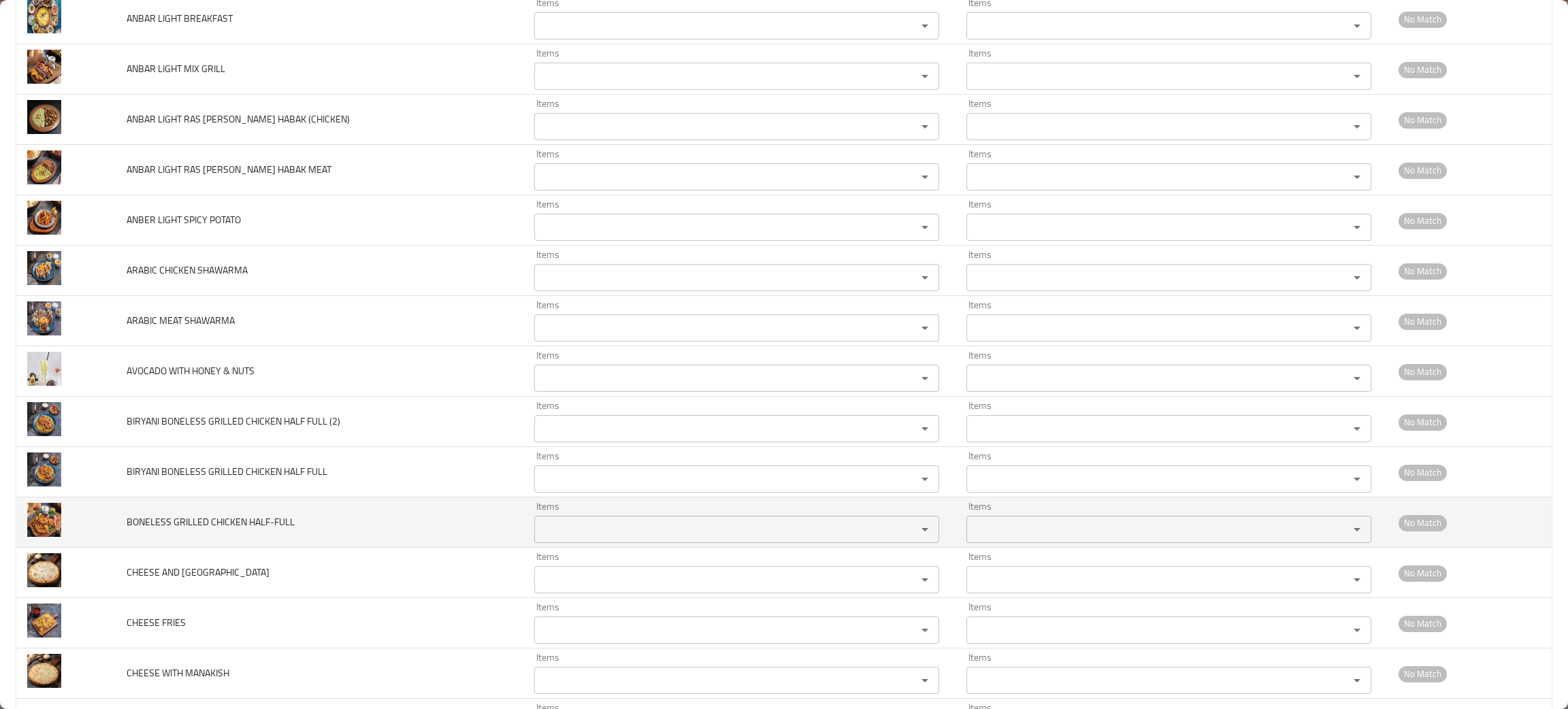
click at [602, 533] on HALF-FULL "Items" at bounding box center [717, 529] width 357 height 19
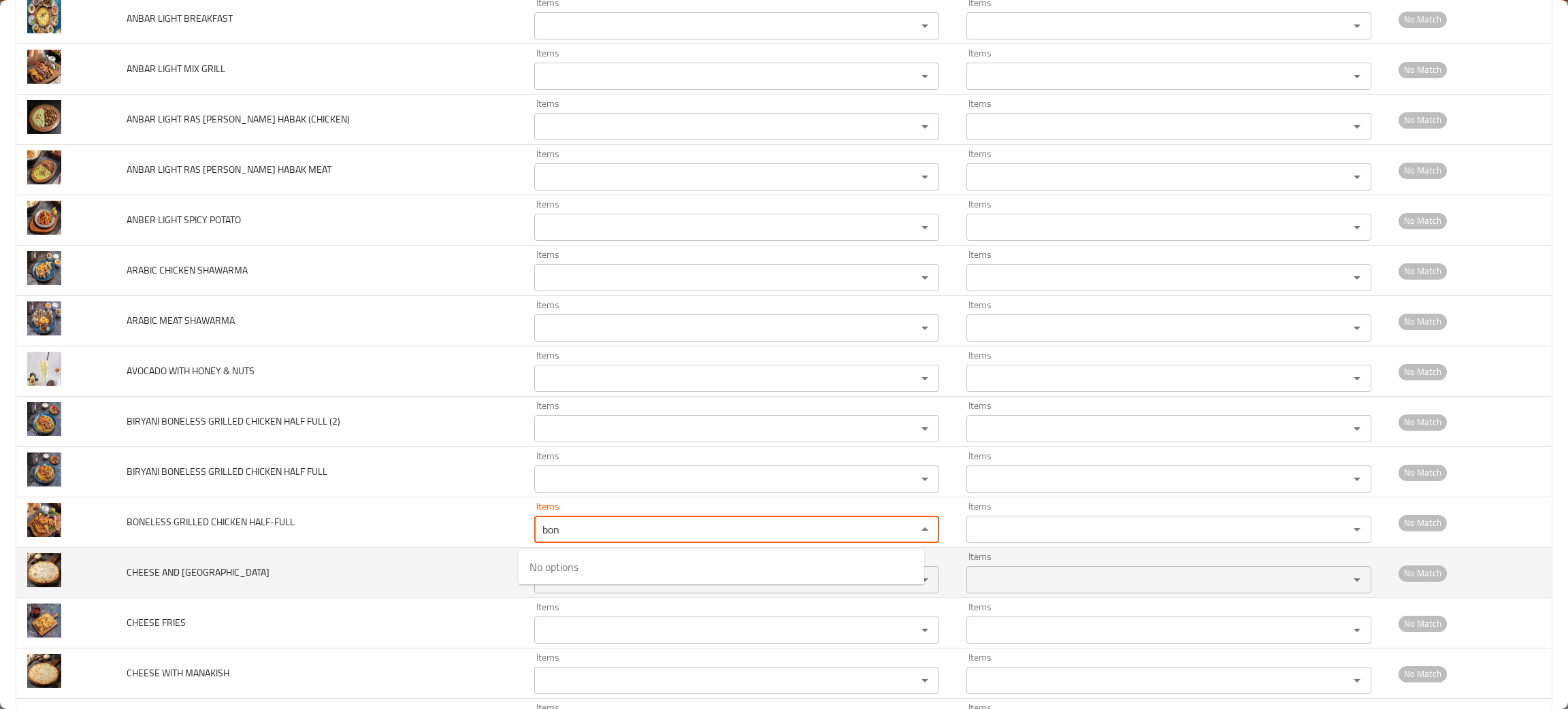
type HALF-FULL "bon"
click at [255, 592] on td "CHEESE AND TURKEY" at bounding box center [319, 573] width 407 height 51
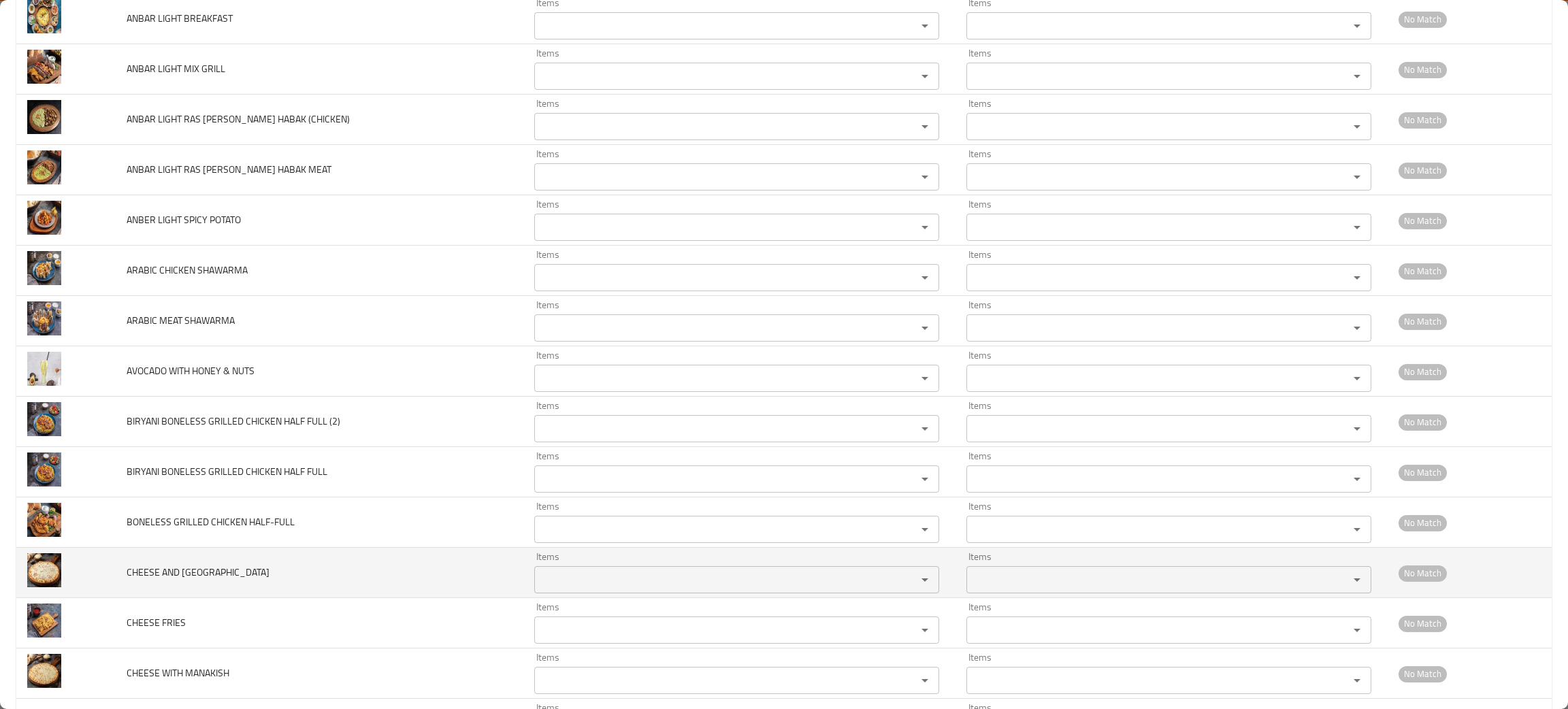
click at [582, 583] on TURKEY "Items" at bounding box center [717, 579] width 357 height 19
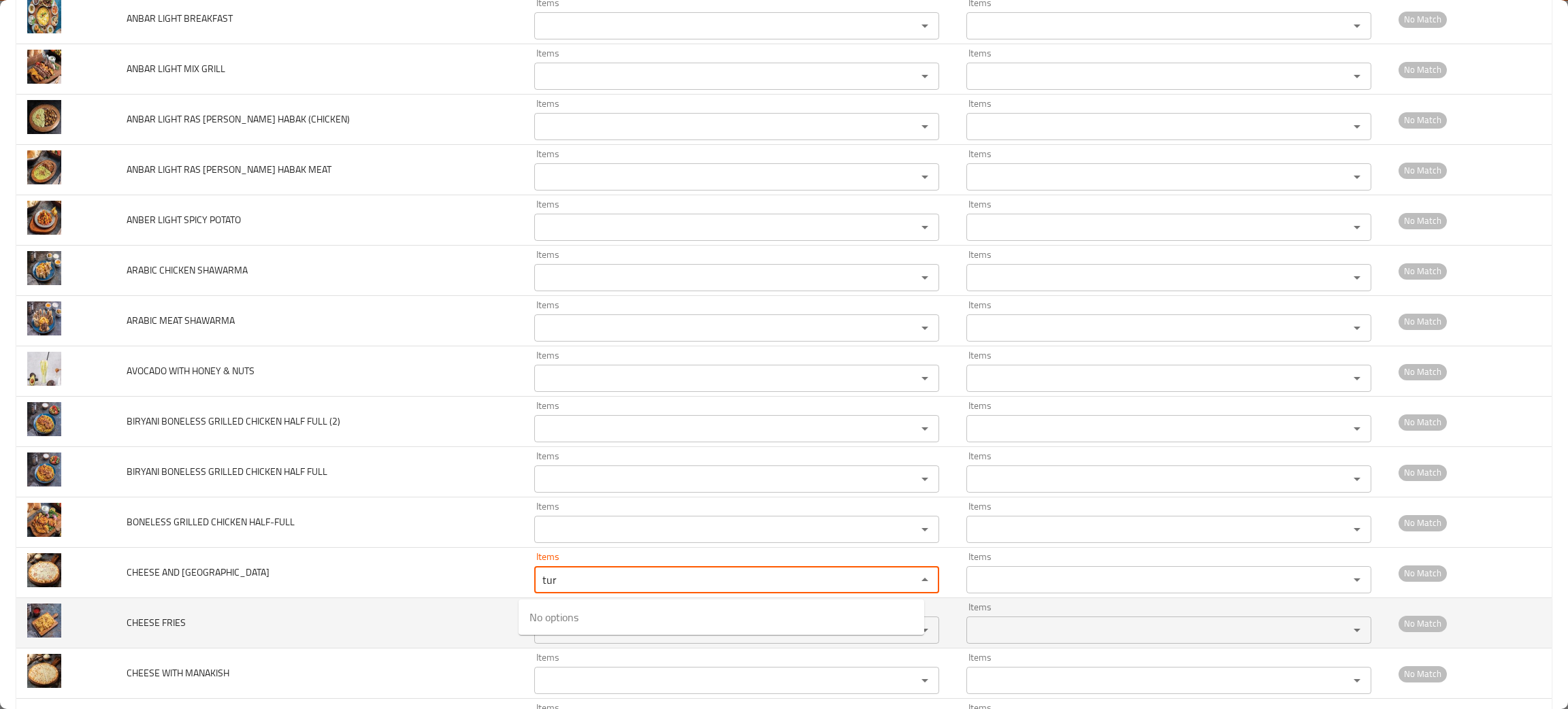
type TURKEY "tur"
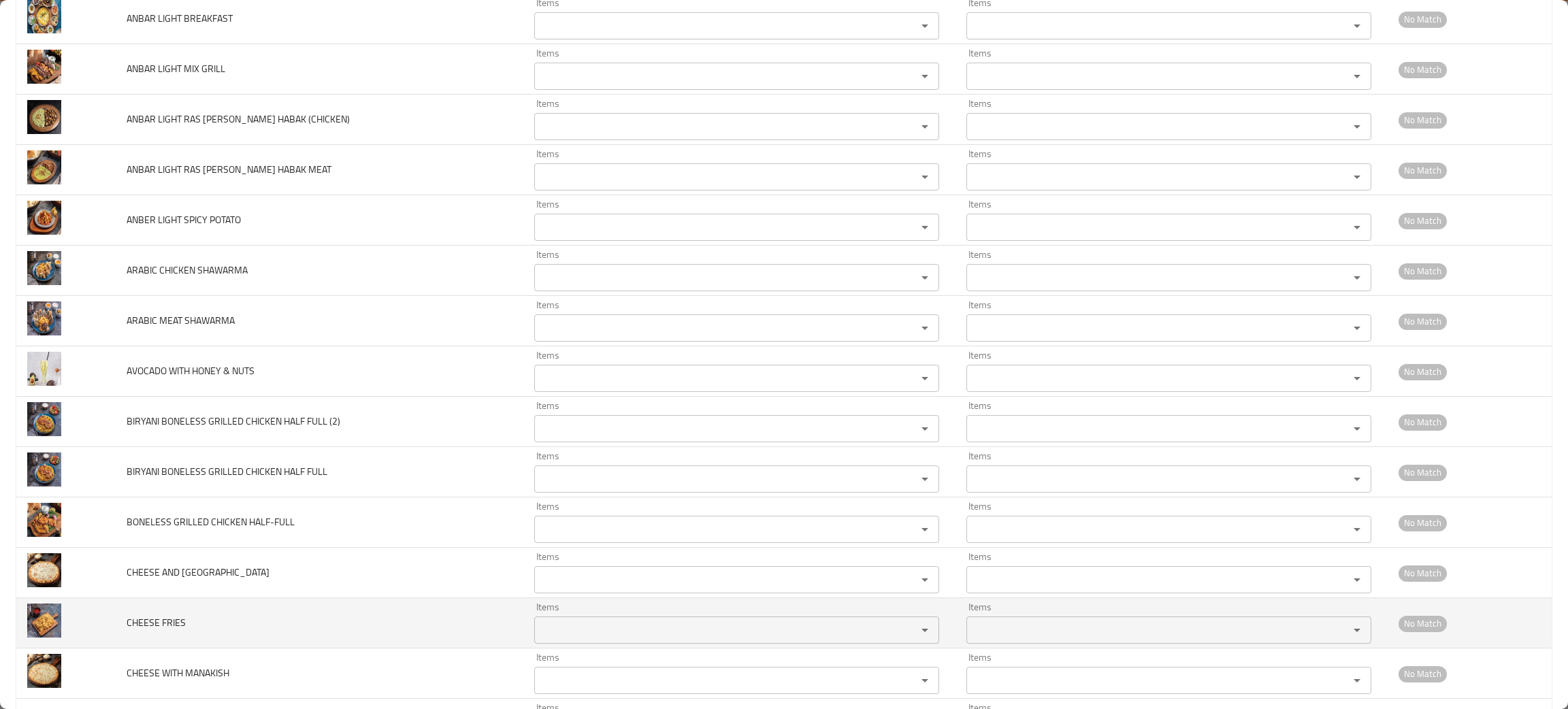
click at [329, 632] on td "CHEESE FRIES" at bounding box center [319, 623] width 407 height 51
click at [562, 627] on FRIES "Items" at bounding box center [717, 630] width 357 height 19
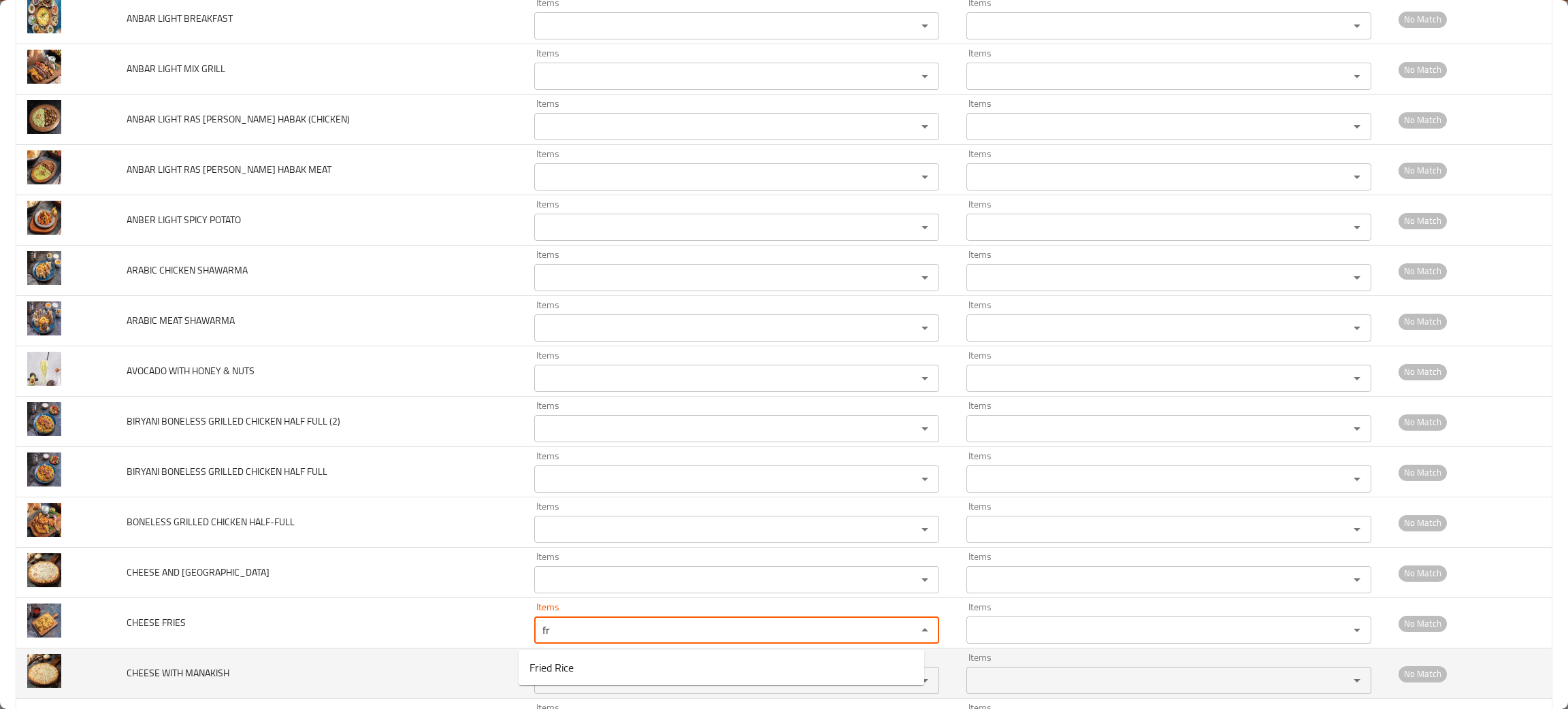
type FRIES "fr"
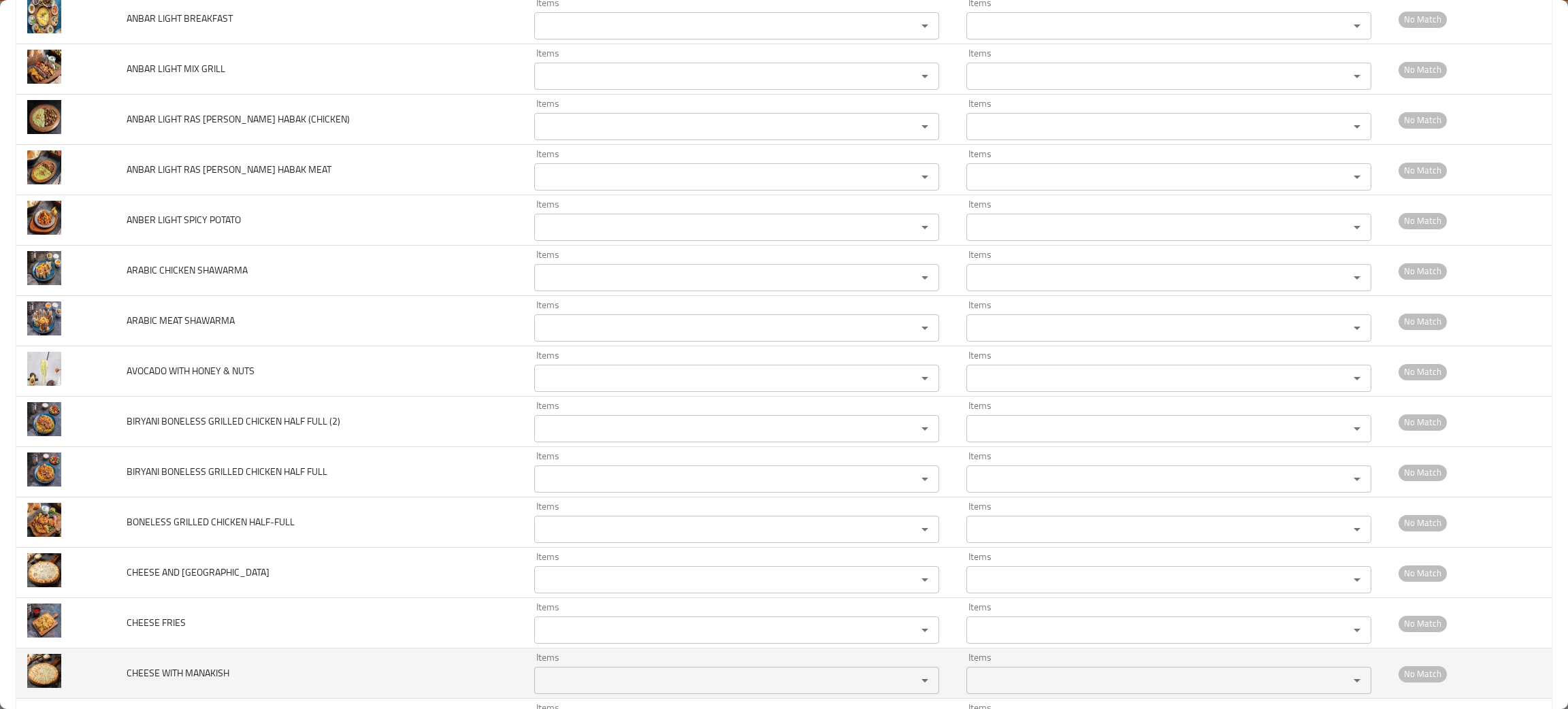
click at [341, 699] on td "CHEESE WITH MANAKISH" at bounding box center [319, 674] width 407 height 51
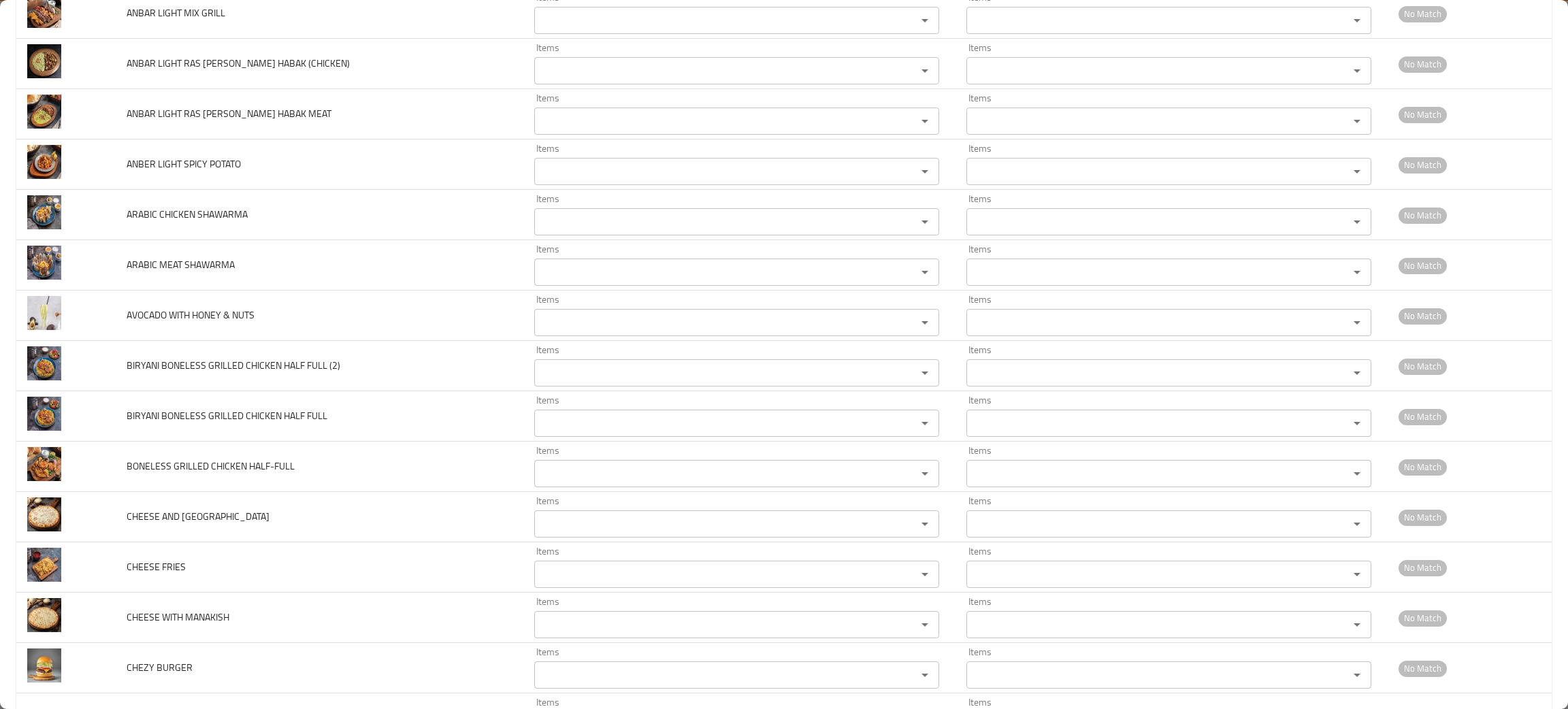
scroll to position [1122, 0]
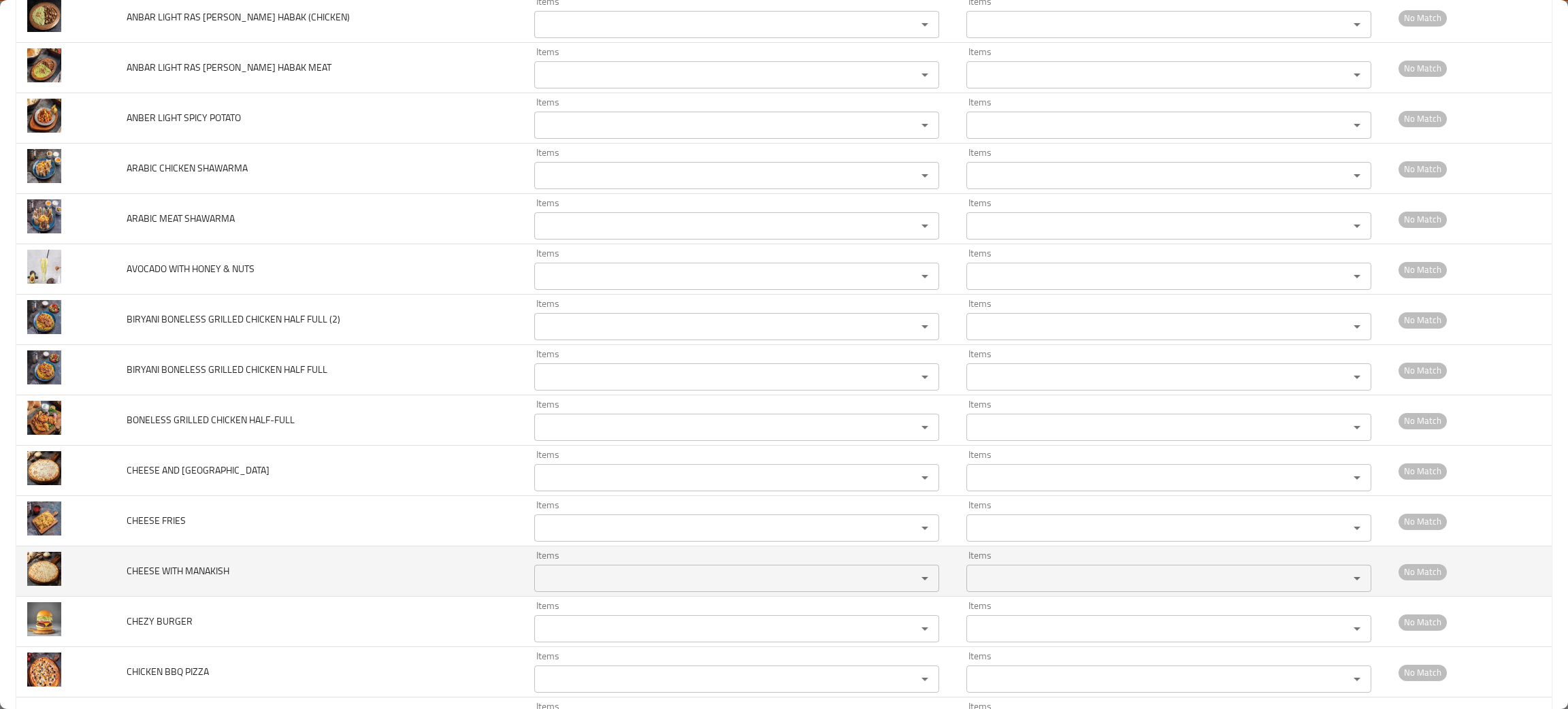
click at [548, 570] on div "Items" at bounding box center [737, 578] width 405 height 27
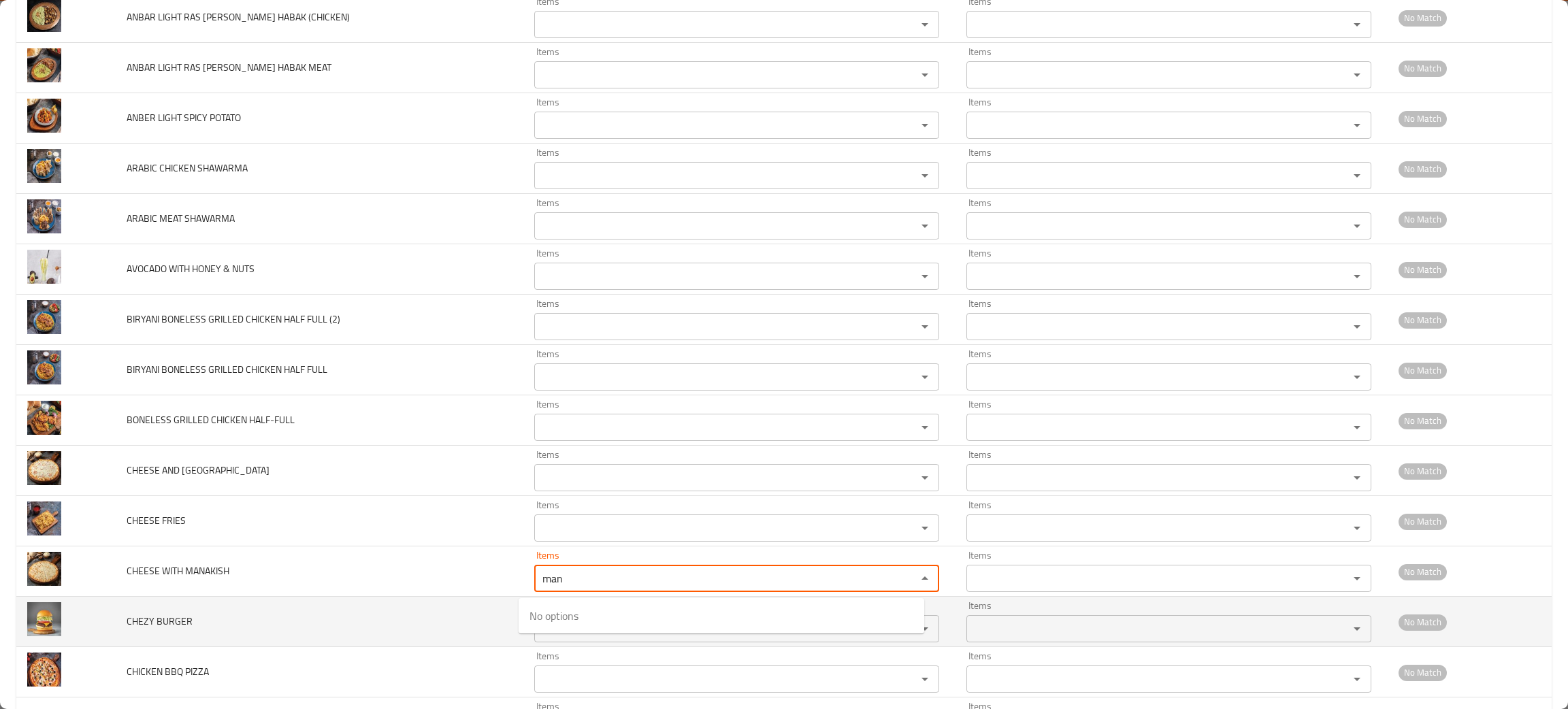
type MANAKISH "man"
click at [353, 640] on td "CHEZY BURGER" at bounding box center [319, 622] width 407 height 51
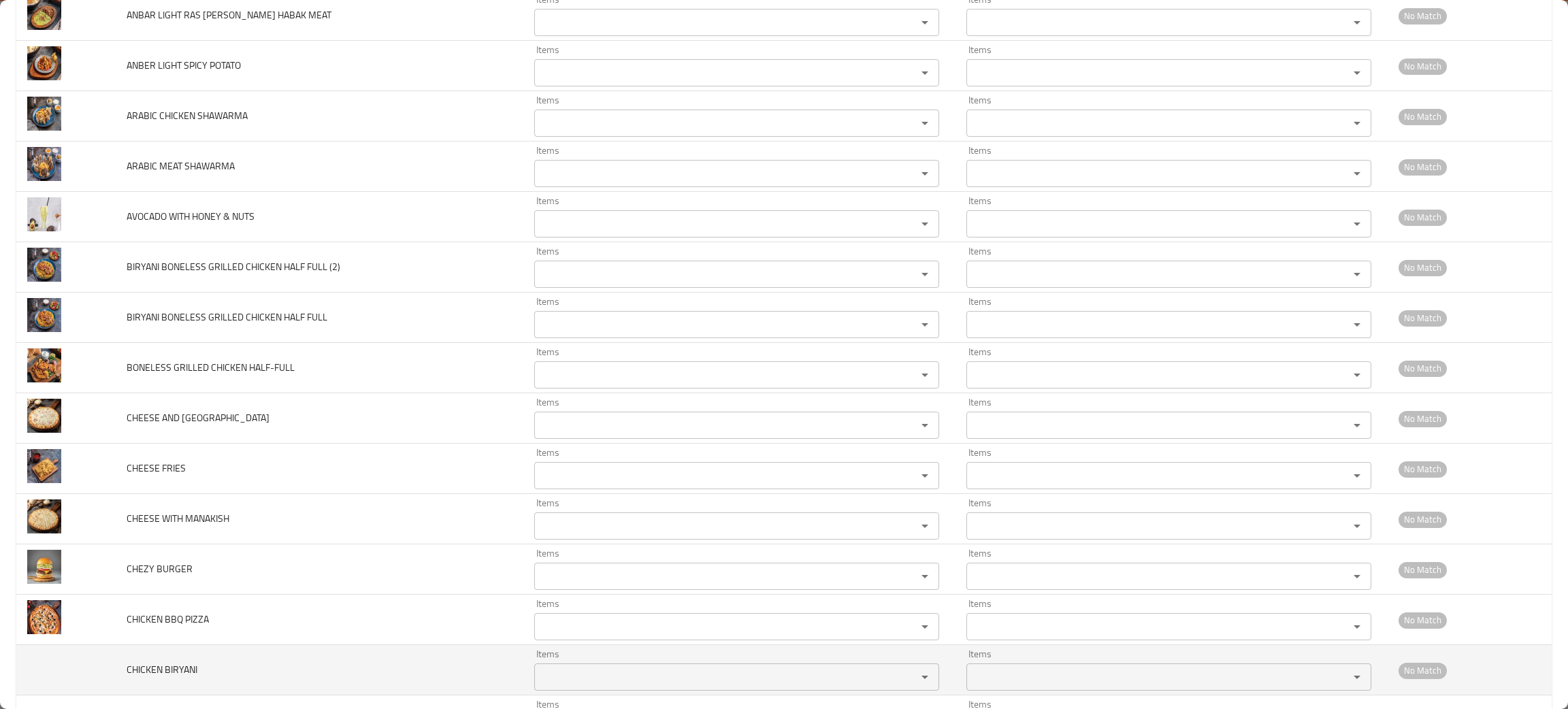
scroll to position [1225, 0]
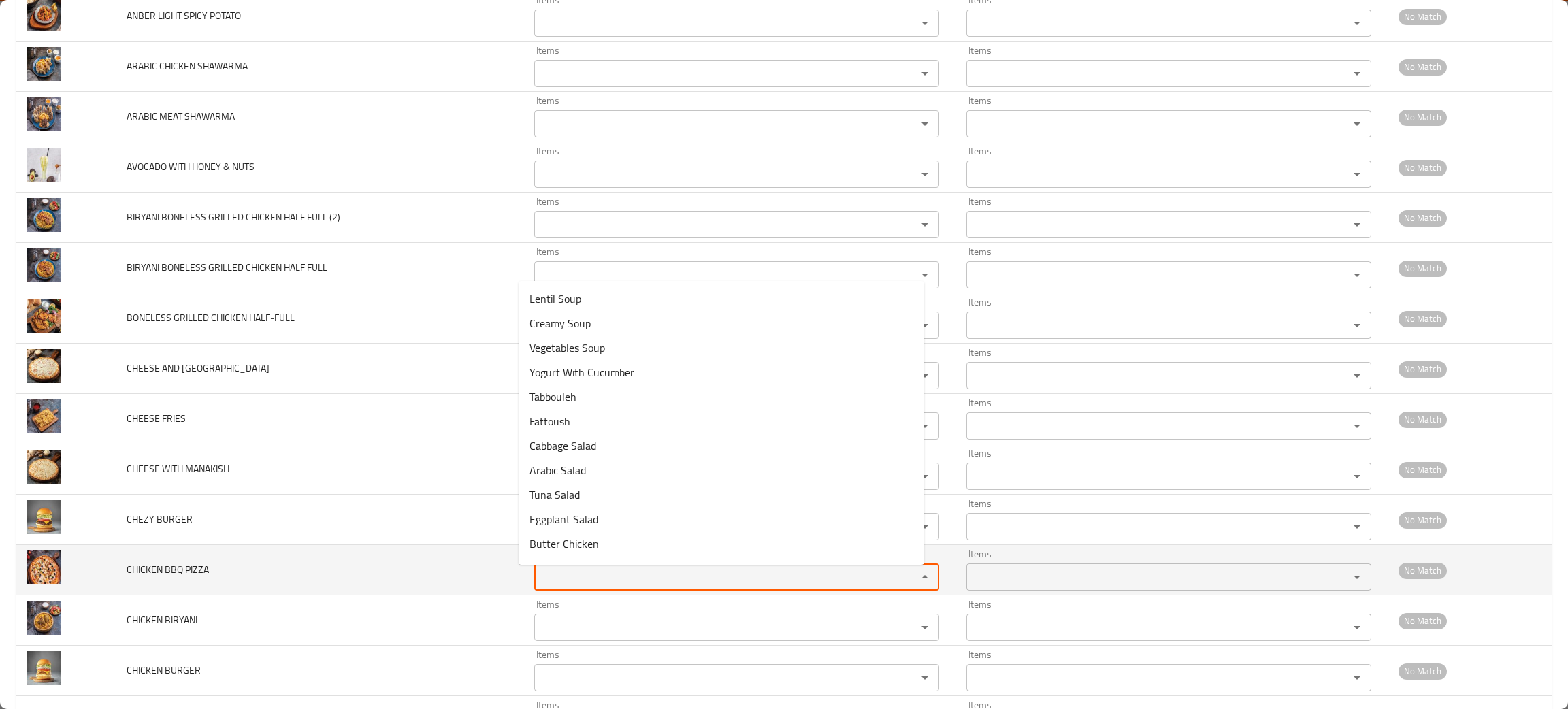
click at [577, 577] on PIZZA "Items" at bounding box center [717, 577] width 357 height 19
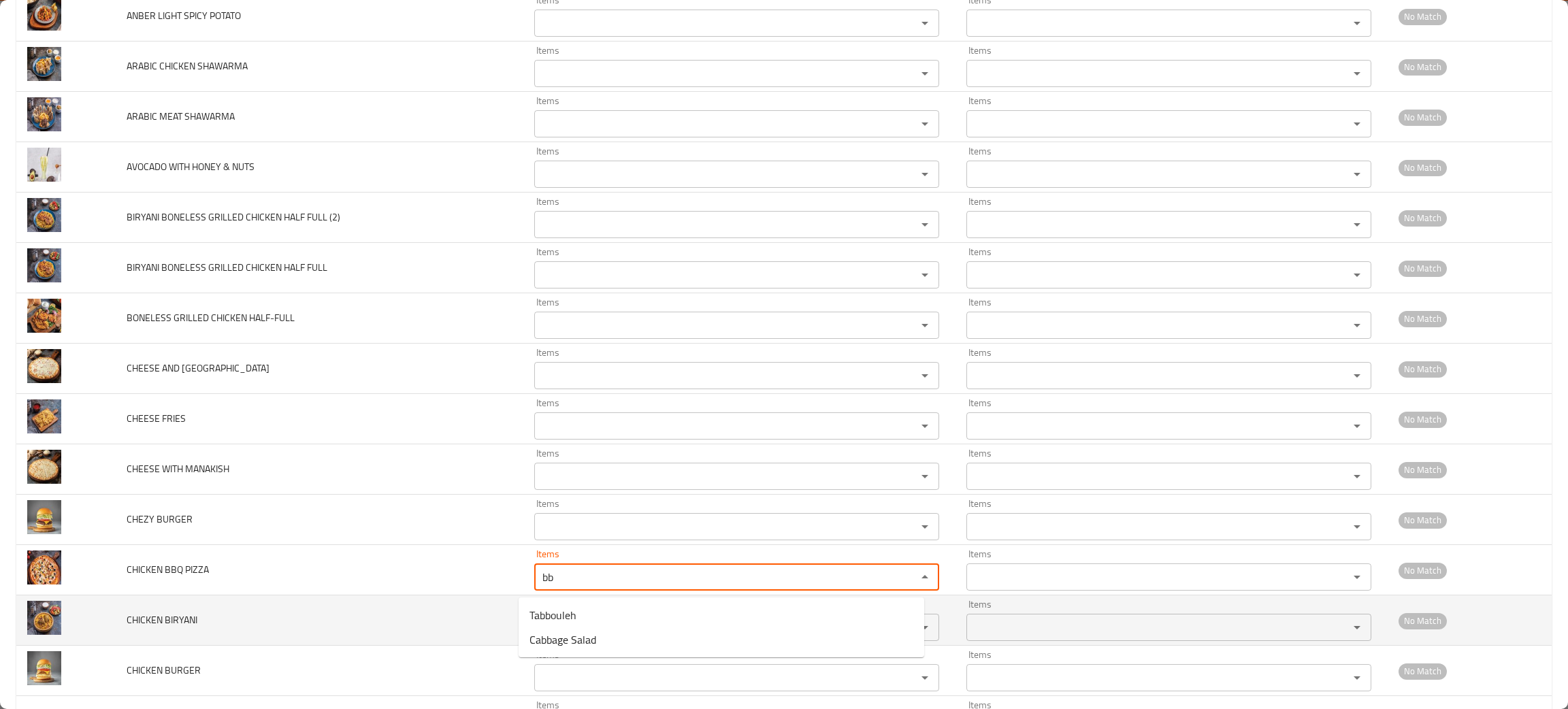
type PIZZA "bb"
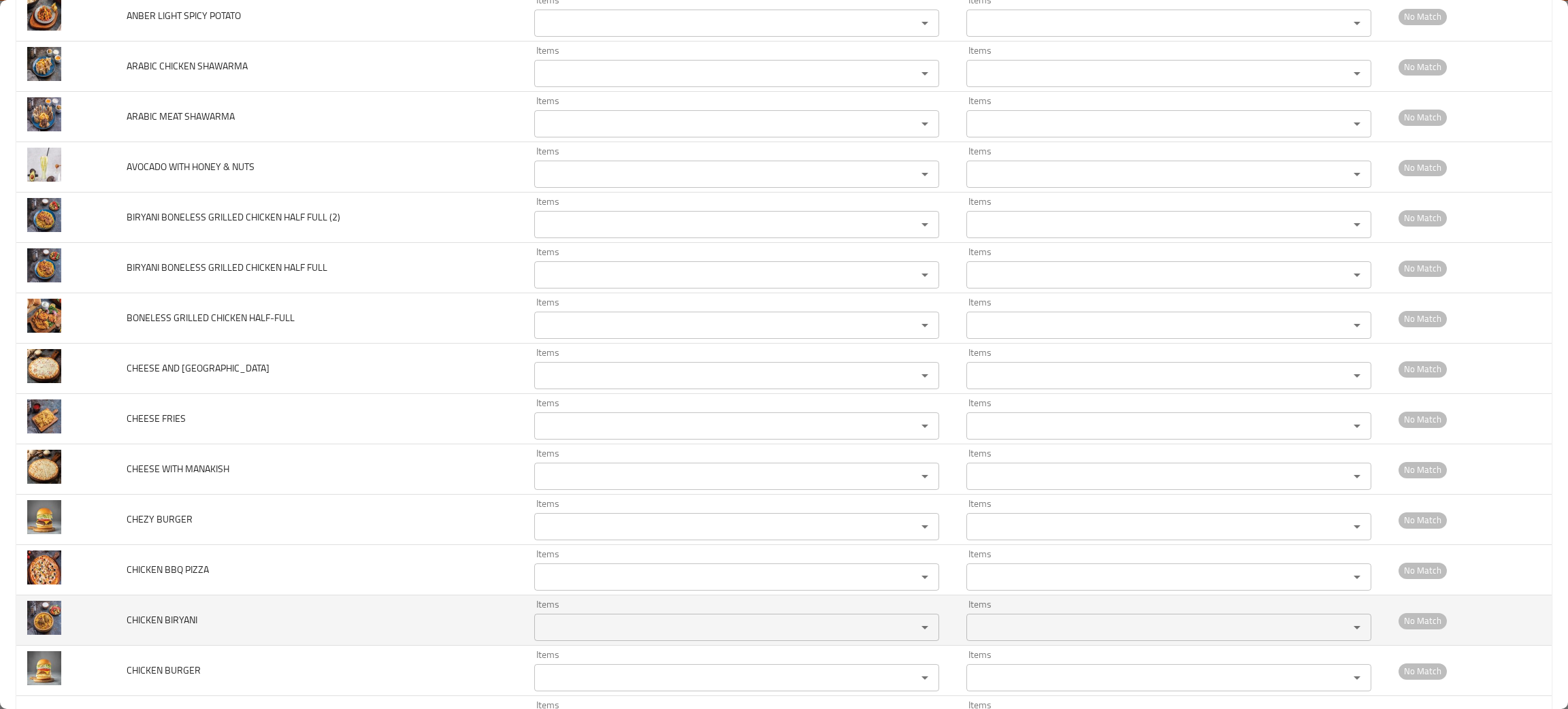
click at [309, 623] on td "CHICKEN BIRYANI" at bounding box center [319, 621] width 407 height 51
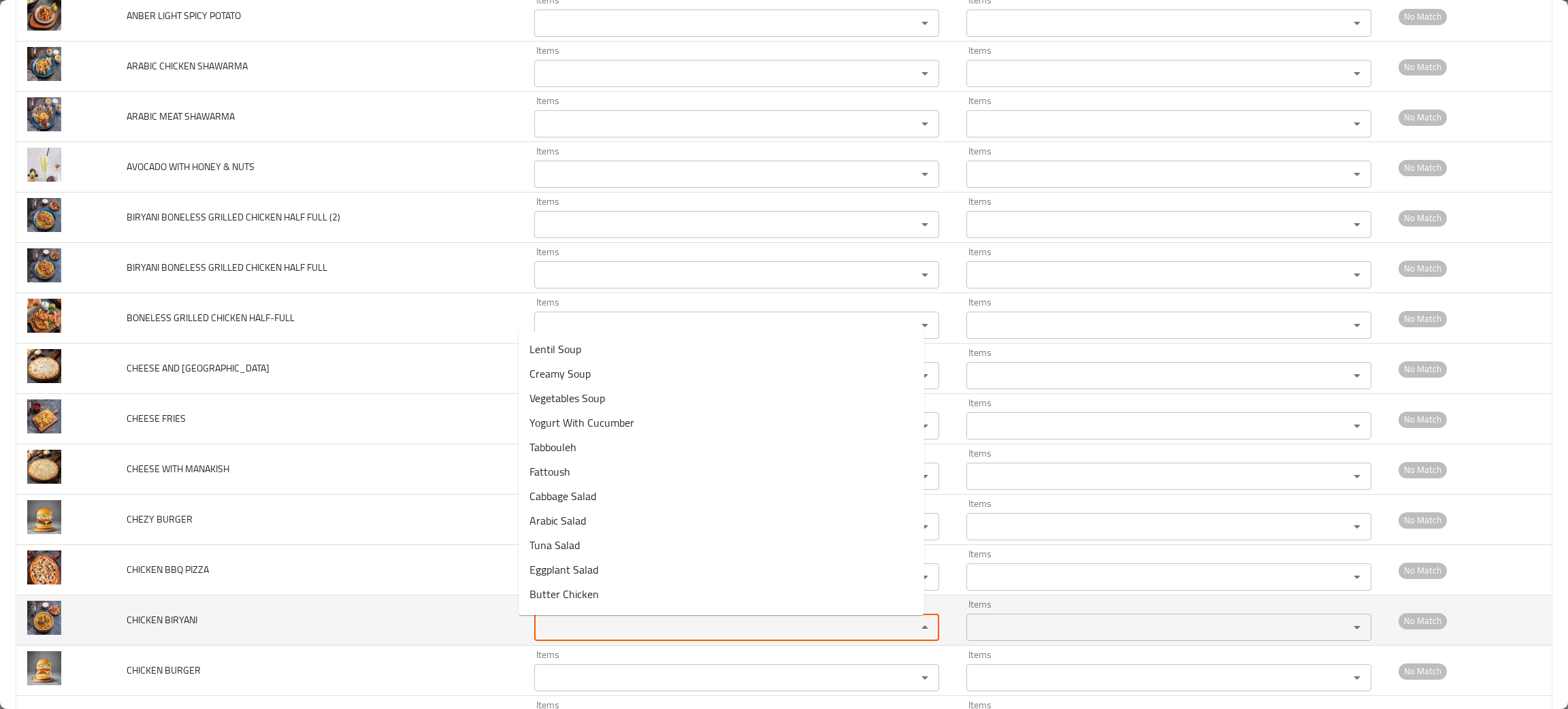
click at [572, 635] on BIRYANI "Items" at bounding box center [717, 627] width 357 height 19
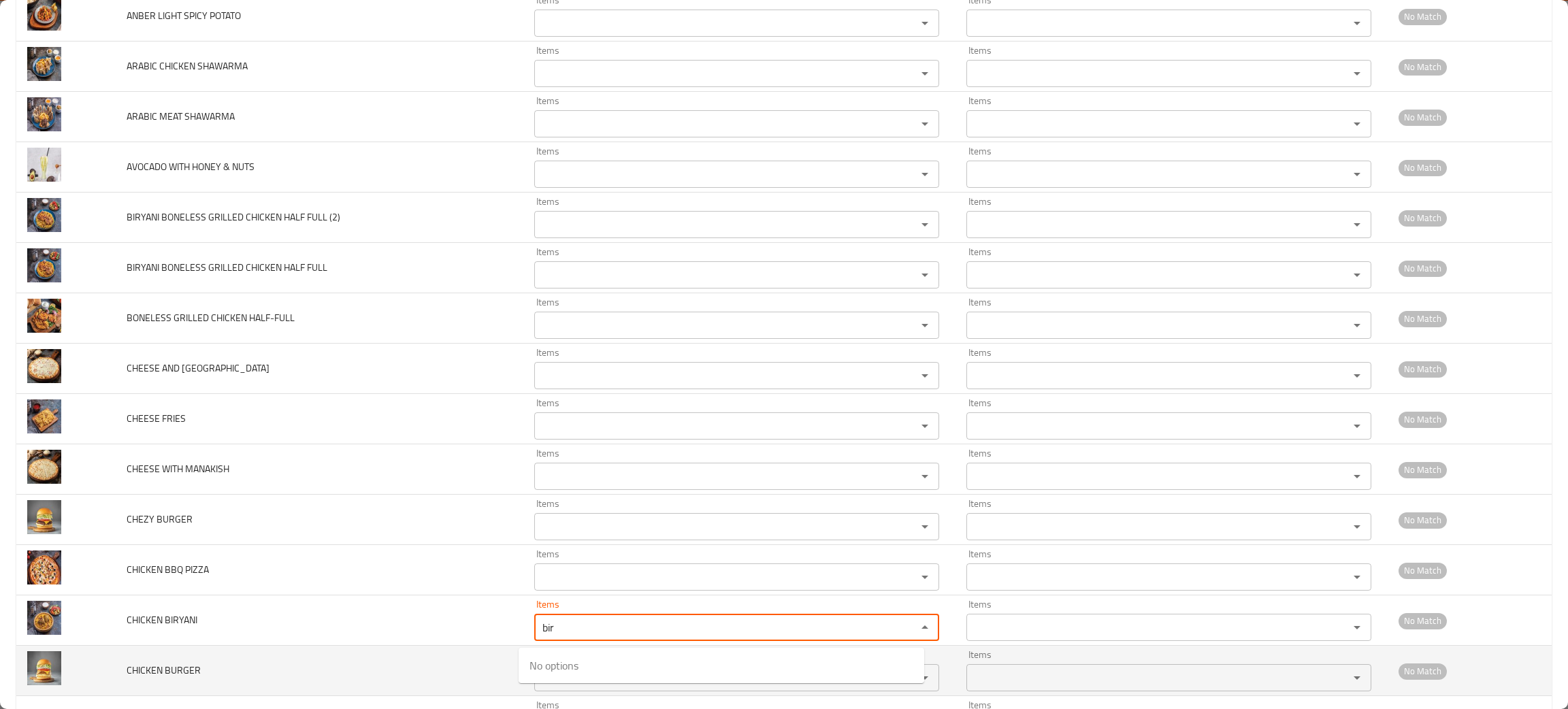
type BIRYANI "bir"
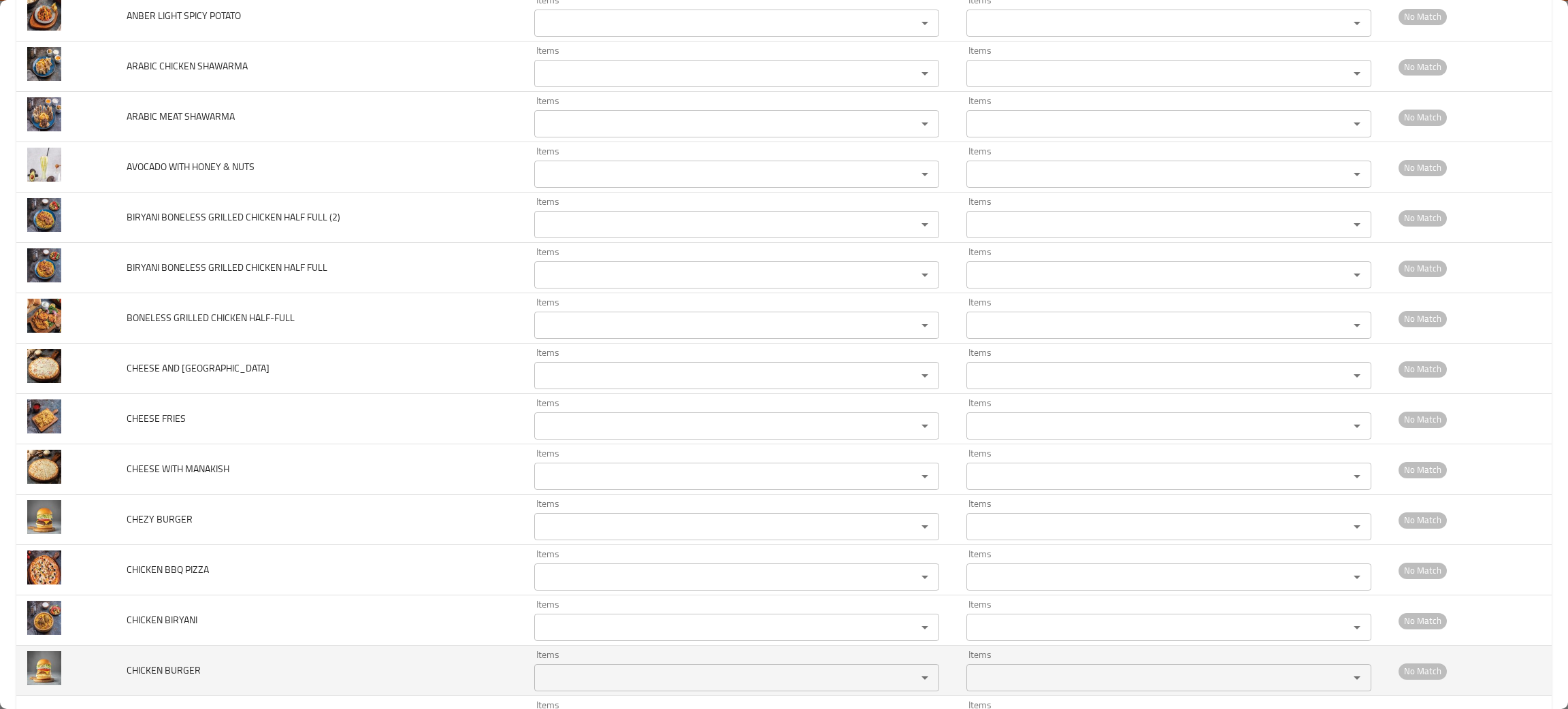
click at [359, 676] on td "CHICKEN BURGER" at bounding box center [319, 672] width 407 height 51
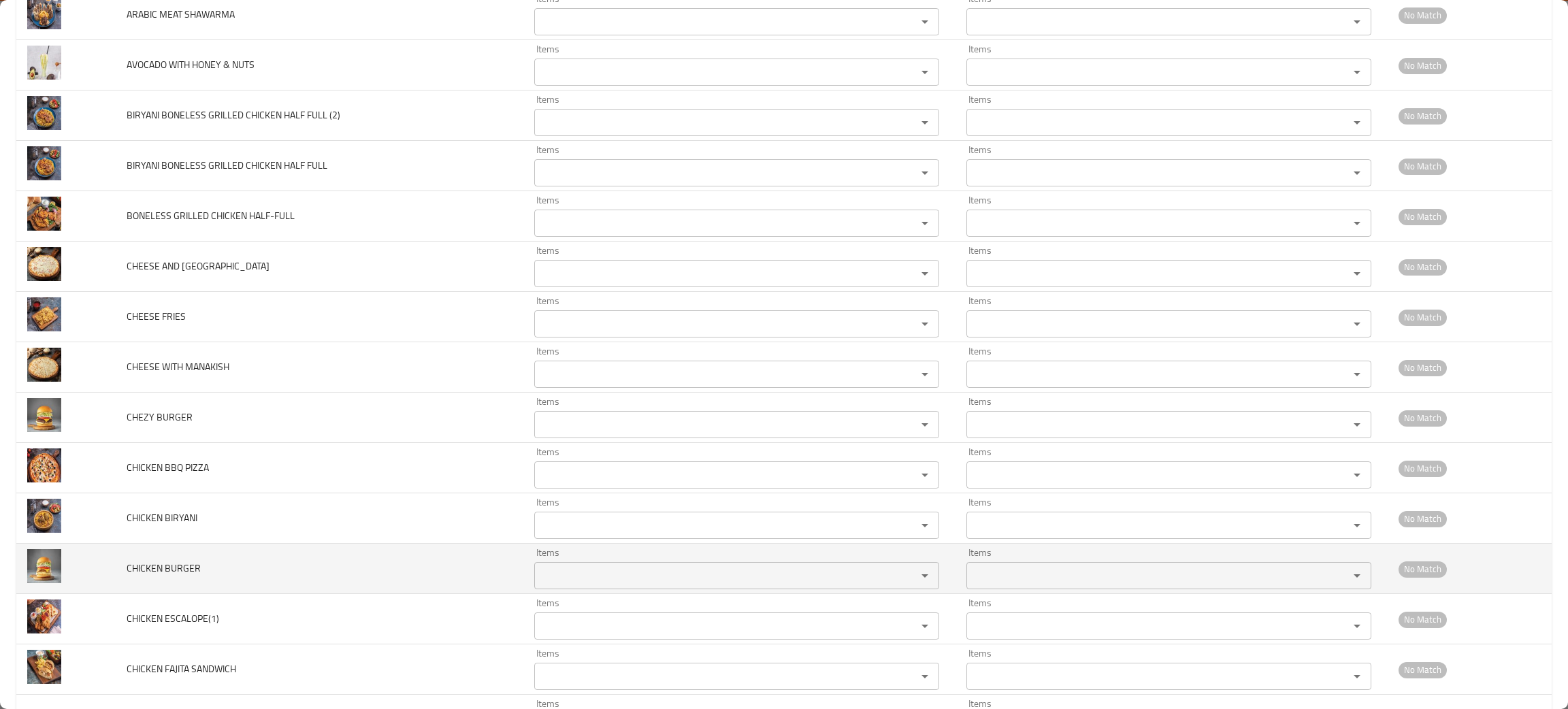
scroll to position [1429, 0]
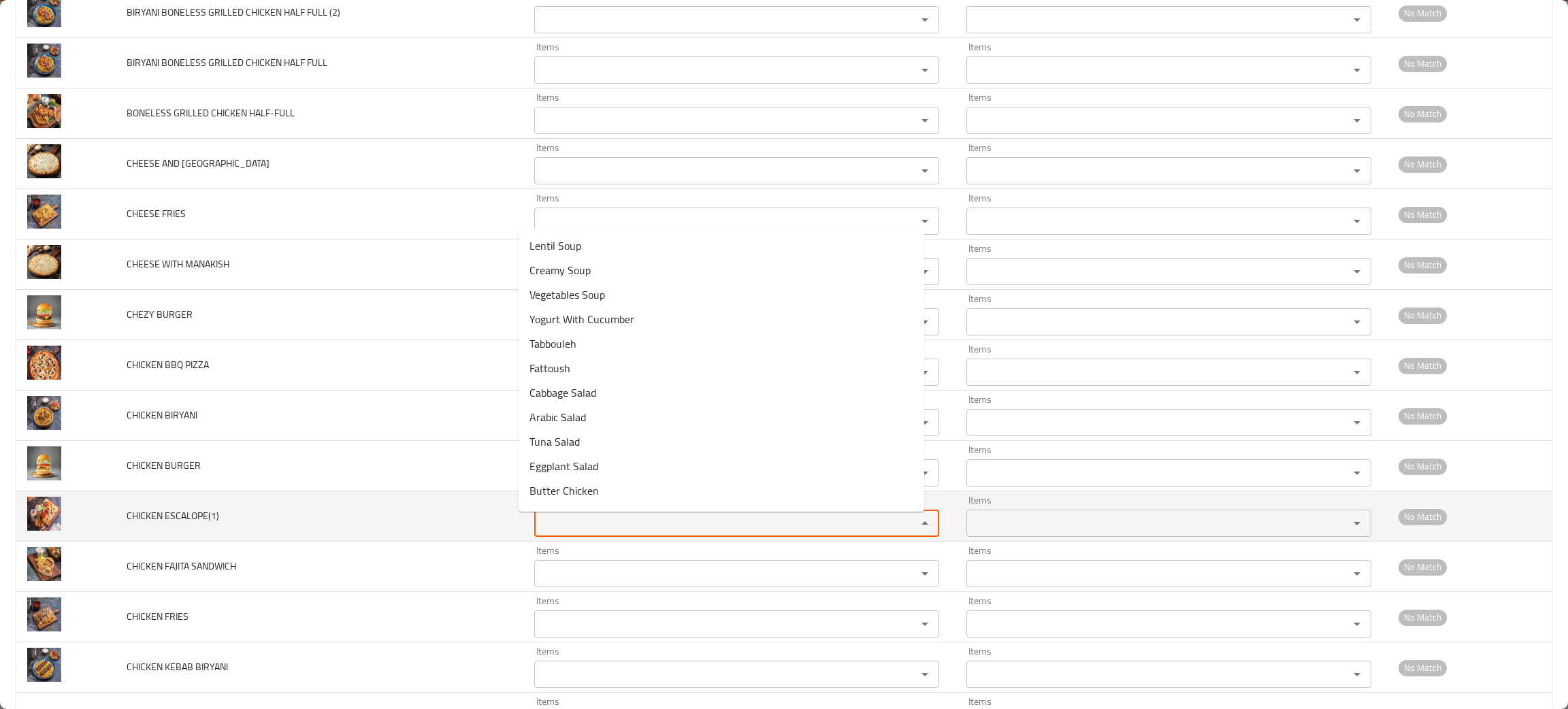
click at [578, 533] on ESCALOPE\(1\) "Items" at bounding box center [717, 523] width 357 height 19
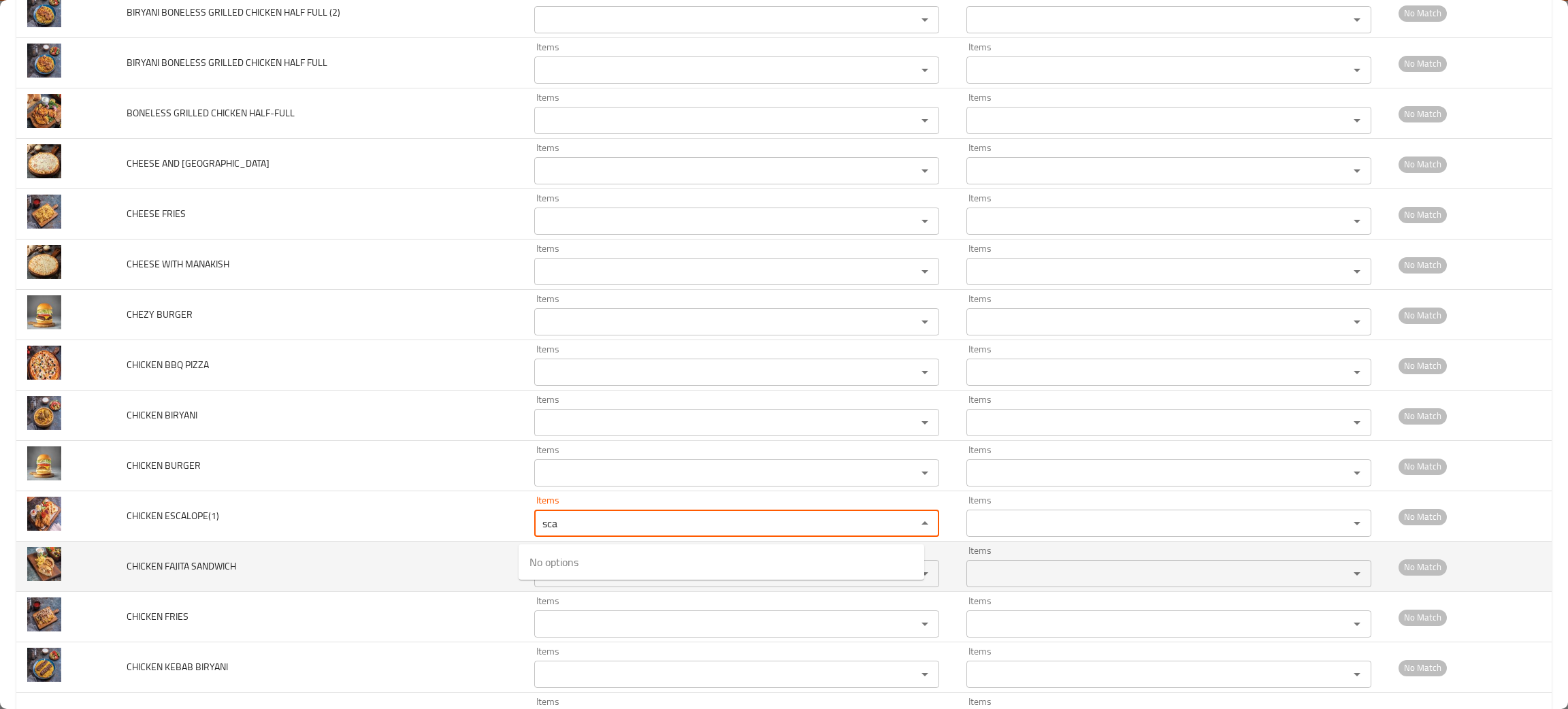
type ESCALOPE\(1\) "sca"
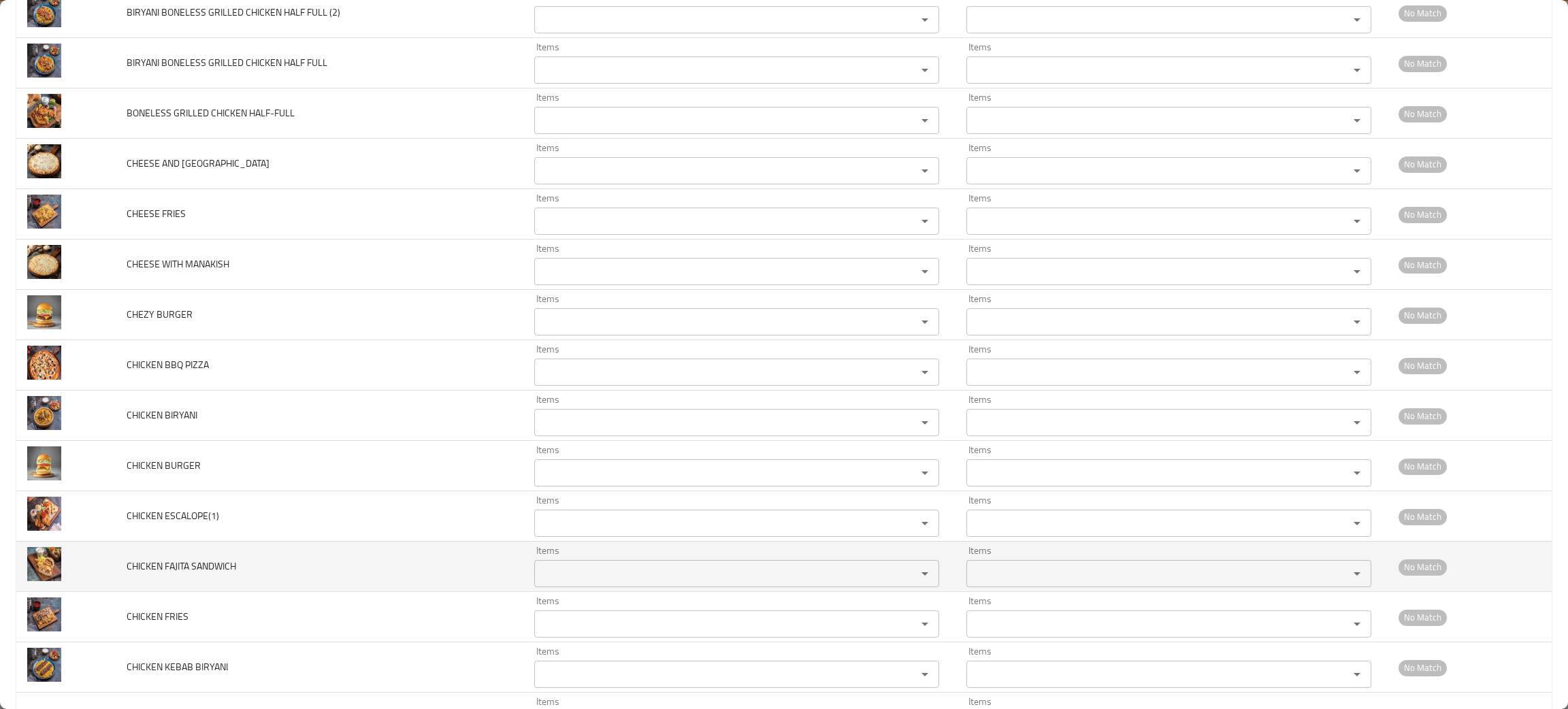
click at [361, 592] on td "CHICKEN FAJITA SANDWICH" at bounding box center [319, 567] width 407 height 51
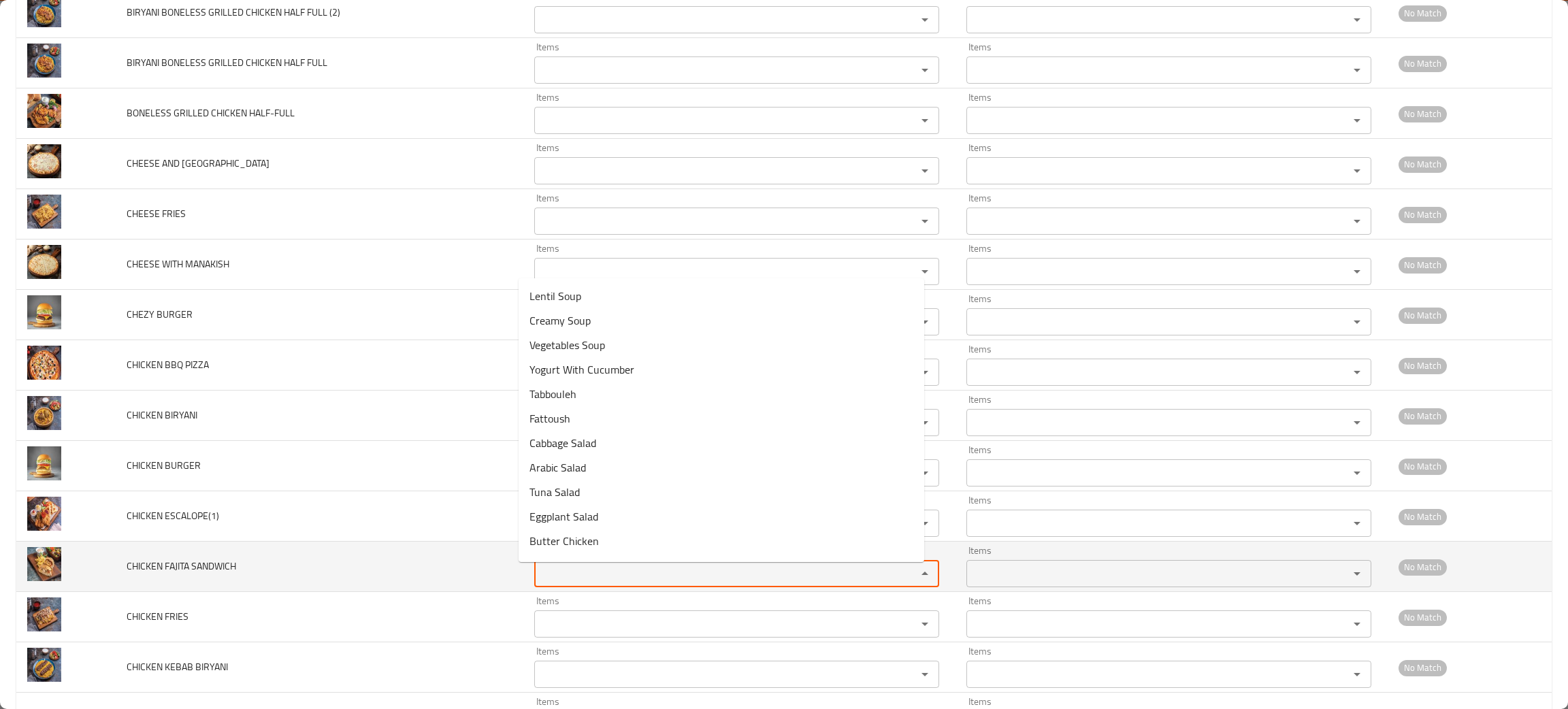
click at [584, 572] on SANDWICH "Items" at bounding box center [717, 573] width 357 height 19
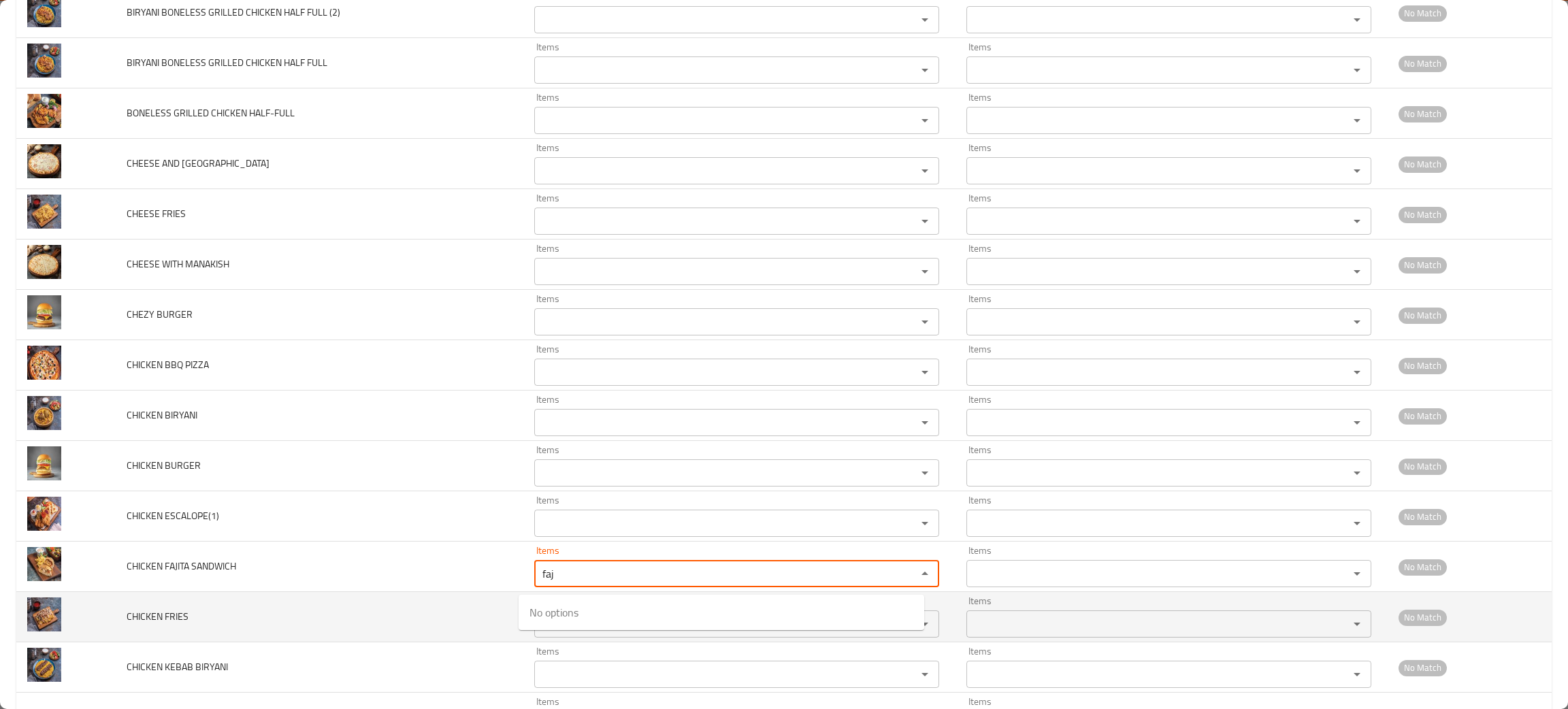
type SANDWICH "faj"
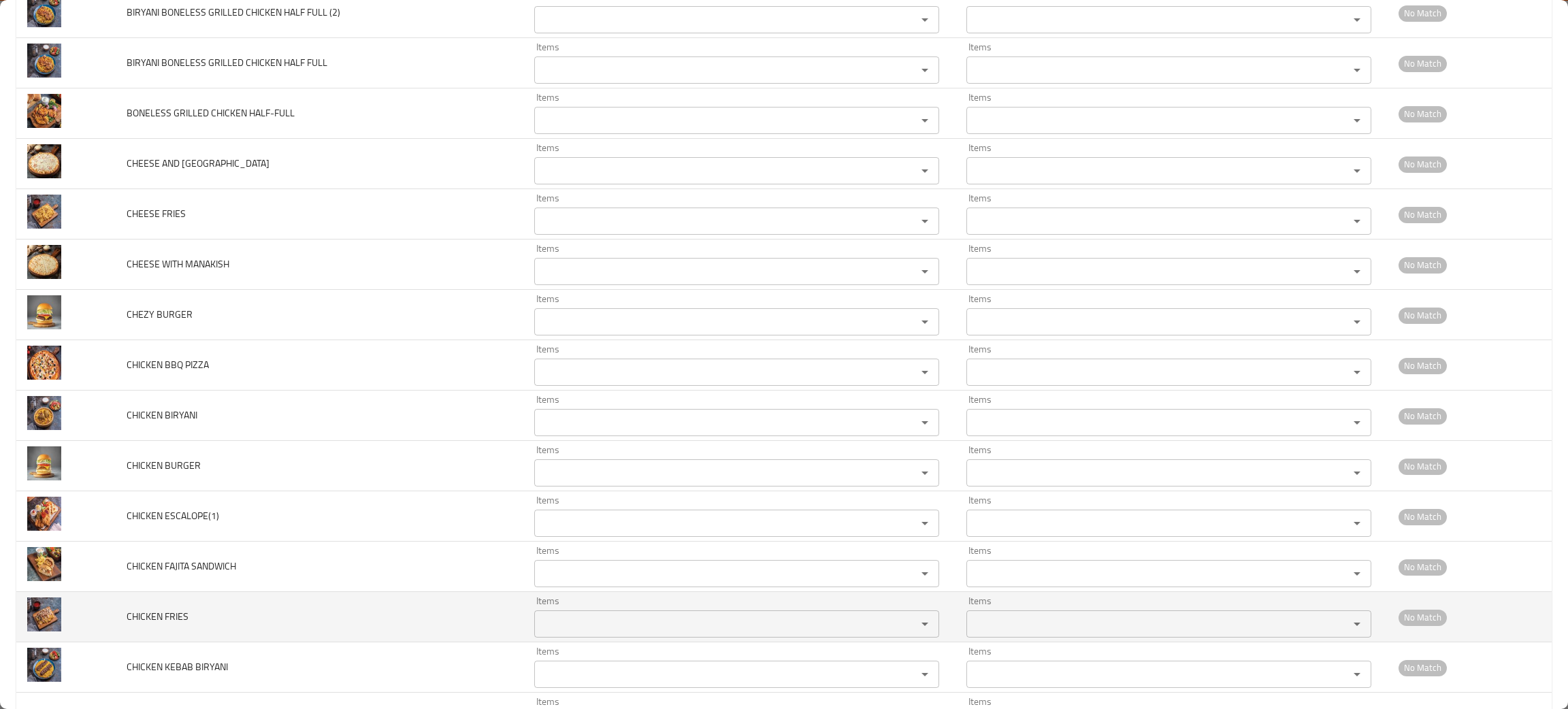
click at [261, 641] on td "CHICKEN FRIES" at bounding box center [319, 618] width 407 height 51
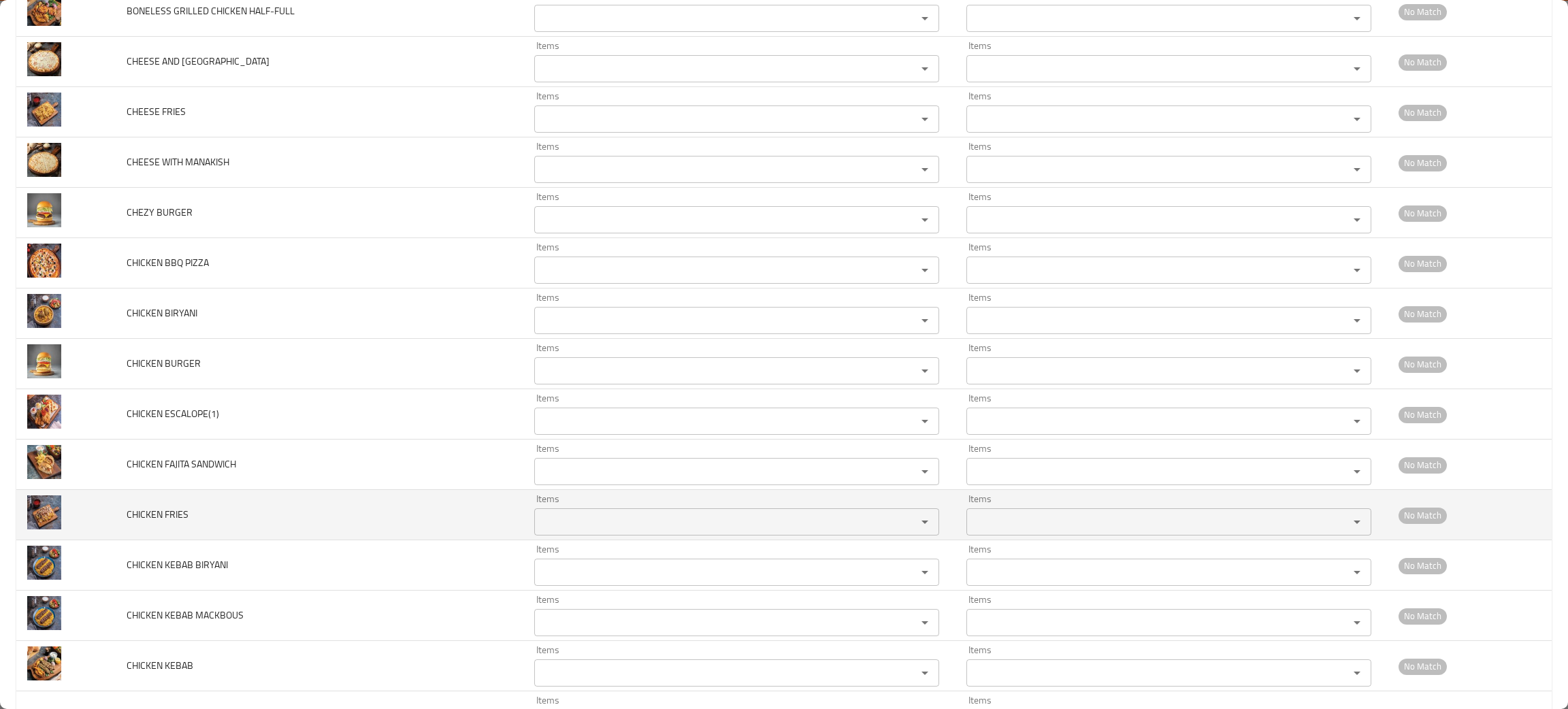
scroll to position [1634, 0]
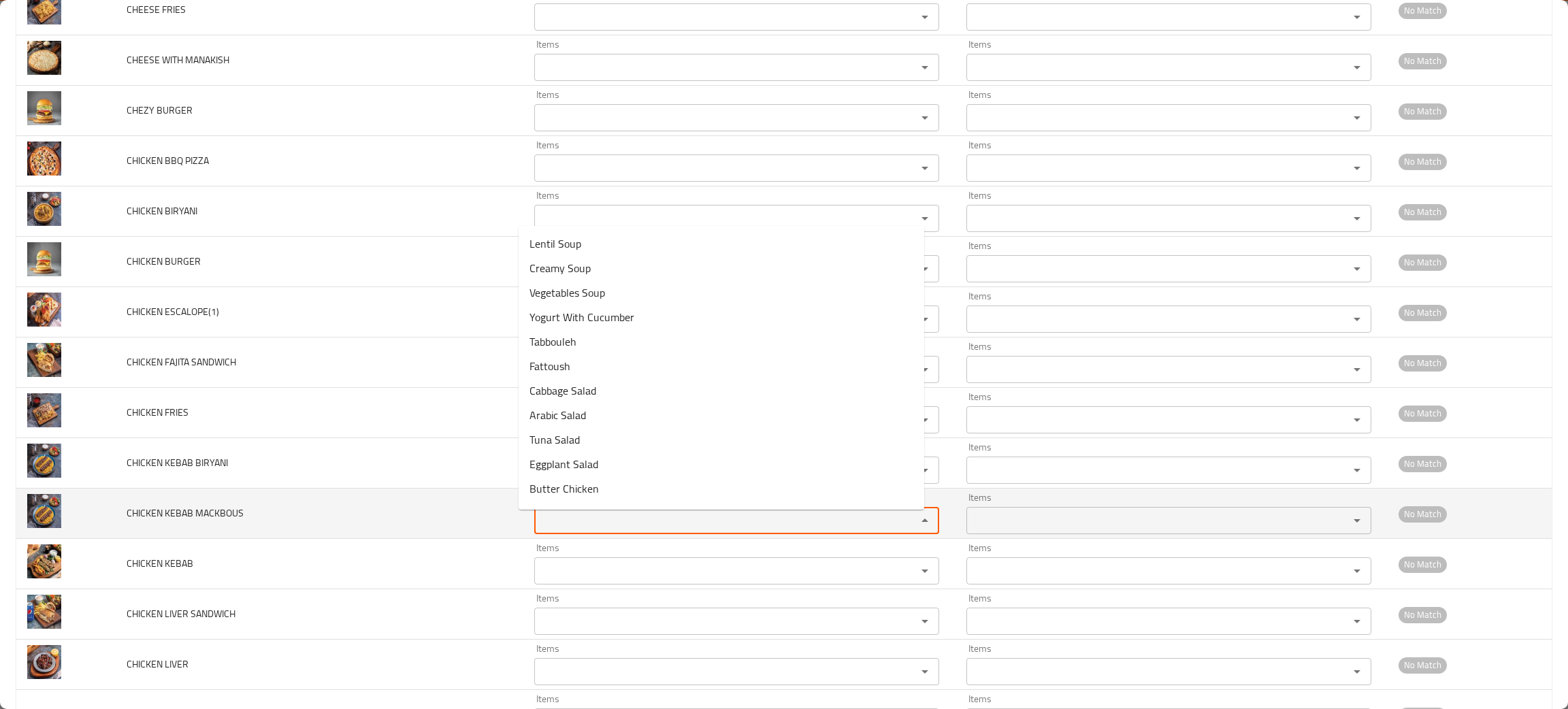
click at [574, 528] on MACKBOUS "Items" at bounding box center [717, 520] width 357 height 19
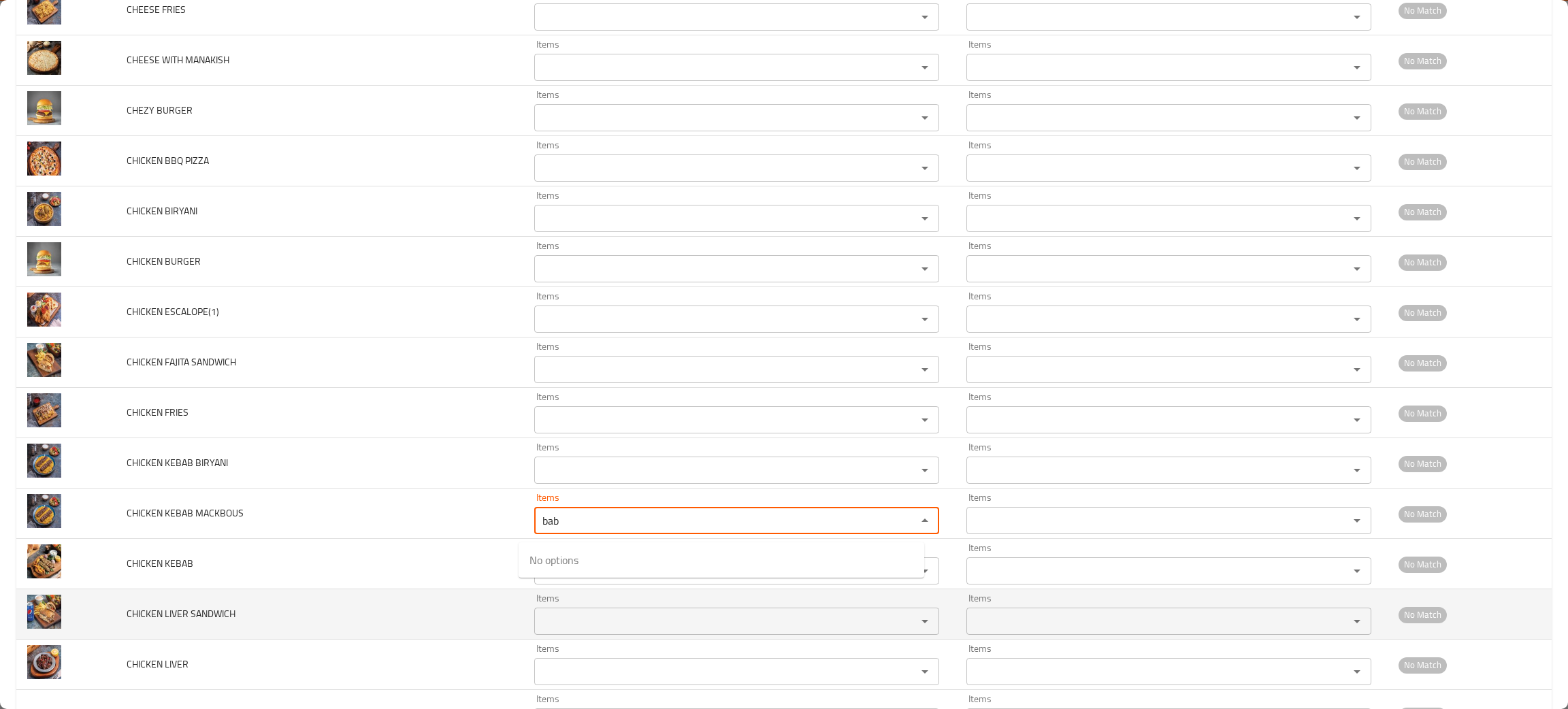
type MACKBOUS "bab"
drag, startPoint x: 340, startPoint y: 632, endPoint x: 353, endPoint y: 625, distance: 14.8
click at [341, 632] on td "CHICKEN LIVER SANDWICH" at bounding box center [319, 614] width 407 height 51
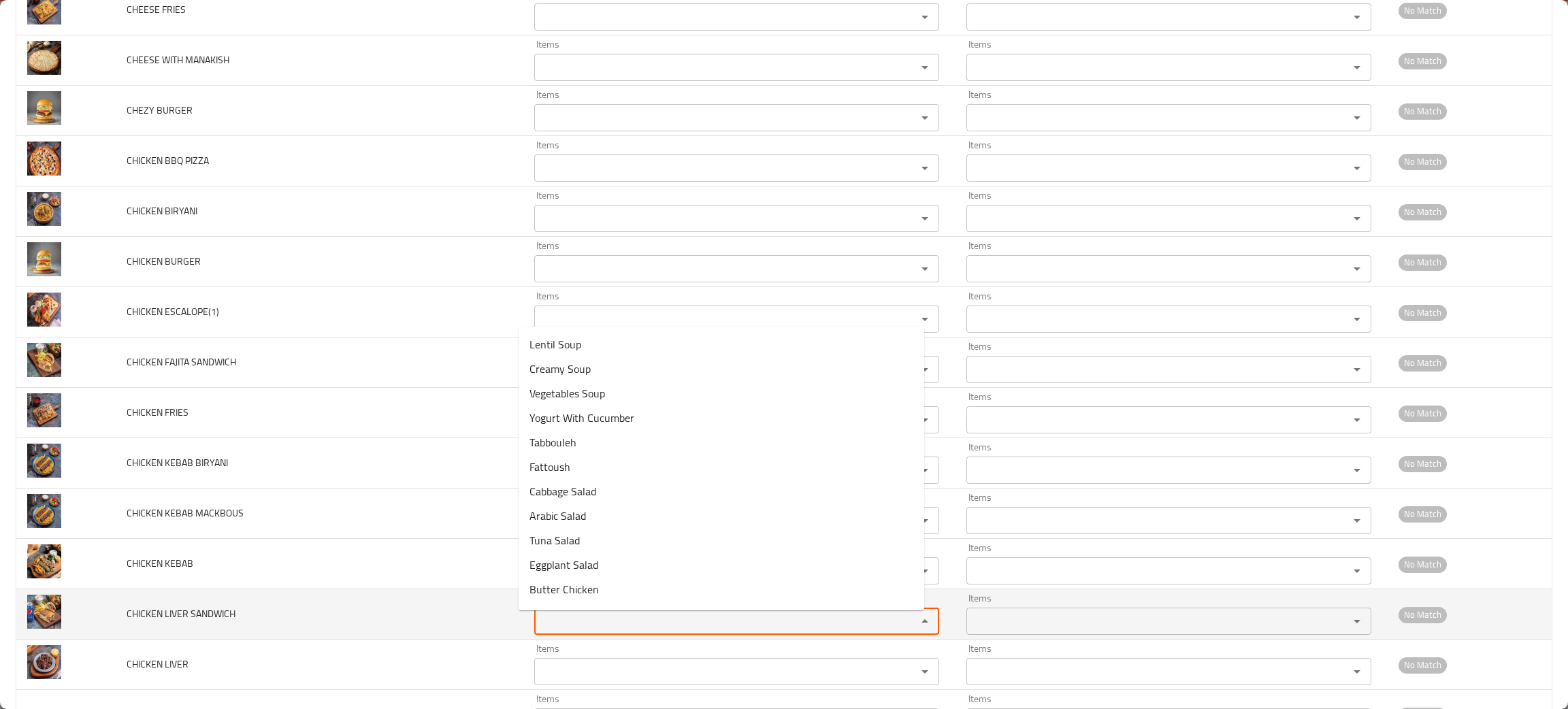
click at [544, 623] on SANDWICH "Items" at bounding box center [717, 621] width 357 height 19
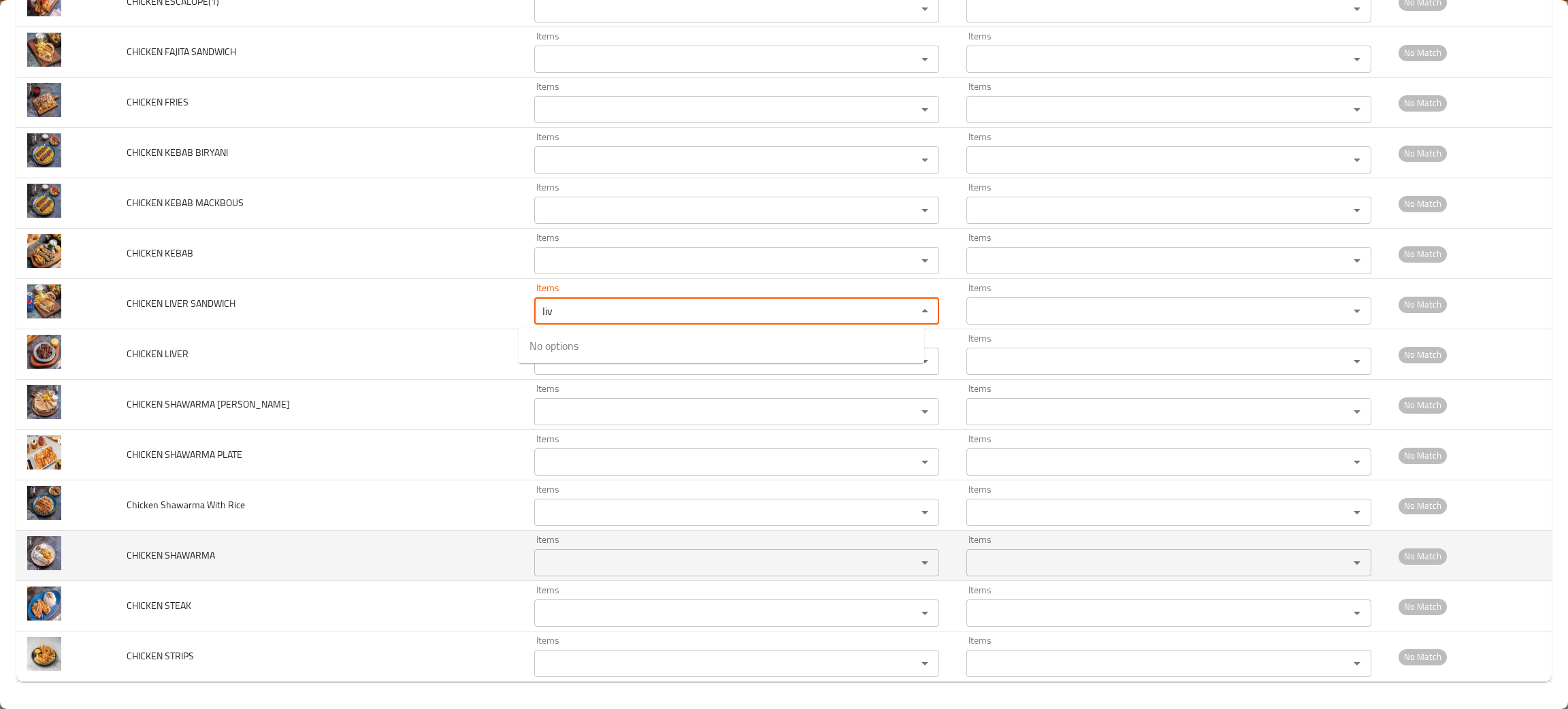
scroll to position [1950, 0]
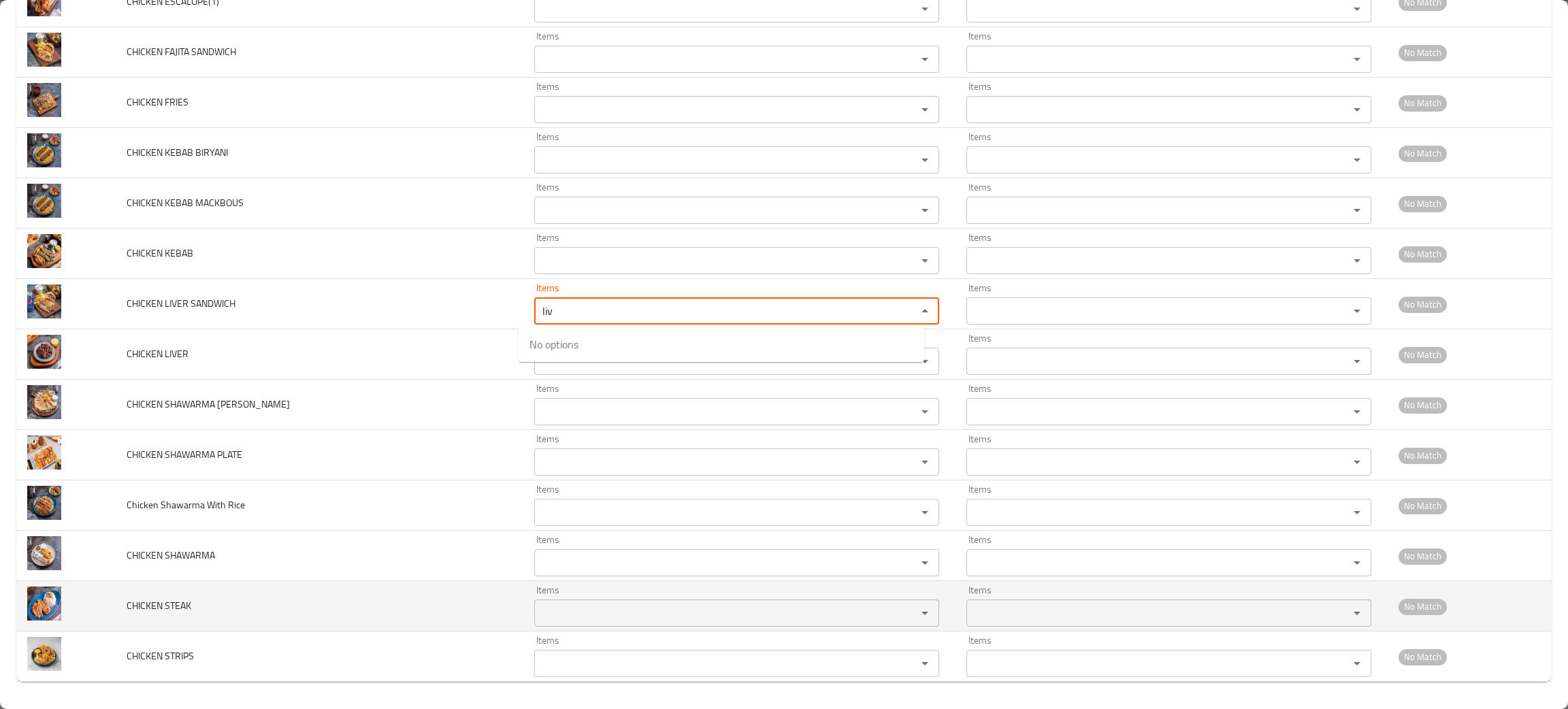
type SANDWICH "liv"
click at [606, 614] on STEAK "Items" at bounding box center [717, 613] width 357 height 19
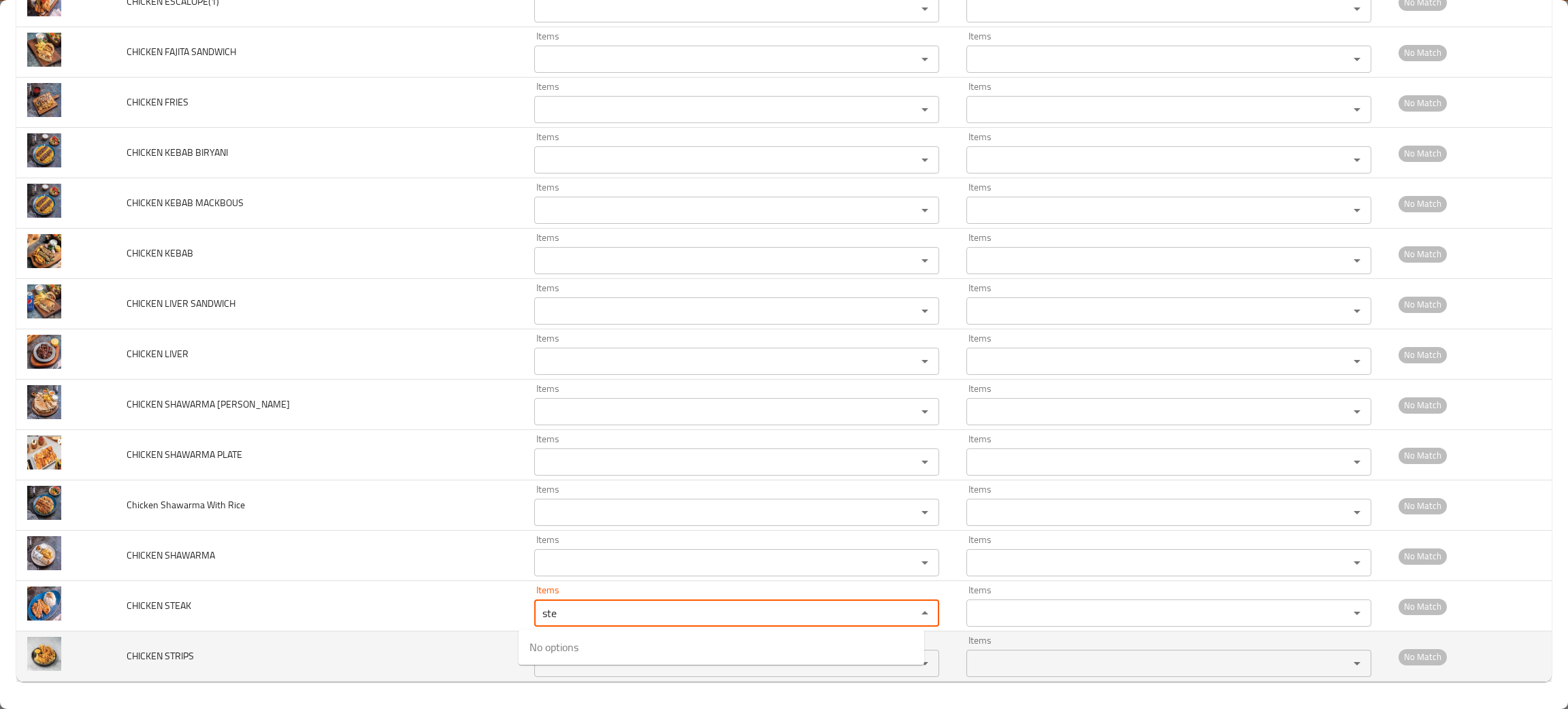
type STEAK "ste"
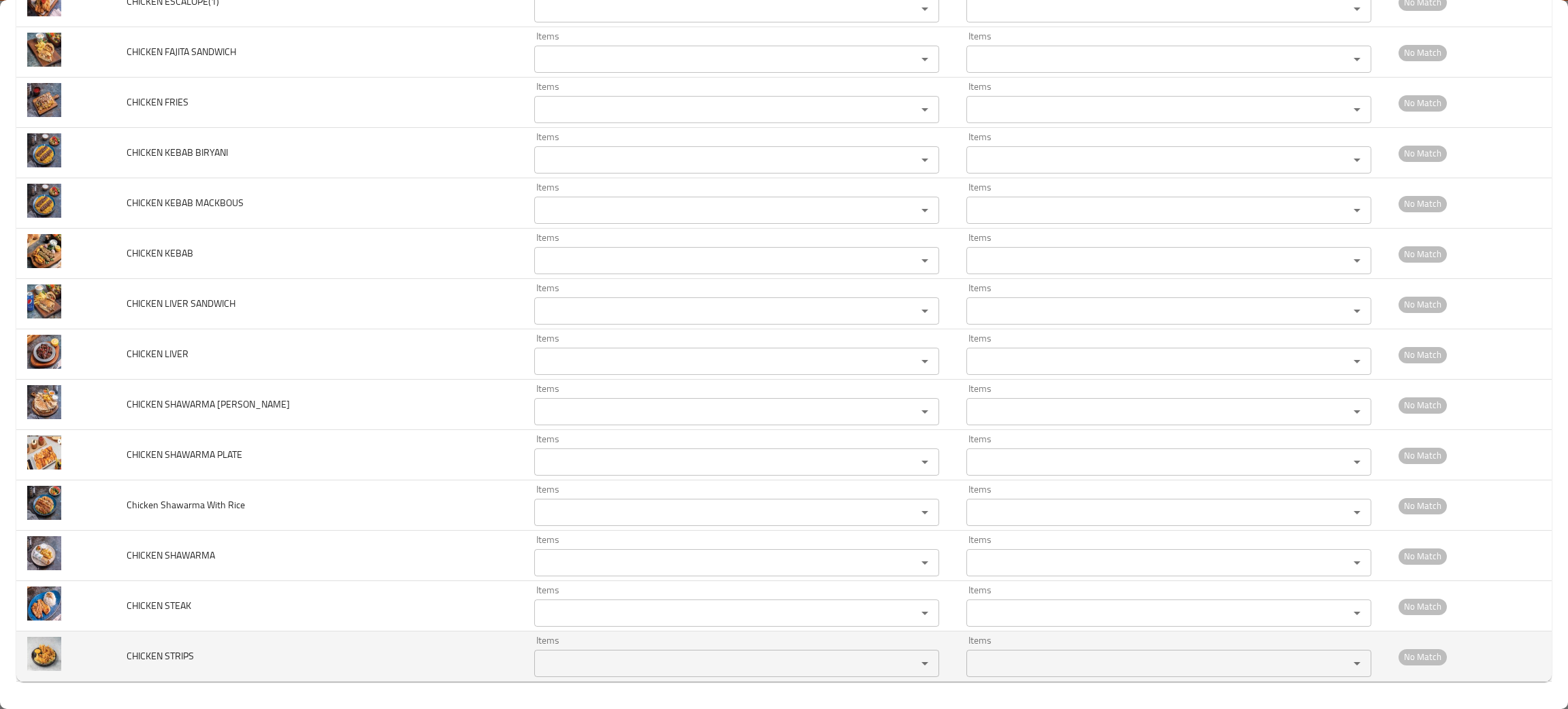
click at [362, 663] on td "CHICKEN STRIPS" at bounding box center [319, 657] width 407 height 51
click at [557, 656] on STRIPS "Items" at bounding box center [717, 663] width 357 height 19
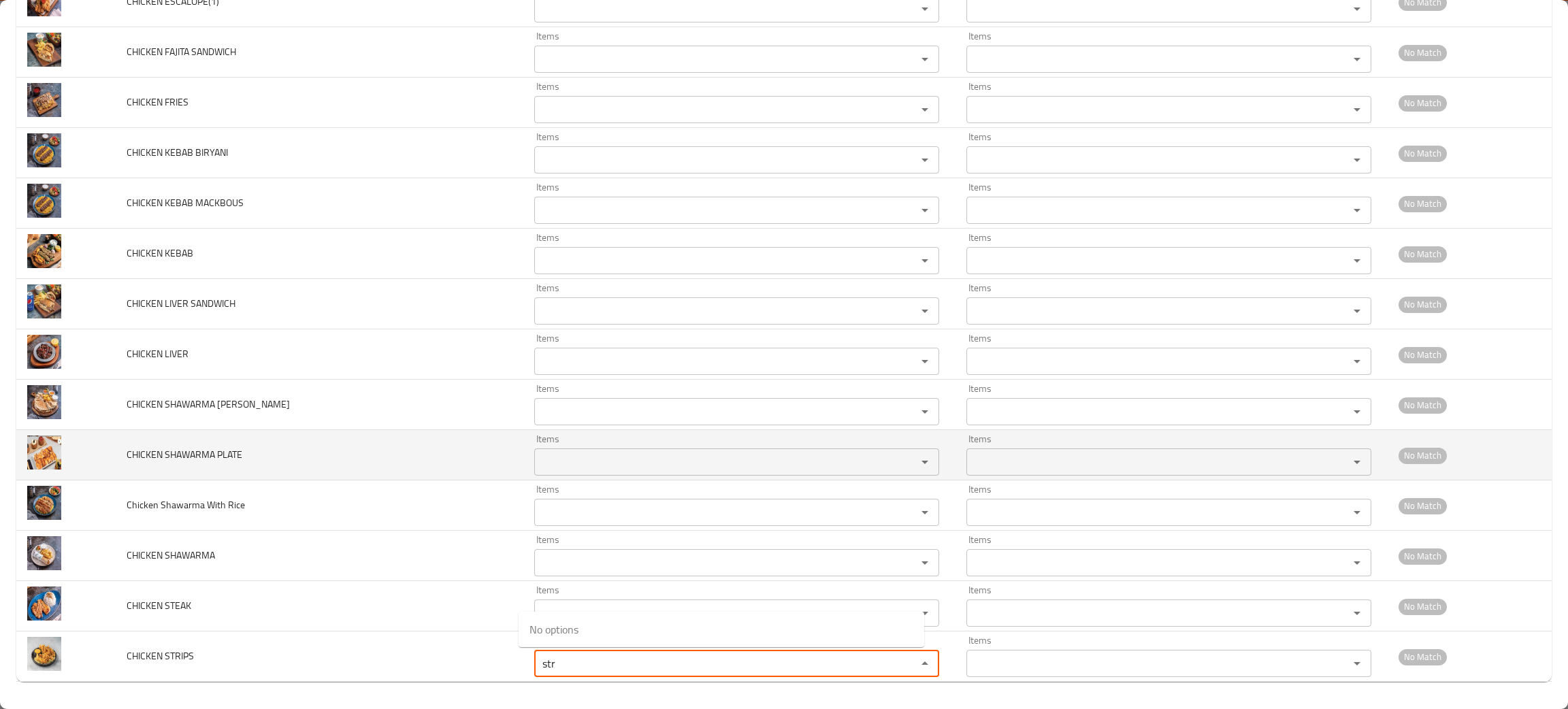
type STRIPS "str"
click at [496, 433] on td "CHICKEN SHAWARMA PLATE" at bounding box center [319, 456] width 407 height 51
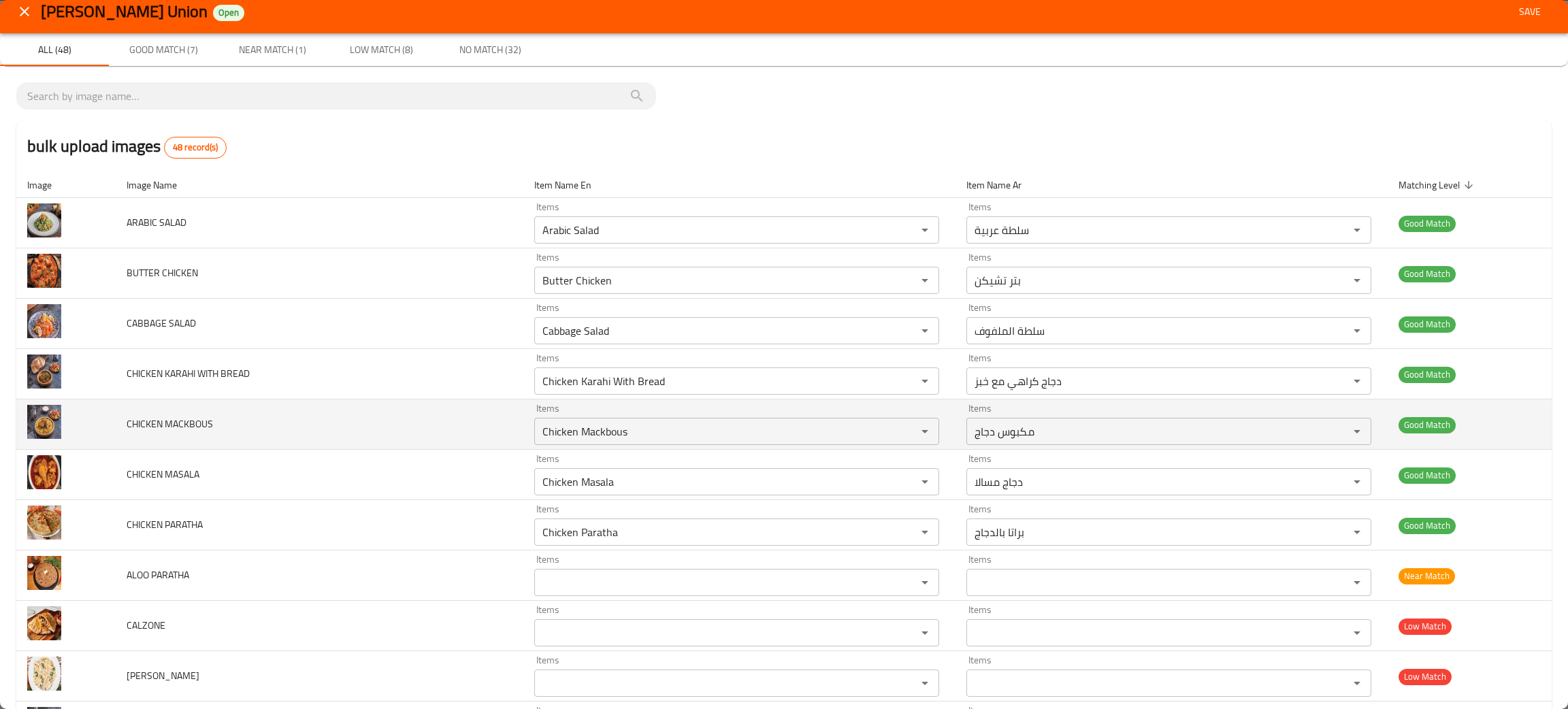
scroll to position [0, 0]
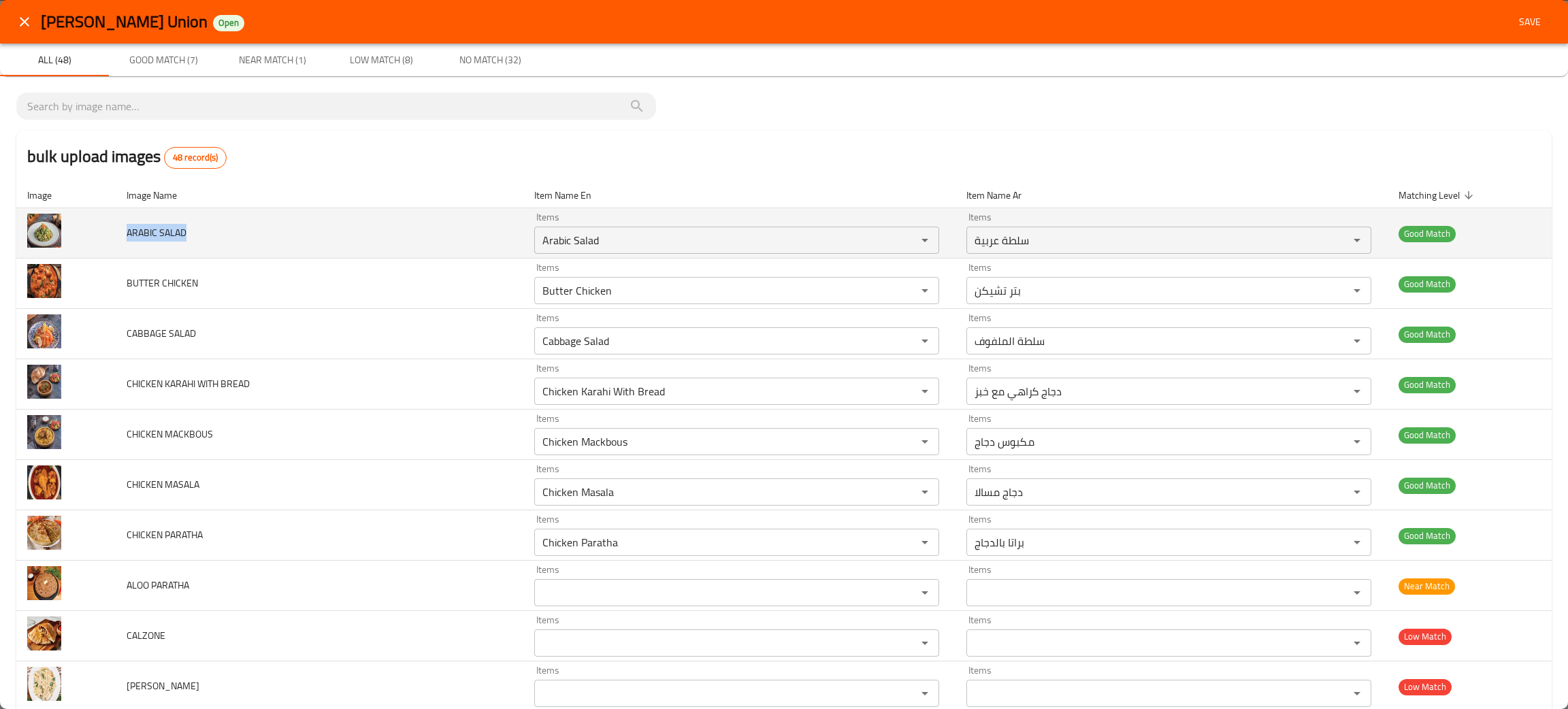
drag, startPoint x: 199, startPoint y: 231, endPoint x: 121, endPoint y: 223, distance: 78.4
click at [121, 223] on td "ARABIC SALAD" at bounding box center [319, 234] width 407 height 51
copy span "ARABIC SALAD"
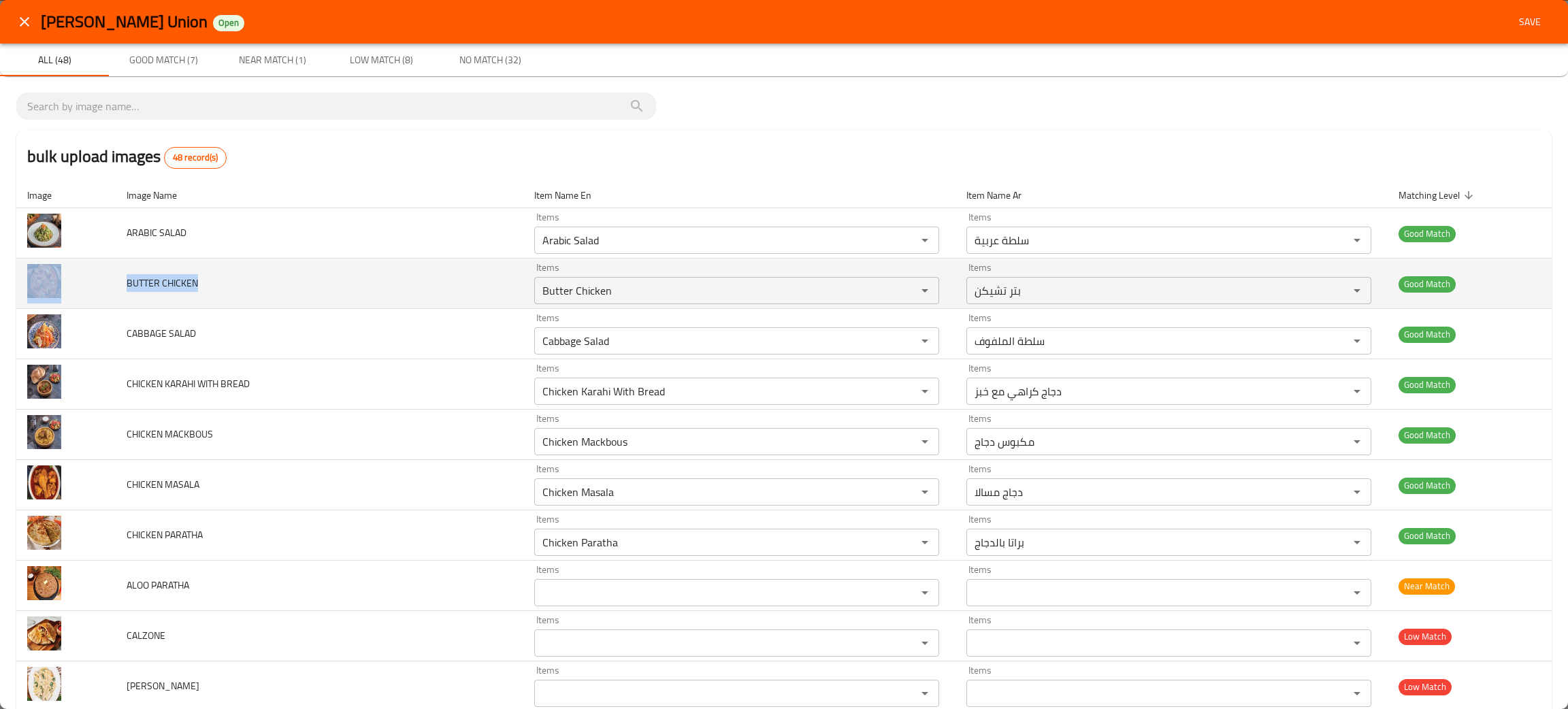
drag, startPoint x: 209, startPoint y: 278, endPoint x: 99, endPoint y: 286, distance: 110.3
click at [97, 286] on tr "BUTTER CHICKEN Items Butter Chicken Items Items بتر تشيكن Items Good Match" at bounding box center [784, 284] width 1535 height 51
copy tr "BUTTER CHICKEN"
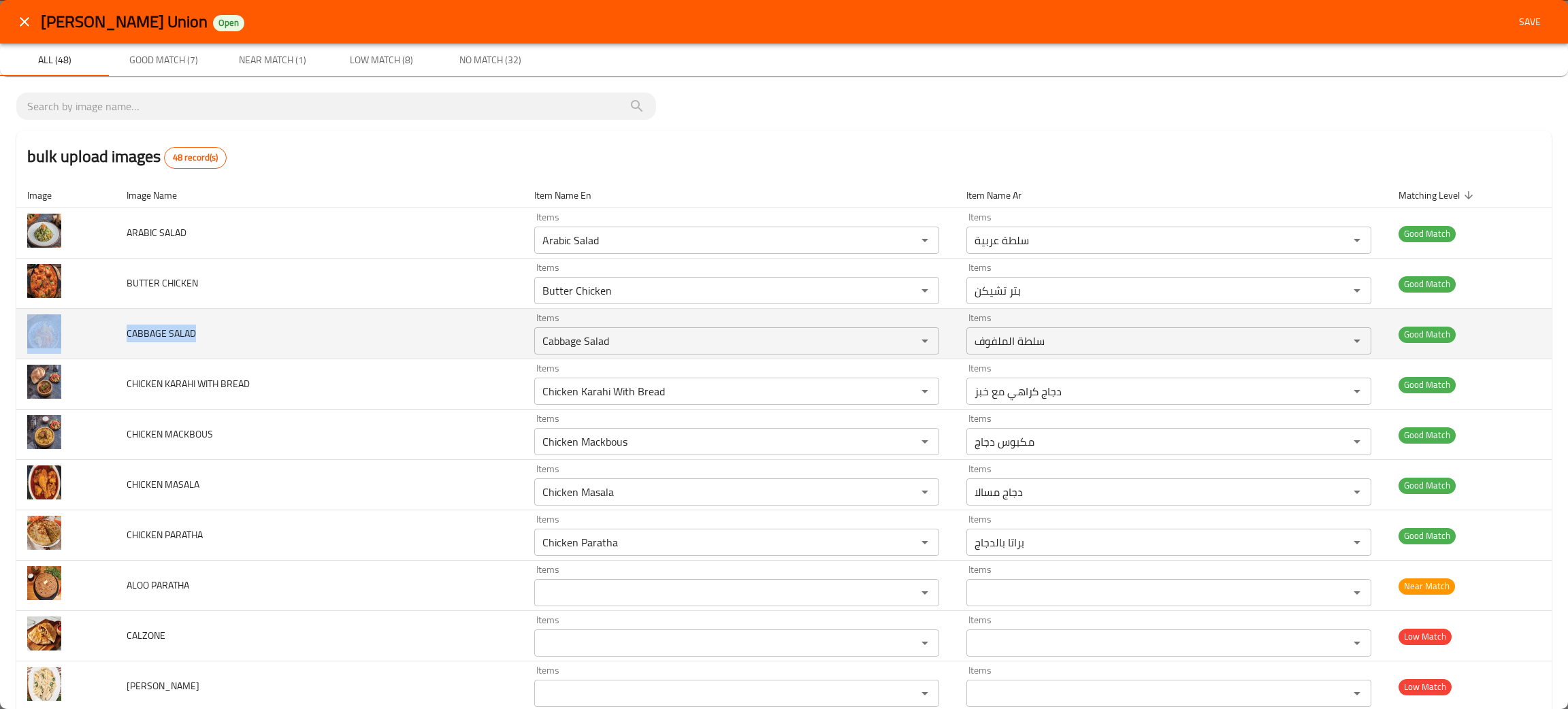
drag, startPoint x: 221, startPoint y: 339, endPoint x: 119, endPoint y: 332, distance: 102.2
click at [112, 332] on tr "CABBAGE SALAD Items Cabbage Salad Items Items سلطة الملفوف Items Good Match" at bounding box center [784, 334] width 1535 height 51
copy tr "CABBAGE SALAD"
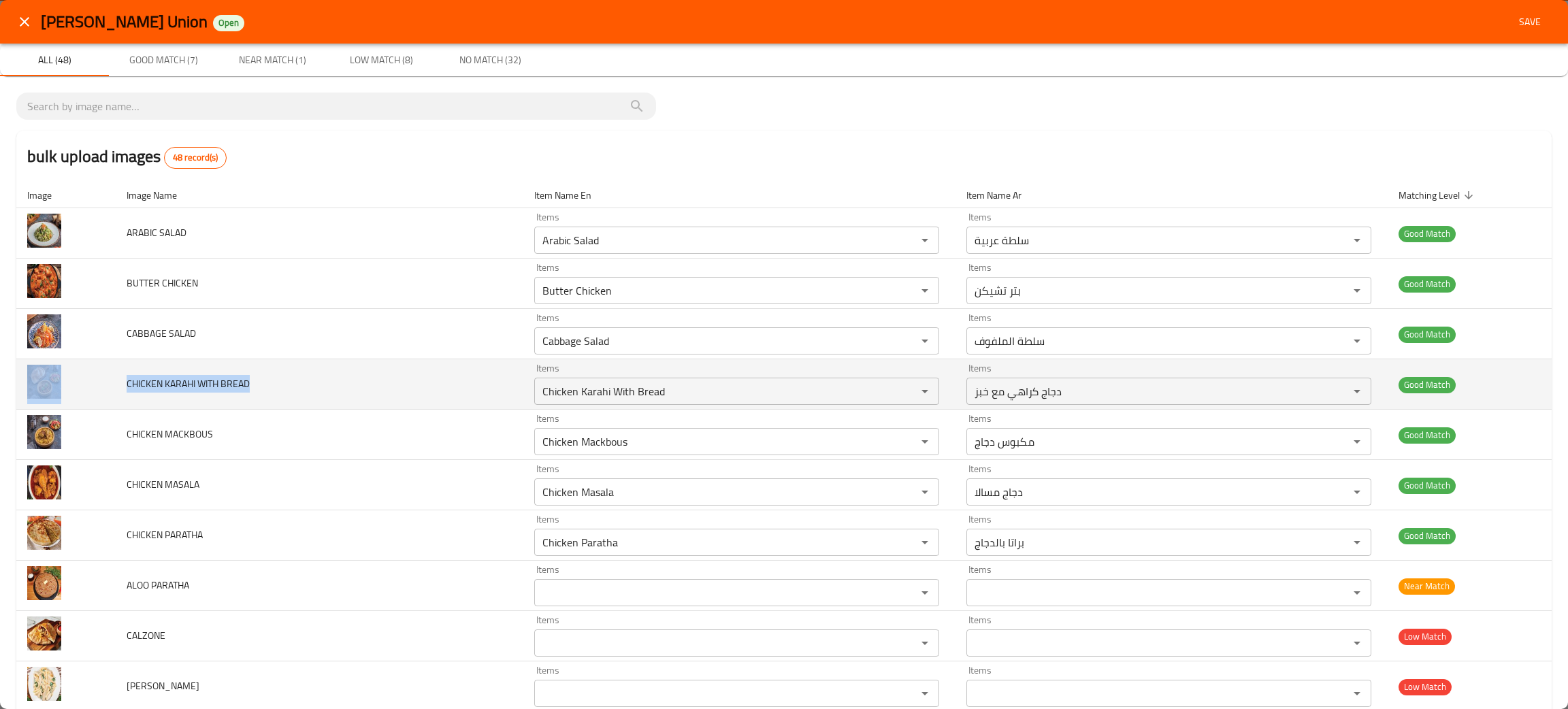
drag, startPoint x: 266, startPoint y: 386, endPoint x: 122, endPoint y: 384, distance: 144.0
click at [99, 384] on tr "CHICKEN KARAHI WITH BREAD Items Chicken Karahi With Bread Items Items دجاج كراه…" at bounding box center [784, 385] width 1535 height 51
copy tr "CHICKEN KARAHI WITH BREAD"
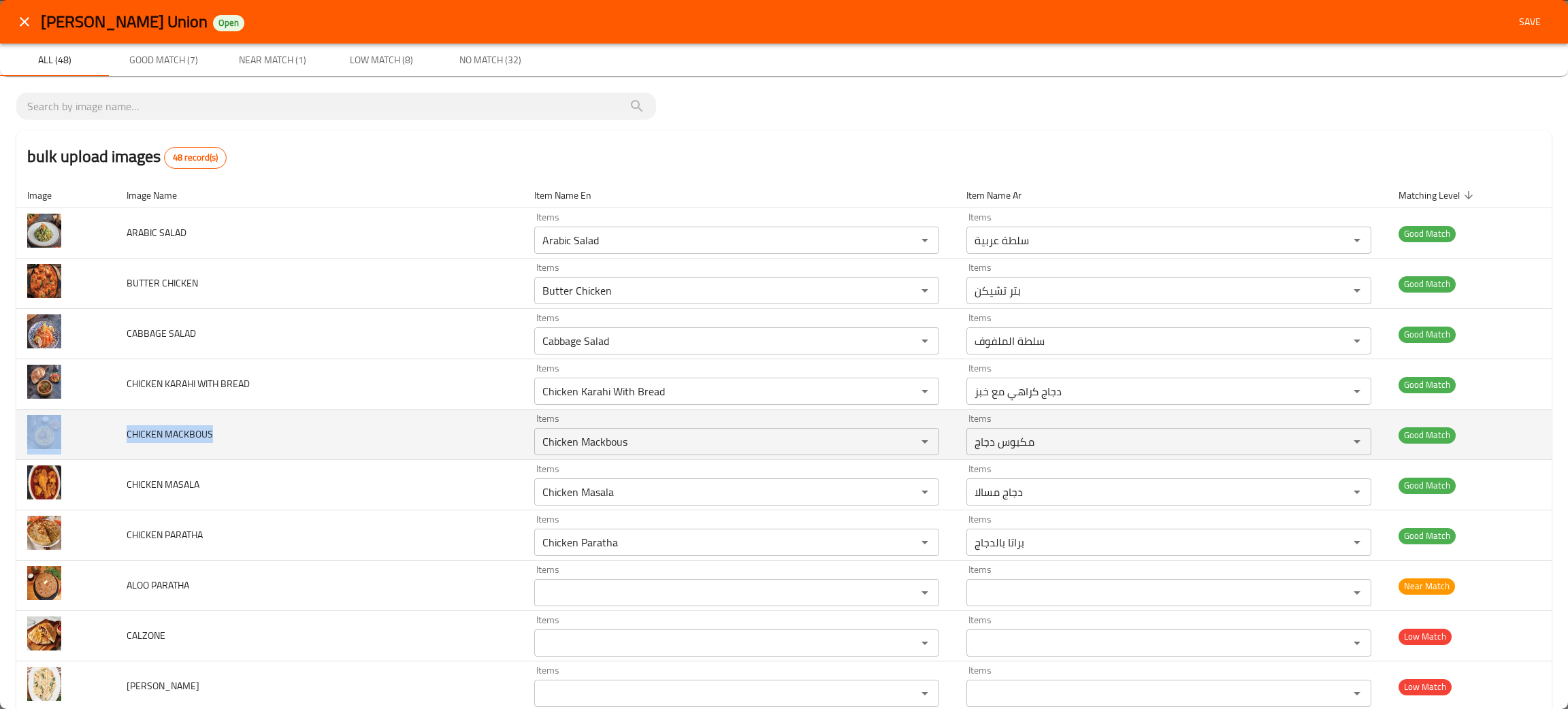
drag, startPoint x: 253, startPoint y: 437, endPoint x: 116, endPoint y: 427, distance: 137.4
click at [104, 427] on tr "CHICKEN MACKBOUS Items Chicken Mackbous Items Items مكبوس دجاج Items Good Match" at bounding box center [784, 435] width 1535 height 51
copy tr "CHICKEN MACKBOUS"
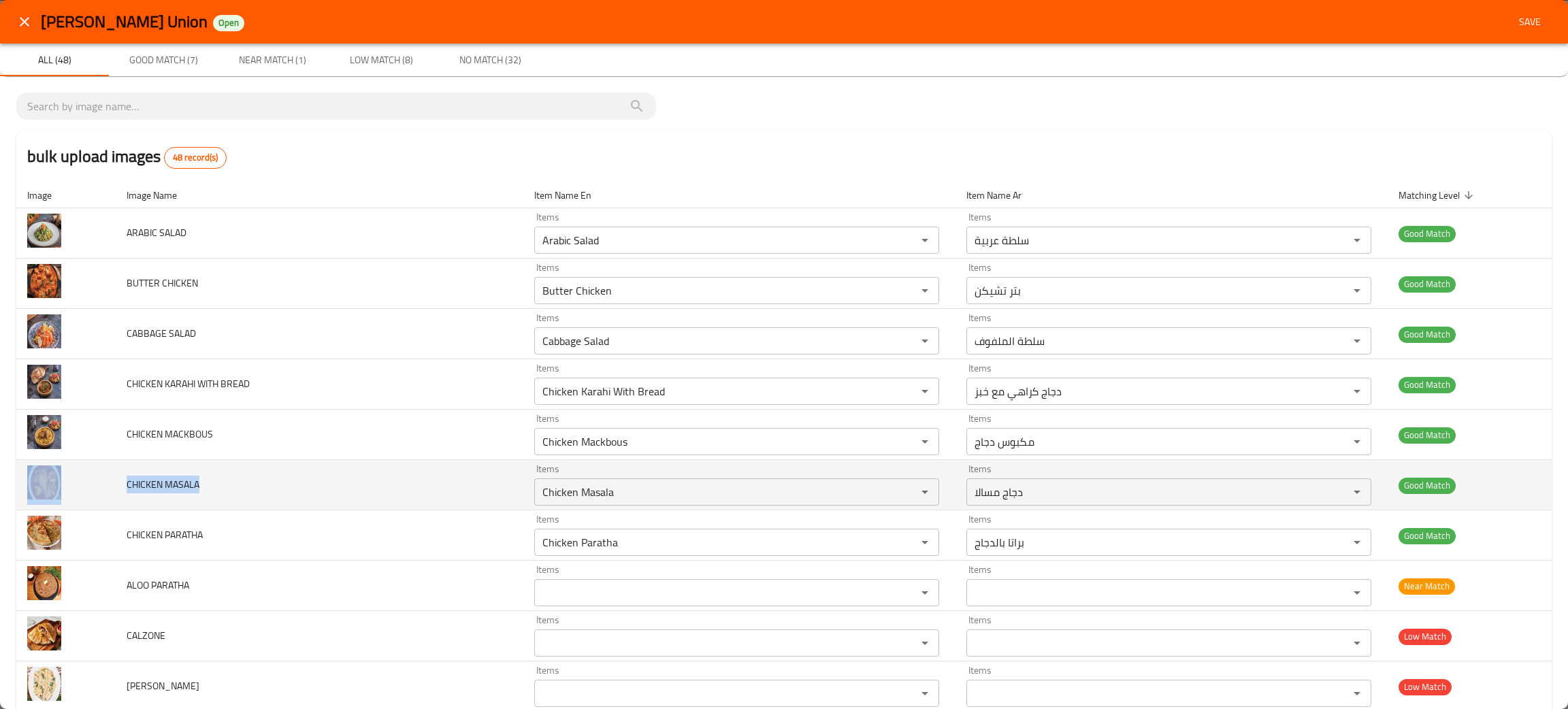
drag, startPoint x: 214, startPoint y: 489, endPoint x: 105, endPoint y: 485, distance: 109.1
click at [97, 486] on tr "CHICKEN MASALA Items Chicken Masala Items Items دجاج مسالا Items Good Match" at bounding box center [784, 486] width 1535 height 51
copy tr "CHICKEN MASALA"
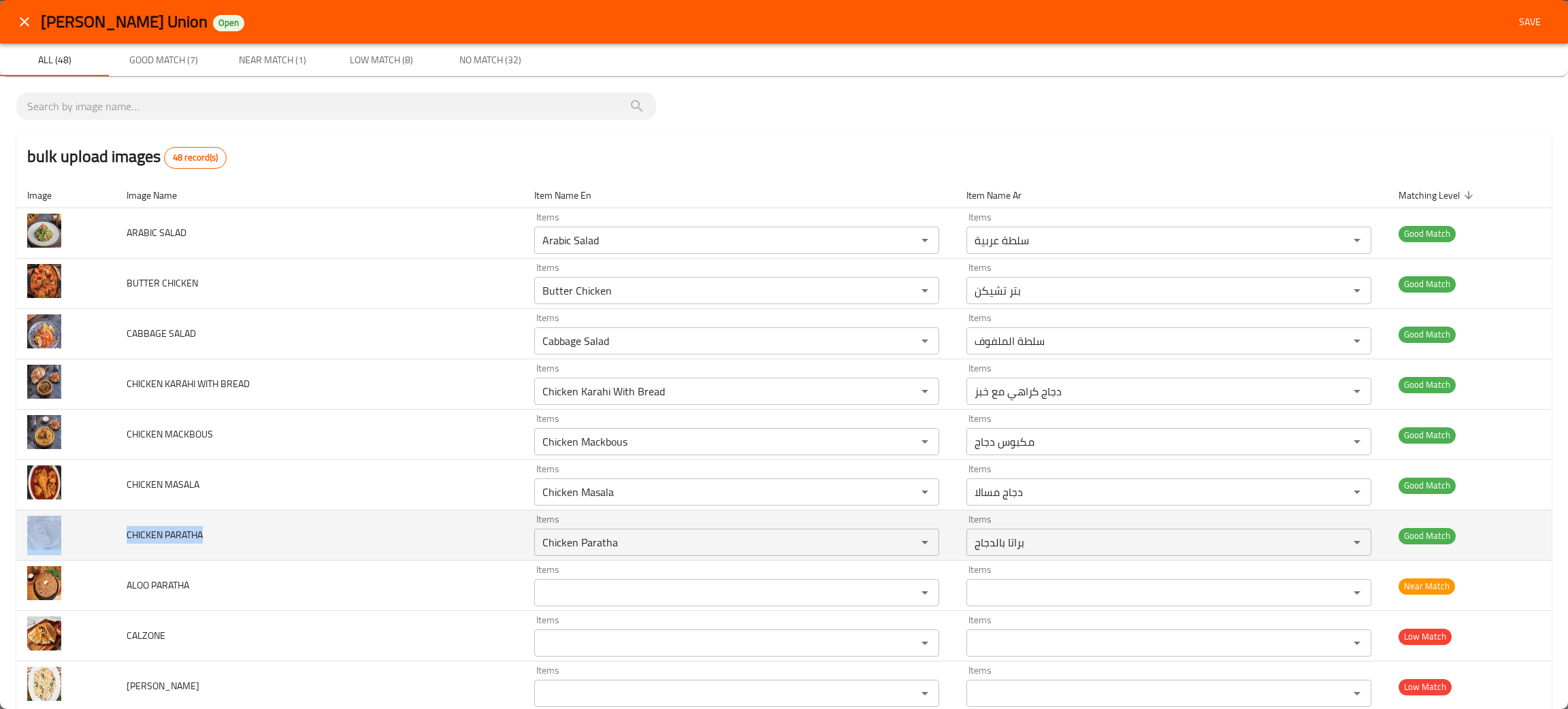
drag, startPoint x: 234, startPoint y: 539, endPoint x: 89, endPoint y: 543, distance: 145.1
click at [89, 543] on tr "CHICKEN PARATHA Items Chicken Paratha Items Items براتا بالدجاج Items Good Match" at bounding box center [784, 535] width 1535 height 51
copy tr "CHICKEN PARATHA"
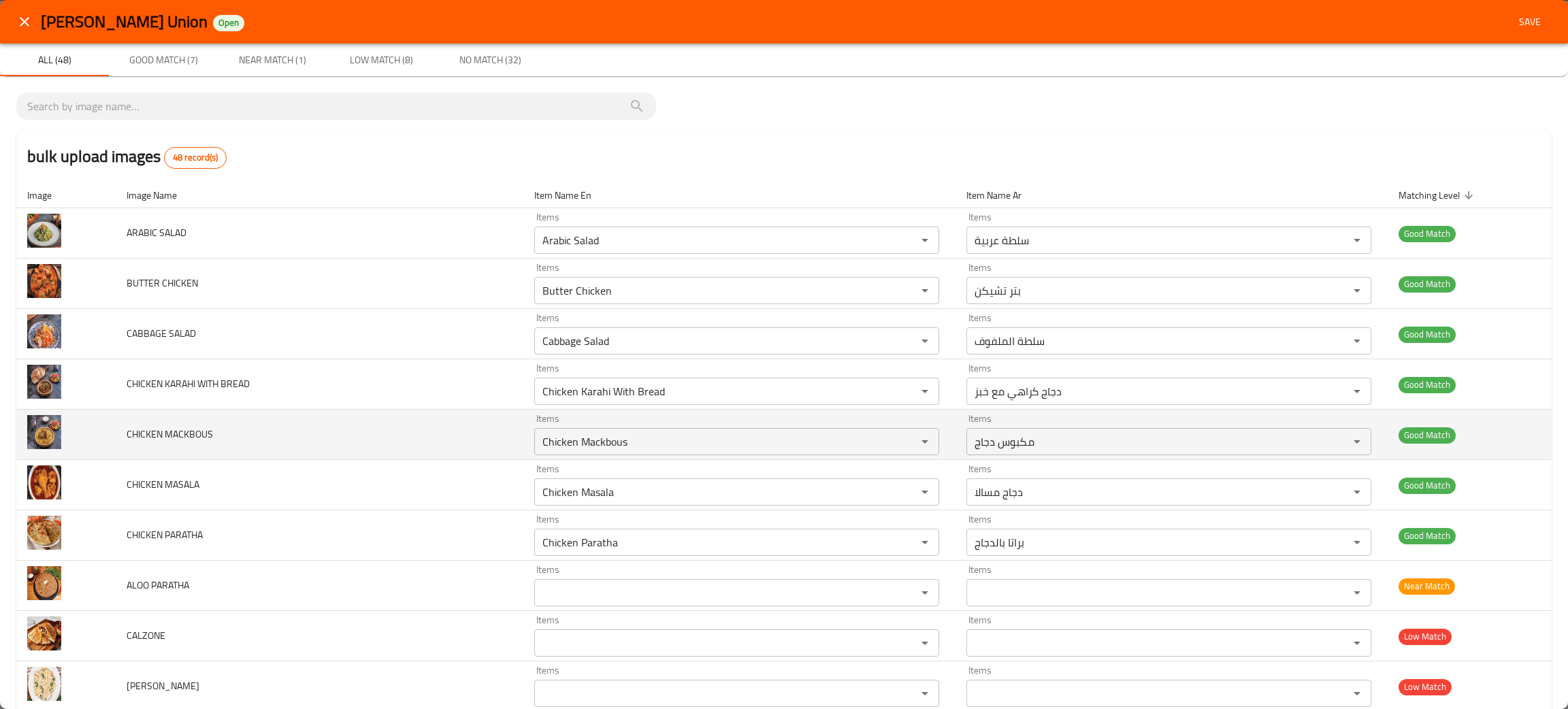
click at [340, 432] on td "CHICKEN MACKBOUS" at bounding box center [319, 435] width 407 height 51
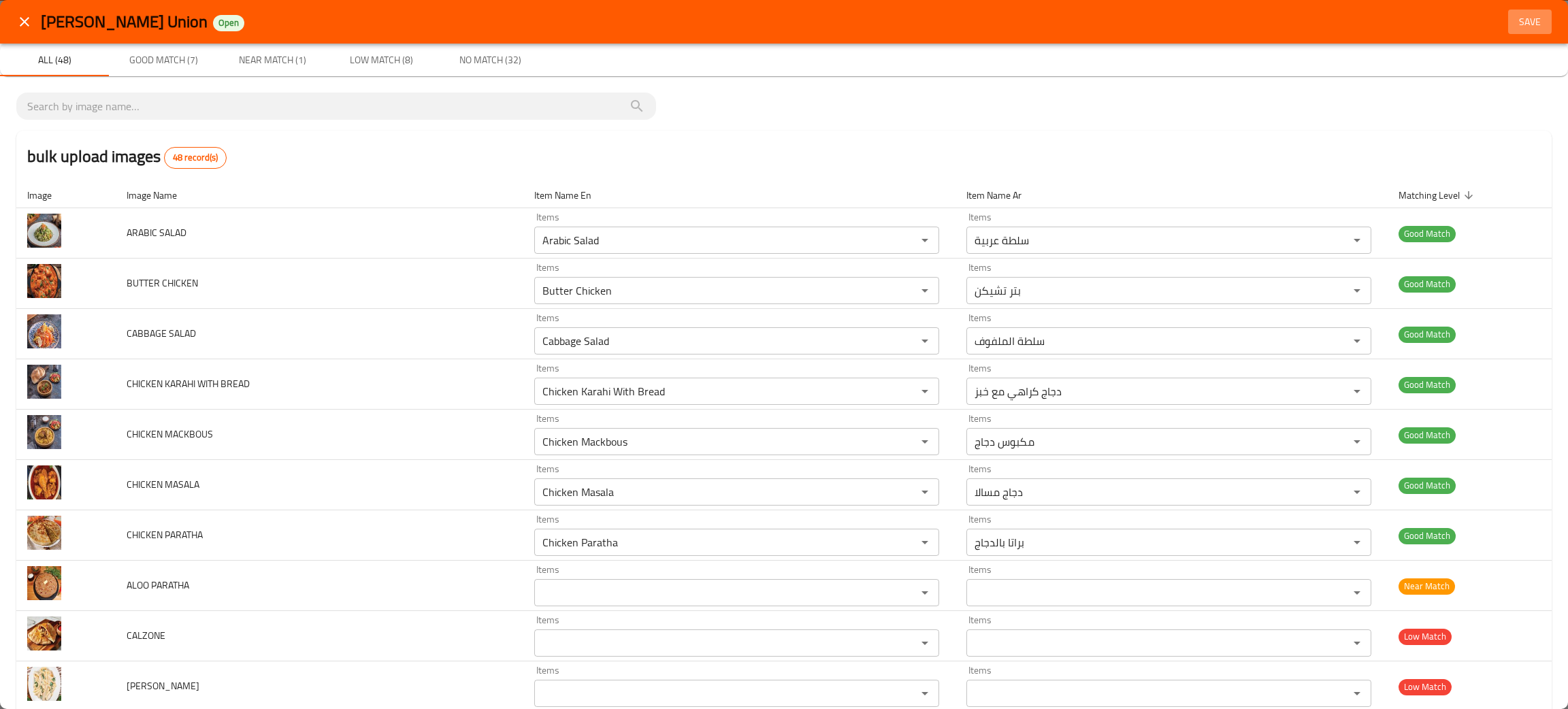
click at [1521, 19] on span "Save" at bounding box center [1531, 22] width 33 height 17
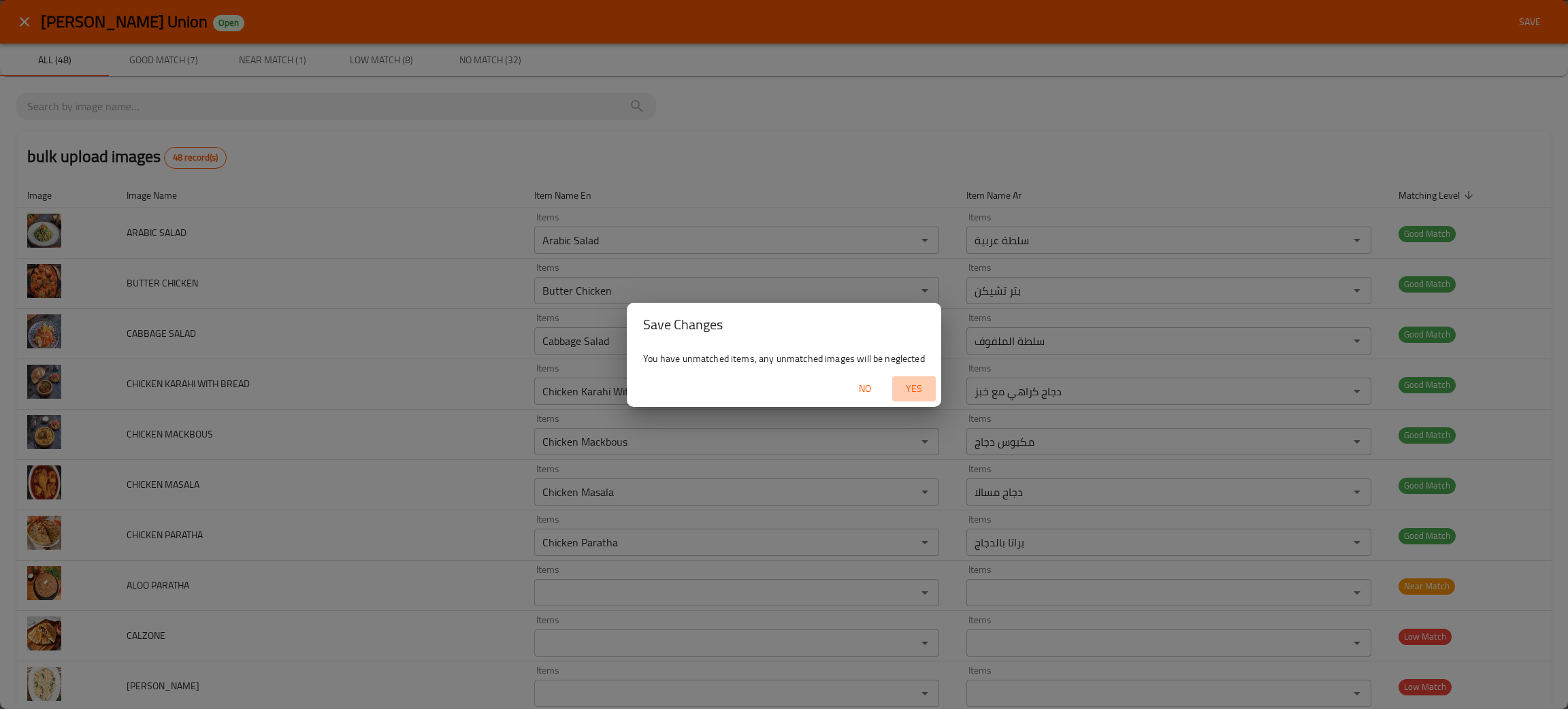
click at [918, 390] on span "Yes" at bounding box center [914, 389] width 33 height 17
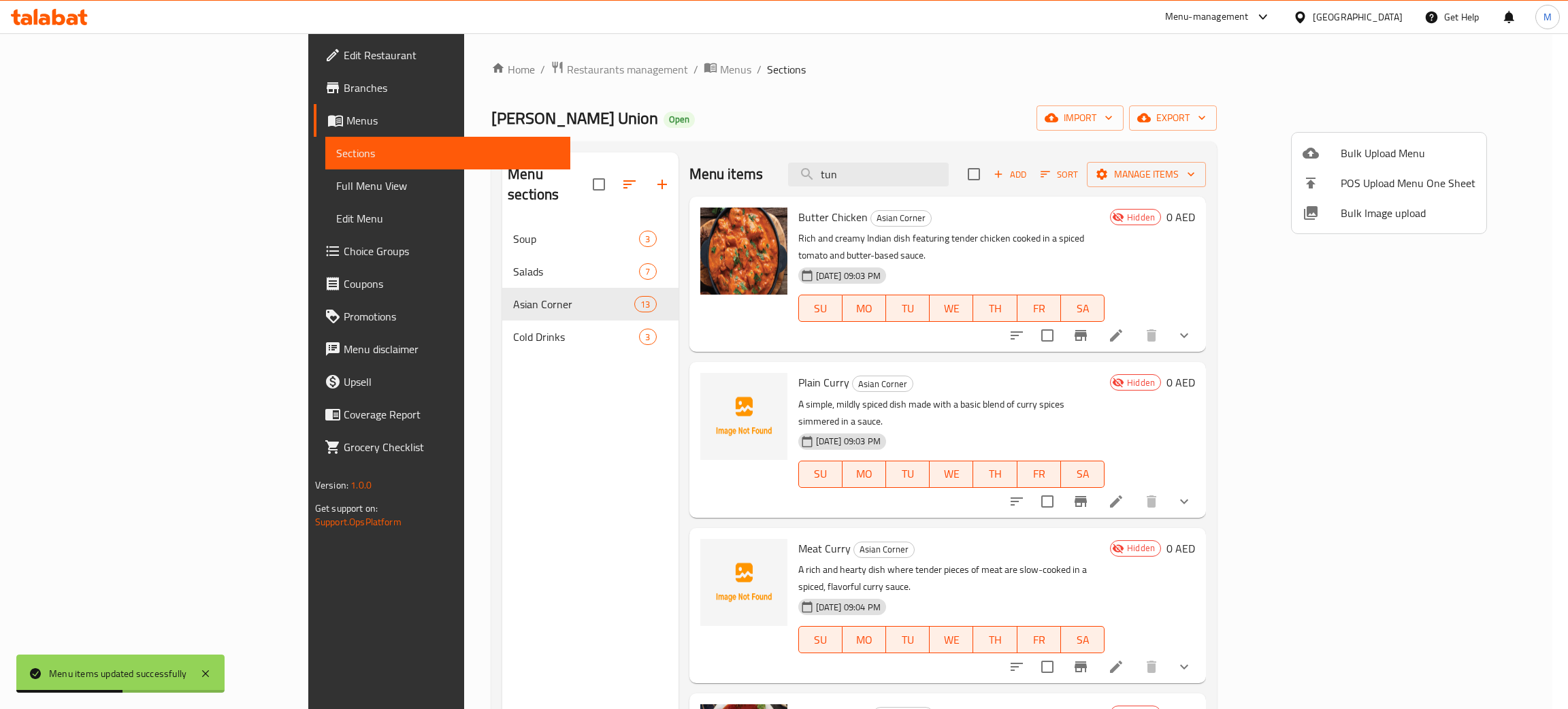
click at [839, 128] on div at bounding box center [784, 354] width 1568 height 709
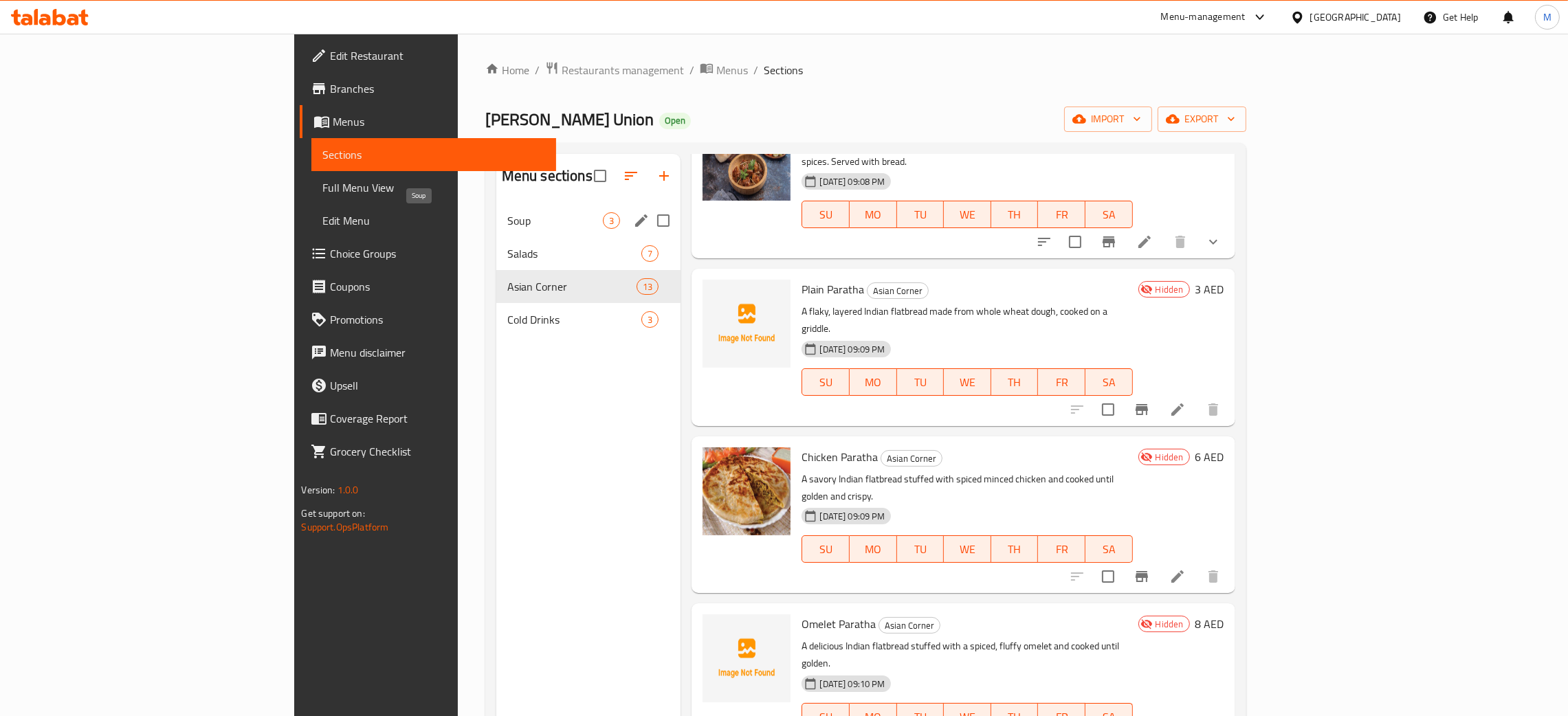
click at [507, 221] on span "Soup" at bounding box center [555, 221] width 96 height 16
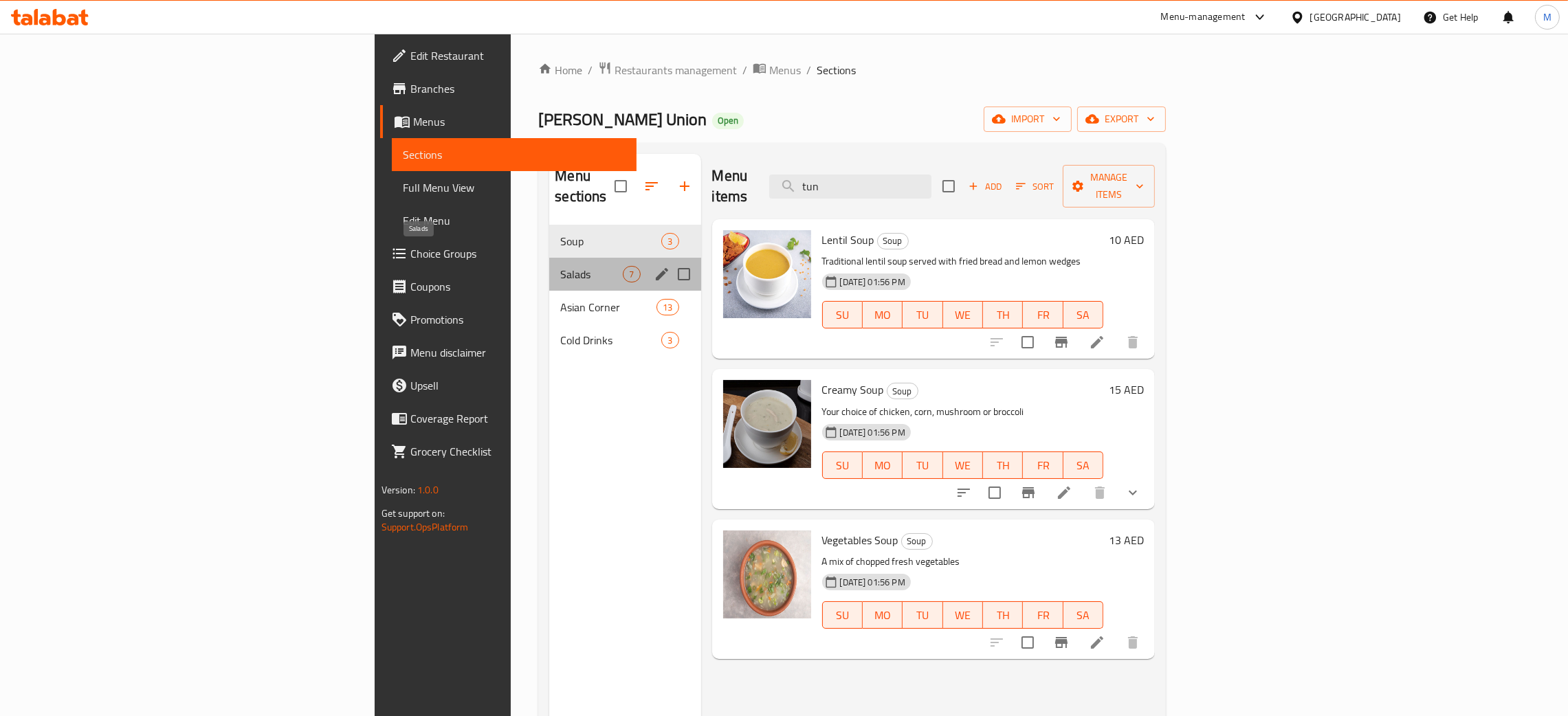
click at [561, 266] on span "Salads" at bounding box center [592, 274] width 63 height 16
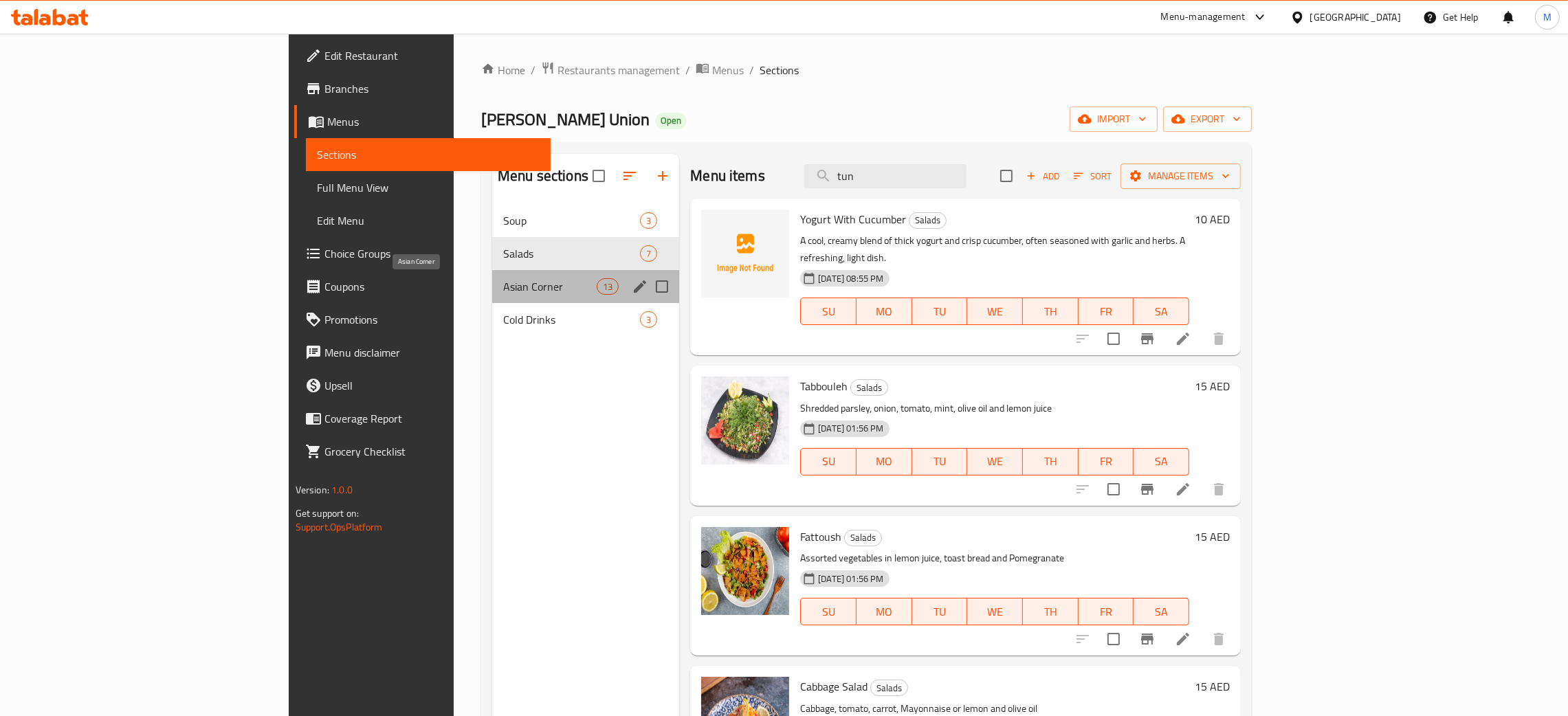
click at [503, 281] on span "Asian Corner" at bounding box center [550, 286] width 94 height 16
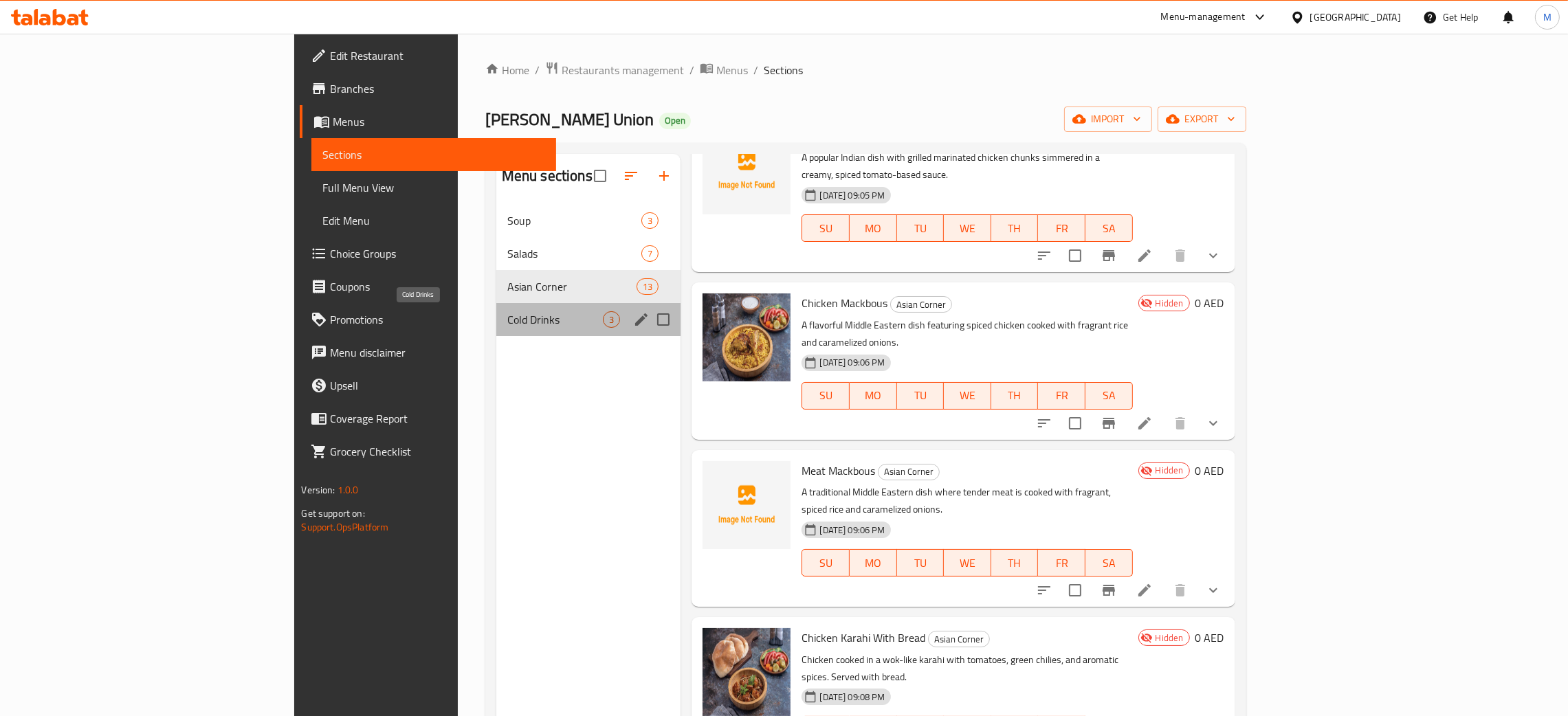
click at [507, 317] on span "Cold Drinks" at bounding box center [555, 319] width 96 height 16
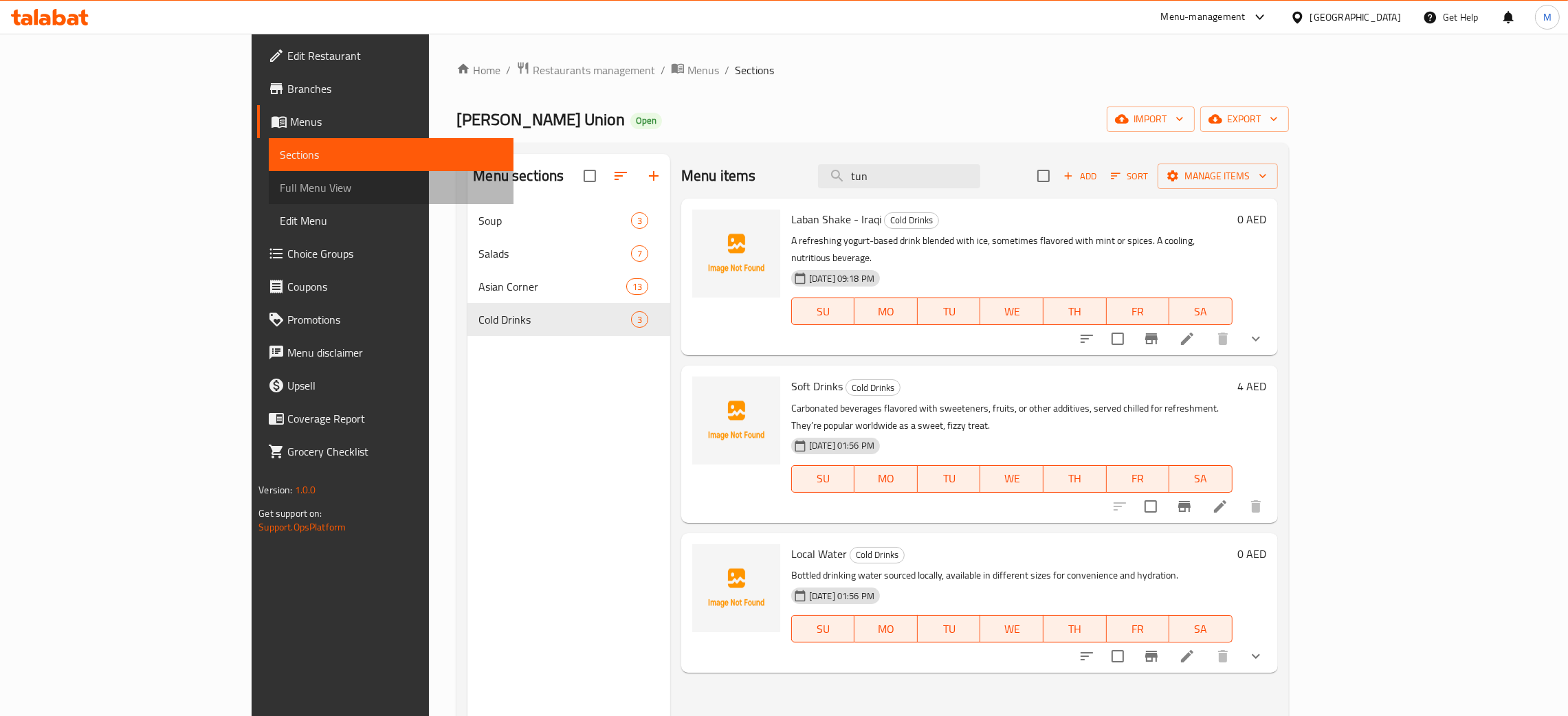
click at [280, 186] on span "Full Menu View" at bounding box center [391, 188] width 223 height 16
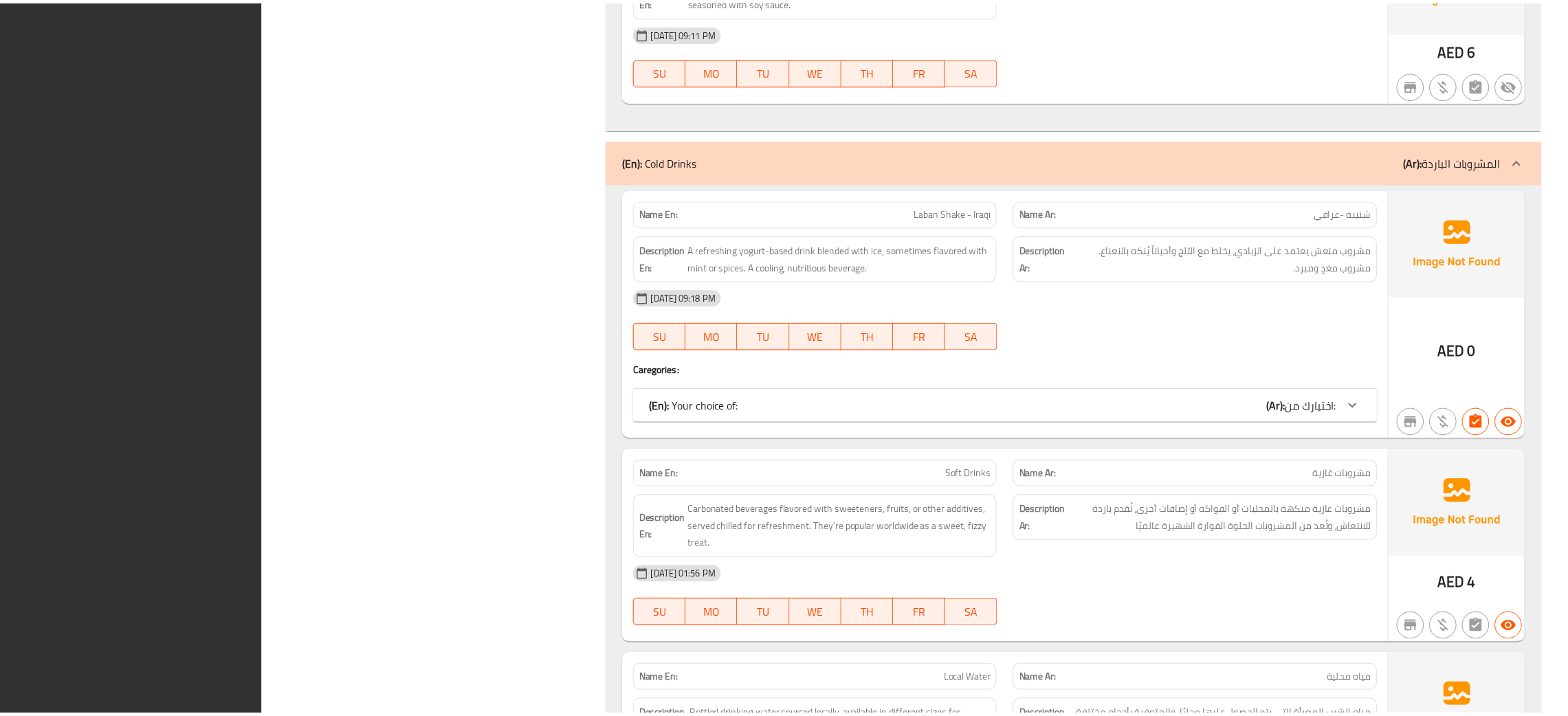
scroll to position [5454, 0]
